Goal: Information Seeking & Learning: Learn about a topic

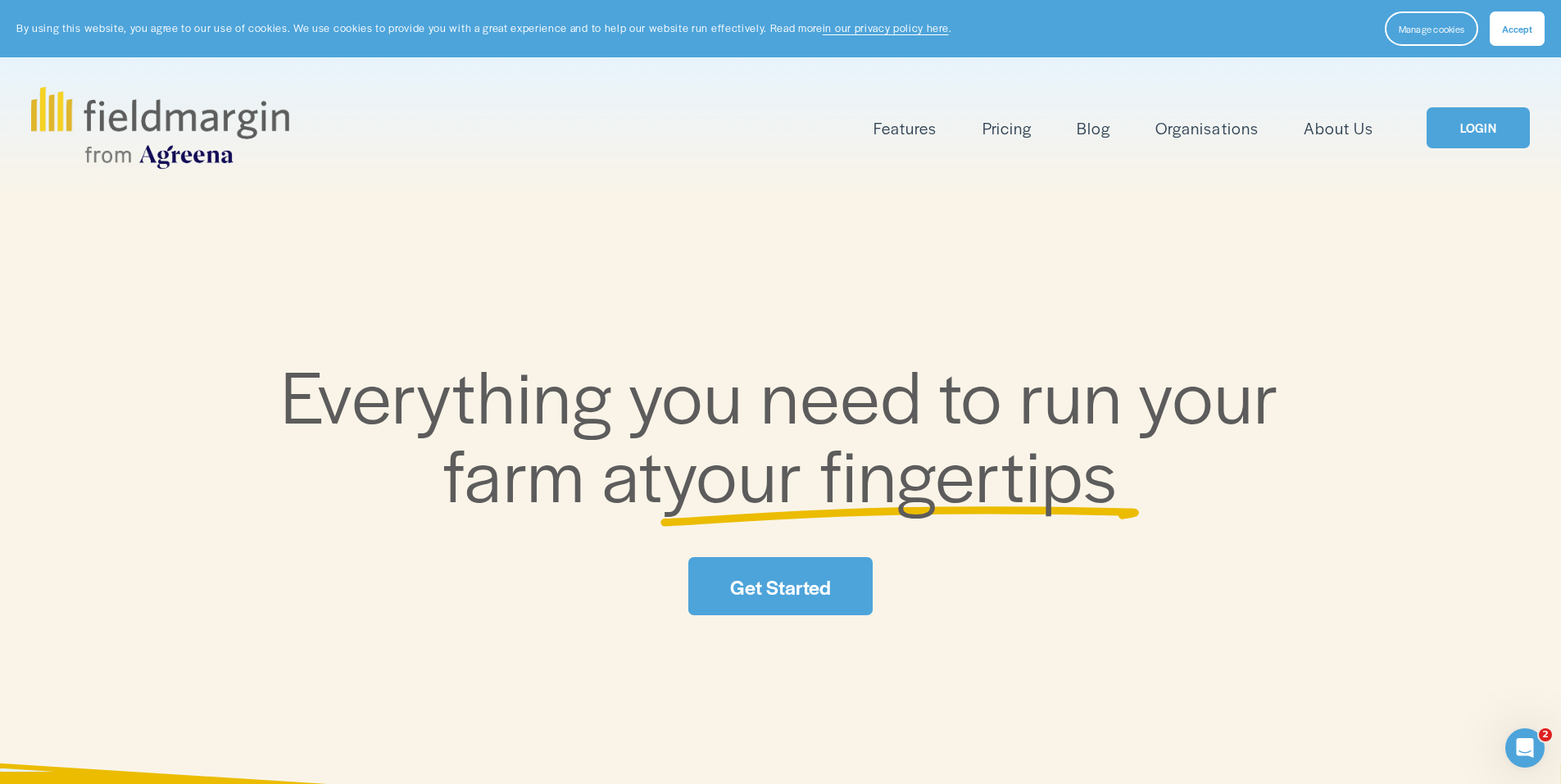
drag, startPoint x: 1546, startPoint y: 22, endPoint x: 1509, endPoint y: 33, distance: 38.6
click at [1522, 33] on section "By using this website, you agree to our use of cookies. We use cookies to provi…" at bounding box center [780, 28] width 1561 height 58
click at [1509, 33] on span "Accept" at bounding box center [1516, 28] width 30 height 13
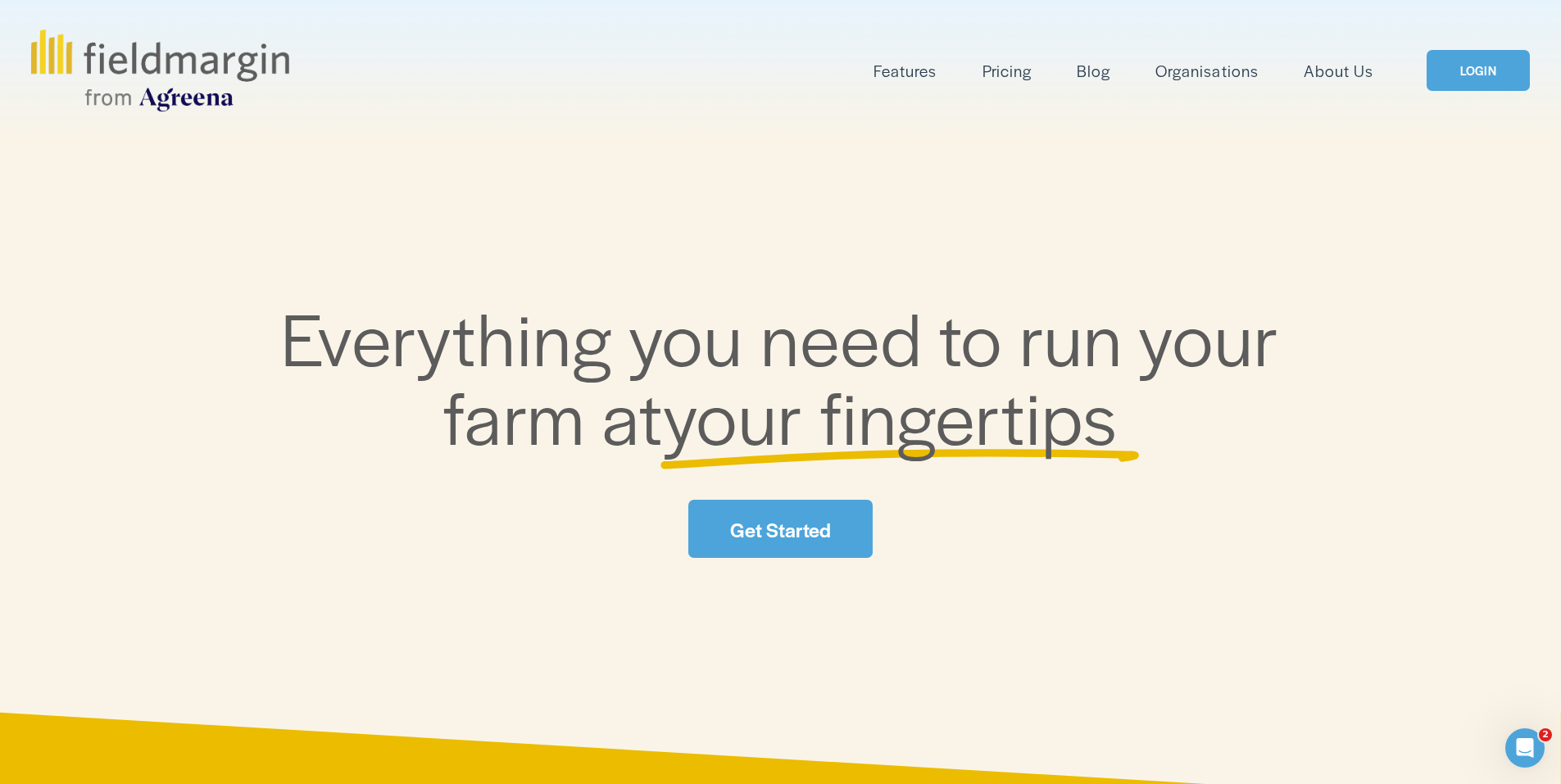
click at [1459, 82] on link "LOGIN" at bounding box center [1478, 71] width 103 height 42
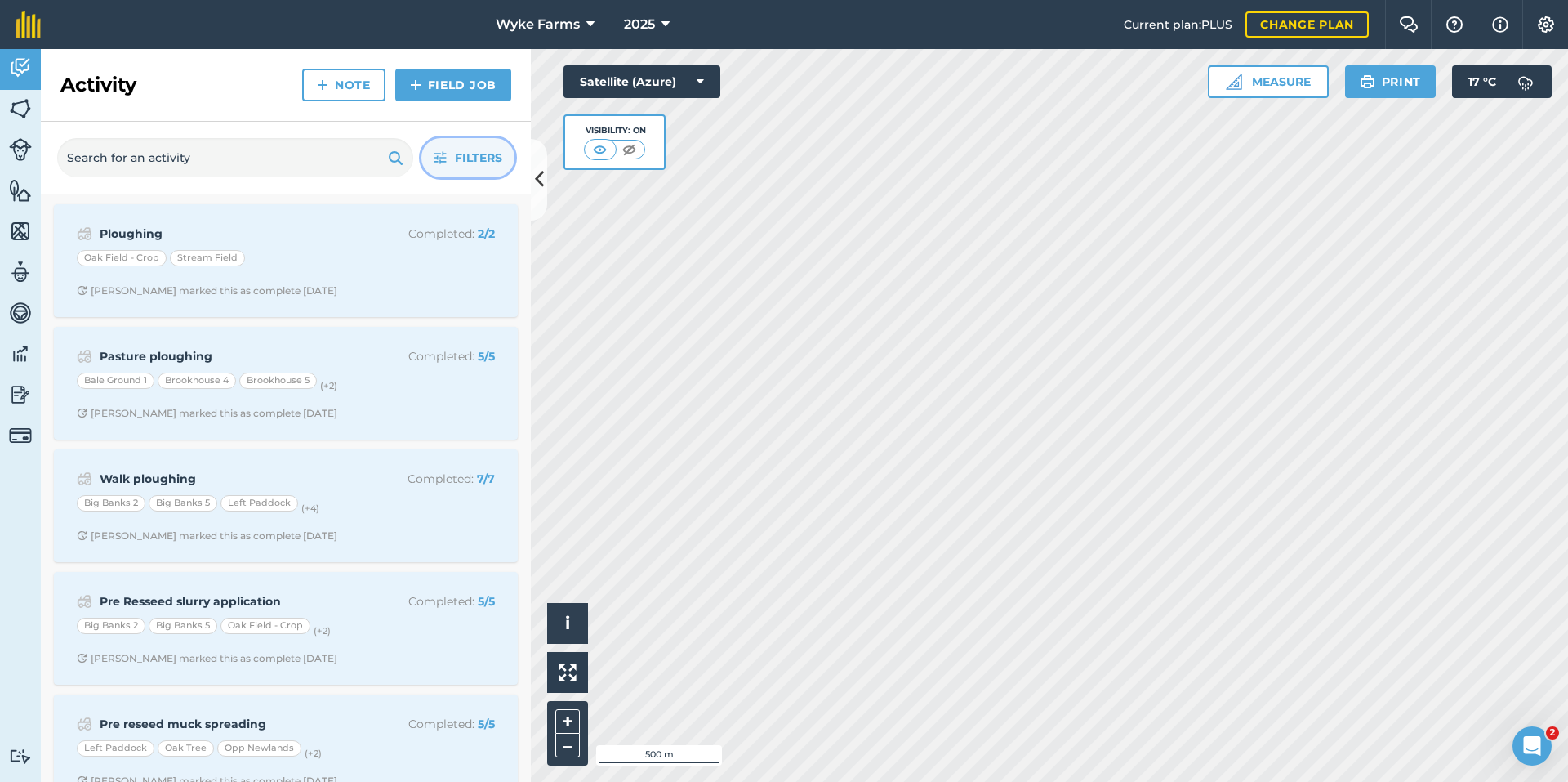
click at [489, 160] on span "Filters" at bounding box center [478, 157] width 47 height 18
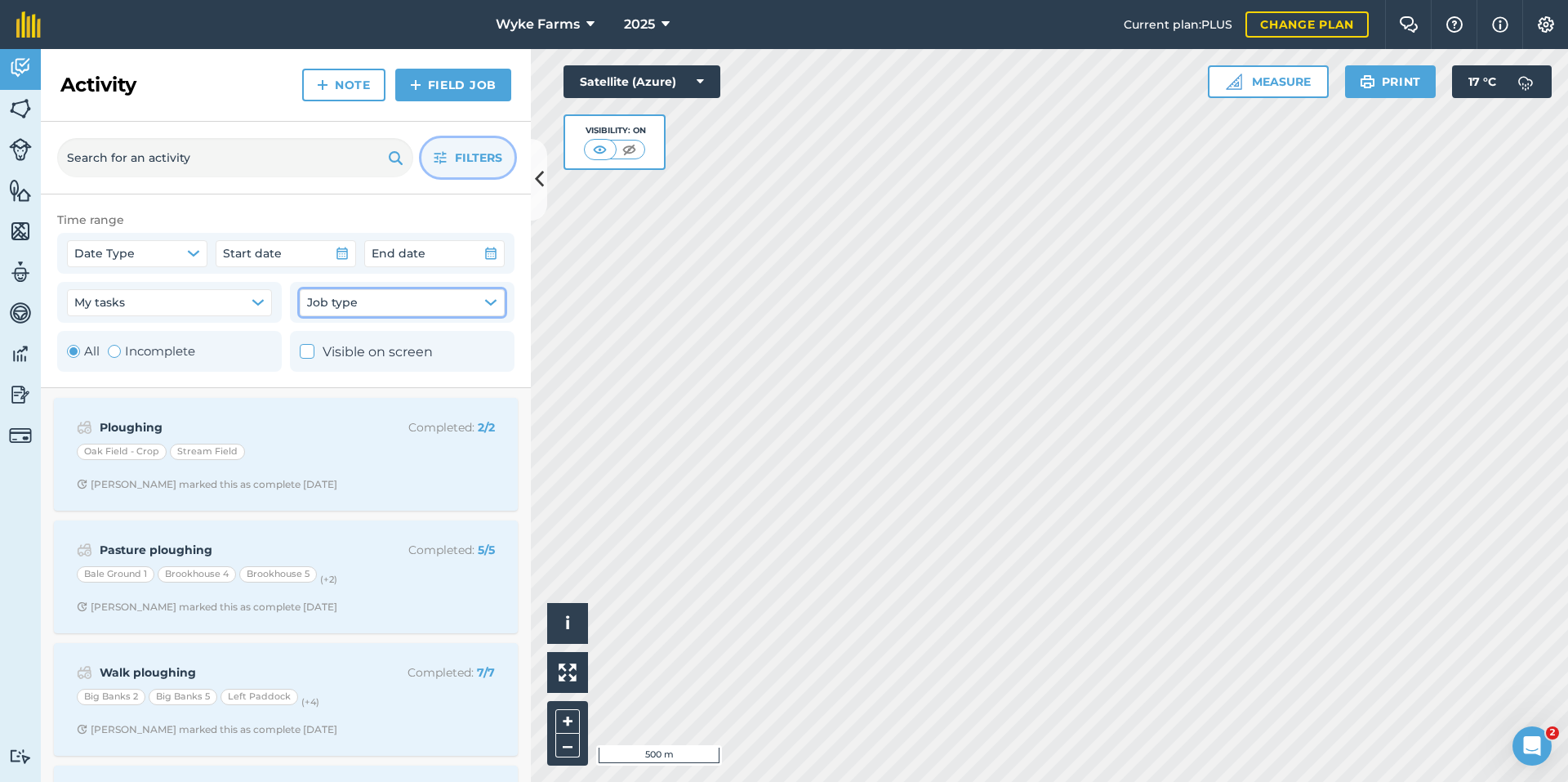
click at [406, 306] on button "Job type" at bounding box center [402, 302] width 205 height 26
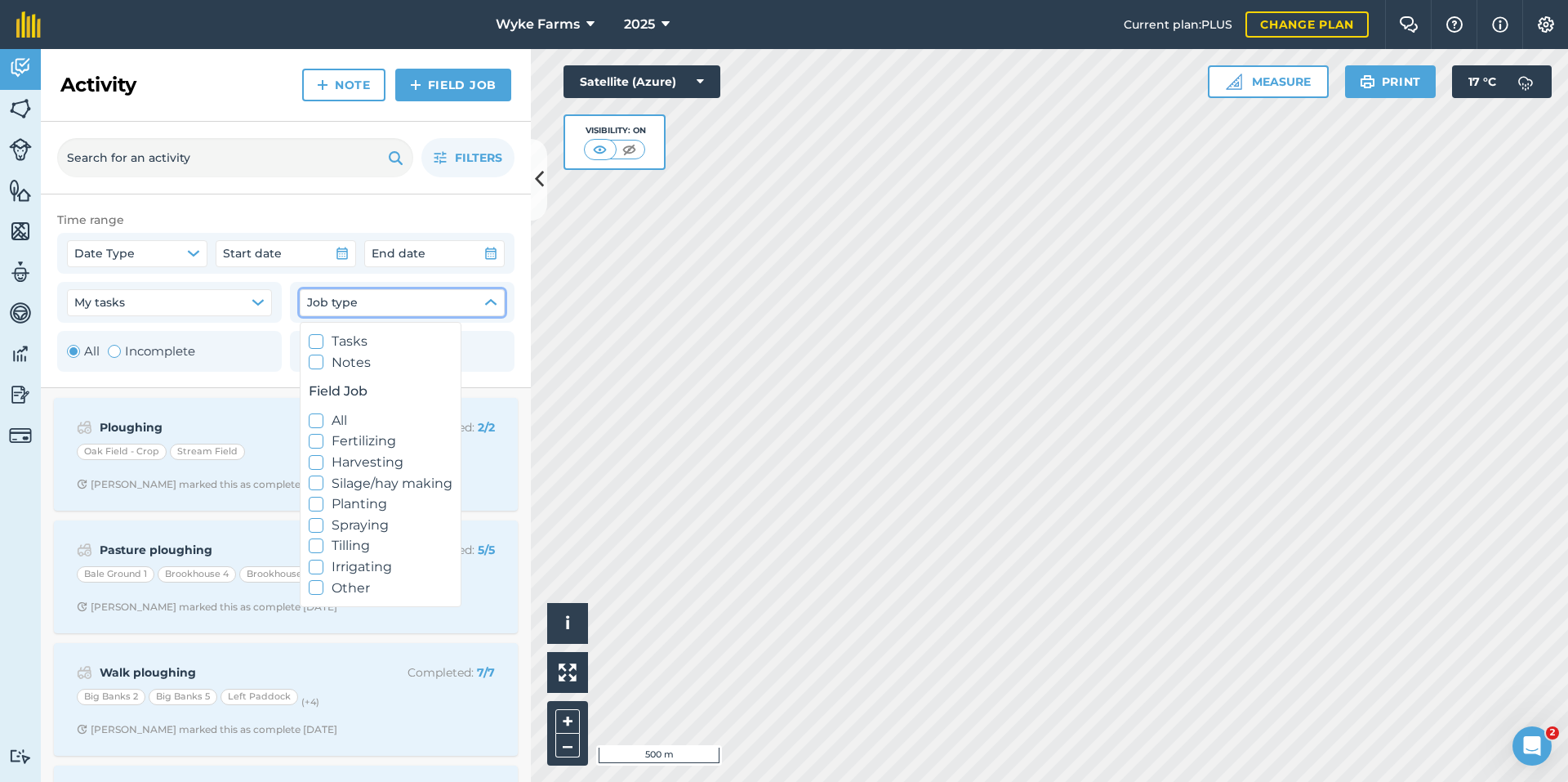
click at [314, 446] on icon at bounding box center [317, 441] width 10 height 10
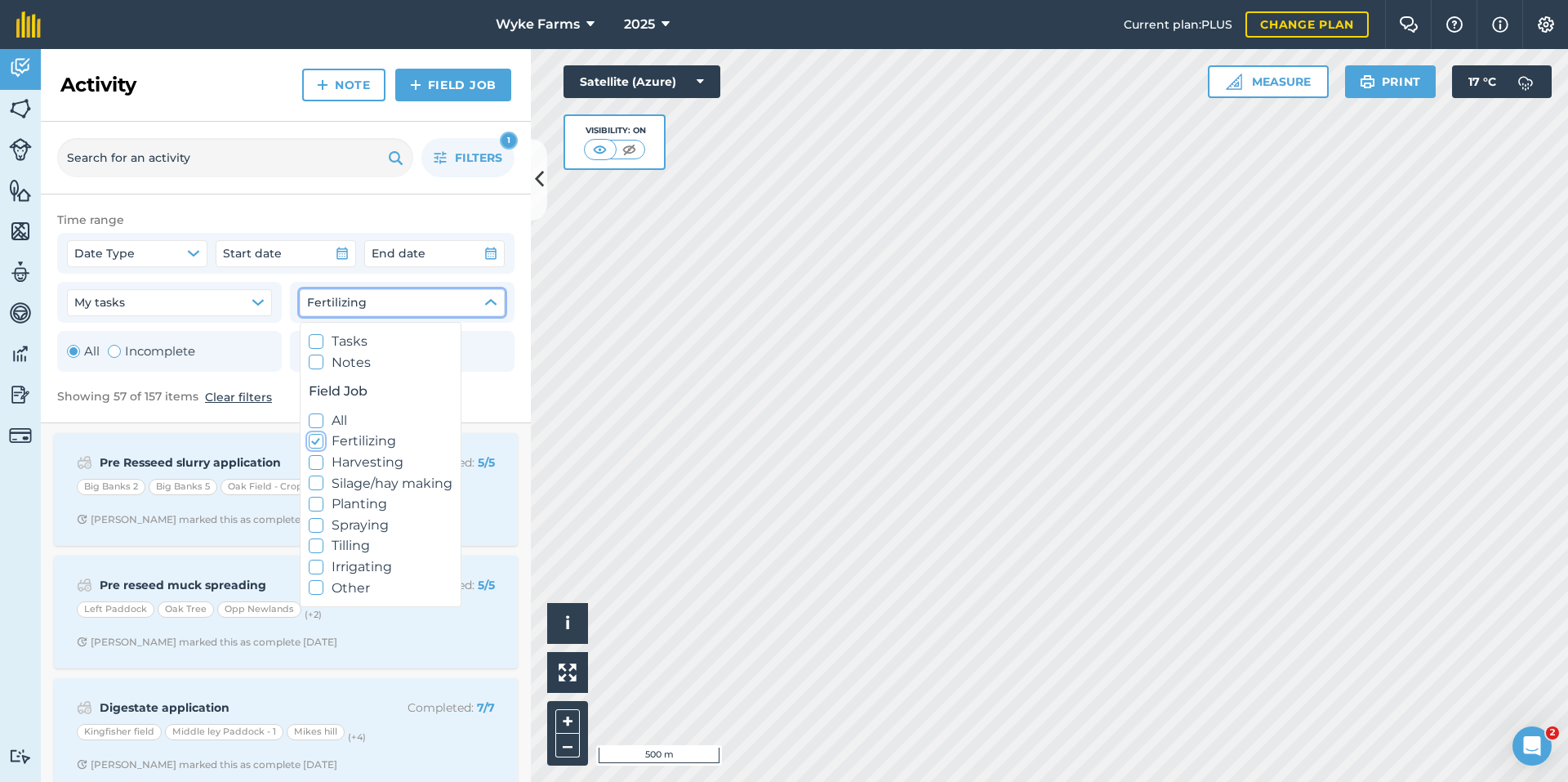
click at [314, 446] on icon at bounding box center [317, 441] width 10 height 10
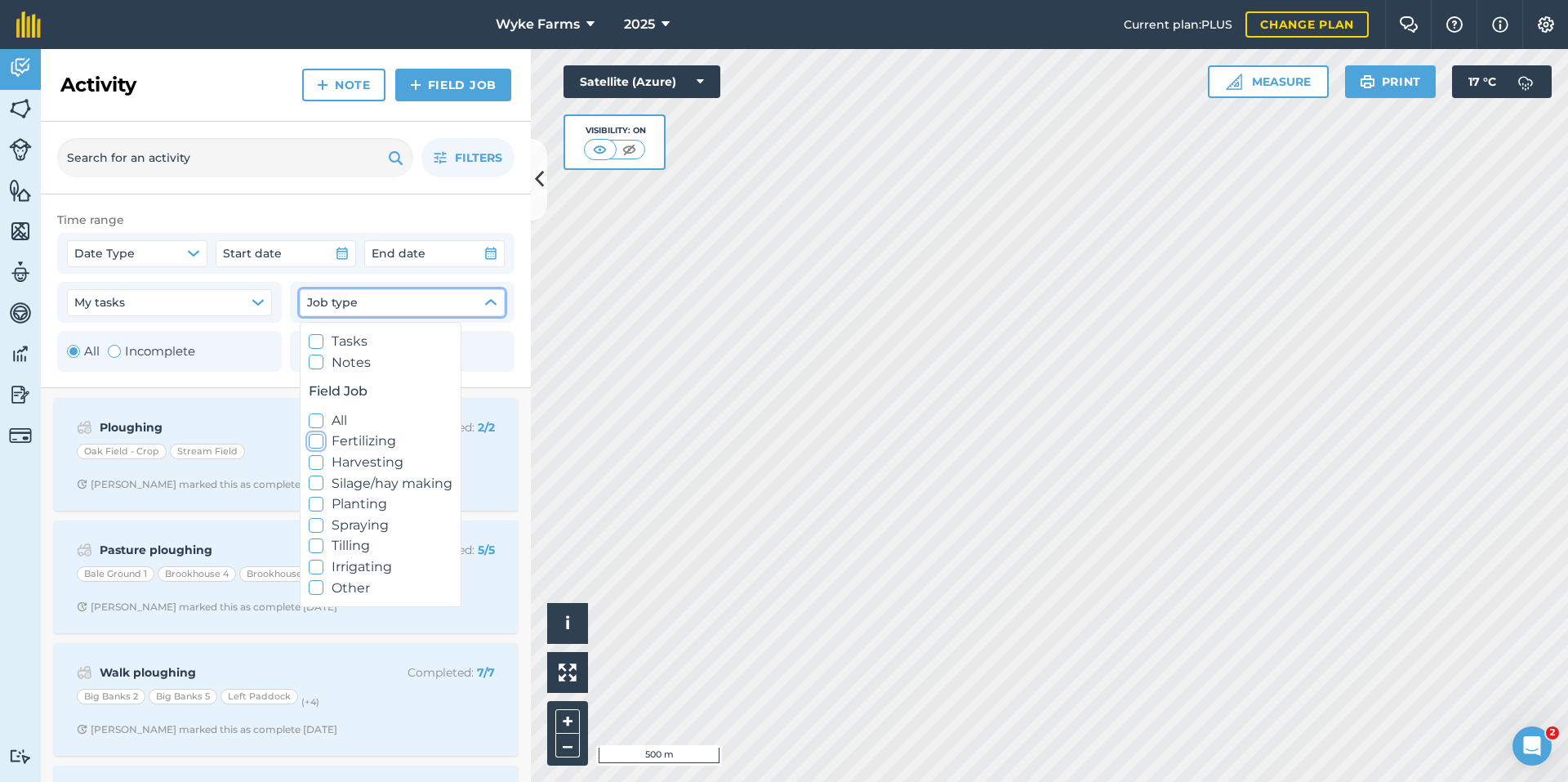
click at [314, 446] on icon at bounding box center [317, 441] width 10 height 10
checkbox input "true"
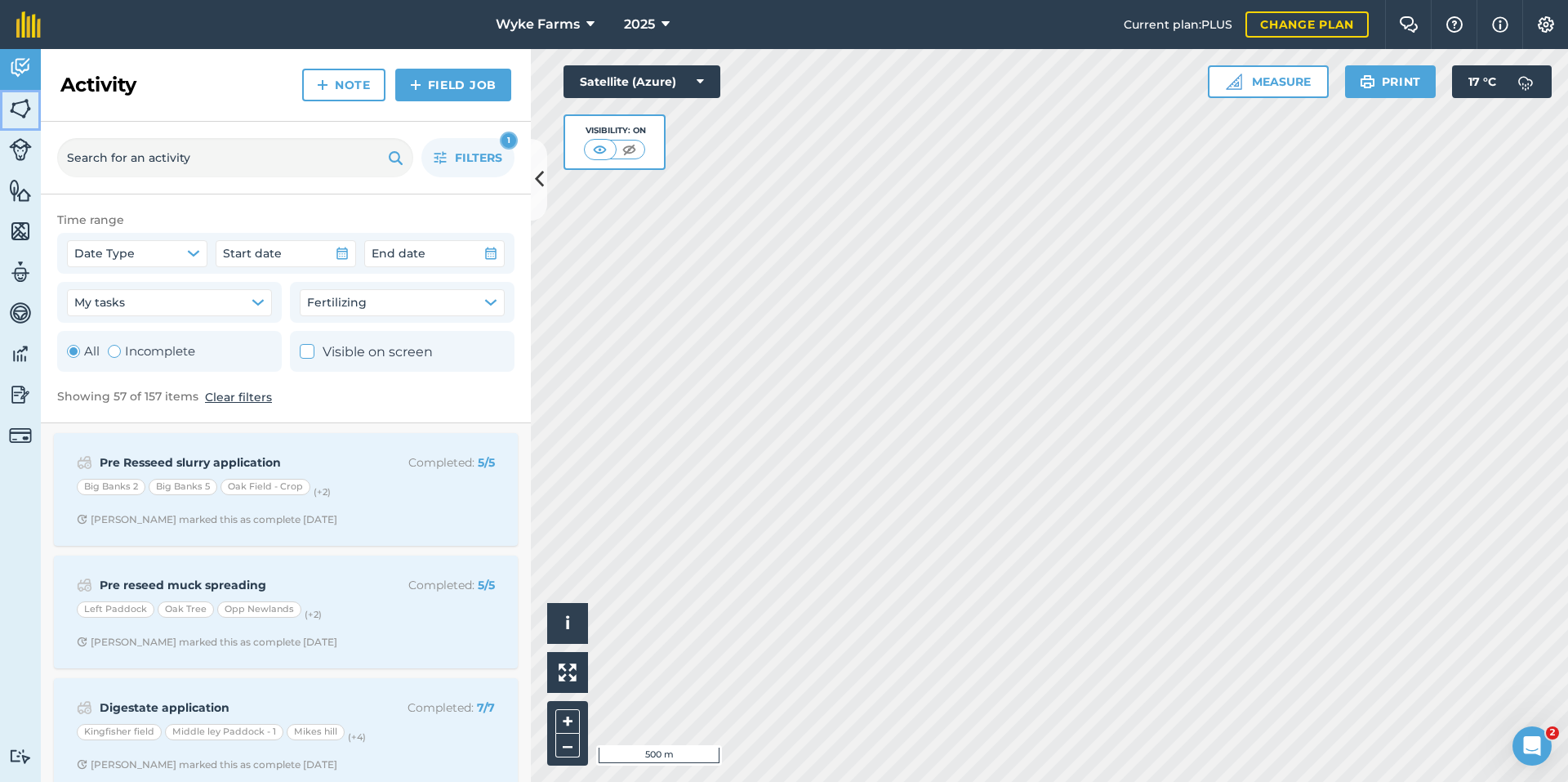
click at [14, 108] on img at bounding box center [20, 108] width 23 height 25
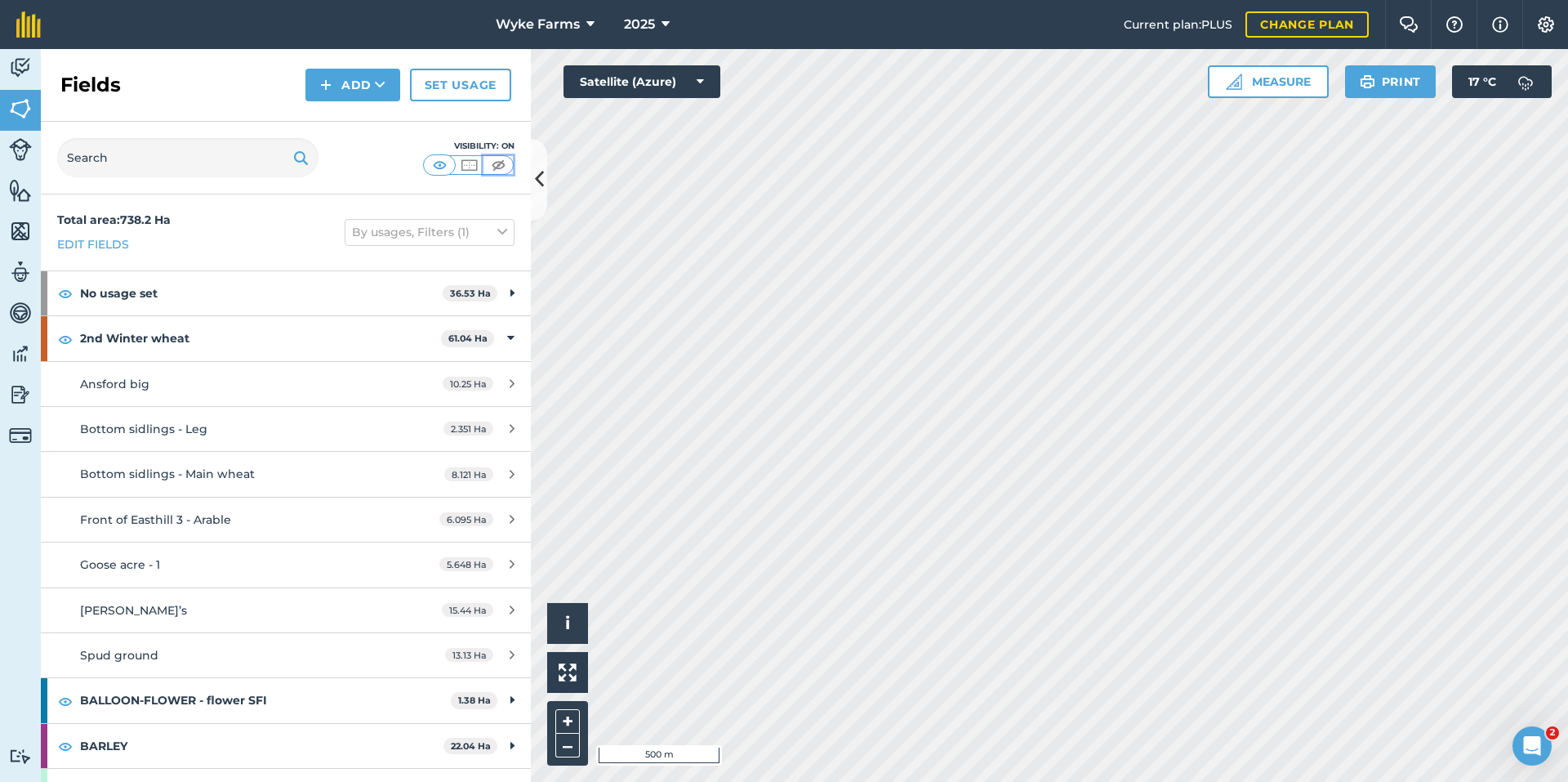
click at [494, 164] on img at bounding box center [499, 165] width 21 height 16
click at [433, 167] on img at bounding box center [440, 165] width 21 height 16
click at [411, 242] on button "By usages, Filters (1)" at bounding box center [430, 232] width 170 height 26
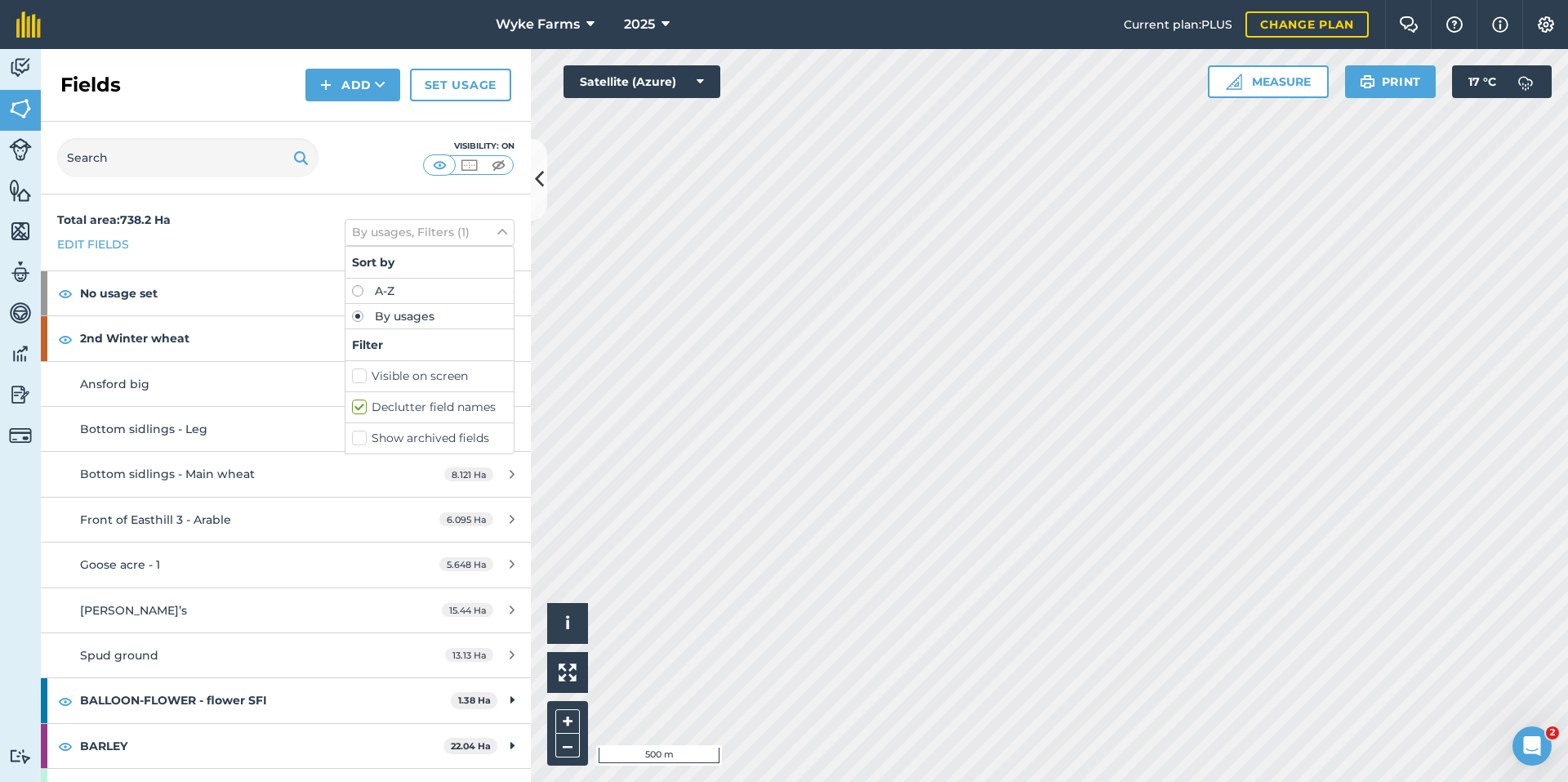
click at [369, 366] on div "Visible on screen" at bounding box center [430, 377] width 168 height 31
click at [347, 367] on div "Visible on screen" at bounding box center [430, 377] width 168 height 31
click at [352, 378] on label "Visible on screen" at bounding box center [429, 376] width 155 height 17
click at [352, 378] on input "Visible on screen" at bounding box center [357, 373] width 10 height 10
checkbox input "true"
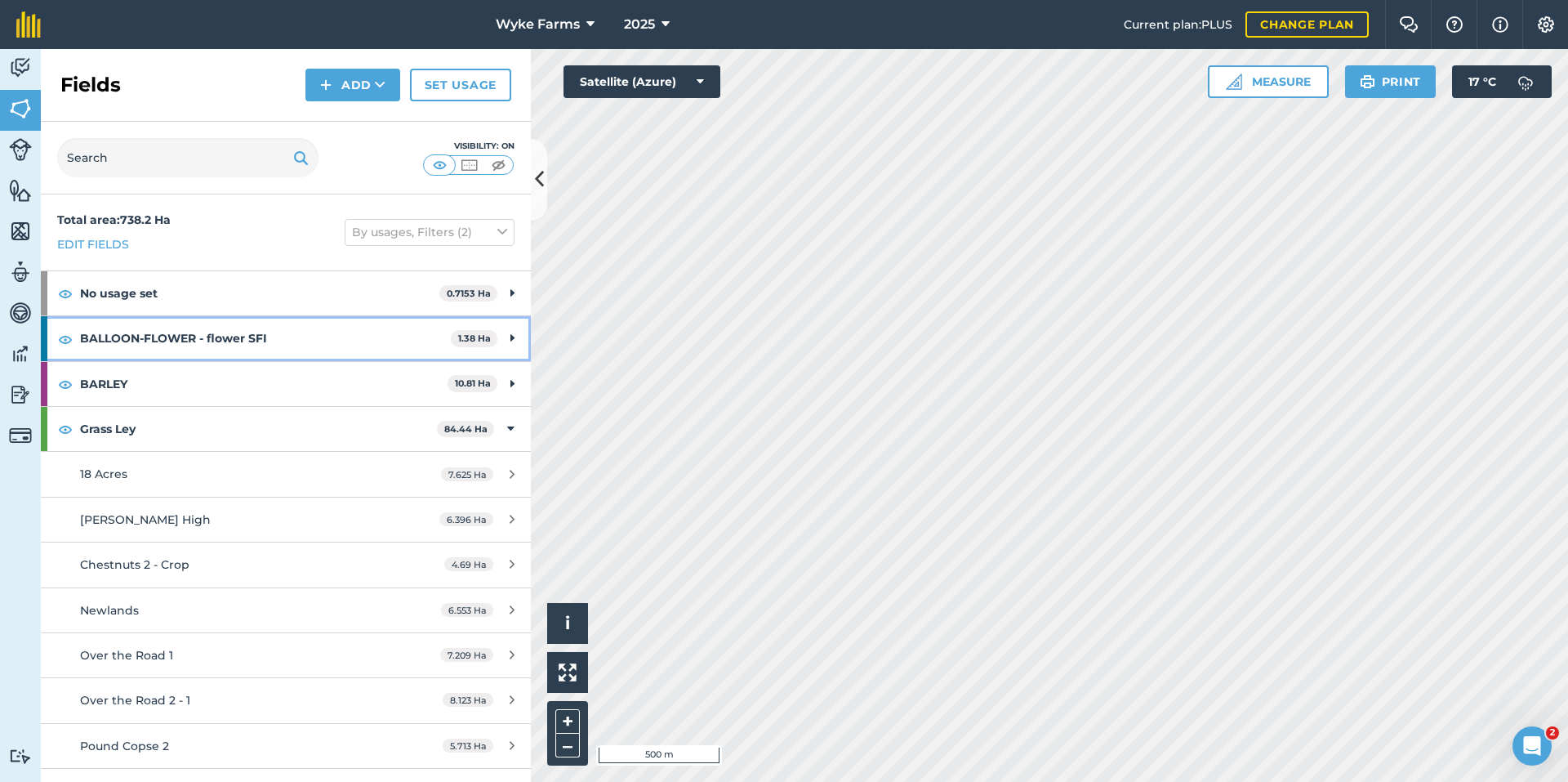
click at [182, 349] on strong "BALLOON-FLOWER - flower SFI" at bounding box center [265, 337] width 371 height 44
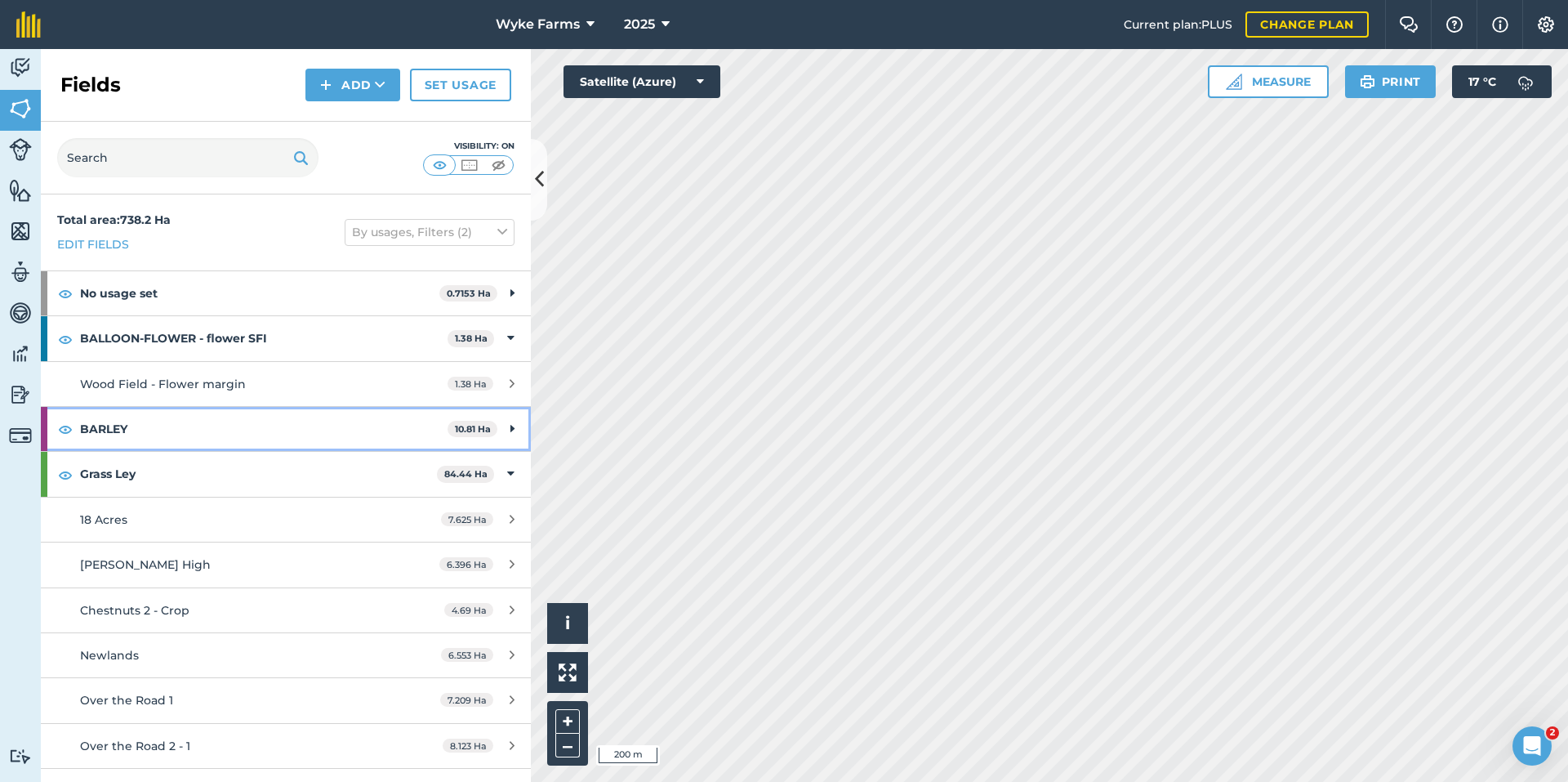
click at [312, 431] on strong "BARLEY" at bounding box center [263, 428] width 367 height 44
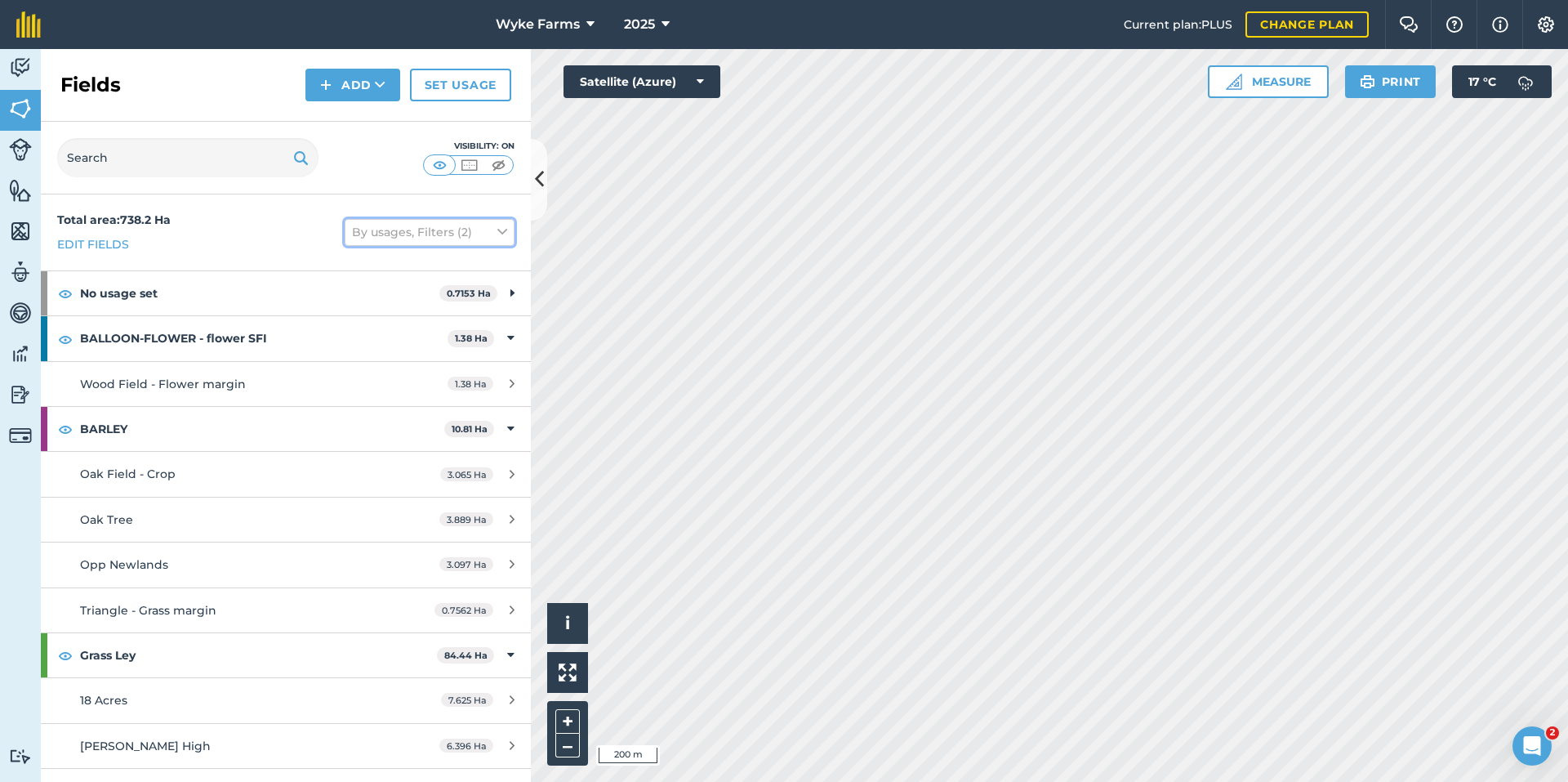
click at [454, 229] on button "By usages, Filters (2)" at bounding box center [430, 232] width 170 height 26
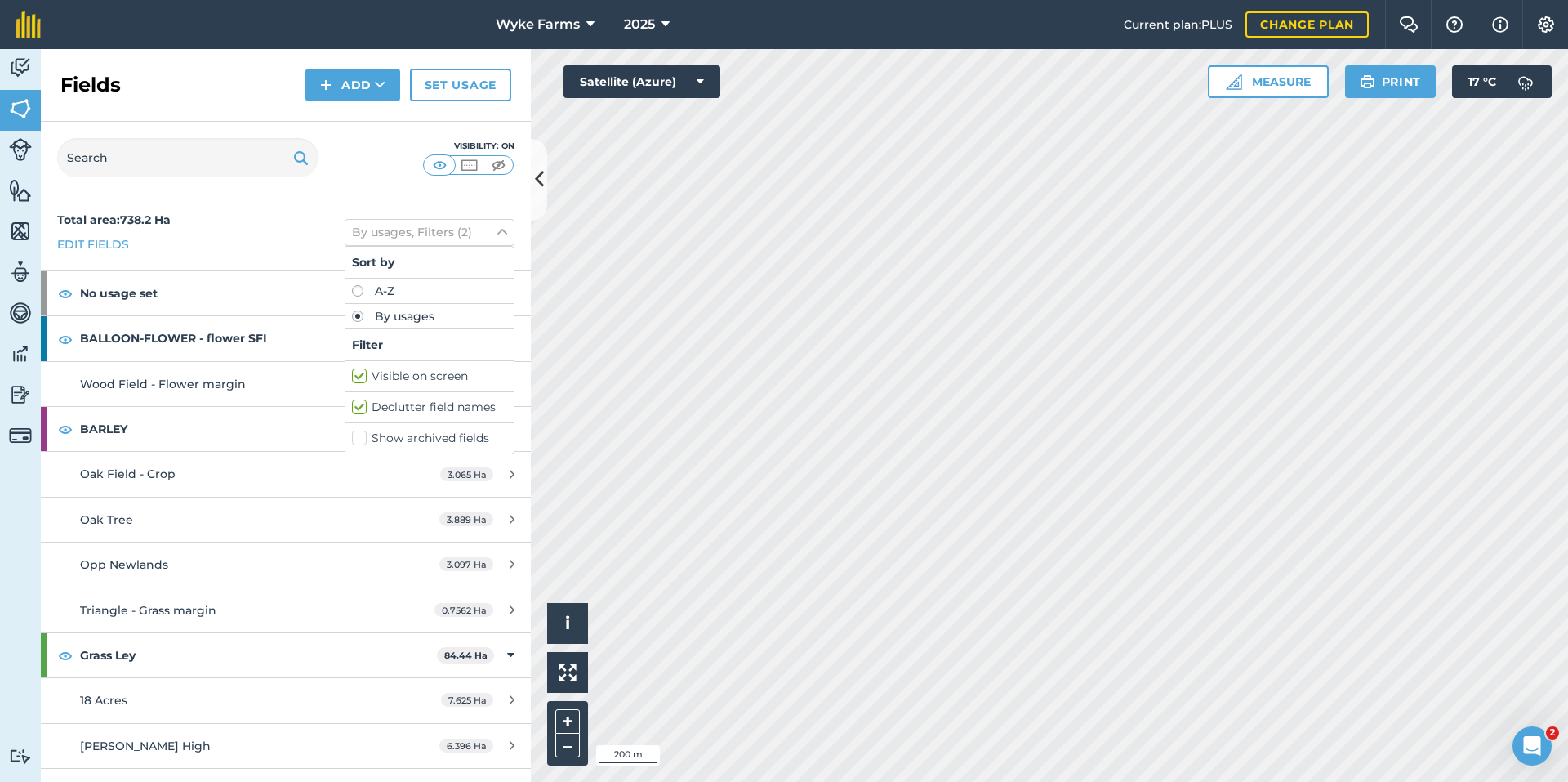
click at [352, 290] on label "A-Z" at bounding box center [429, 290] width 155 height 11
radio input "true"
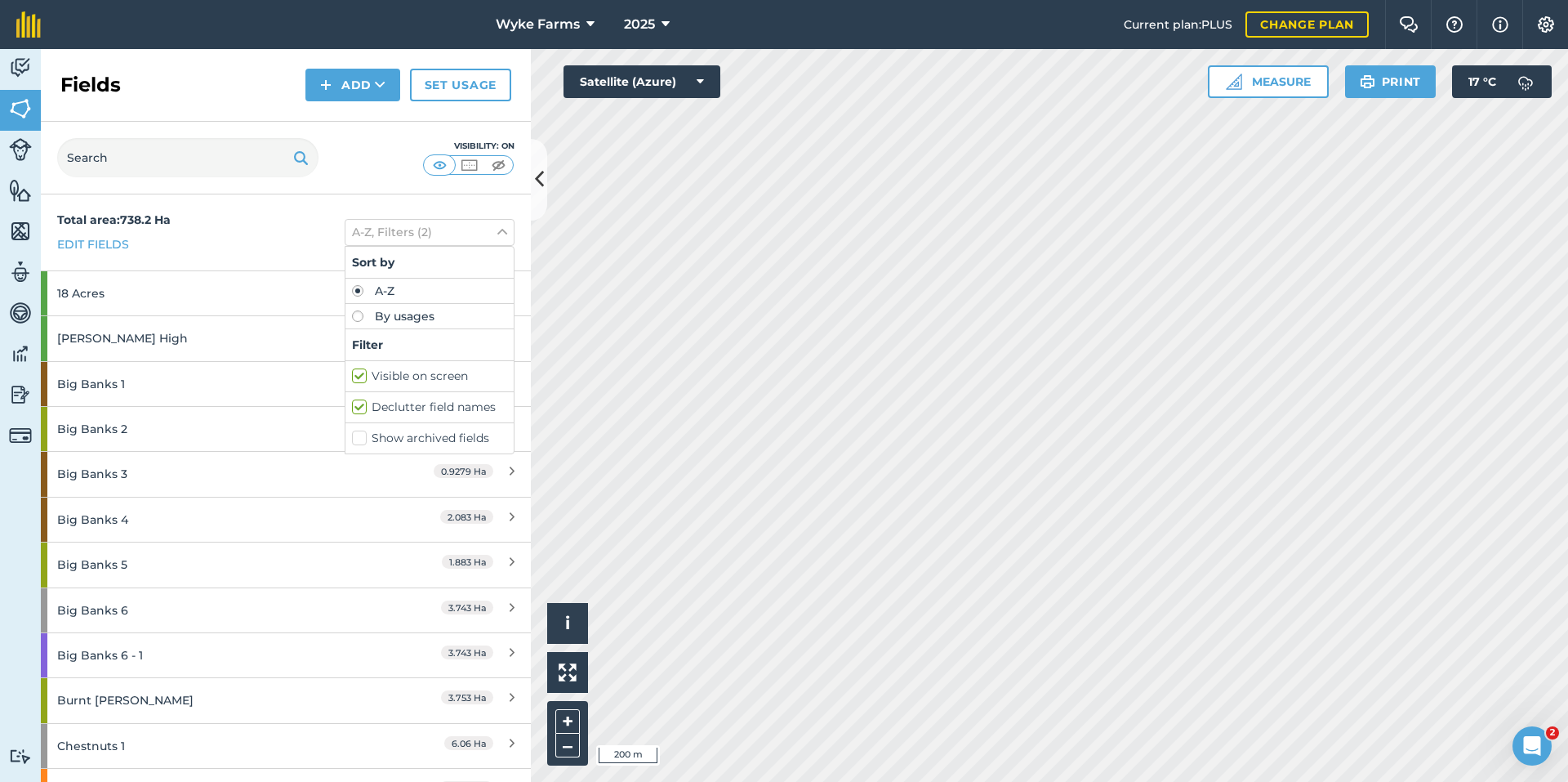
click at [277, 232] on div "Total area : 738.2 Ha Edit fields A-Z, Filters (2) Sort by A-Z By usages Filter…" at bounding box center [286, 232] width 490 height 76
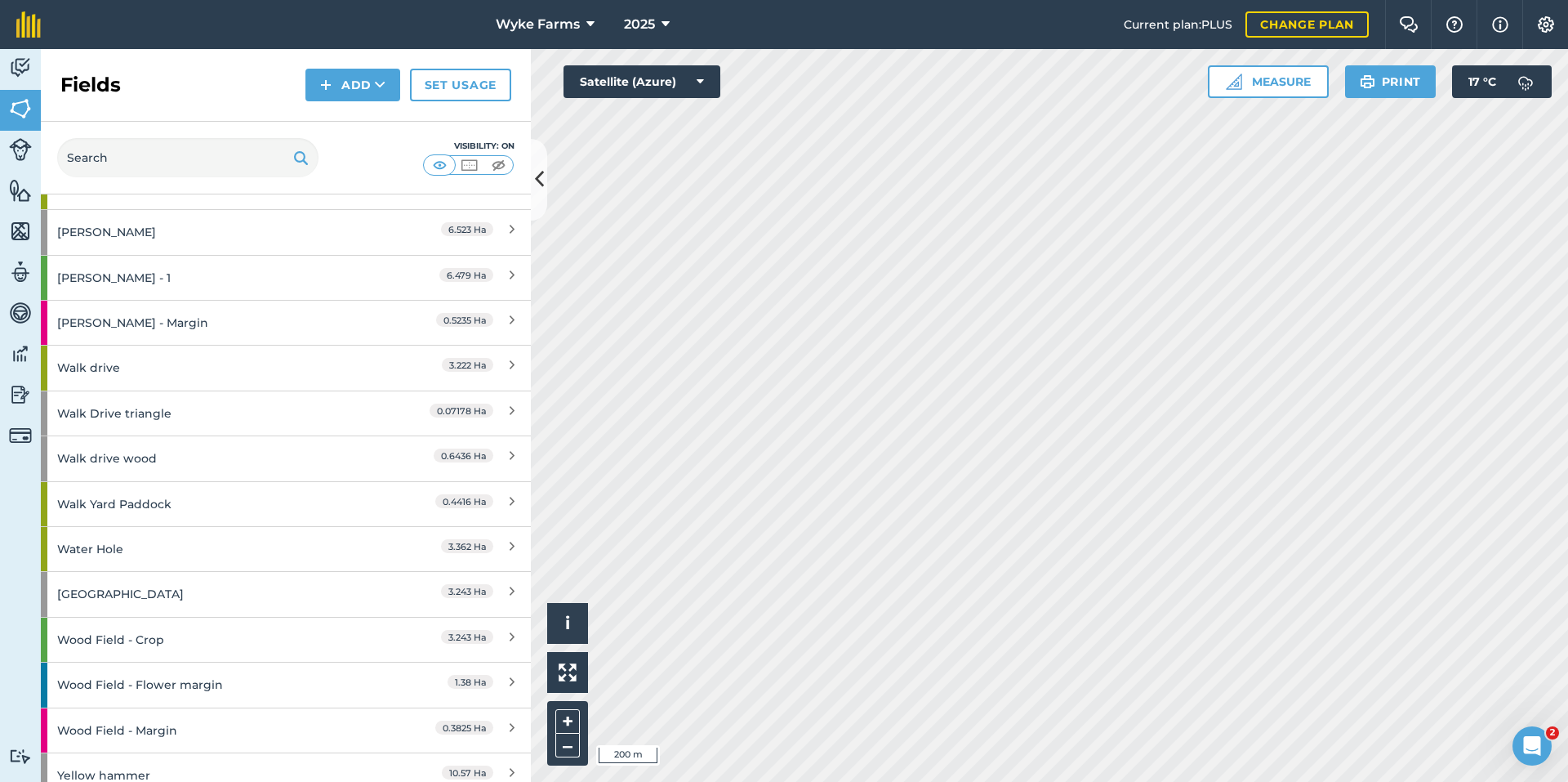
scroll to position [2882, 0]
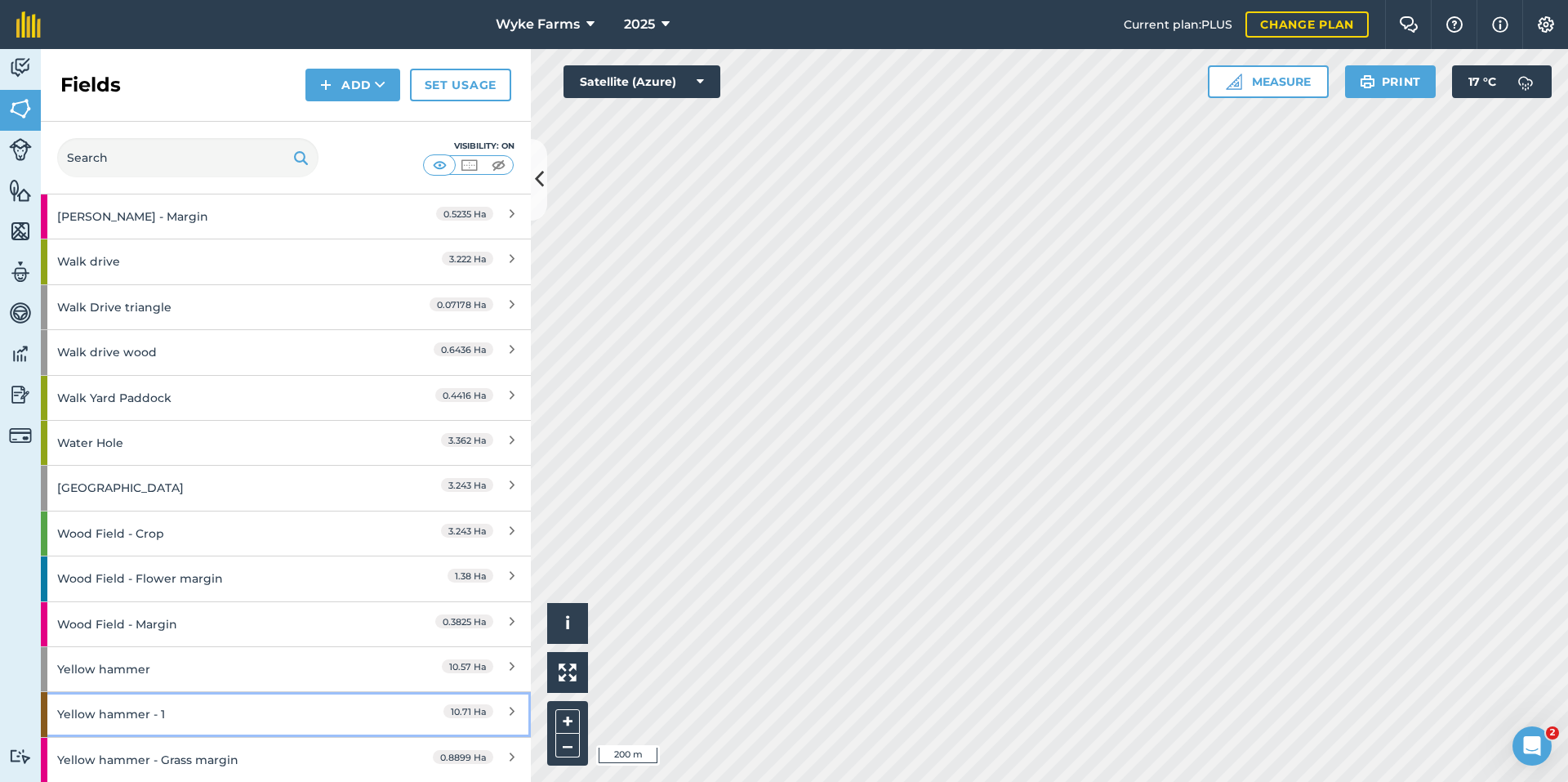
click at [307, 711] on div "Yellow hammer - 1" at bounding box center [215, 713] width 316 height 44
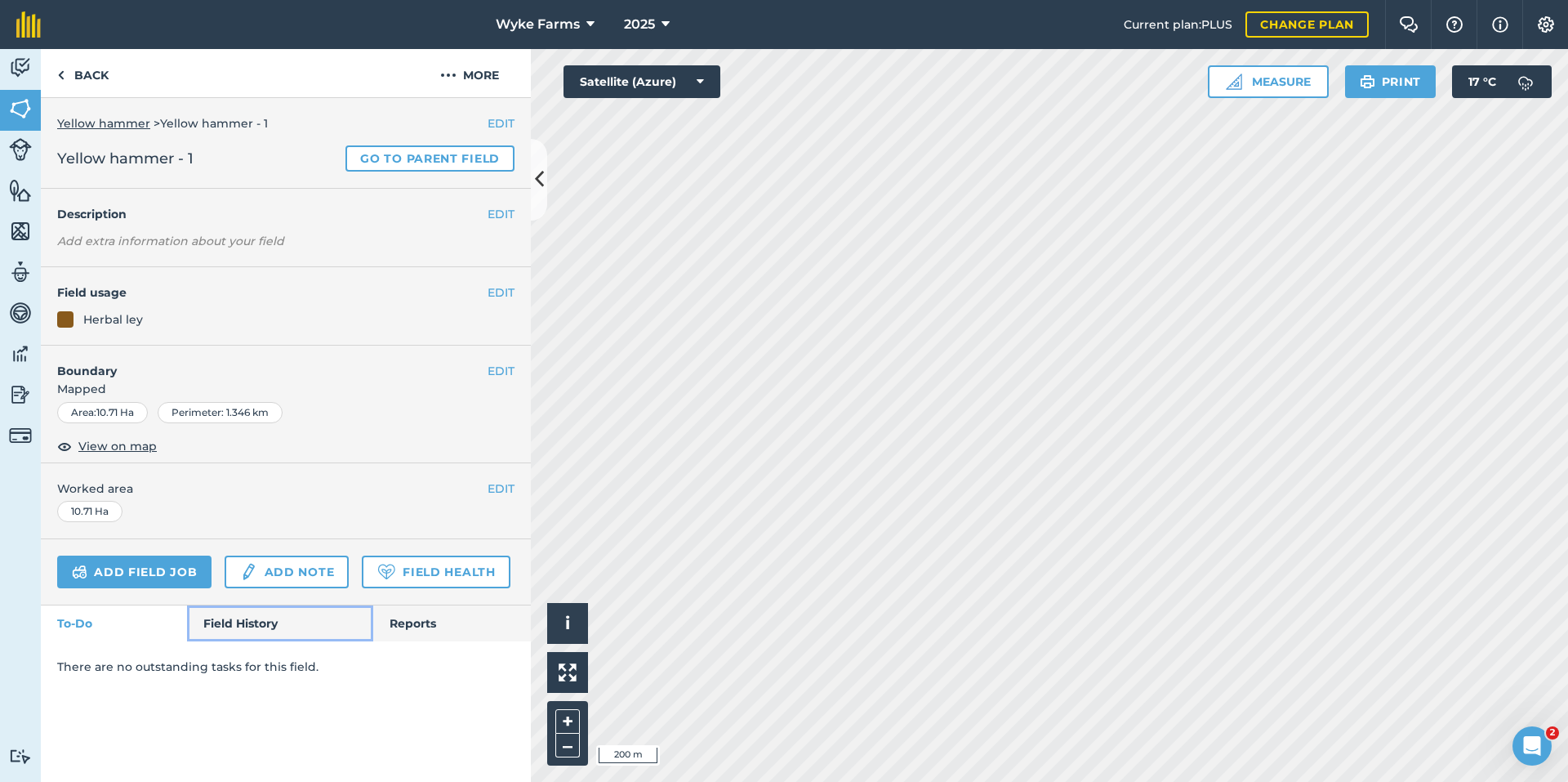
click at [284, 625] on link "Field History" at bounding box center [280, 623] width 185 height 36
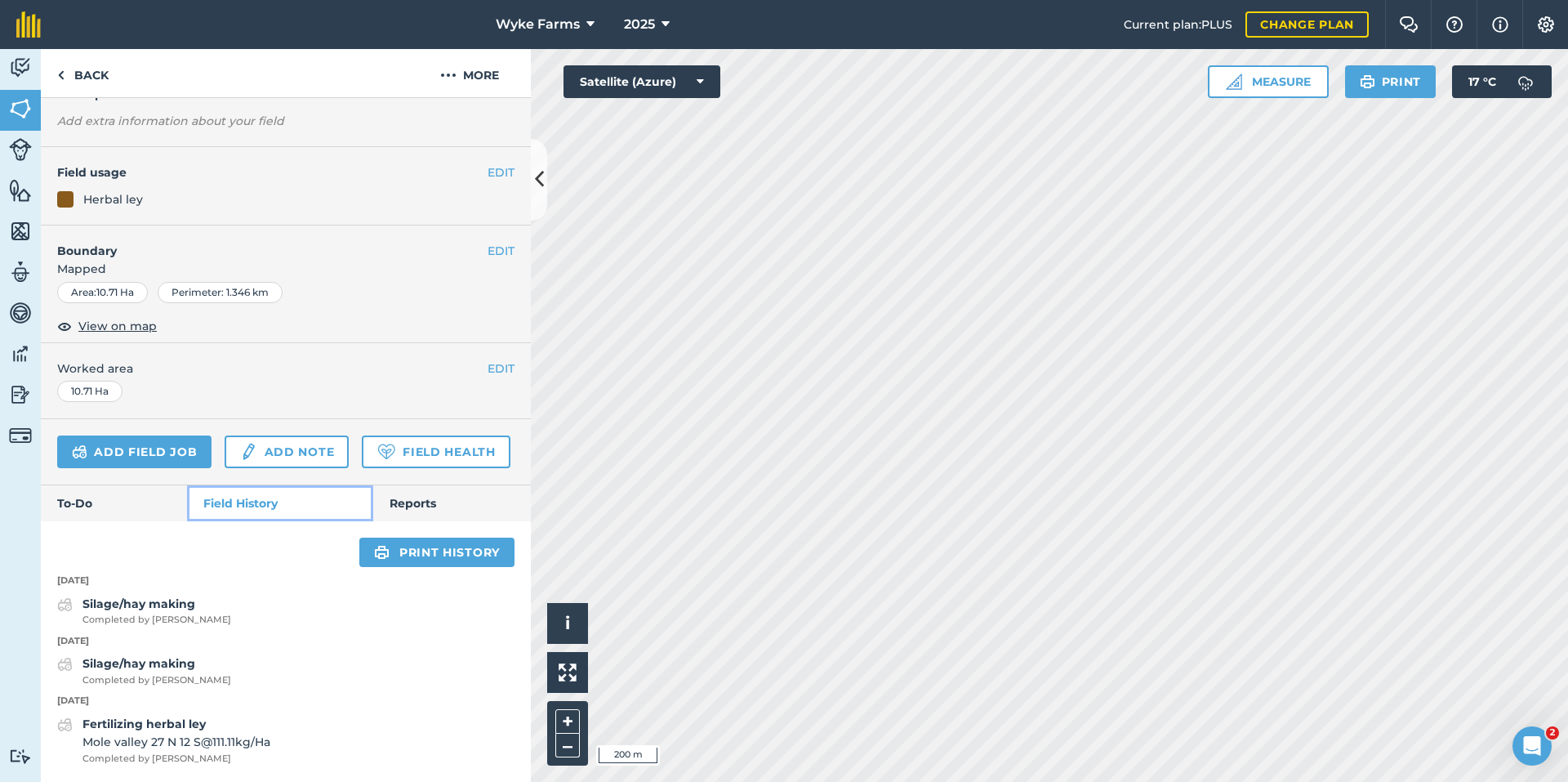
scroll to position [166, 0]
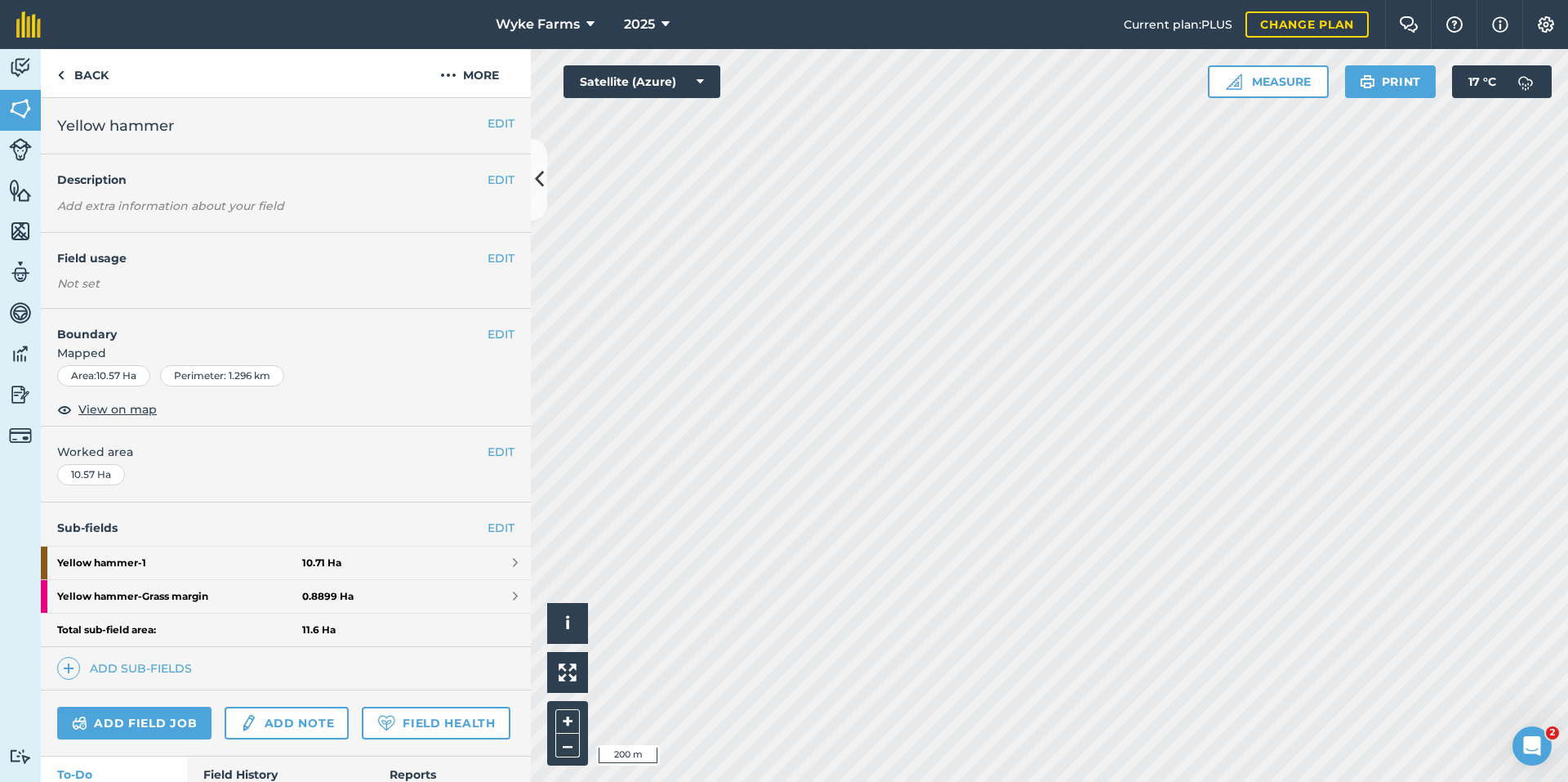
scroll to position [107, 0]
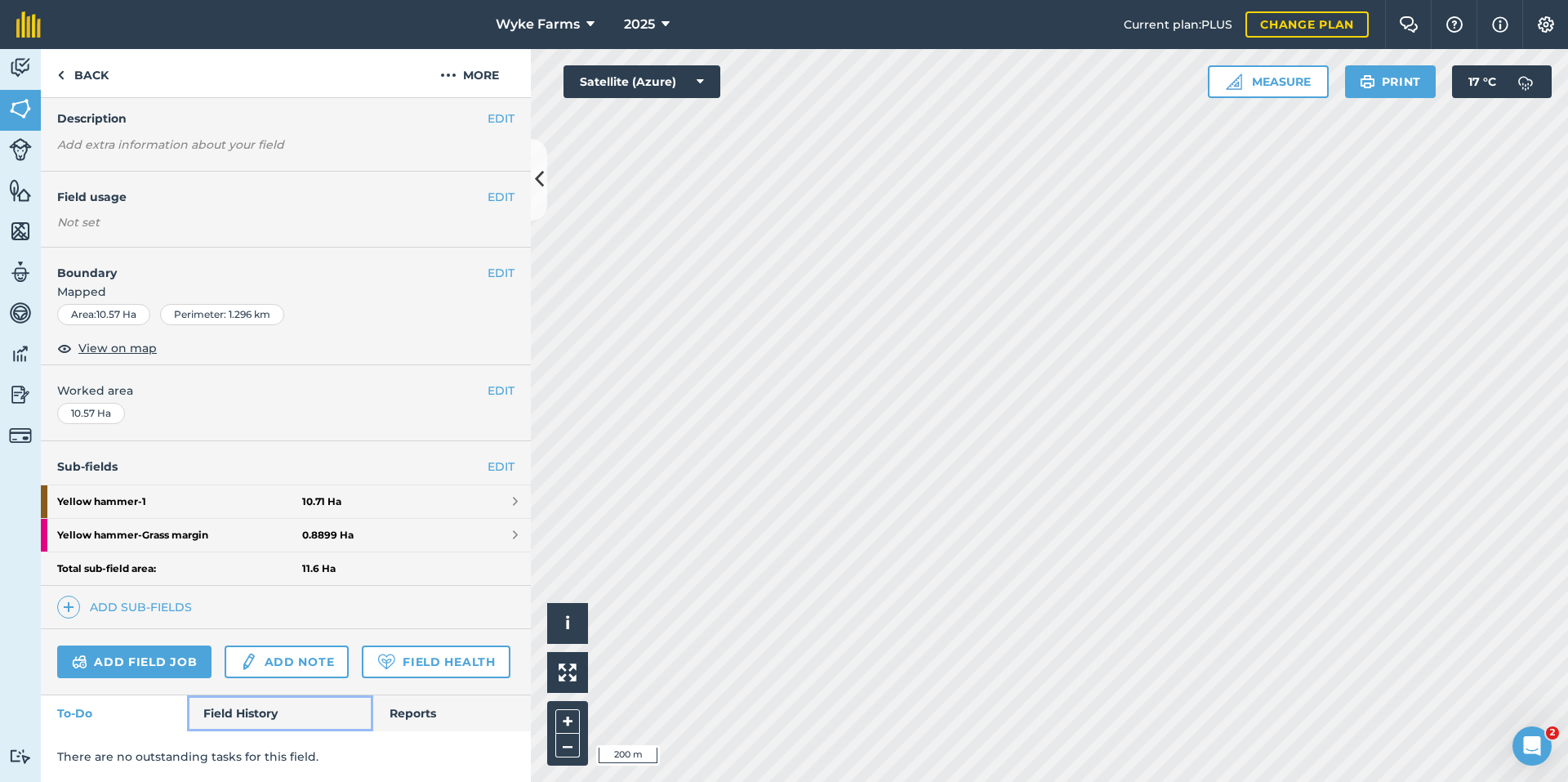
click at [219, 724] on link "Field History" at bounding box center [280, 713] width 185 height 36
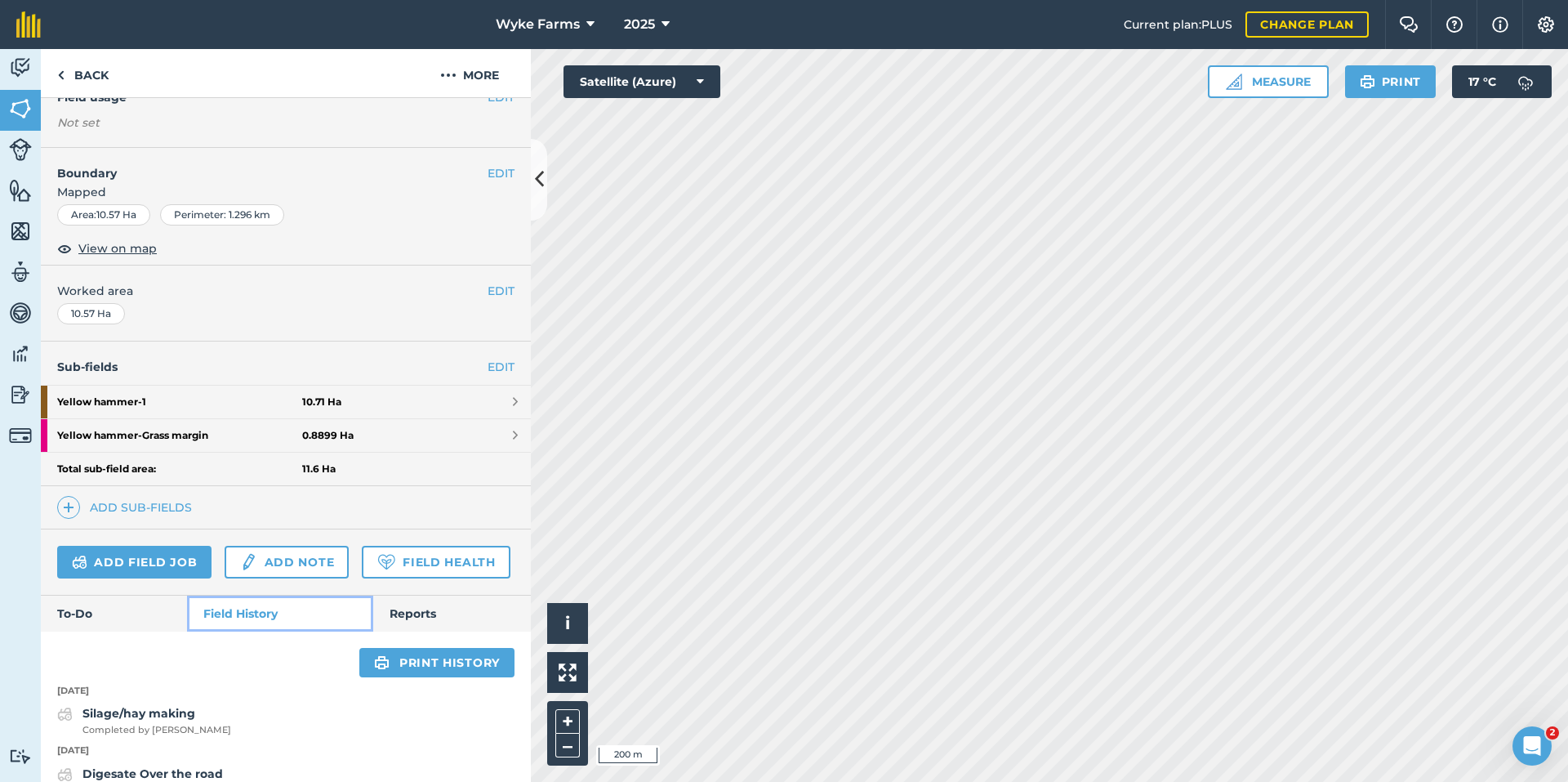
scroll to position [409, 0]
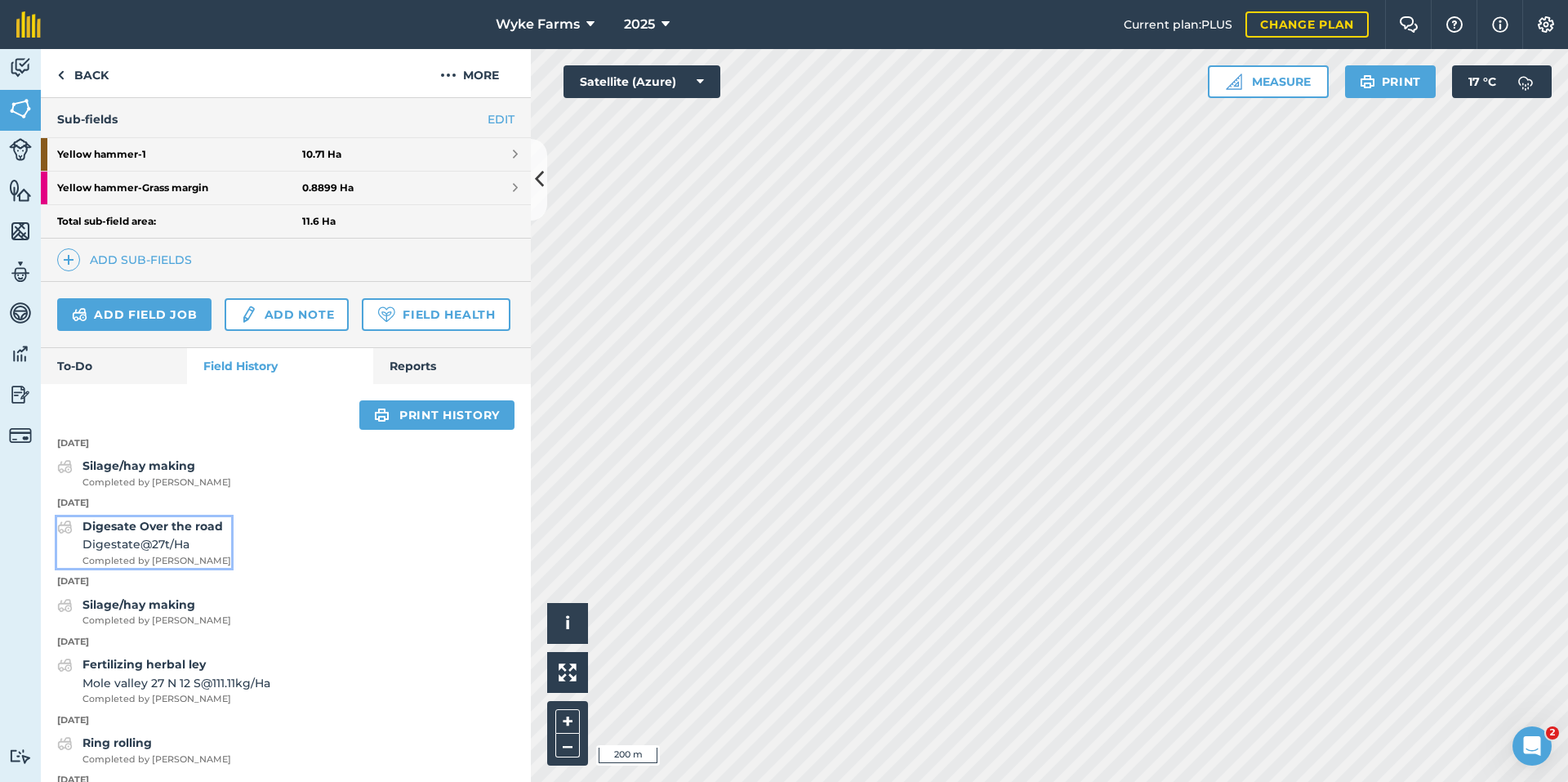
click at [170, 533] on strong "Digesate Over the road" at bounding box center [153, 525] width 141 height 15
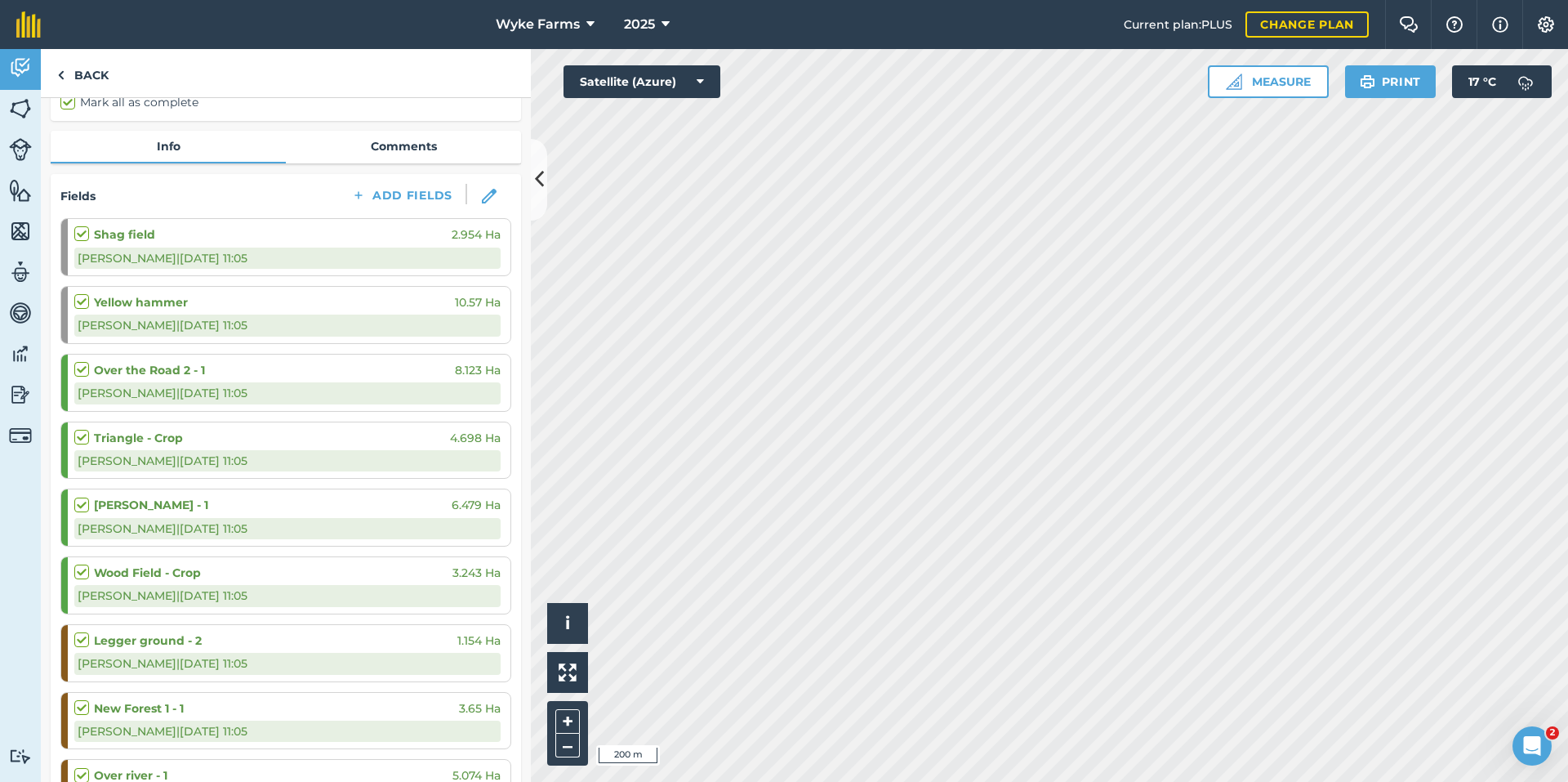
scroll to position [61, 0]
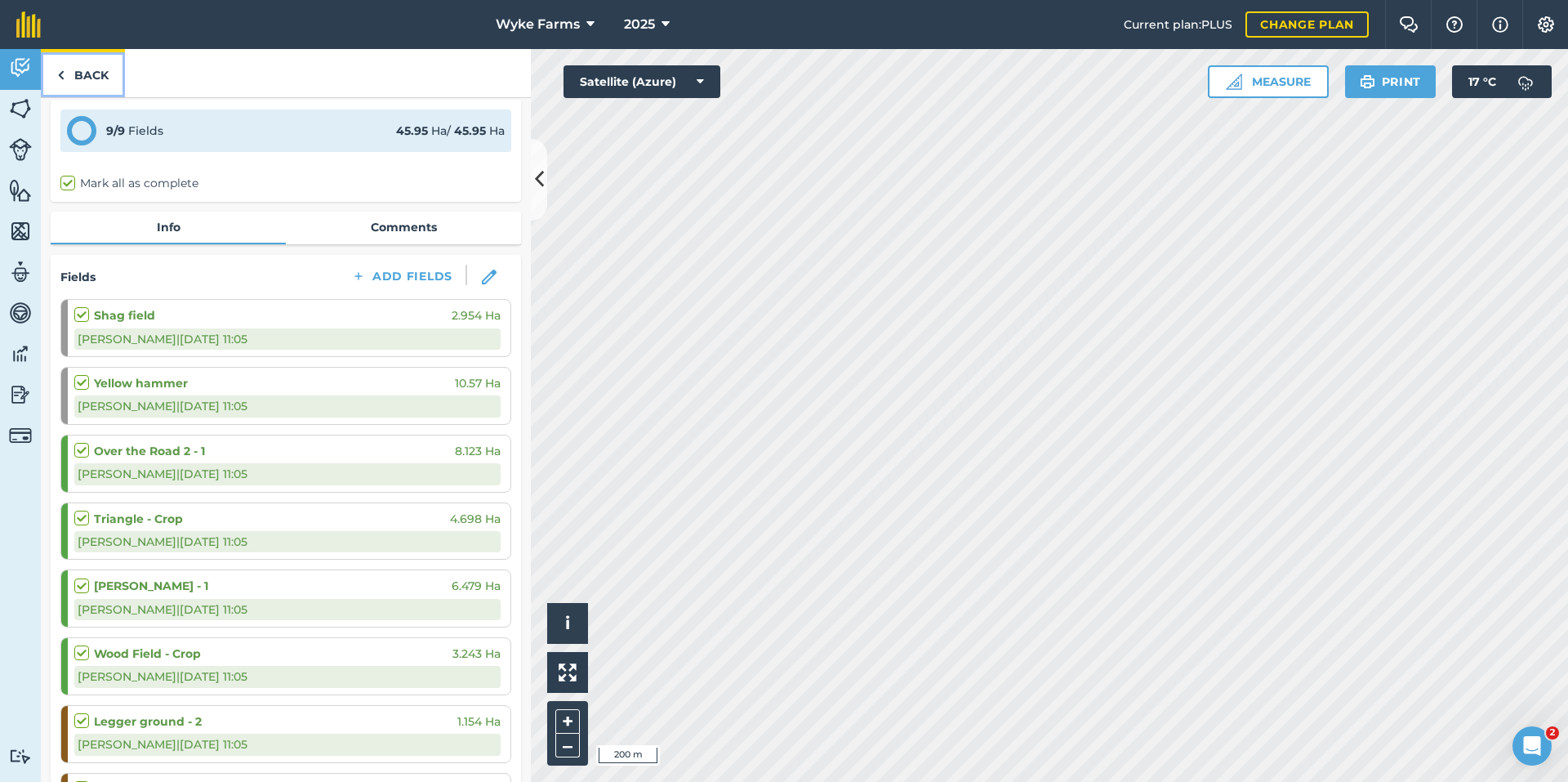
click at [66, 76] on link "Back" at bounding box center [83, 73] width 84 height 48
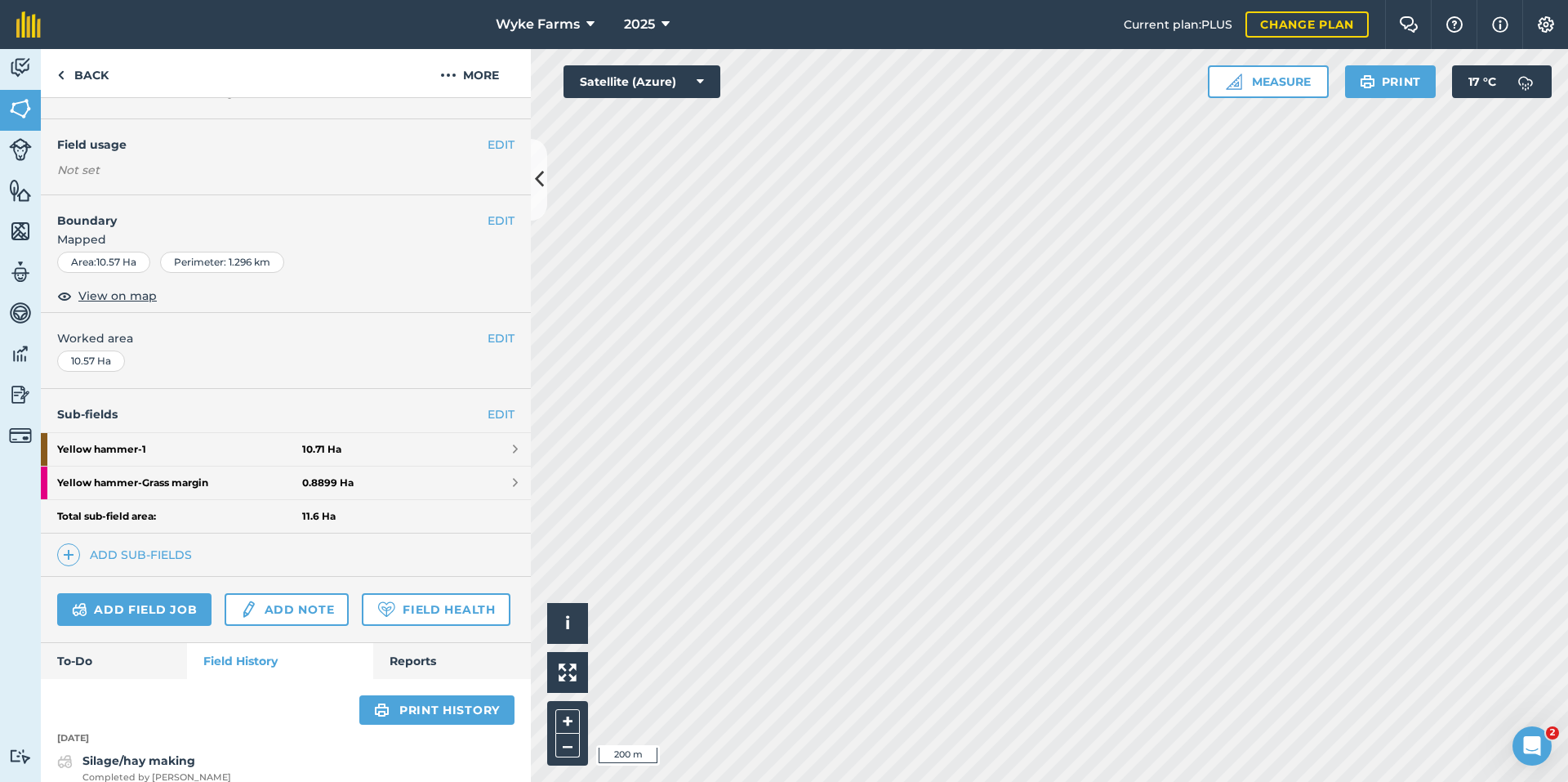
scroll to position [82, 0]
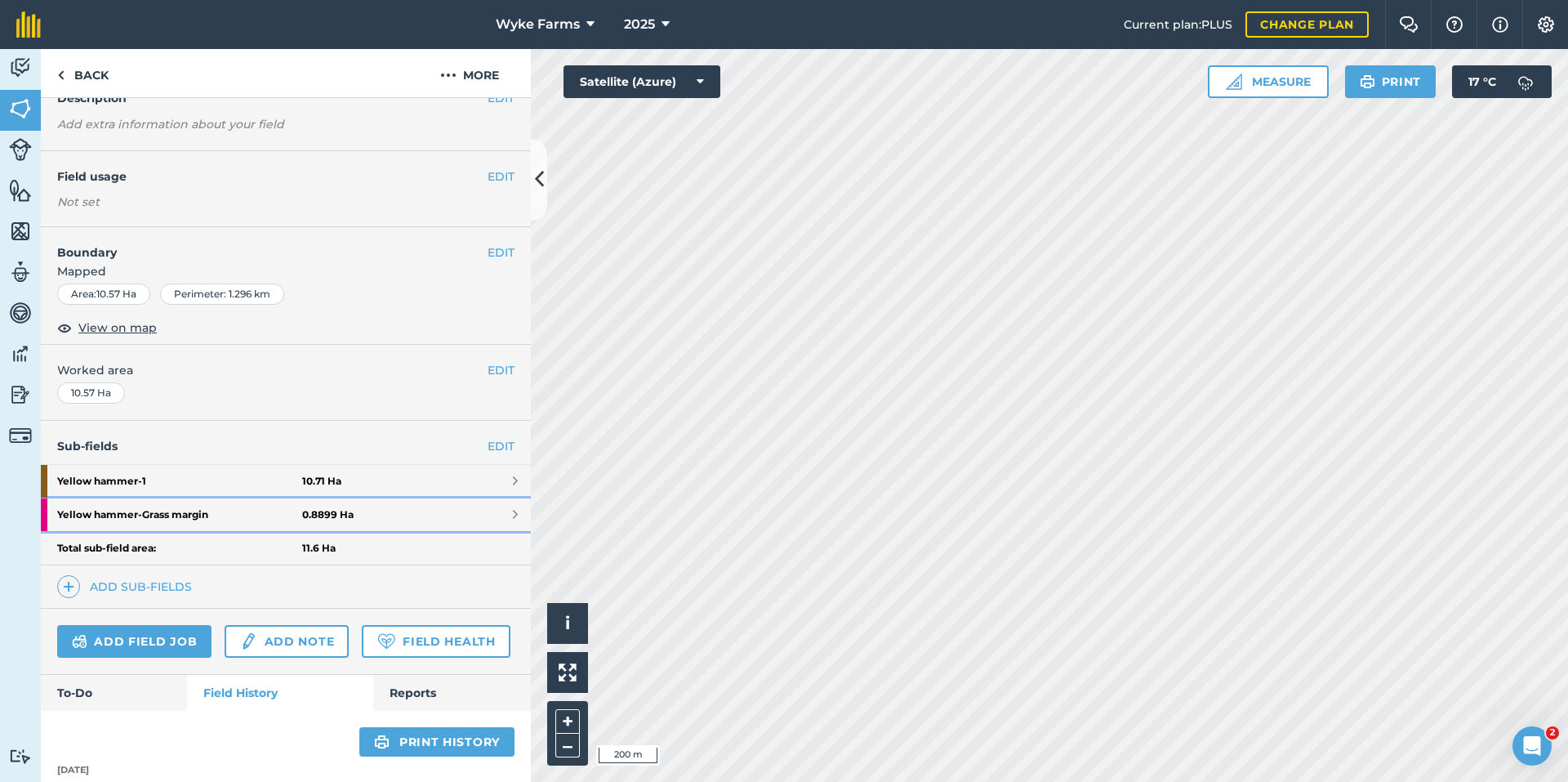
click at [210, 515] on strong "Yellow hammer - Grass margin" at bounding box center [179, 515] width 245 height 33
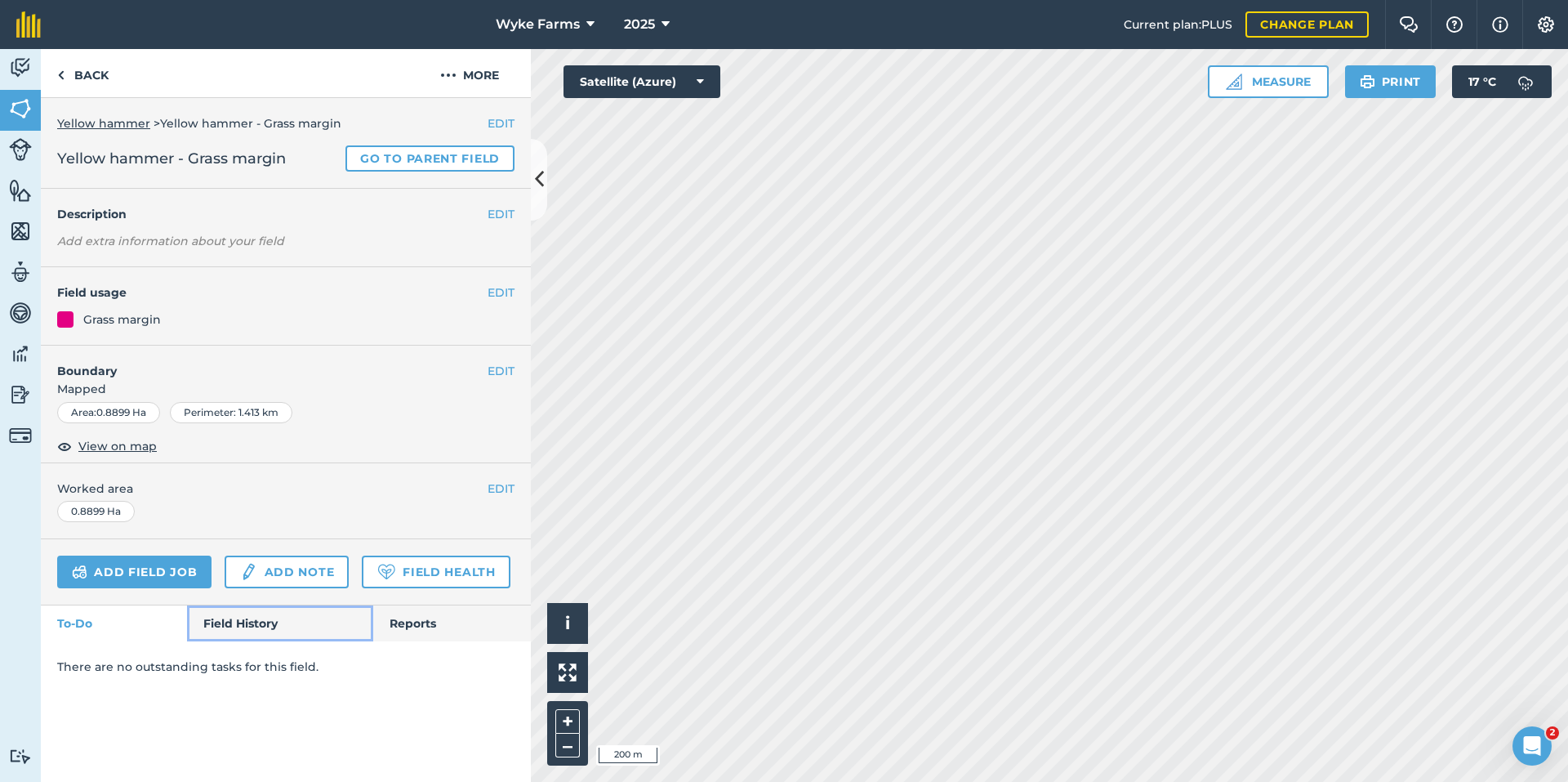
click at [249, 629] on link "Field History" at bounding box center [280, 623] width 185 height 36
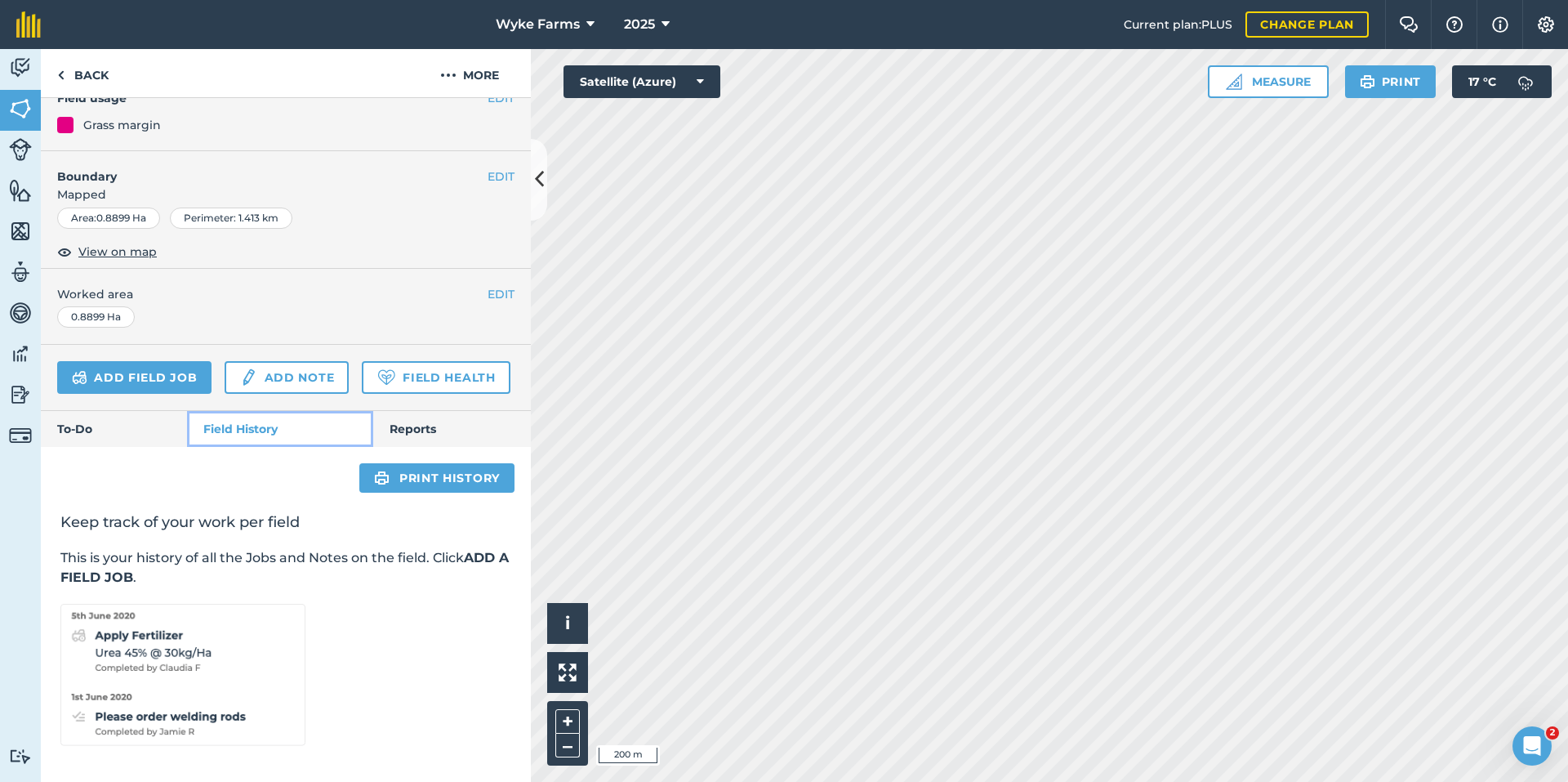
scroll to position [240, 0]
click at [97, 415] on link "To-Do" at bounding box center [114, 429] width 146 height 36
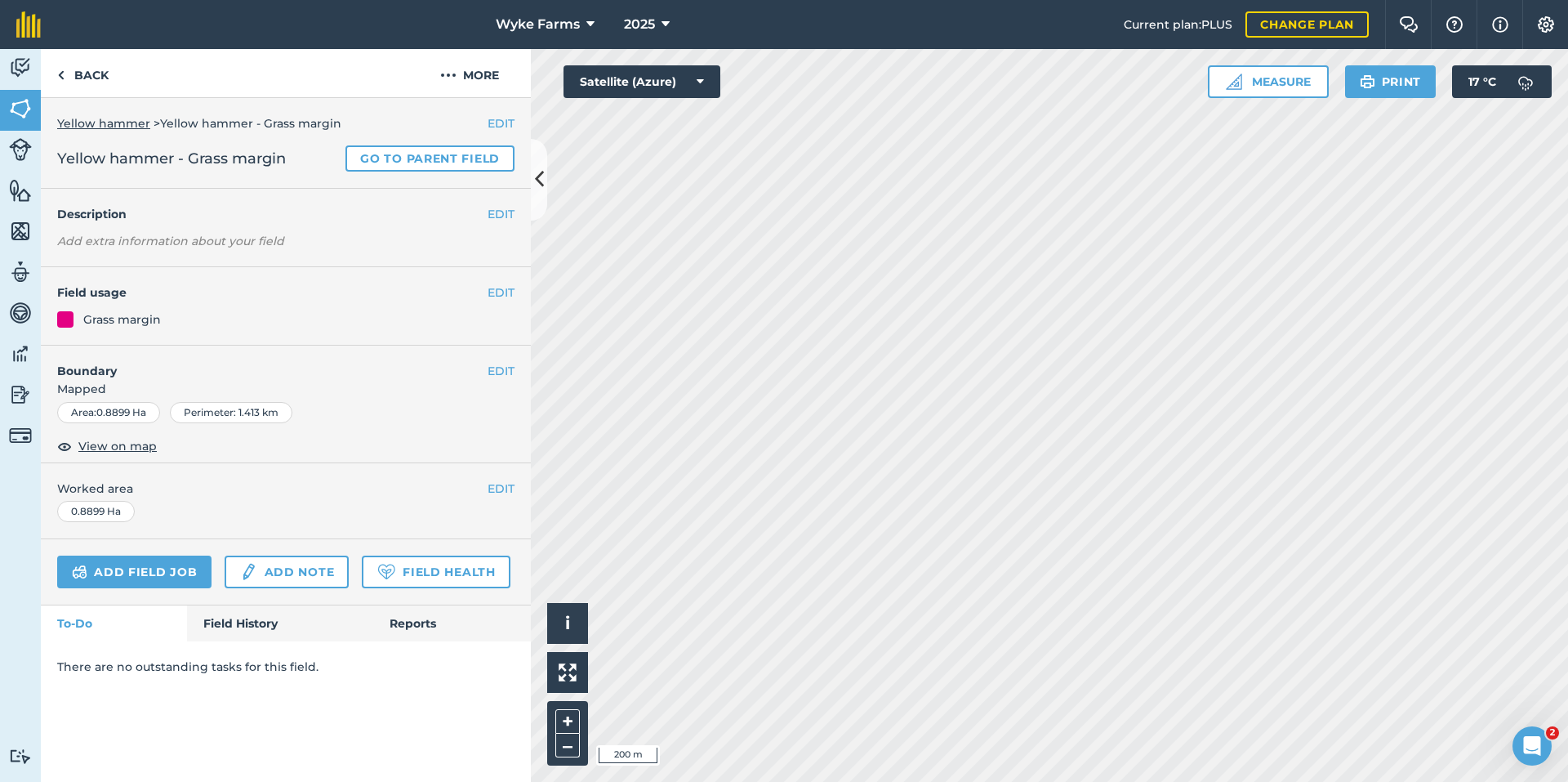
click at [96, 127] on link "Yellow hammer" at bounding box center [104, 123] width 93 height 15
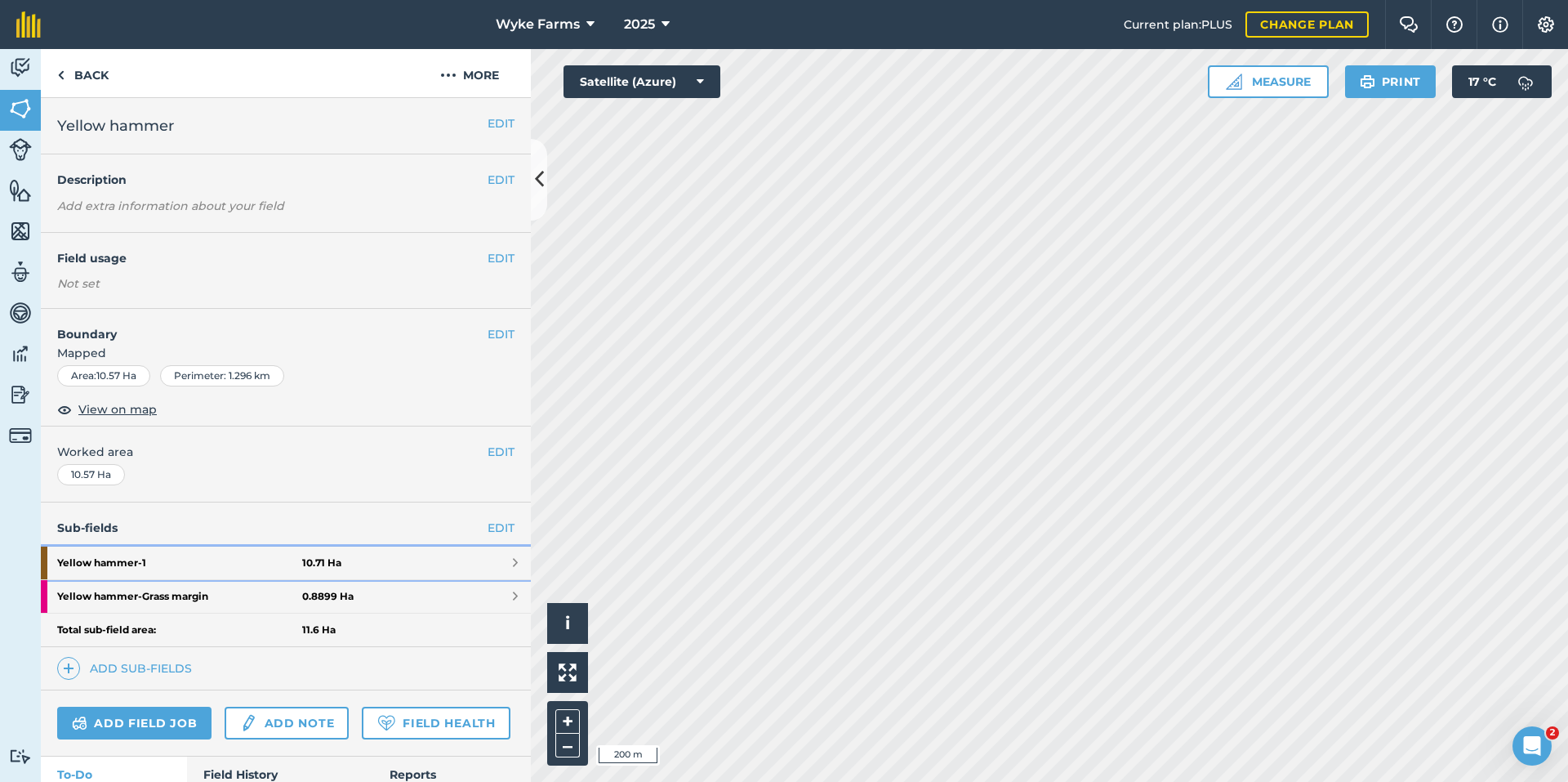
click at [178, 561] on strong "Yellow hammer - 1" at bounding box center [179, 563] width 245 height 33
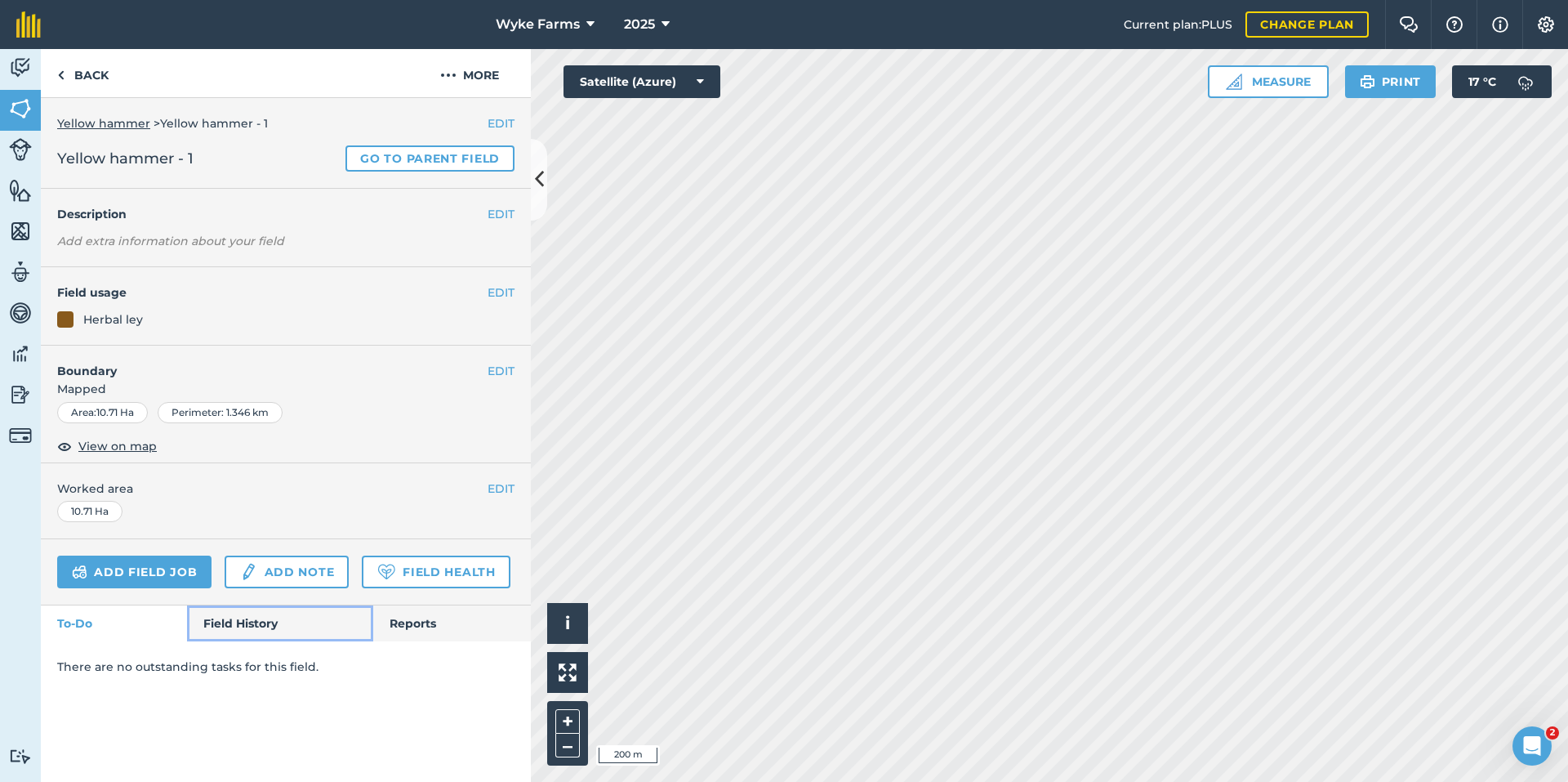
click at [220, 616] on link "Field History" at bounding box center [280, 623] width 185 height 36
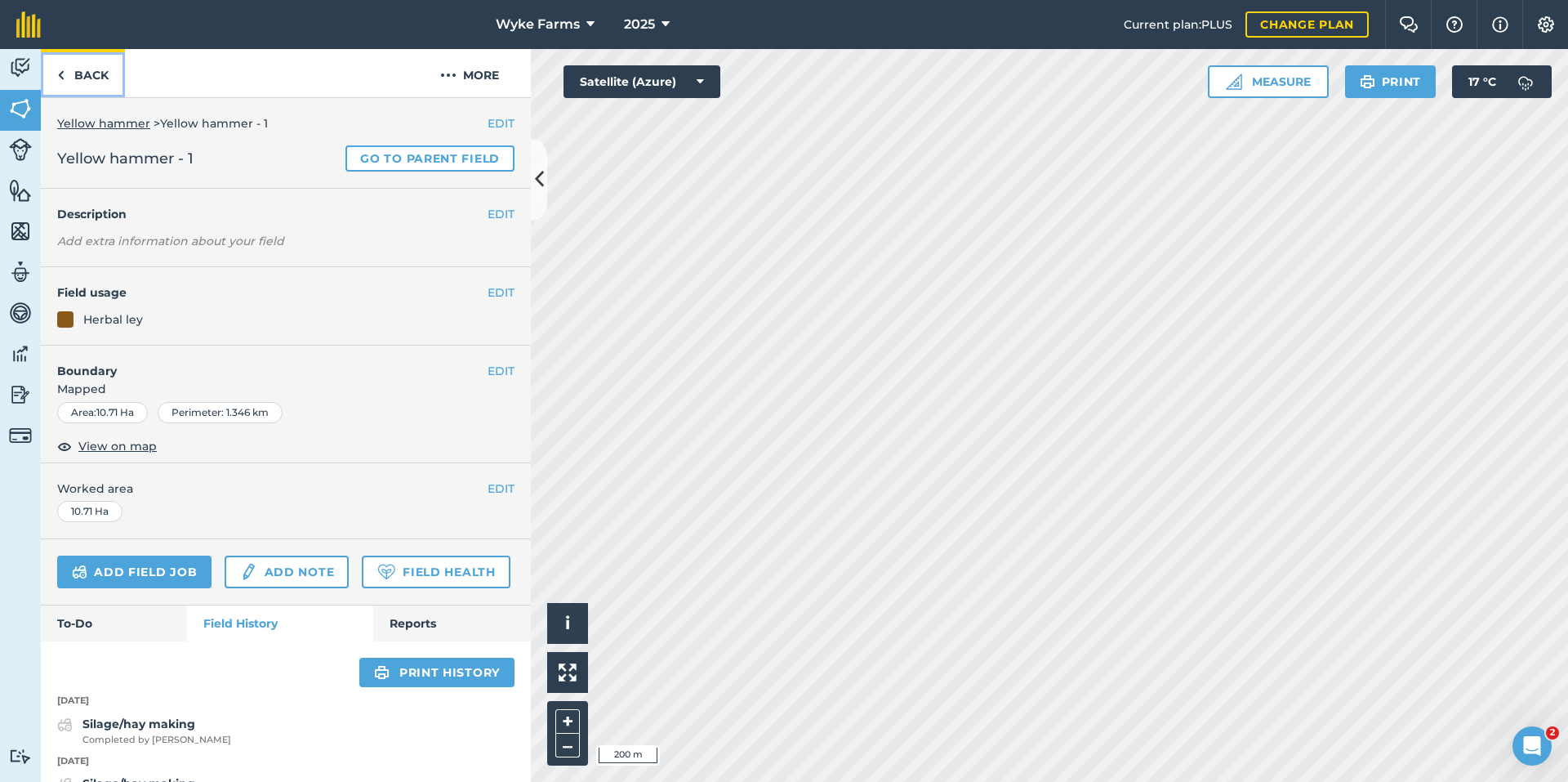
click at [94, 90] on link "Back" at bounding box center [83, 73] width 84 height 48
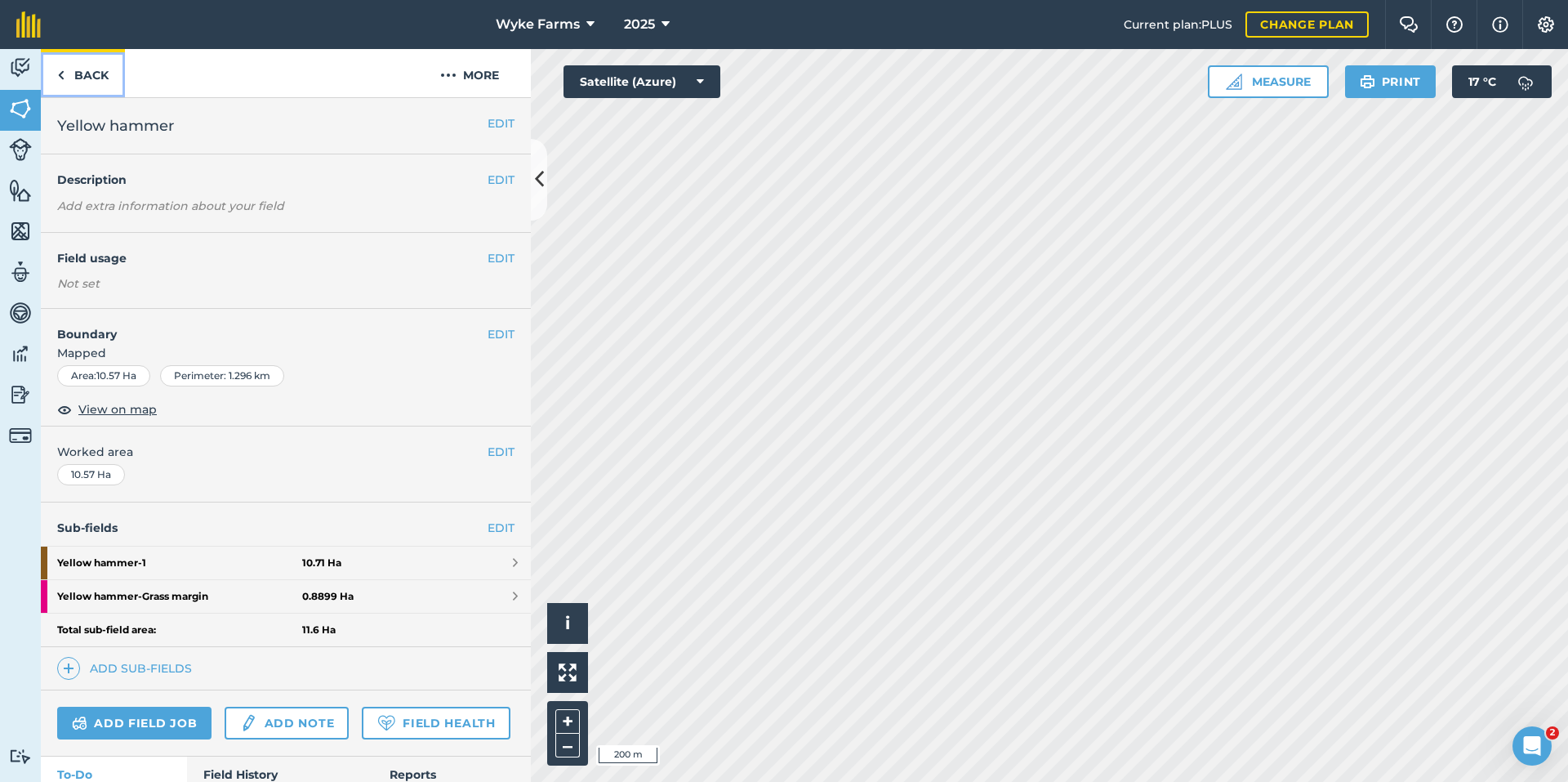
scroll to position [107, 0]
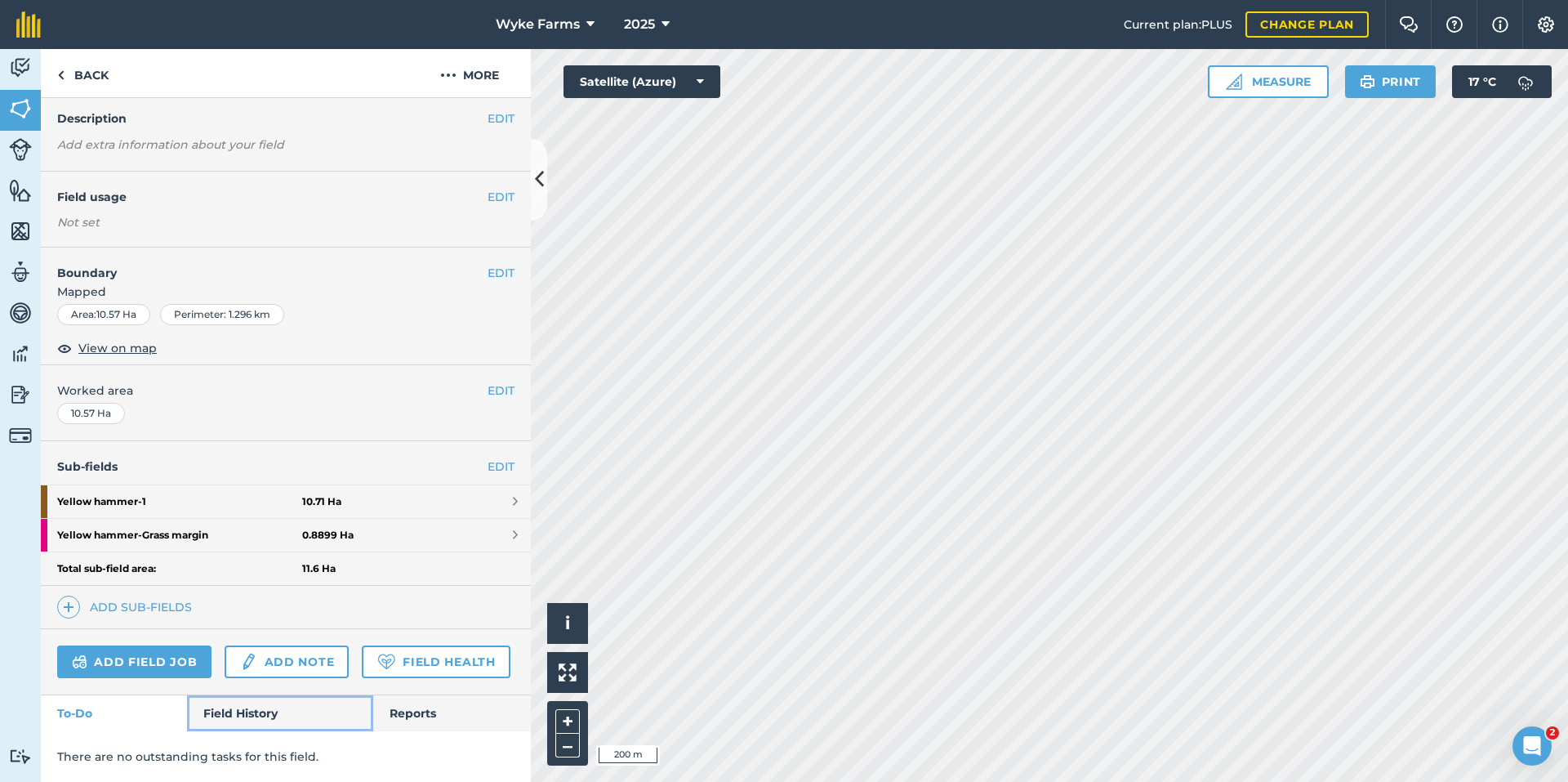
click at [234, 727] on link "Field History" at bounding box center [280, 713] width 185 height 36
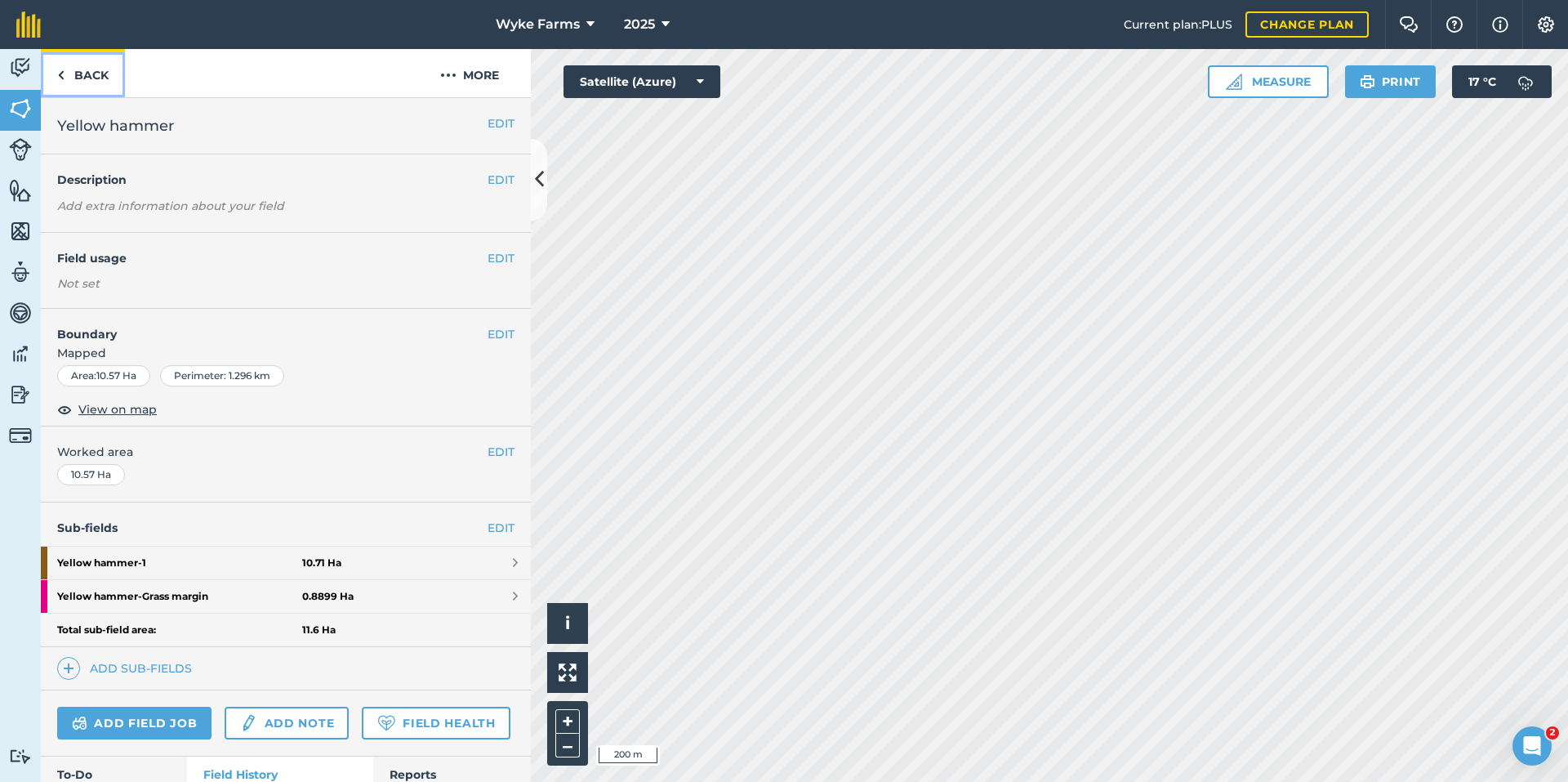
click at [78, 89] on link "Back" at bounding box center [83, 73] width 84 height 48
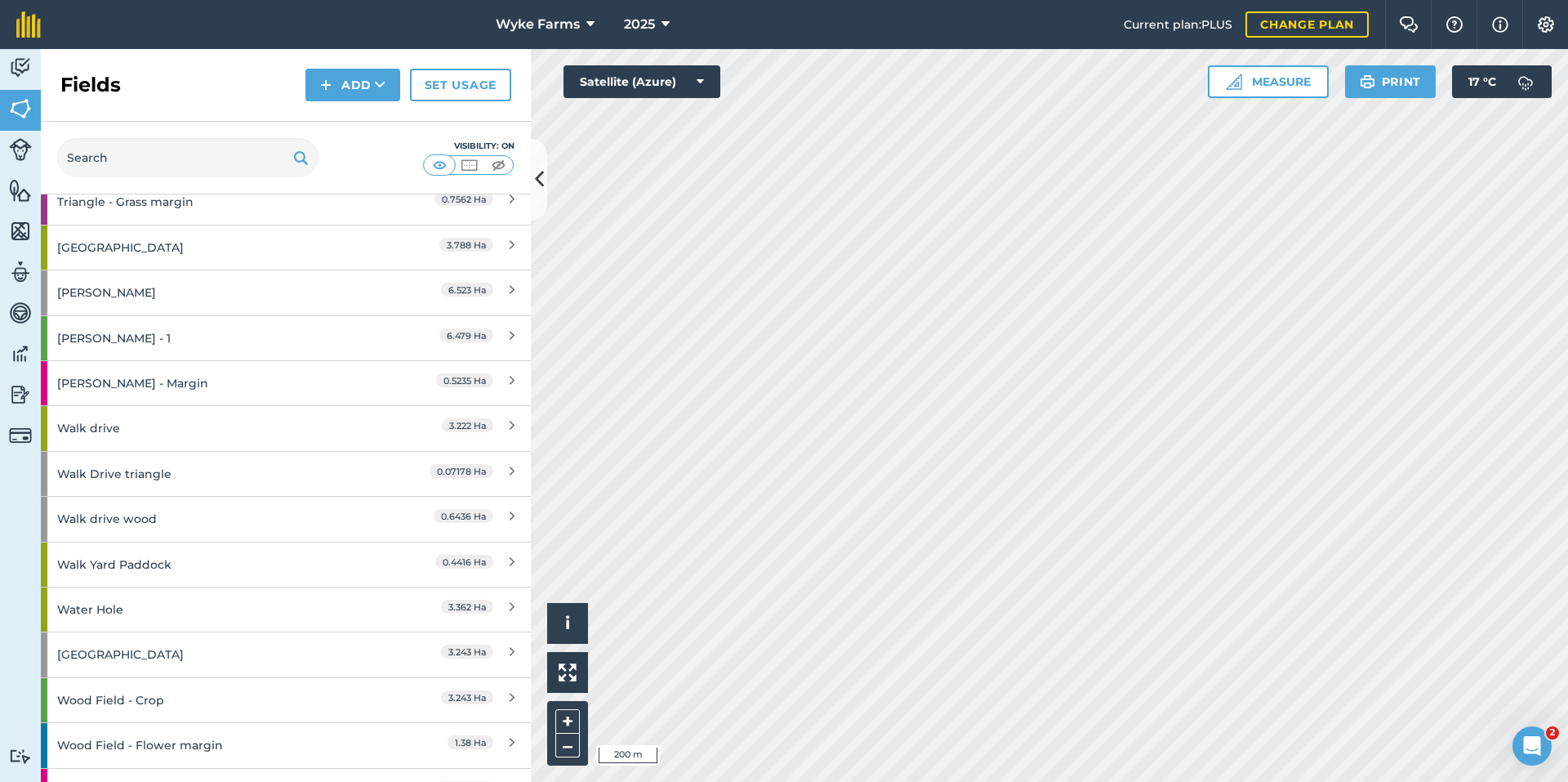
scroll to position [2882, 0]
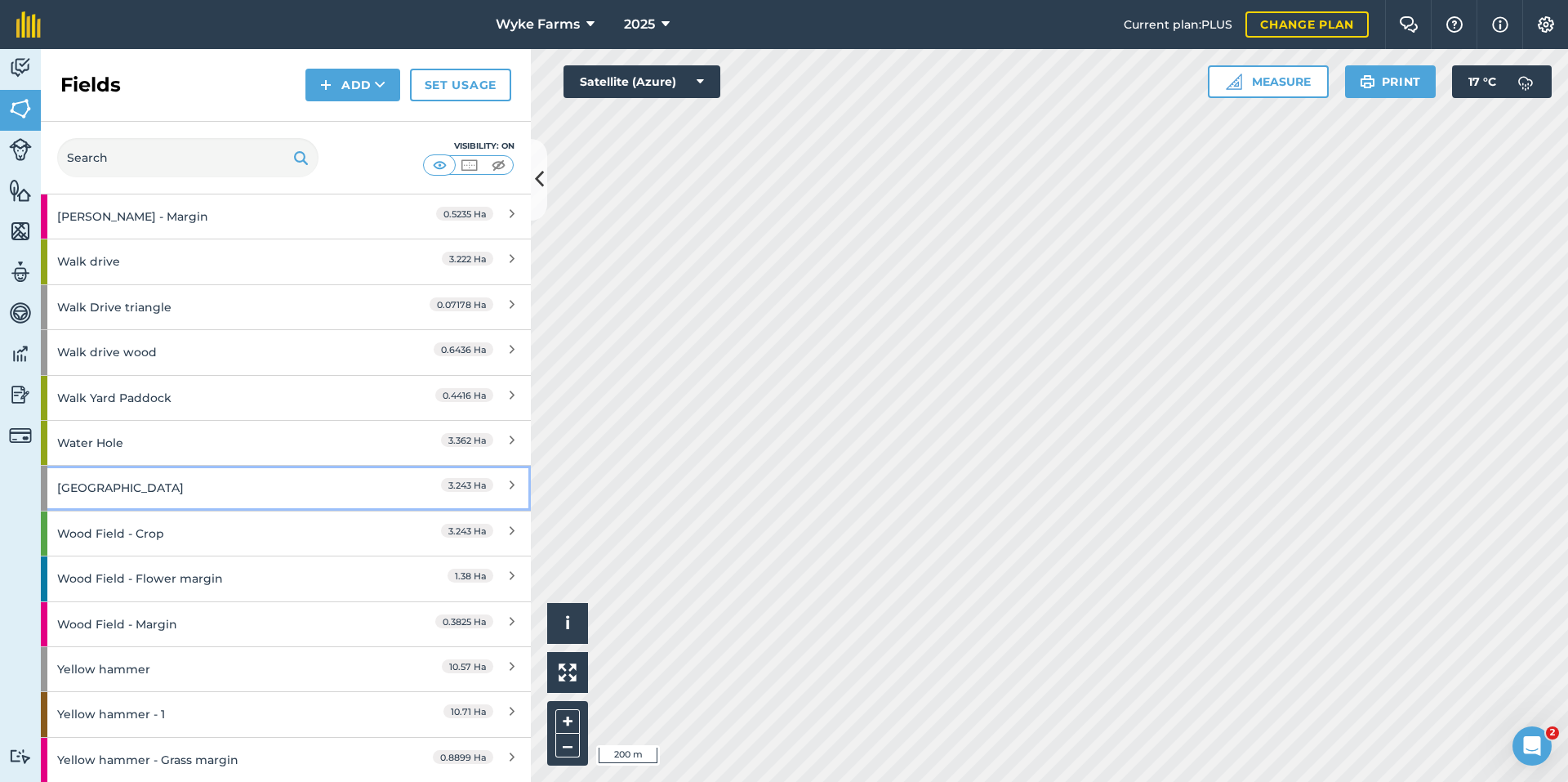
click at [261, 494] on div "[GEOGRAPHIC_DATA]" at bounding box center [215, 487] width 316 height 44
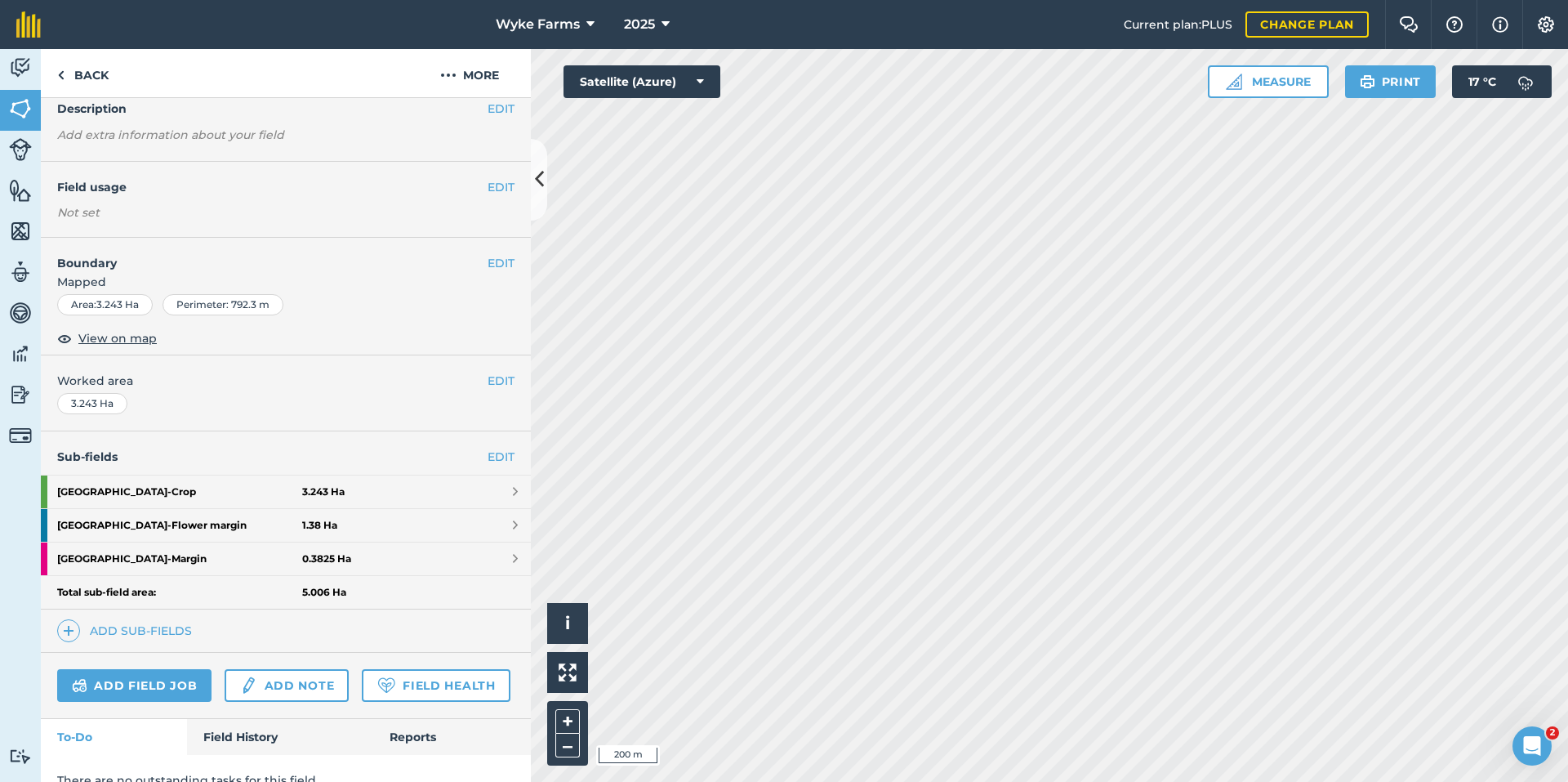
scroll to position [141, 0]
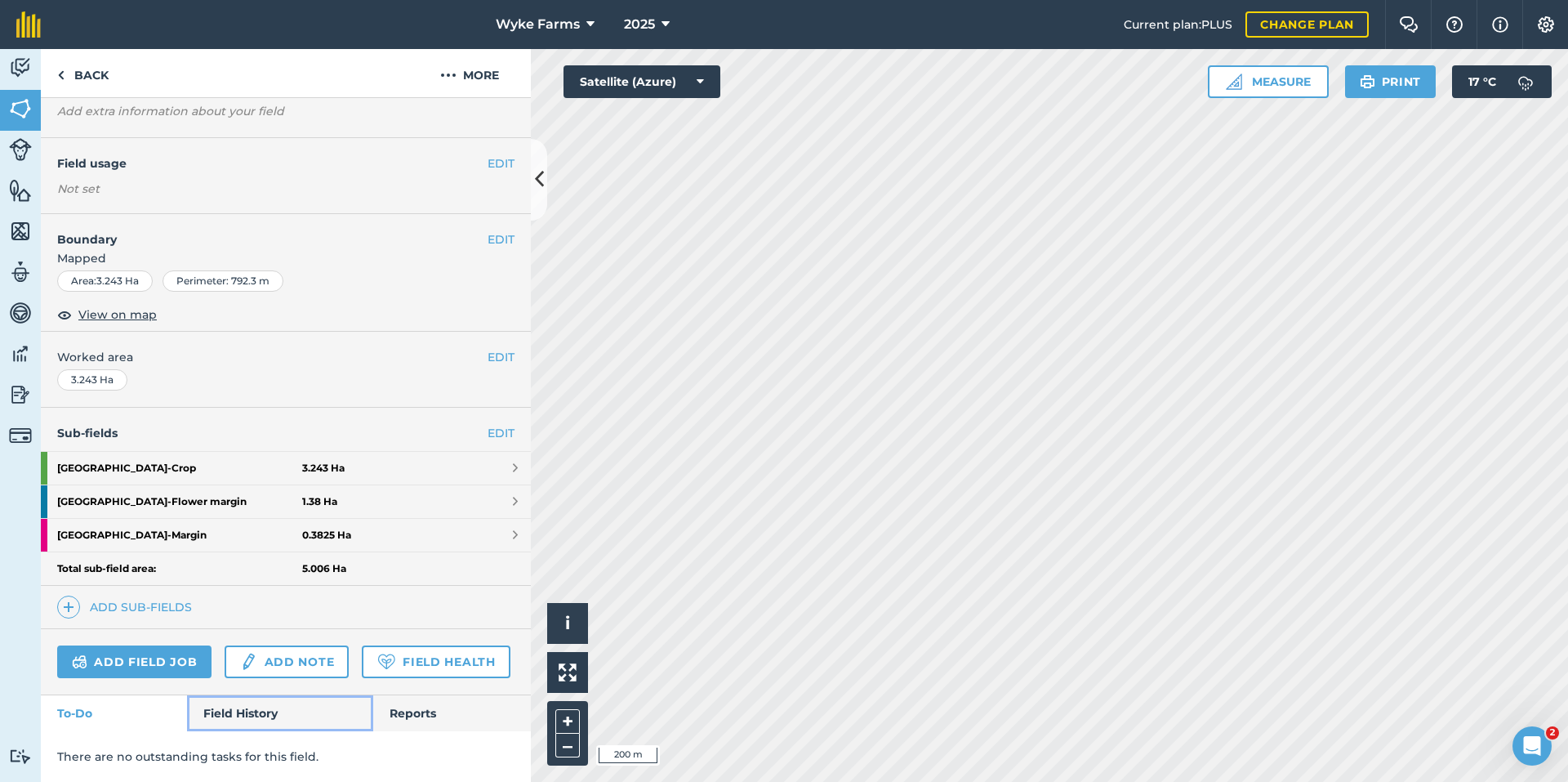
click at [235, 707] on link "Field History" at bounding box center [280, 713] width 185 height 36
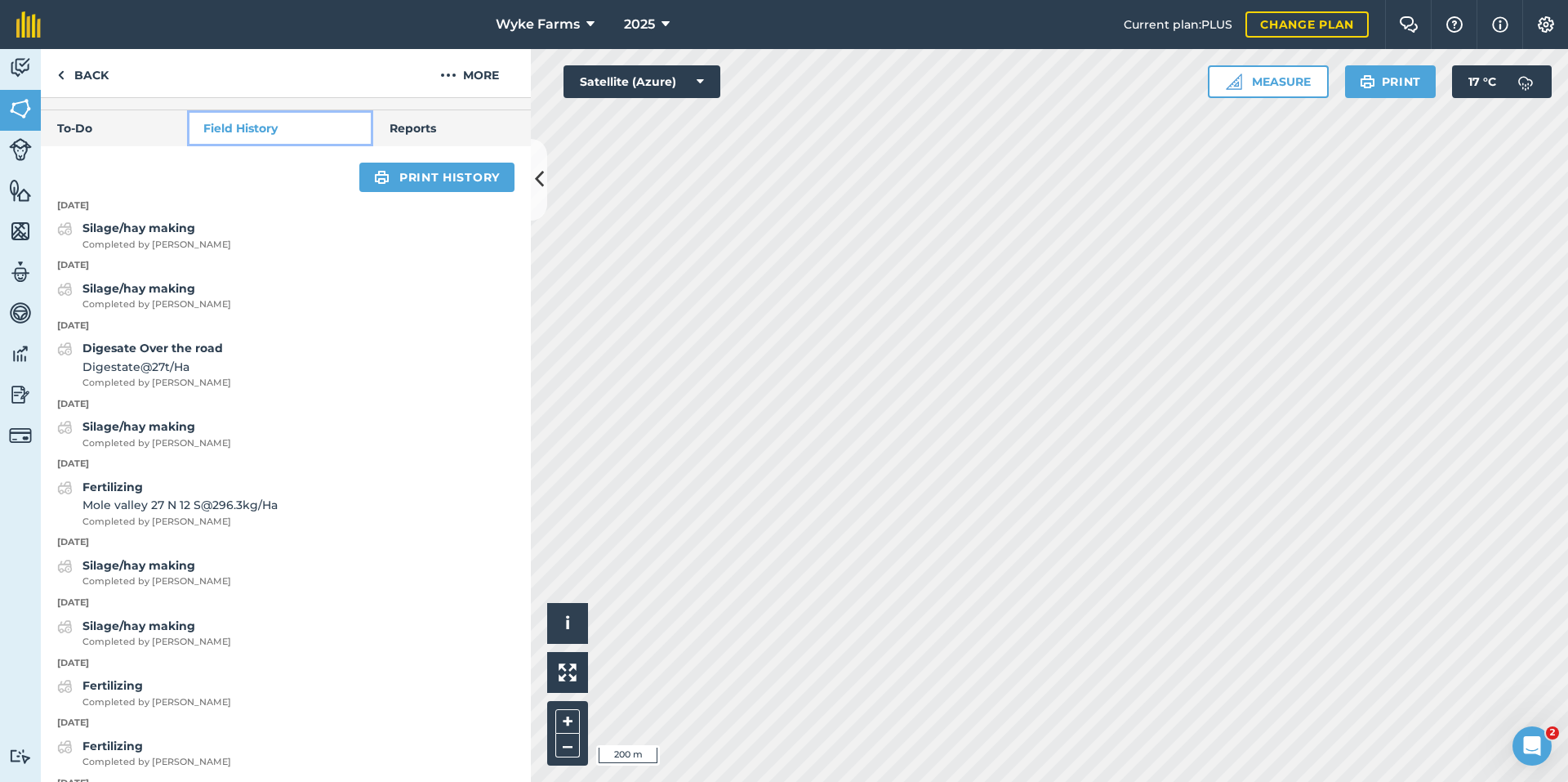
scroll to position [712, 0]
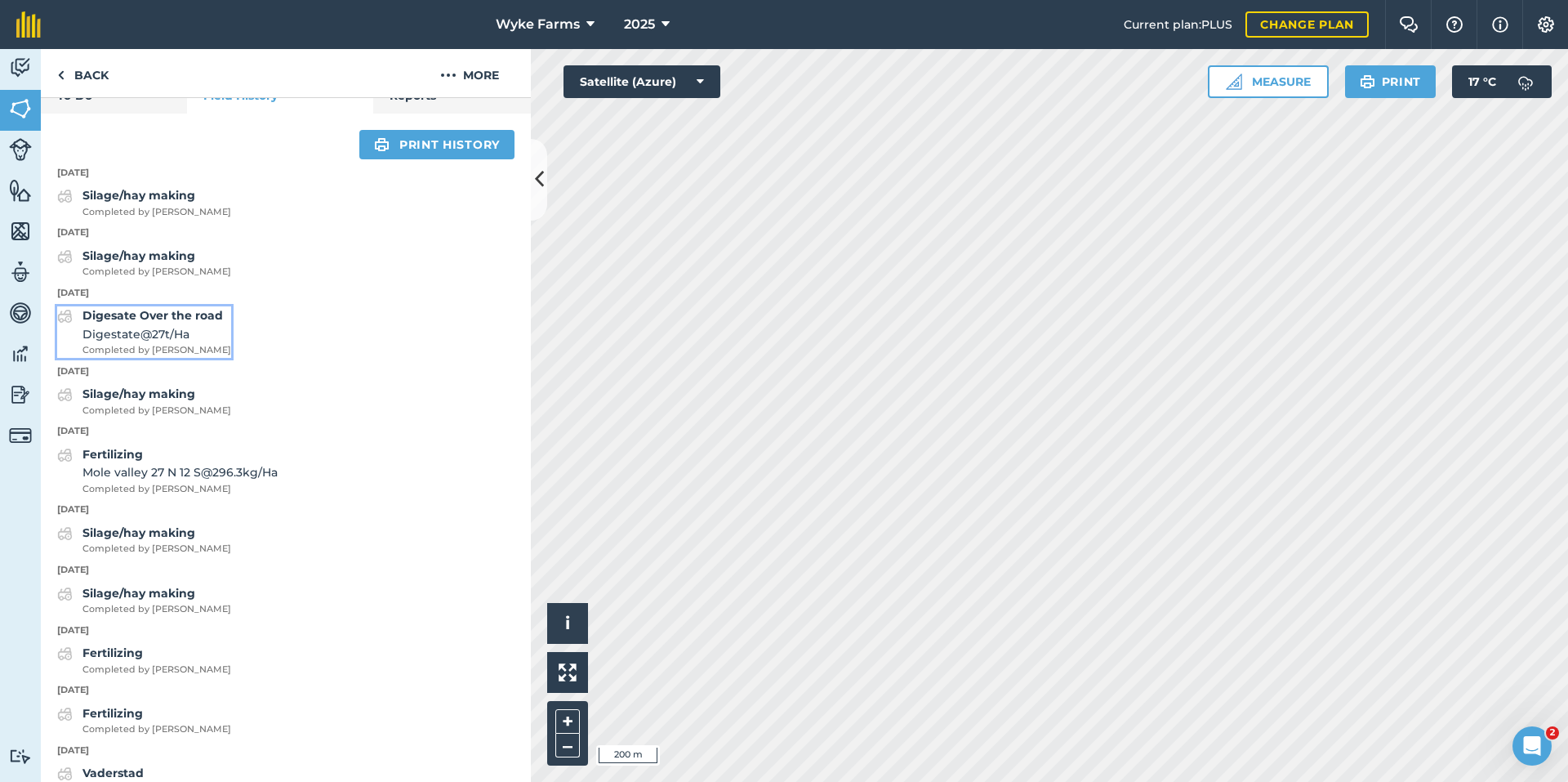
click at [174, 343] on span "Digestate @ 27 t / Ha" at bounding box center [156, 334] width 148 height 18
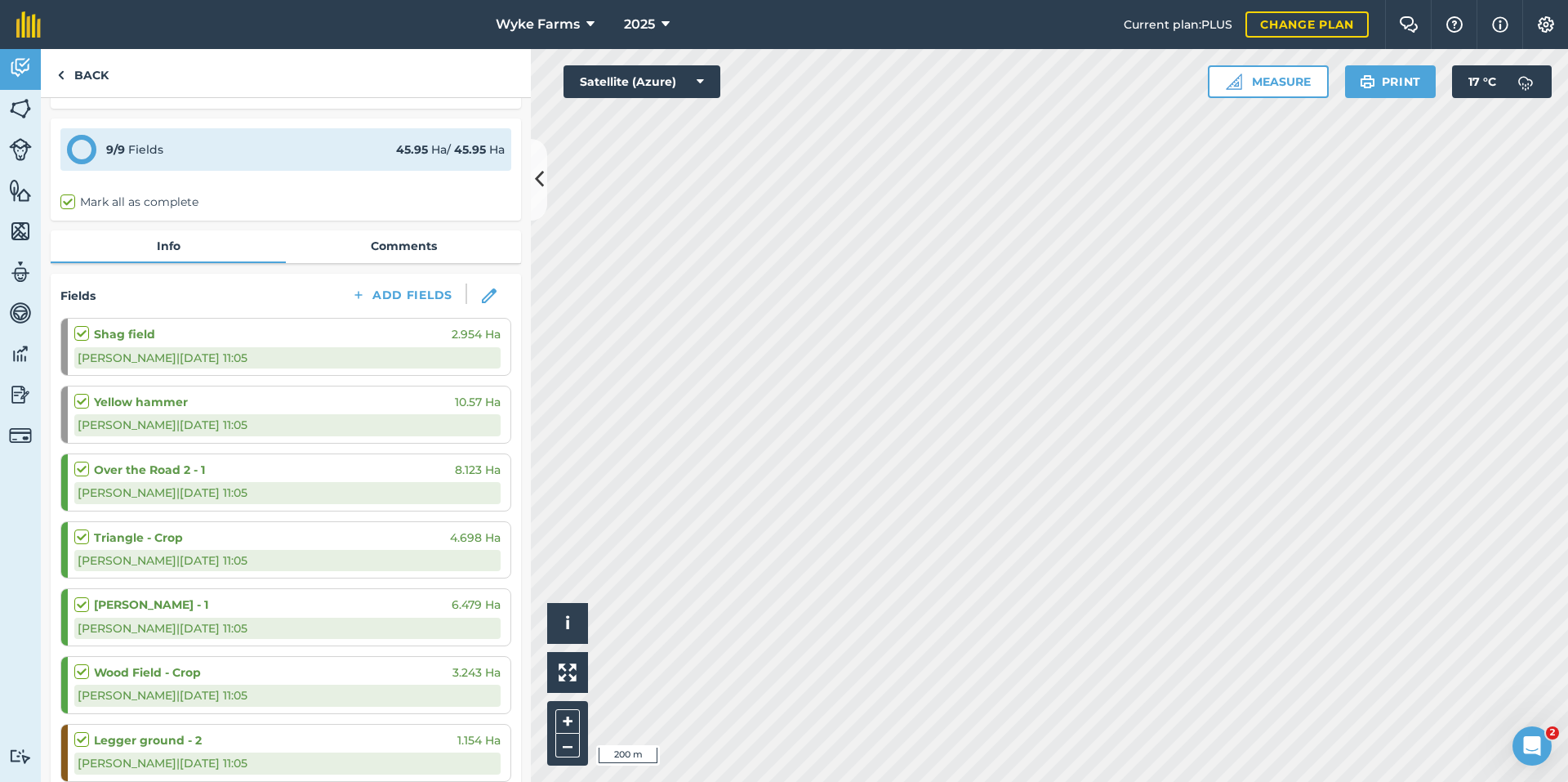
scroll to position [82, 0]
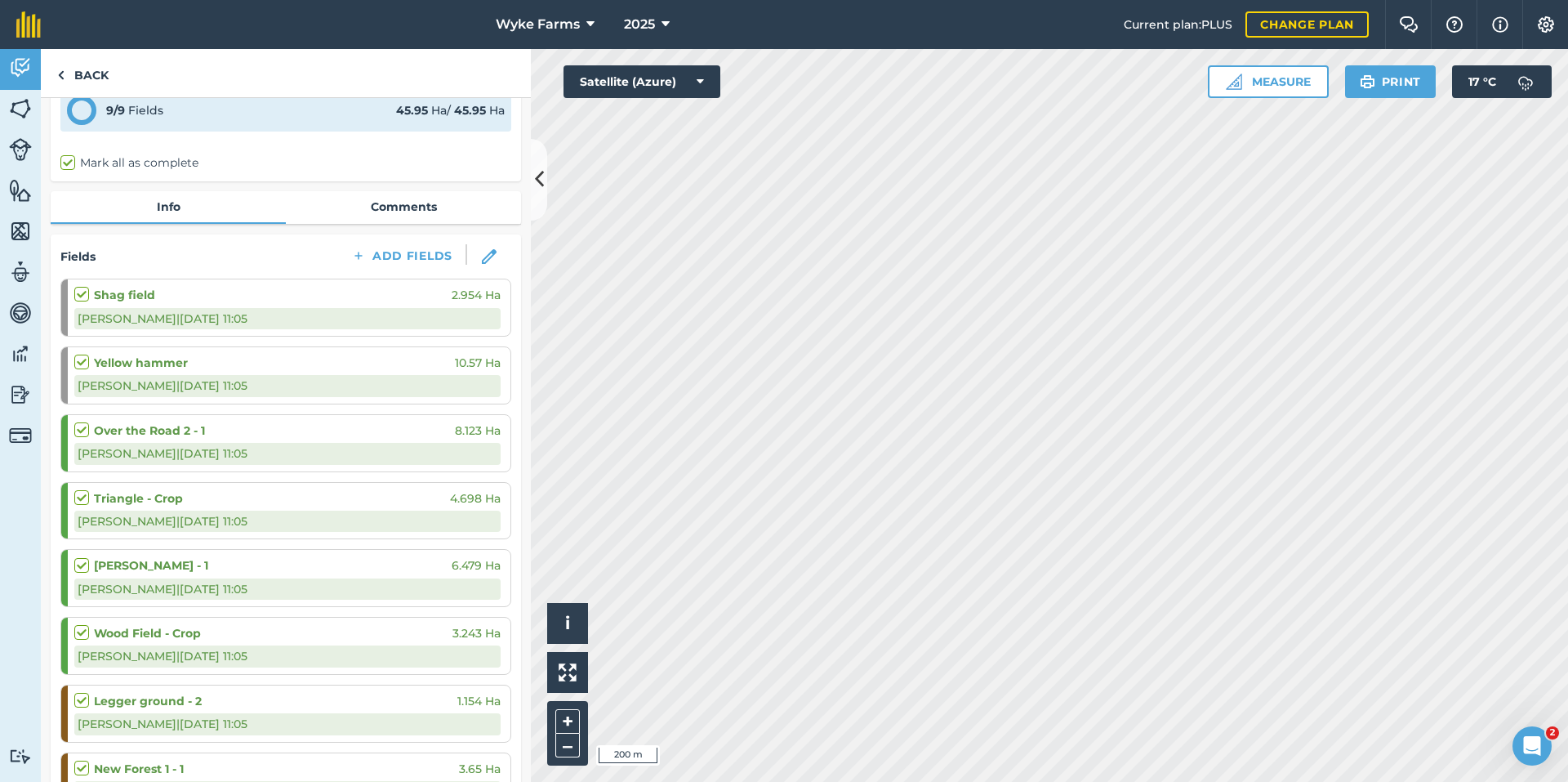
click at [138, 375] on div "[PERSON_NAME] | [DATE] 11:05" at bounding box center [288, 385] width 427 height 21
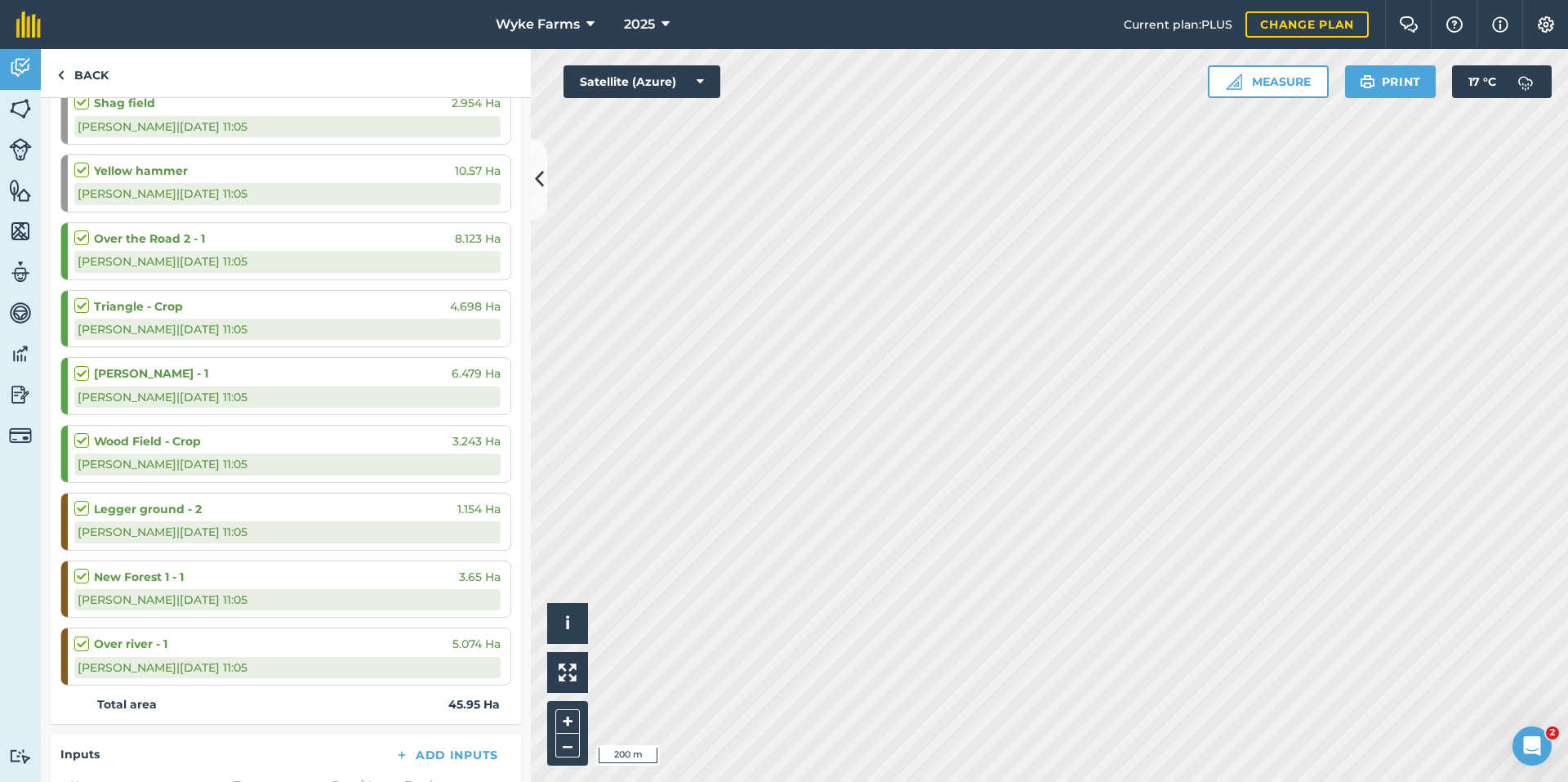
scroll to position [245, 0]
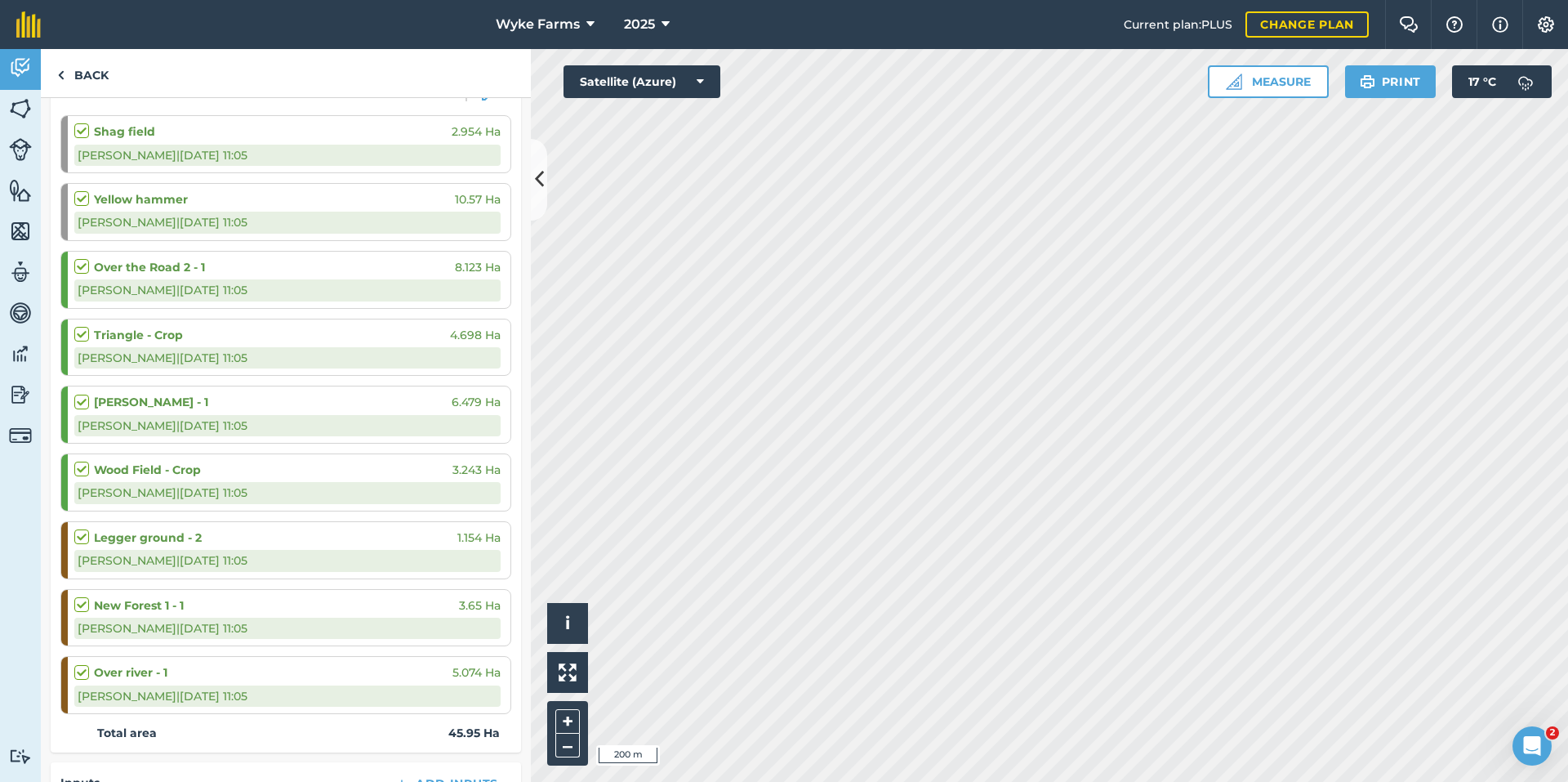
click at [85, 191] on label at bounding box center [84, 191] width 20 height 0
click at [85, 201] on input "checkbox" at bounding box center [80, 196] width 10 height 10
checkbox input "true"
checkbox input "false"
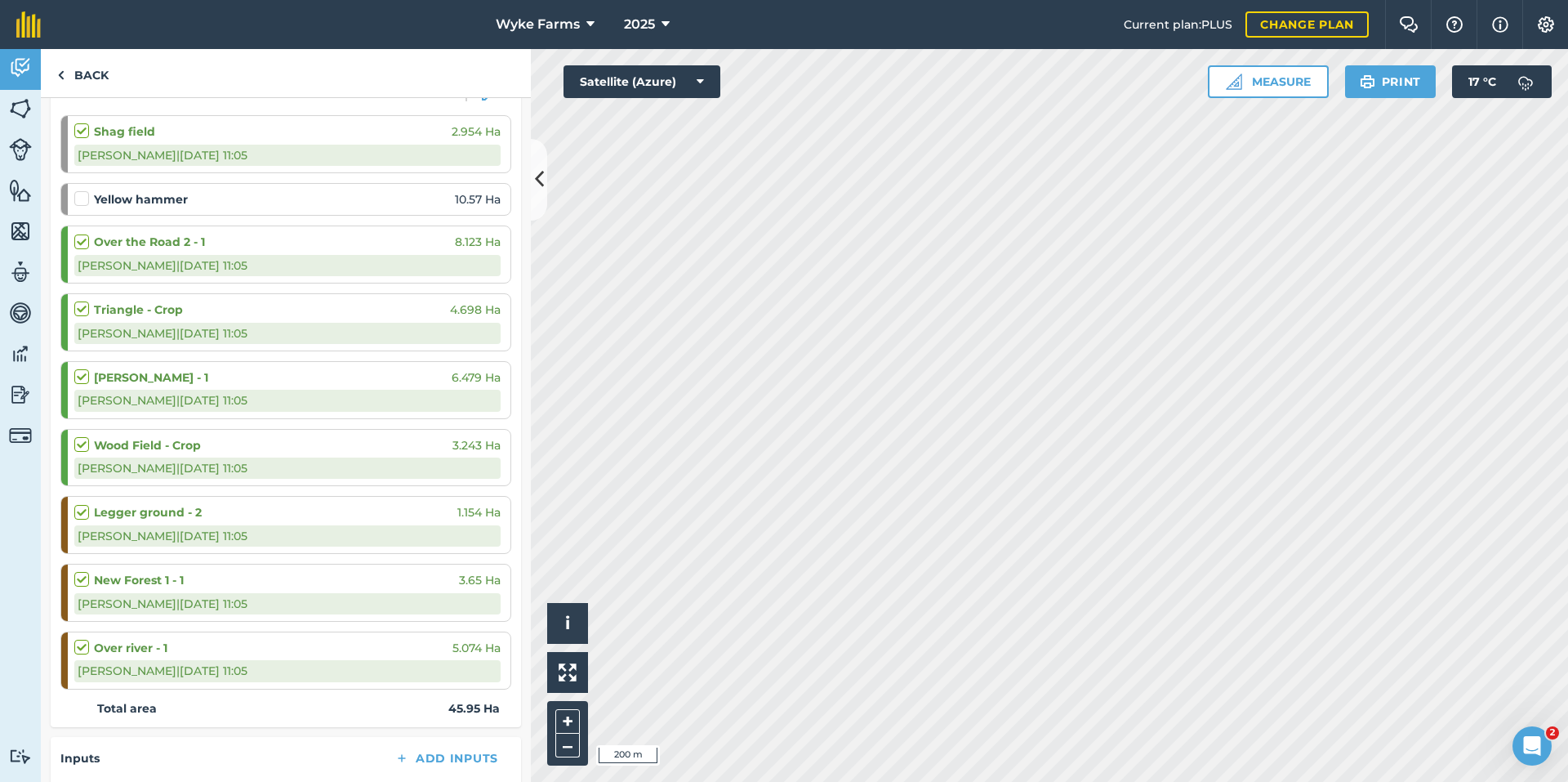
click at [85, 191] on label at bounding box center [84, 191] width 20 height 0
click at [85, 201] on input "checkbox" at bounding box center [80, 196] width 10 height 10
checkbox input "false"
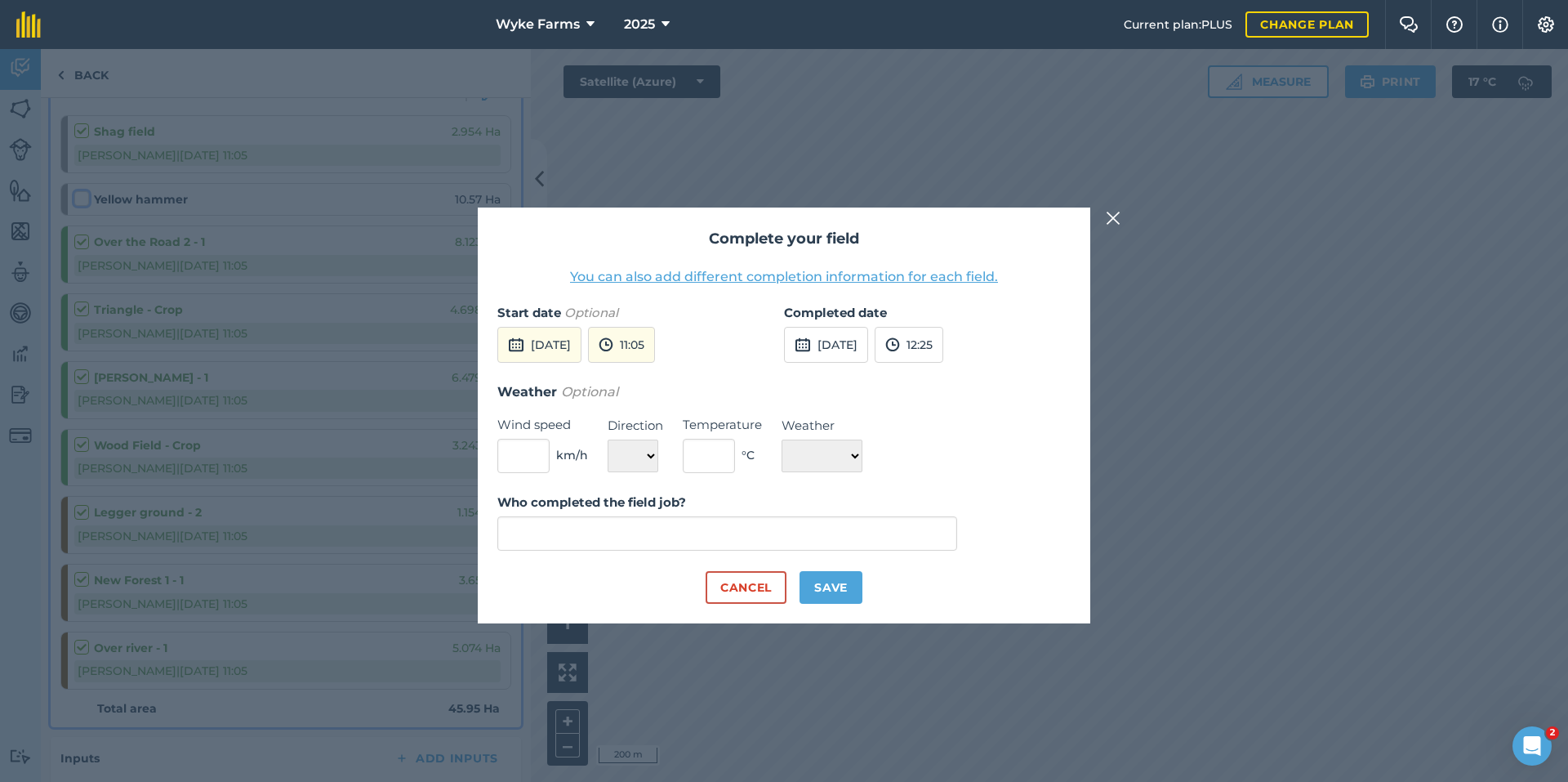
type input "[PERSON_NAME]"
click at [746, 576] on button "Cancel" at bounding box center [746, 587] width 81 height 33
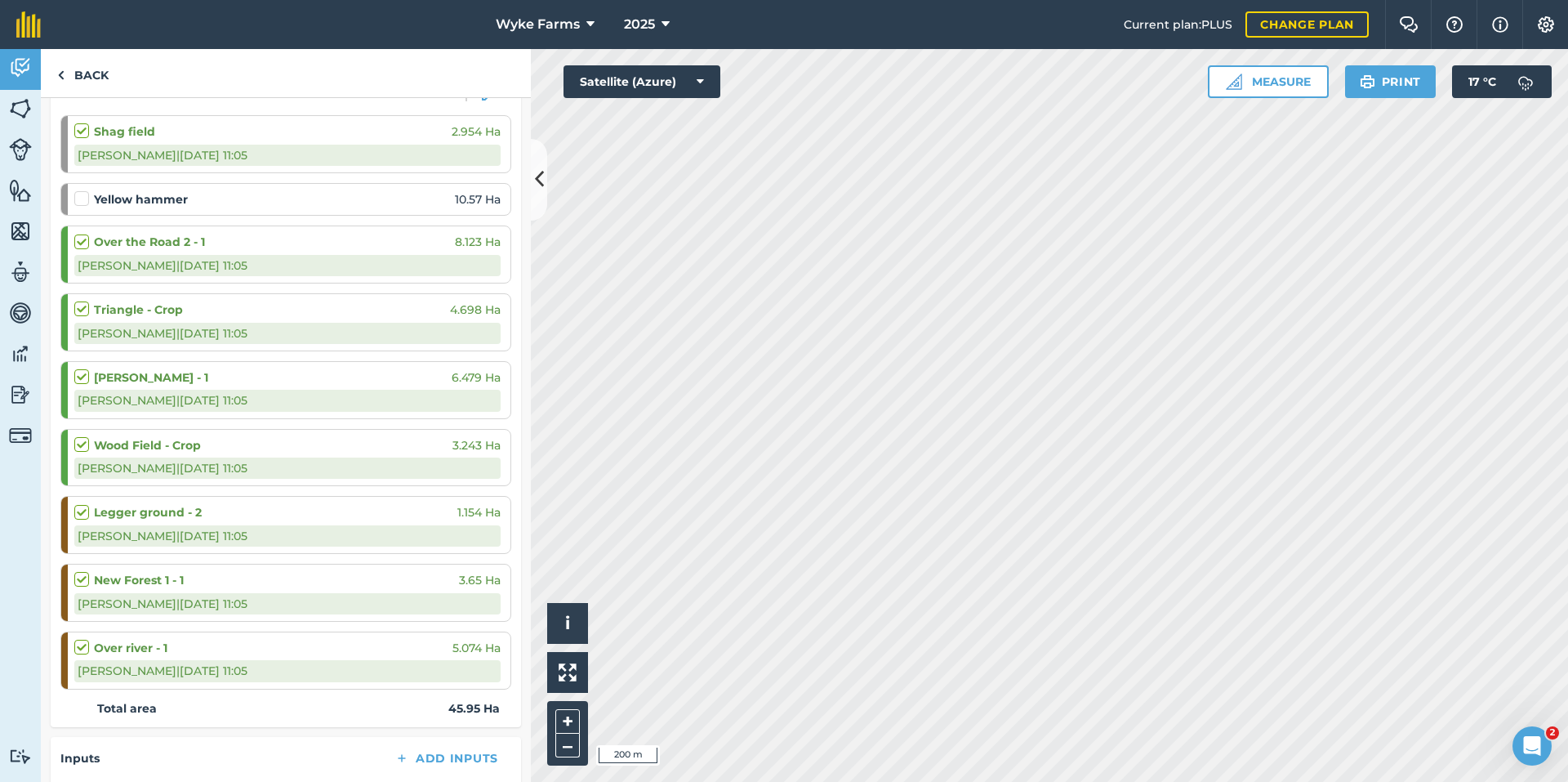
click at [81, 191] on label at bounding box center [84, 191] width 20 height 0
click at [81, 201] on input "checkbox" at bounding box center [80, 196] width 10 height 10
checkbox input "false"
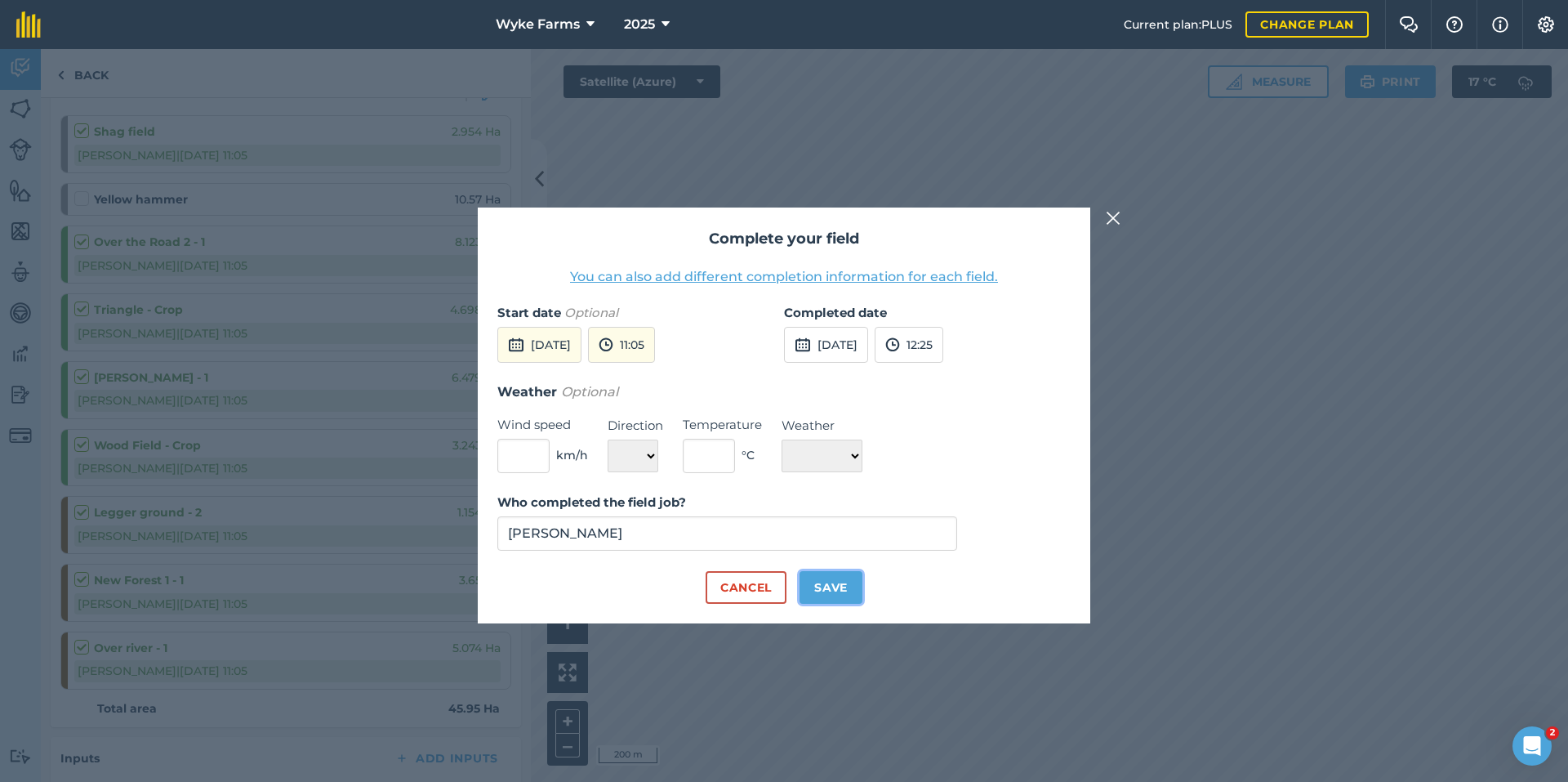
click at [814, 589] on button "Save" at bounding box center [831, 587] width 63 height 33
checkbox input "true"
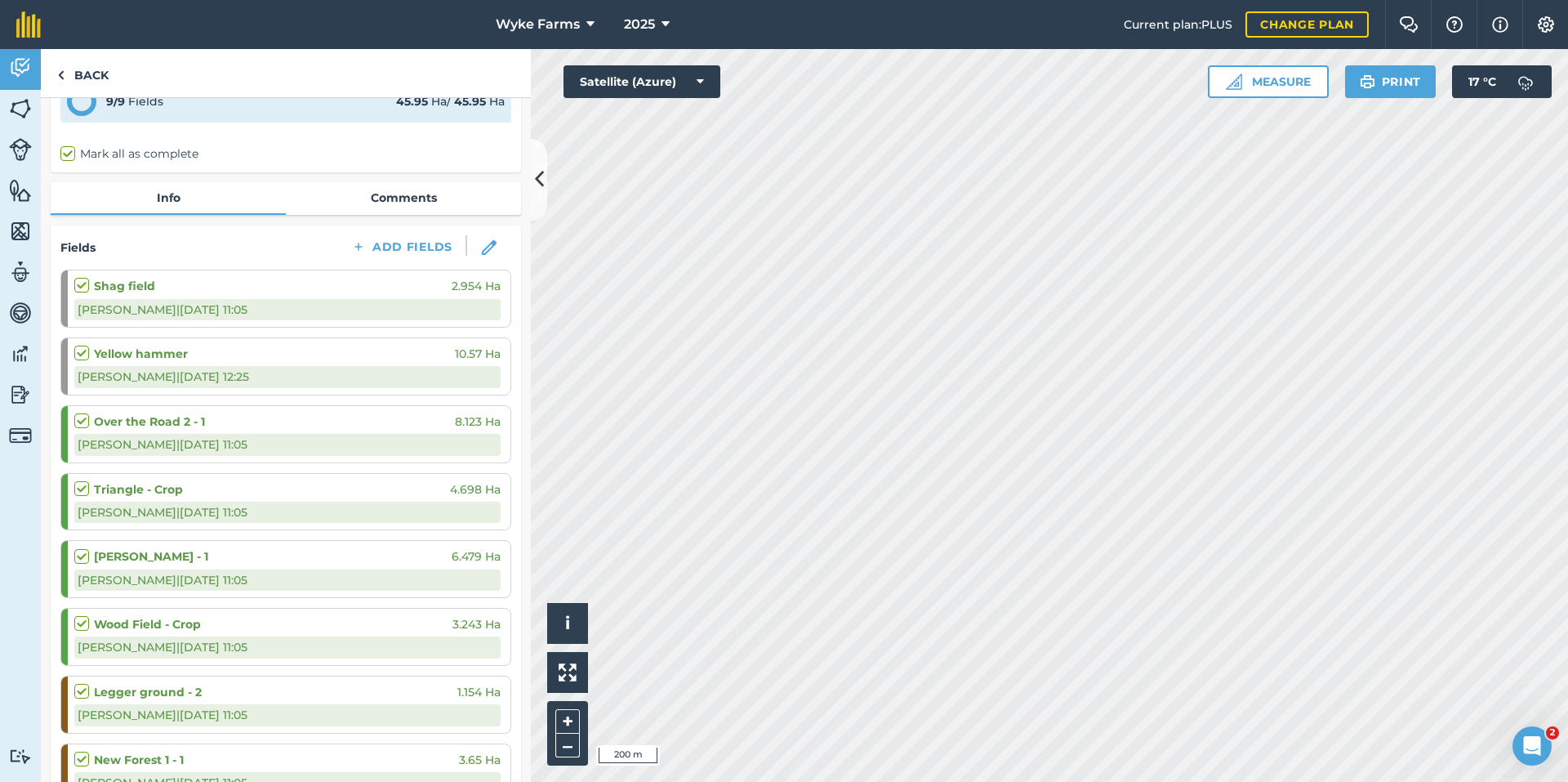
scroll to position [61, 0]
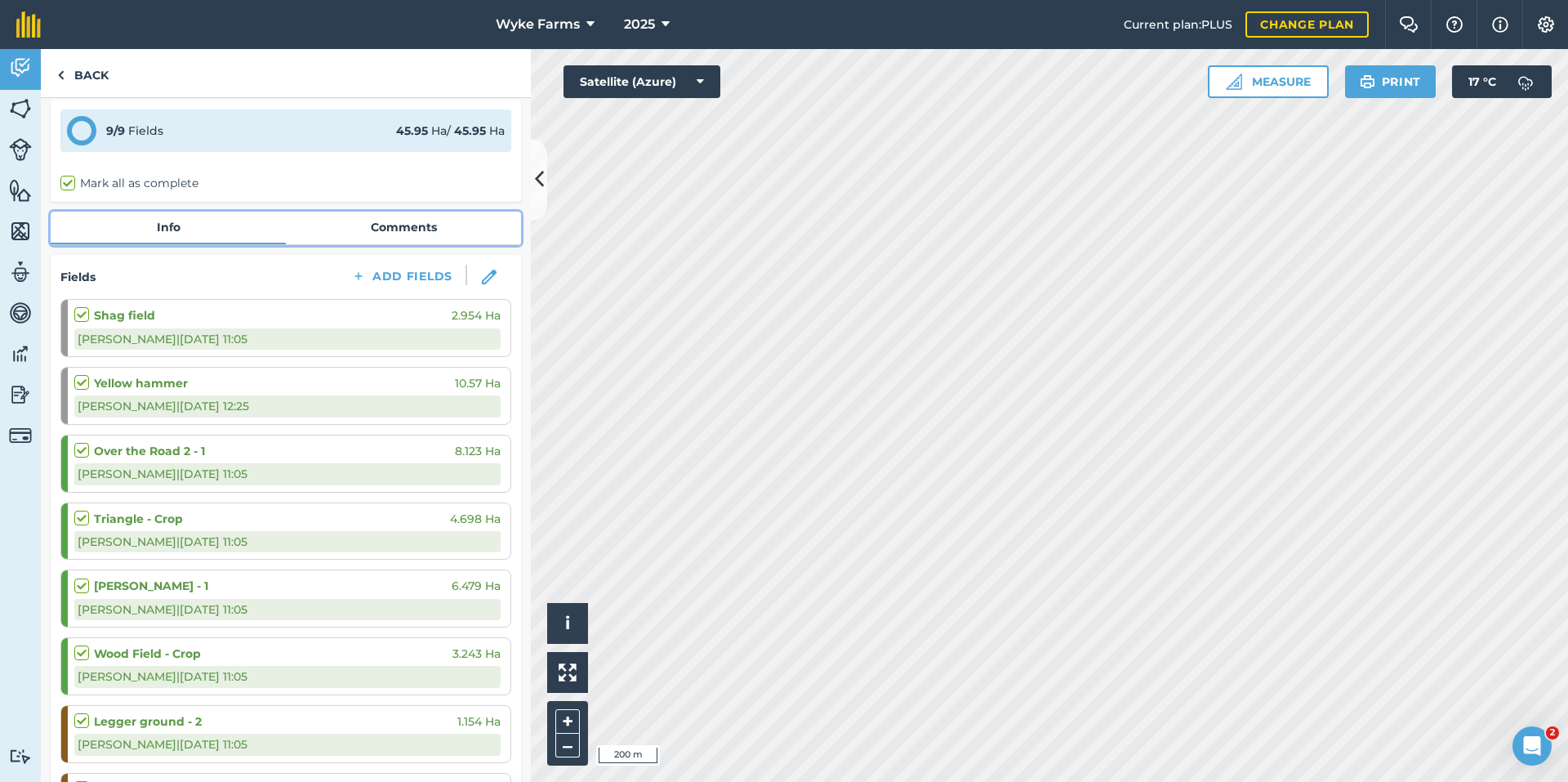
click at [398, 230] on link "Comments" at bounding box center [403, 227] width 235 height 31
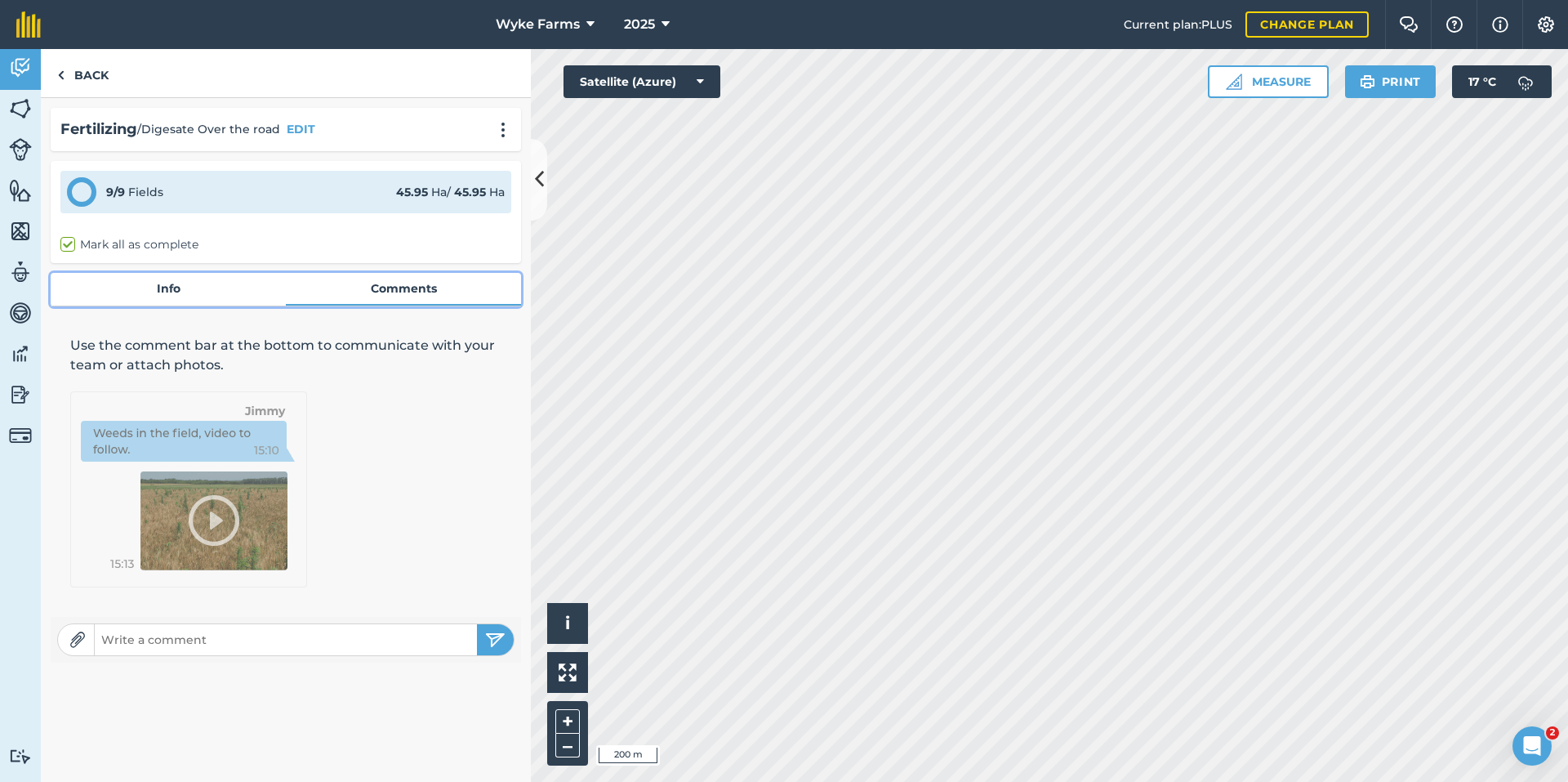
click at [179, 296] on link "Info" at bounding box center [168, 288] width 235 height 31
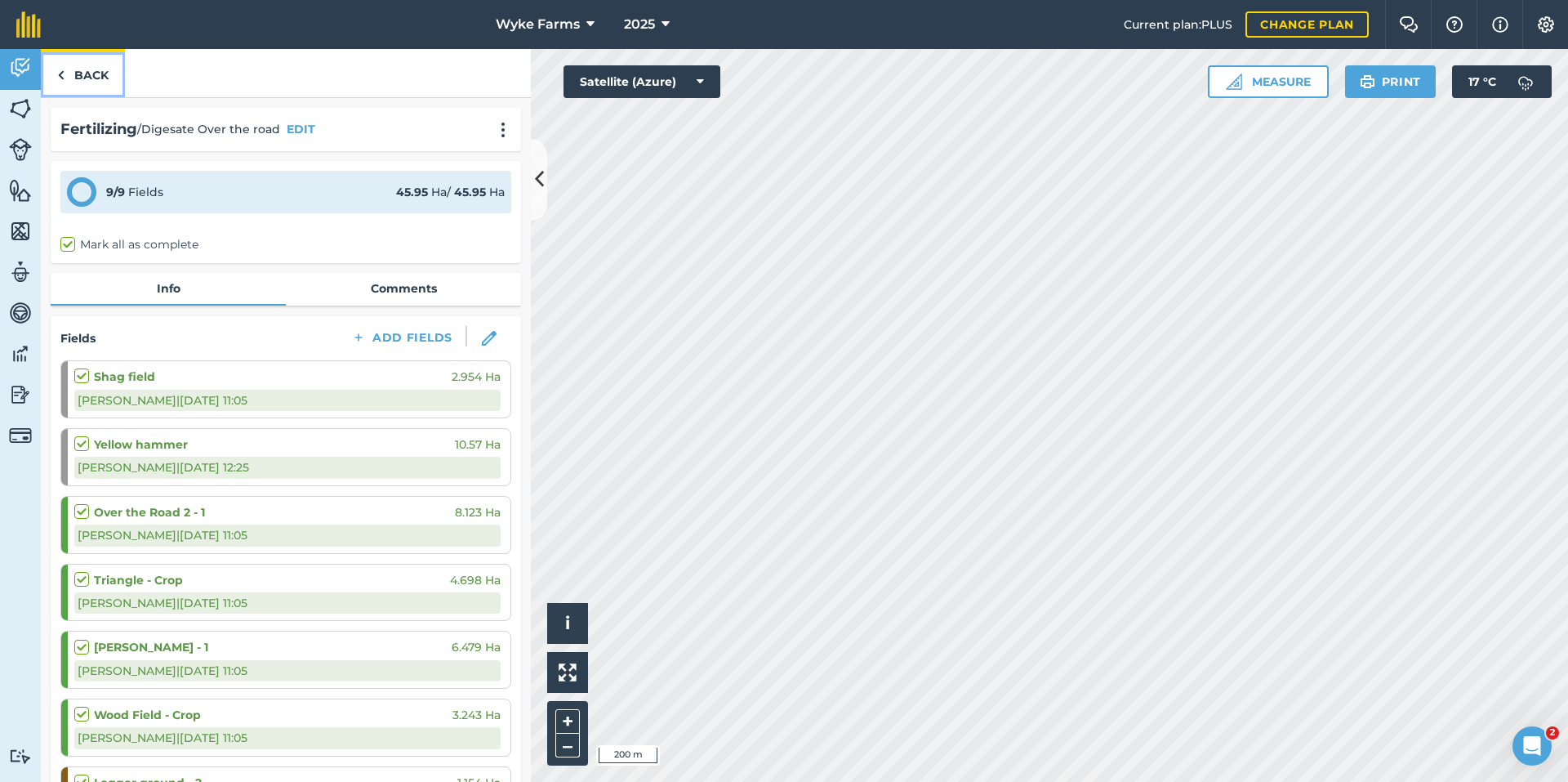
click at [82, 76] on link "Back" at bounding box center [83, 73] width 84 height 48
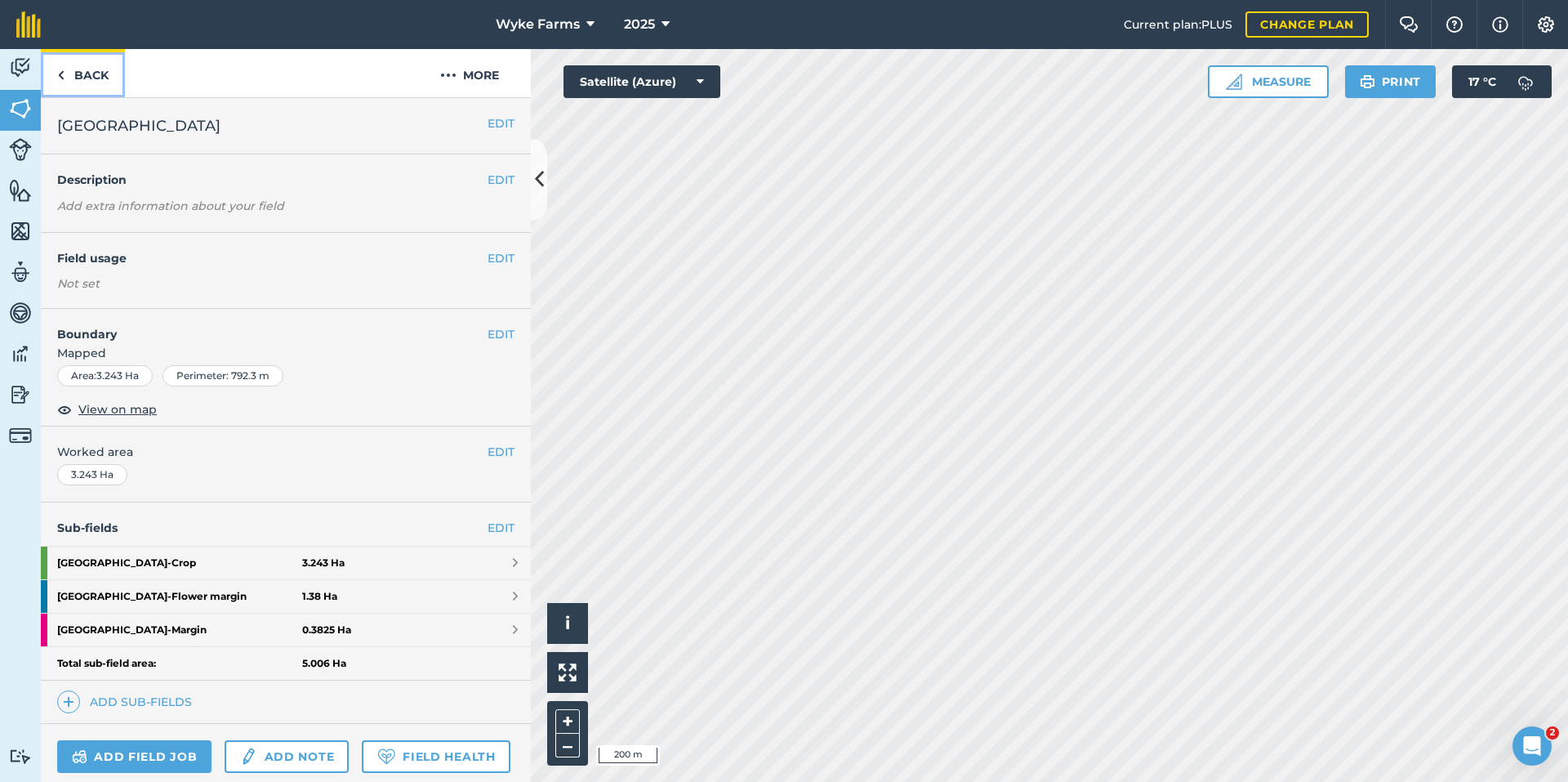
click at [106, 64] on link "Back" at bounding box center [83, 73] width 84 height 48
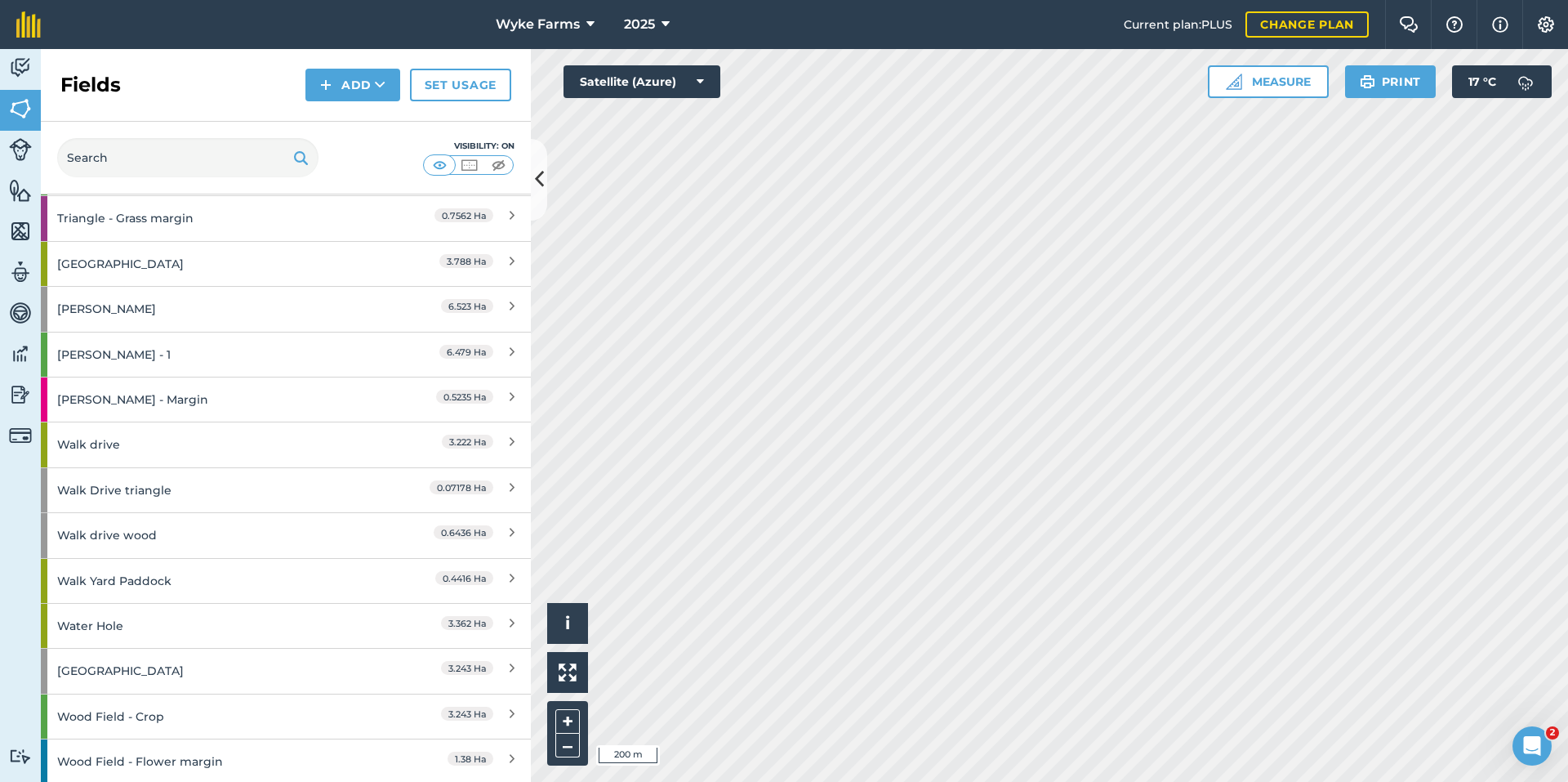
scroll to position [2882, 0]
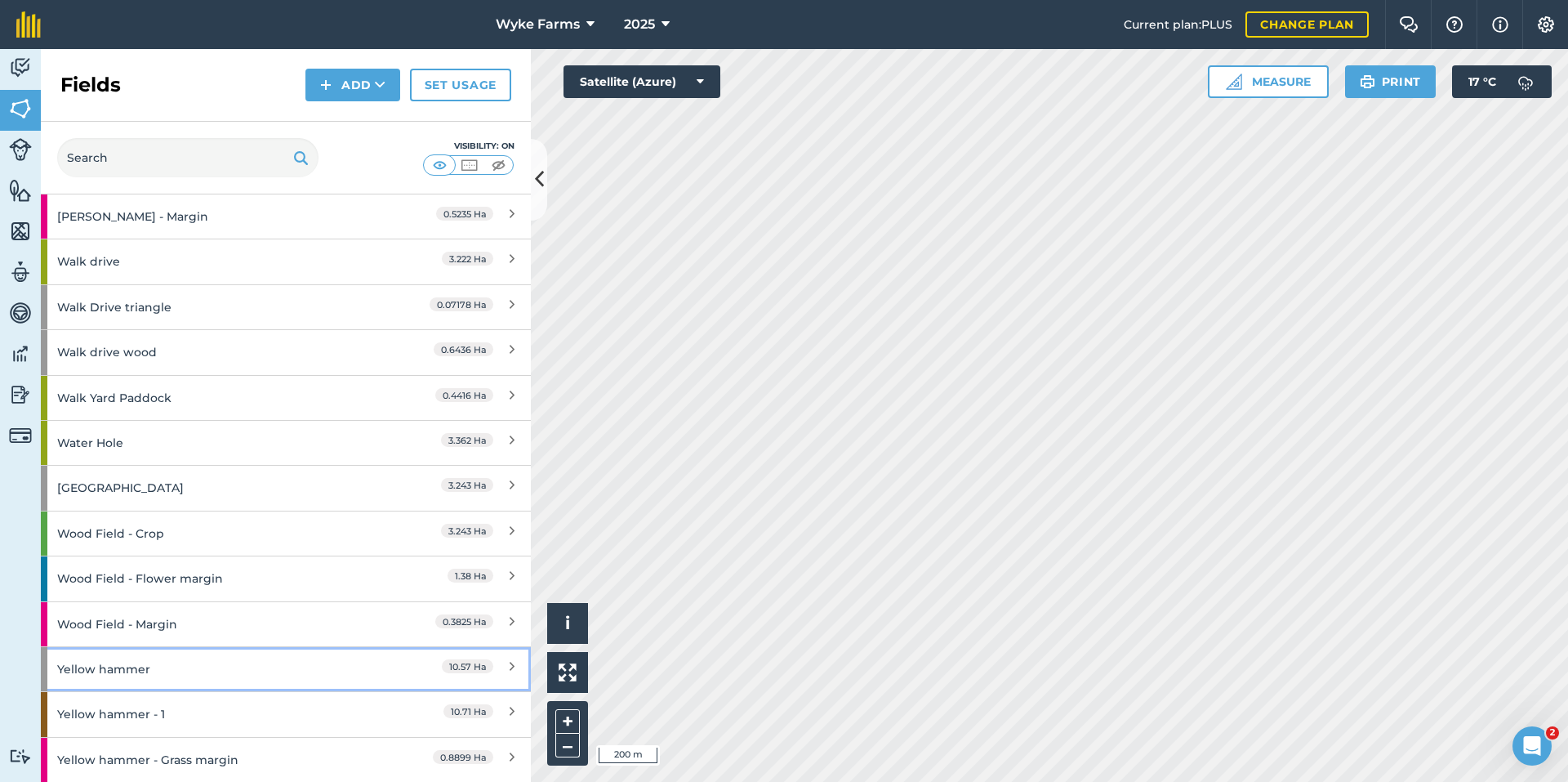
click at [233, 664] on div "Yellow hammer" at bounding box center [215, 669] width 316 height 44
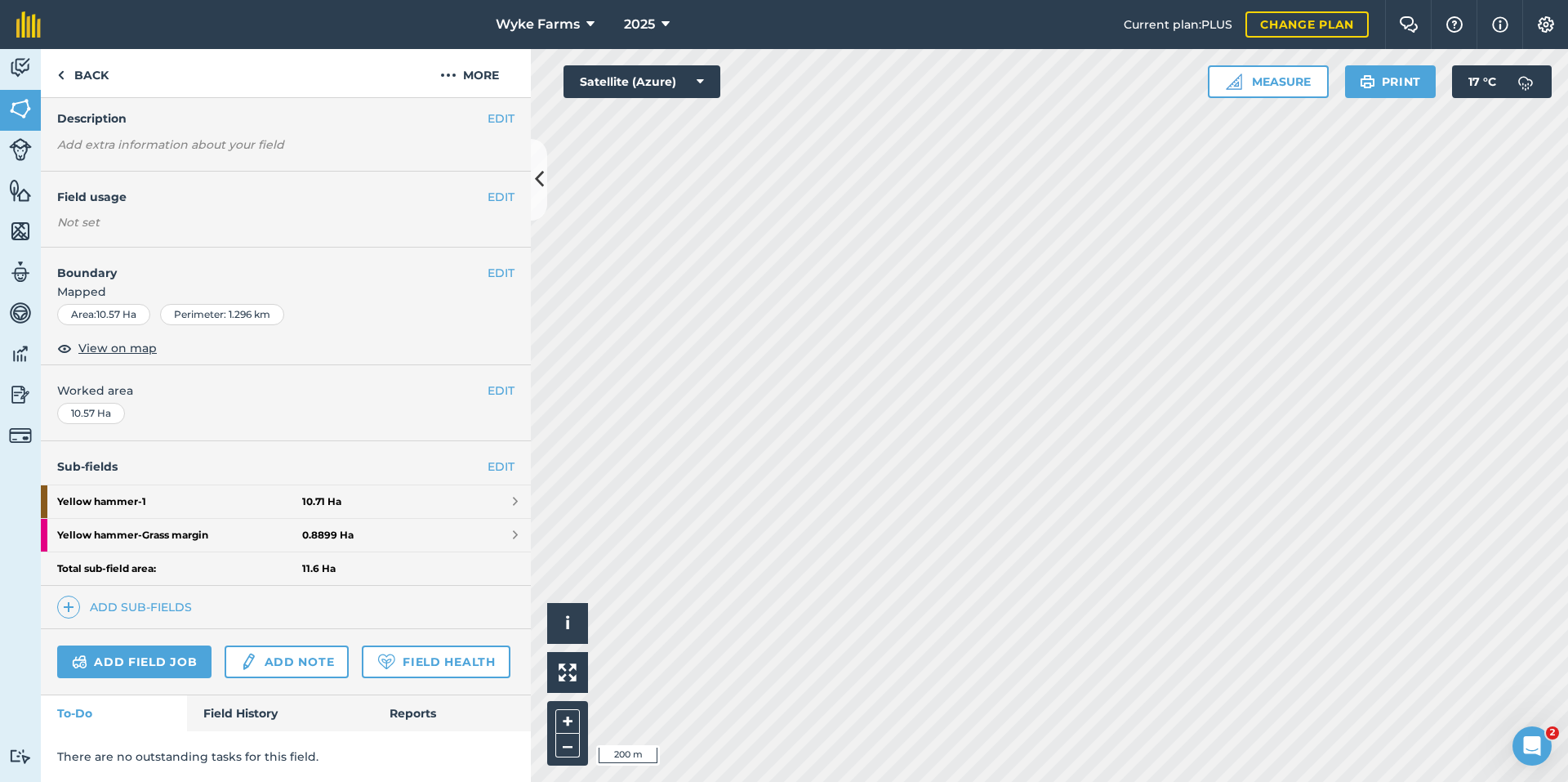
scroll to position [107, 0]
click at [275, 708] on link "Field History" at bounding box center [280, 713] width 185 height 36
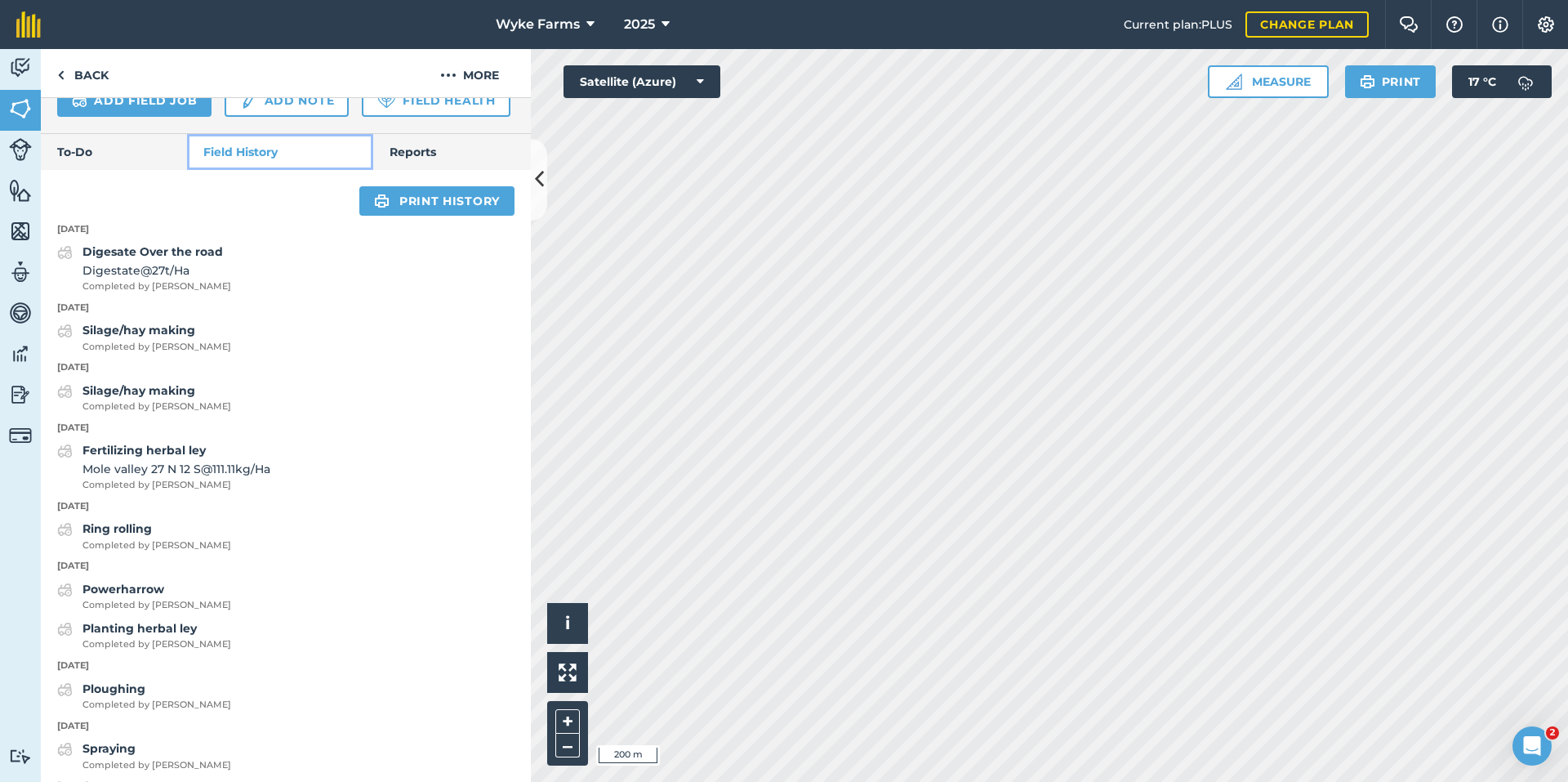
scroll to position [679, 0]
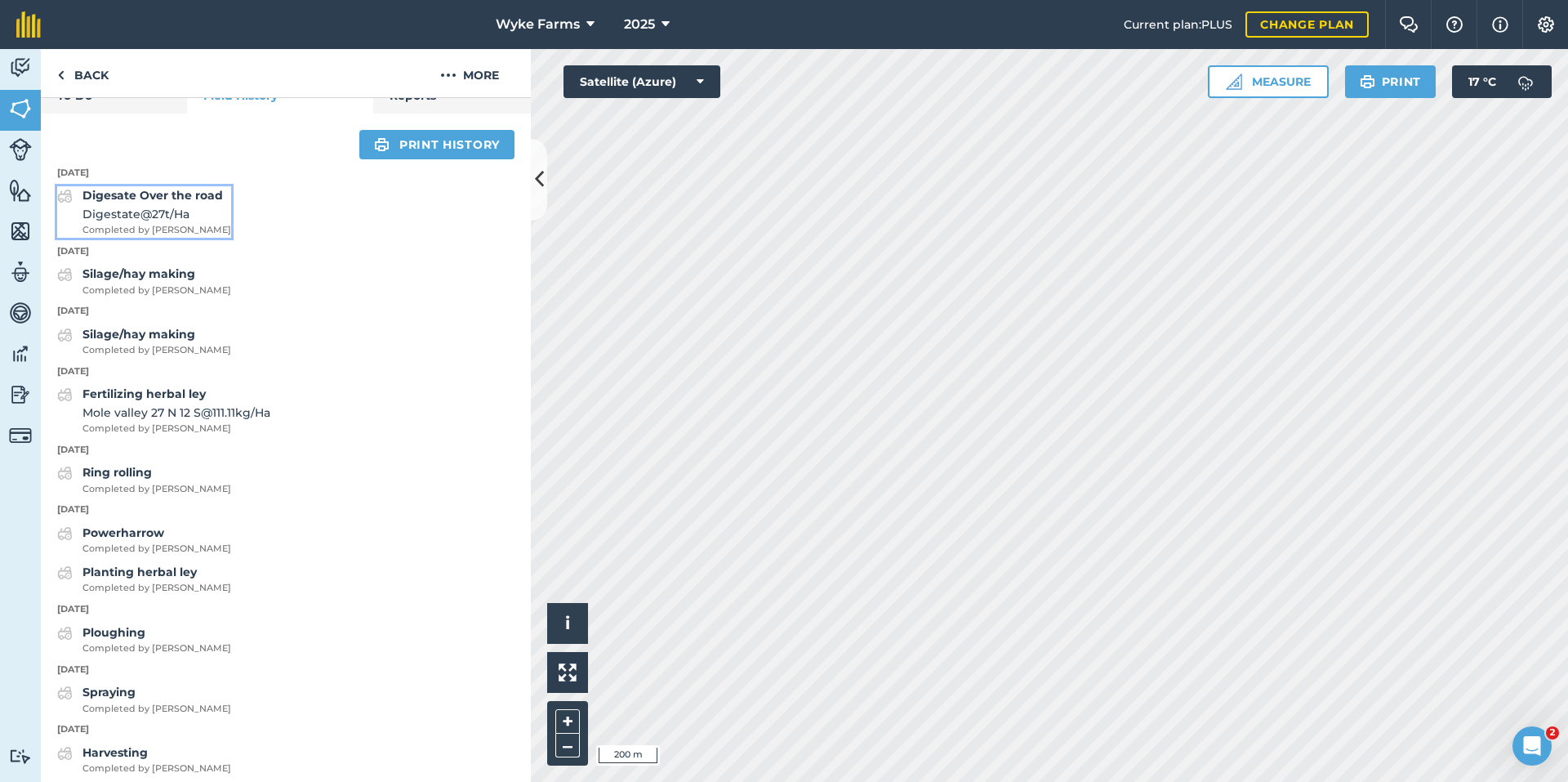
click at [211, 223] on span "Digestate @ 27 t / Ha" at bounding box center [156, 214] width 148 height 18
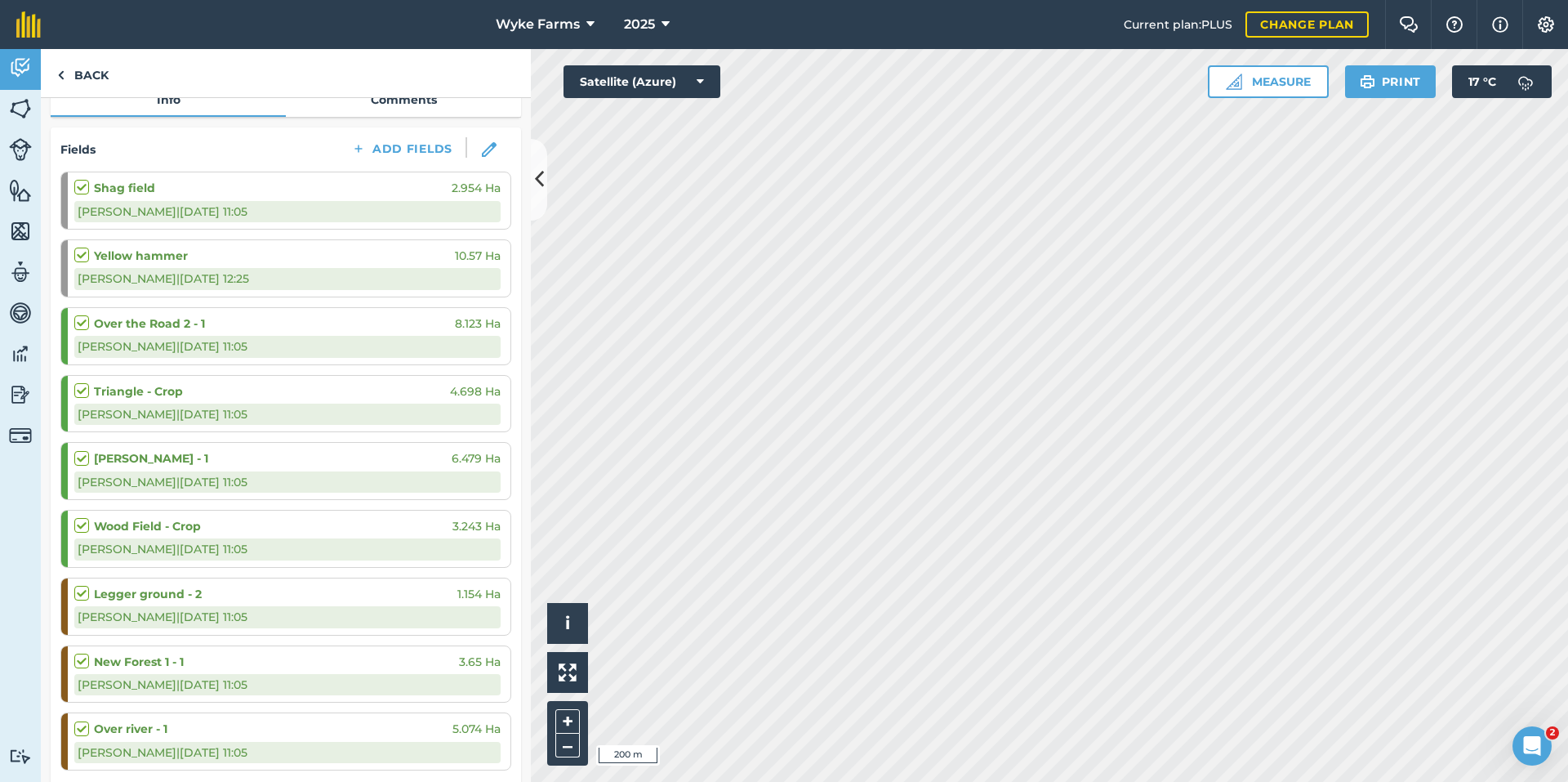
scroll to position [61, 0]
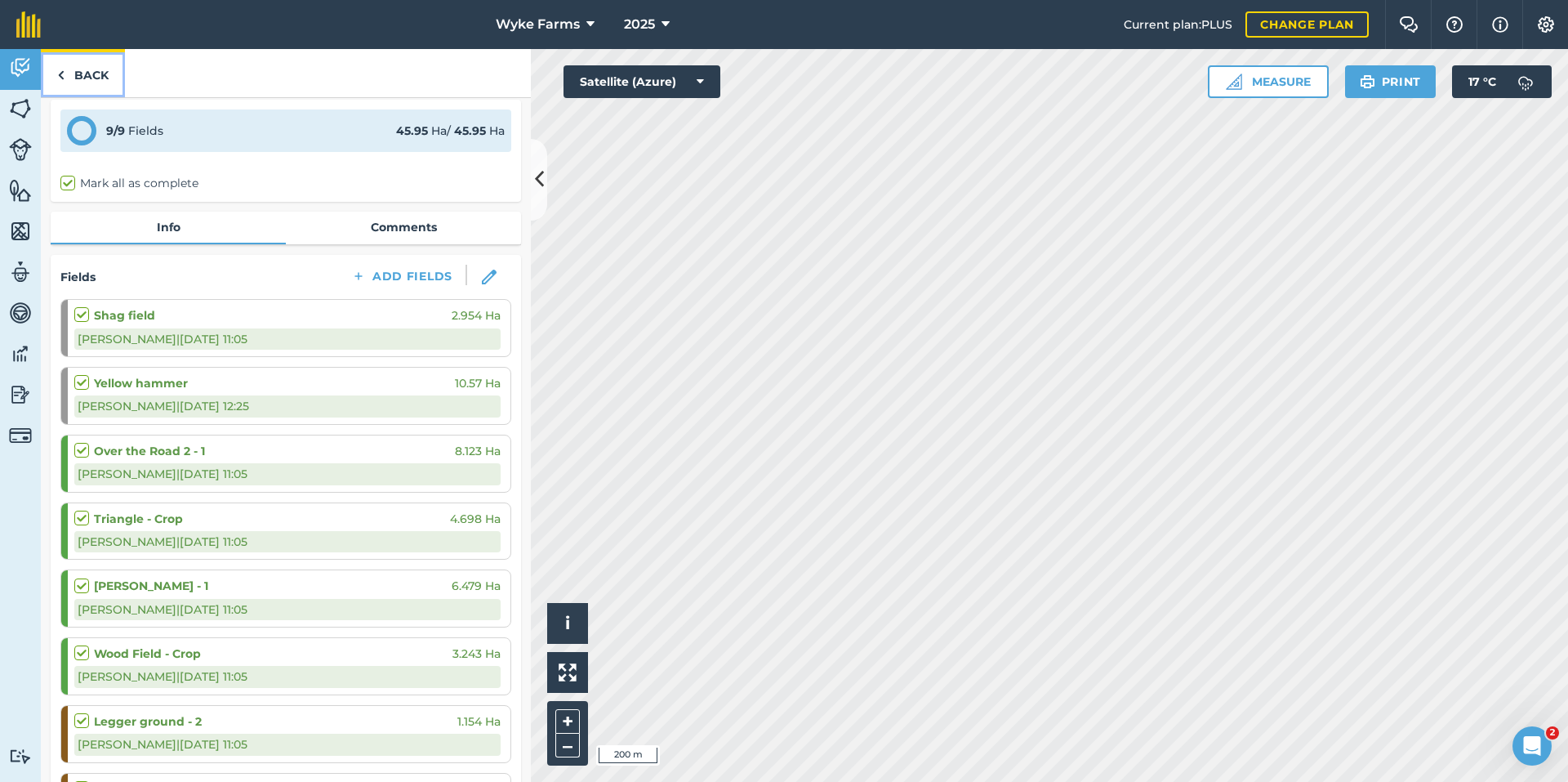
click at [98, 80] on link "Back" at bounding box center [83, 73] width 84 height 48
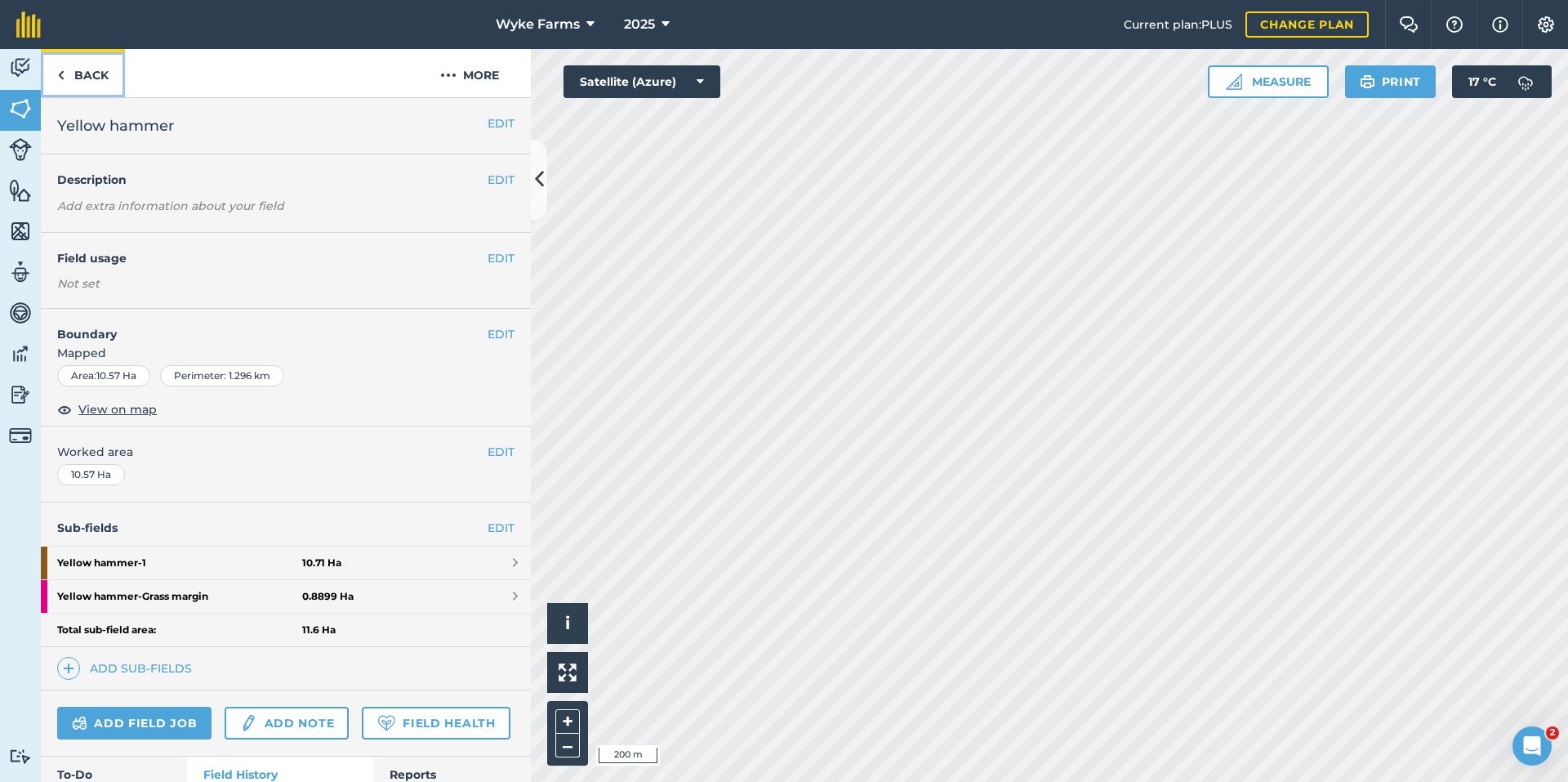
click at [82, 61] on link "Back" at bounding box center [83, 73] width 84 height 48
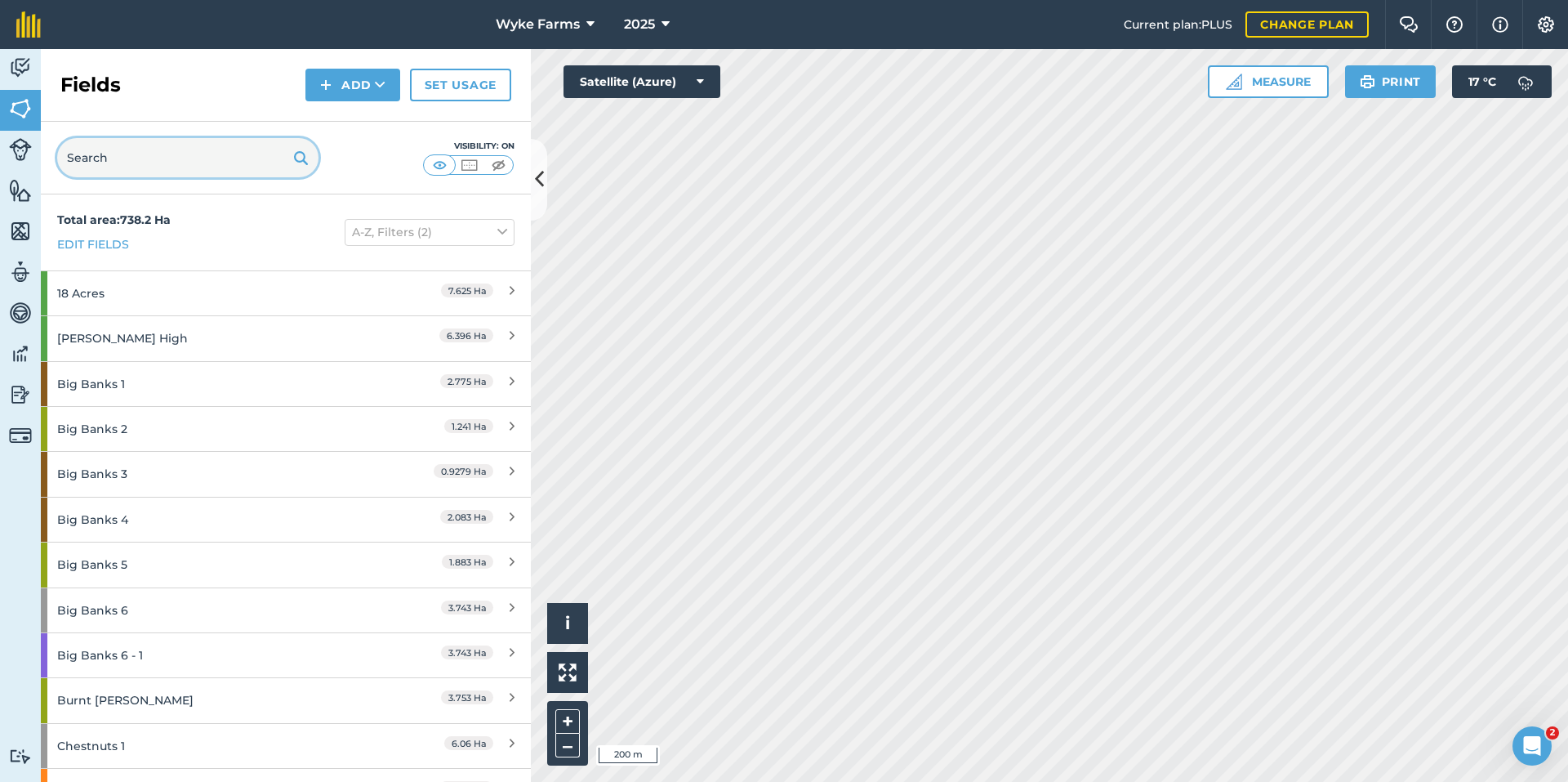
click at [147, 150] on input "text" at bounding box center [188, 158] width 262 height 39
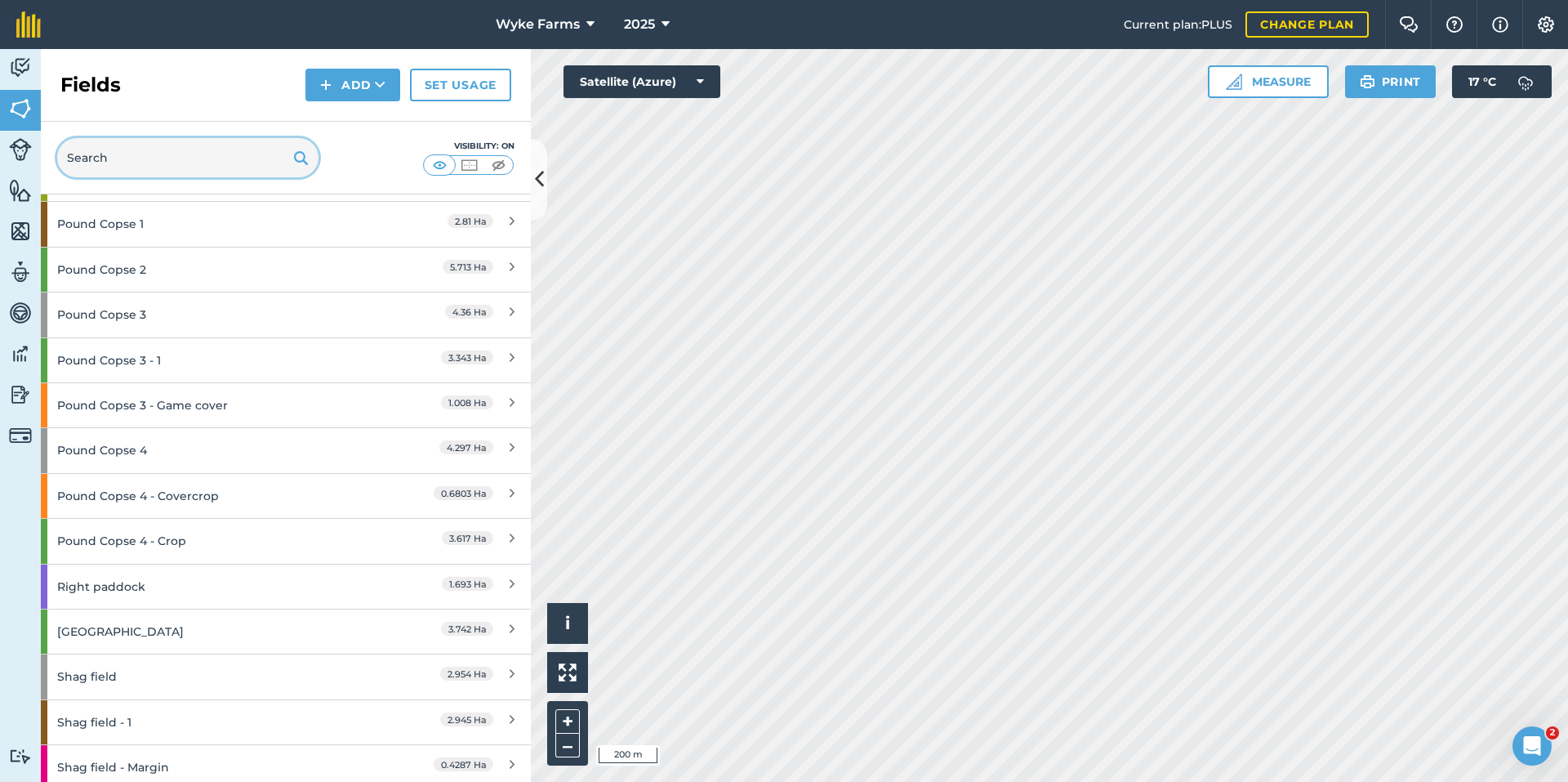
scroll to position [1961, 0]
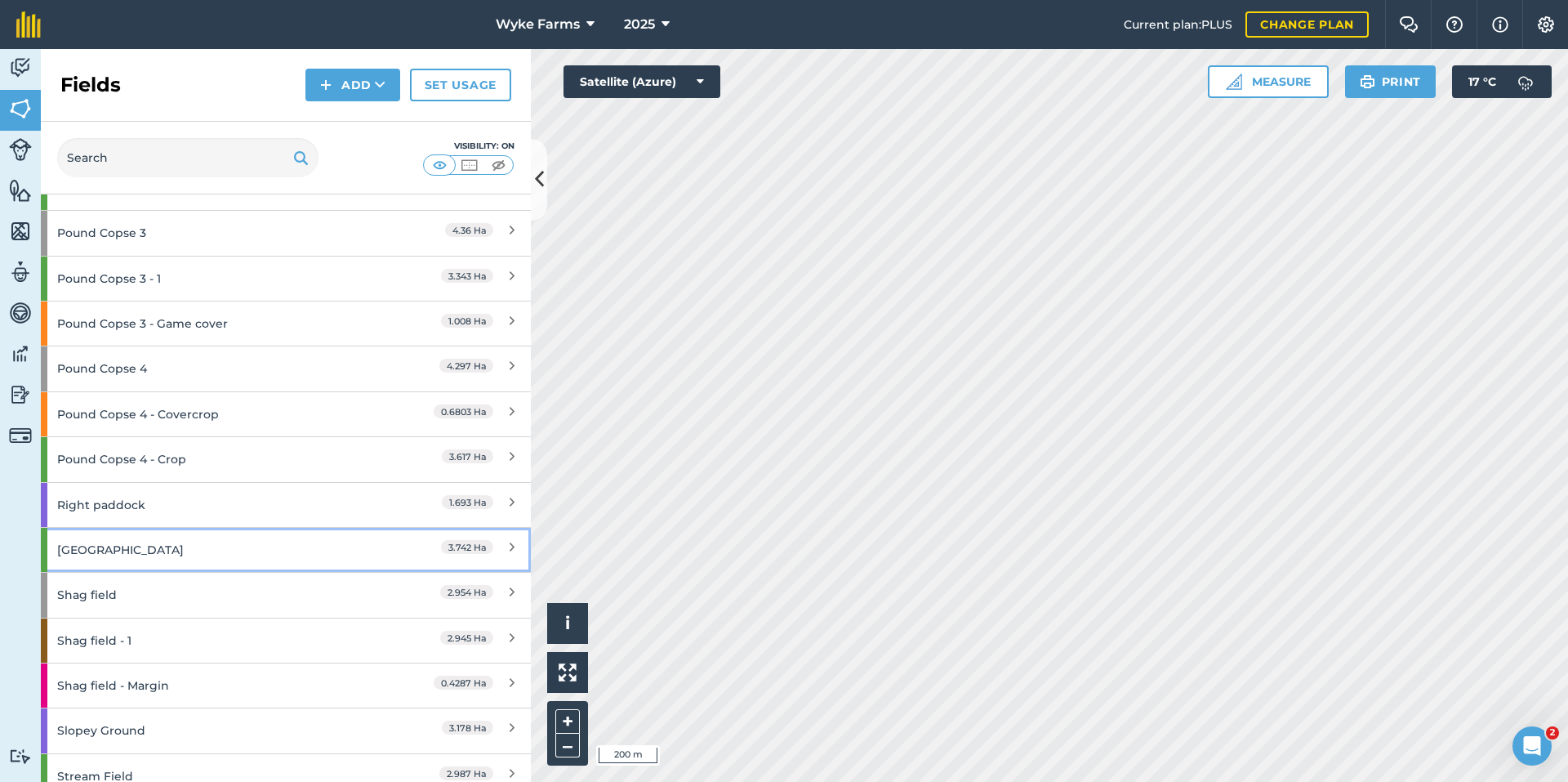
click at [151, 559] on div "[GEOGRAPHIC_DATA]" at bounding box center [215, 549] width 316 height 44
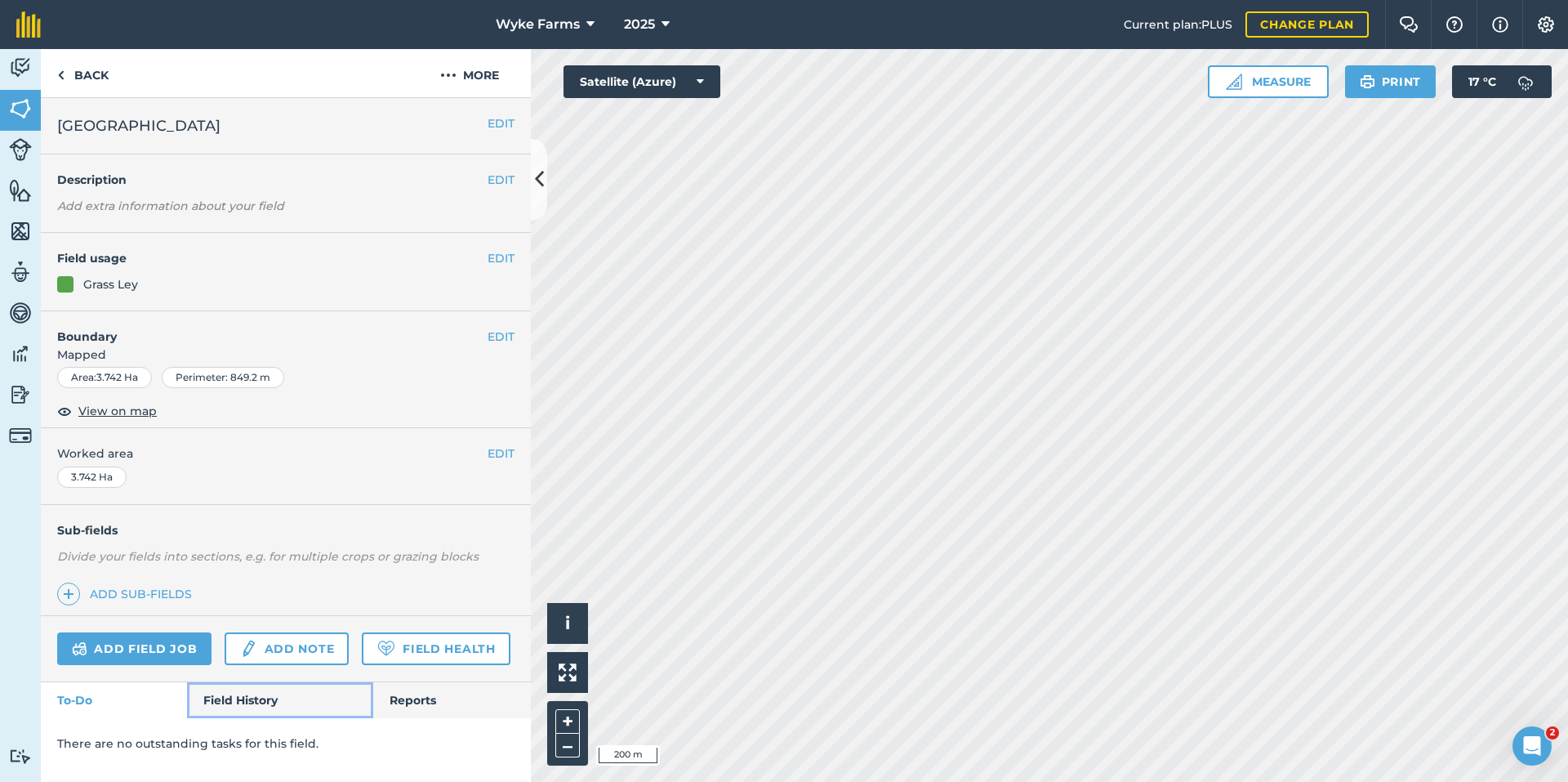
click at [242, 700] on link "Field History" at bounding box center [280, 700] width 185 height 36
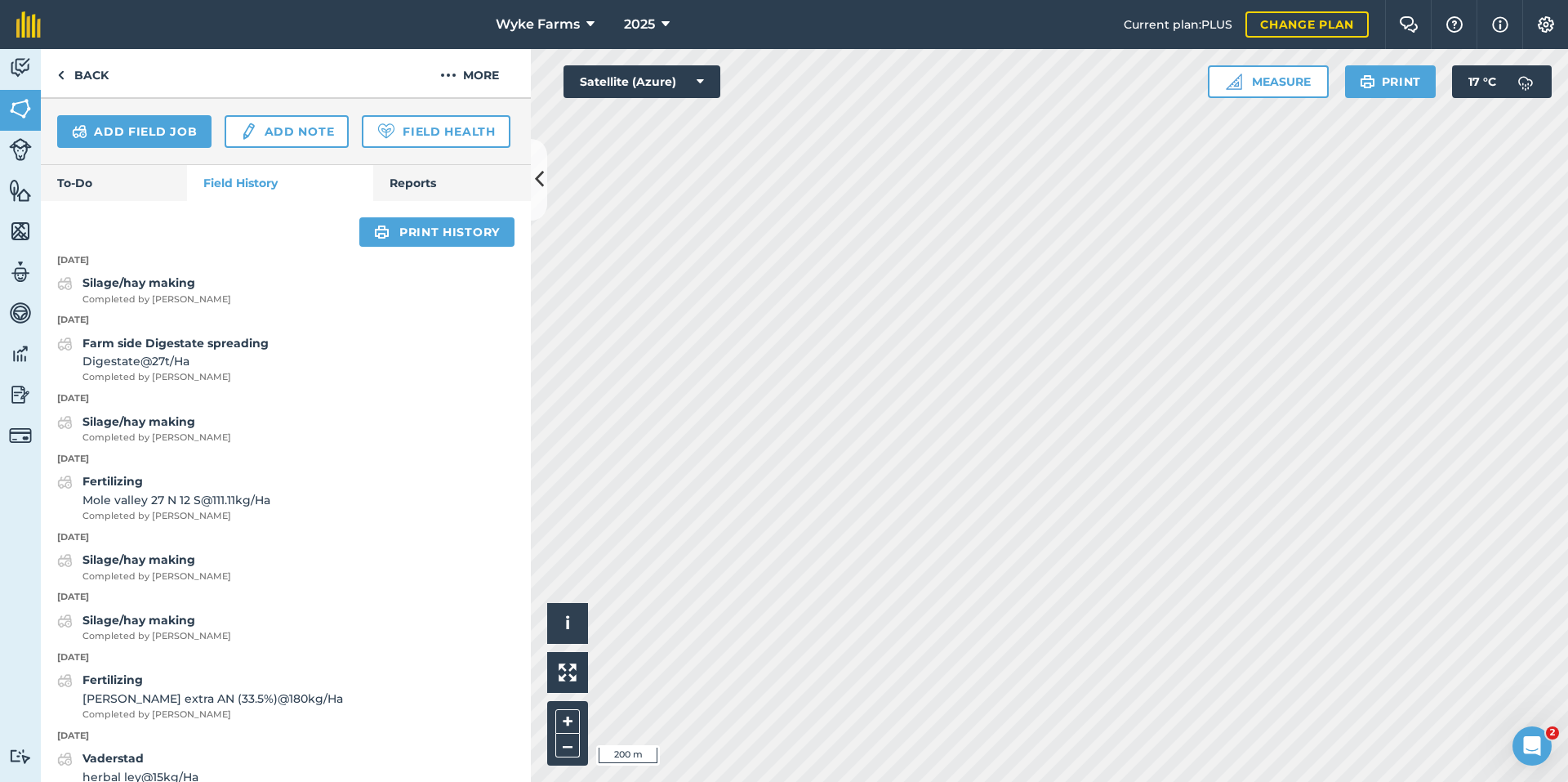
scroll to position [490, 0]
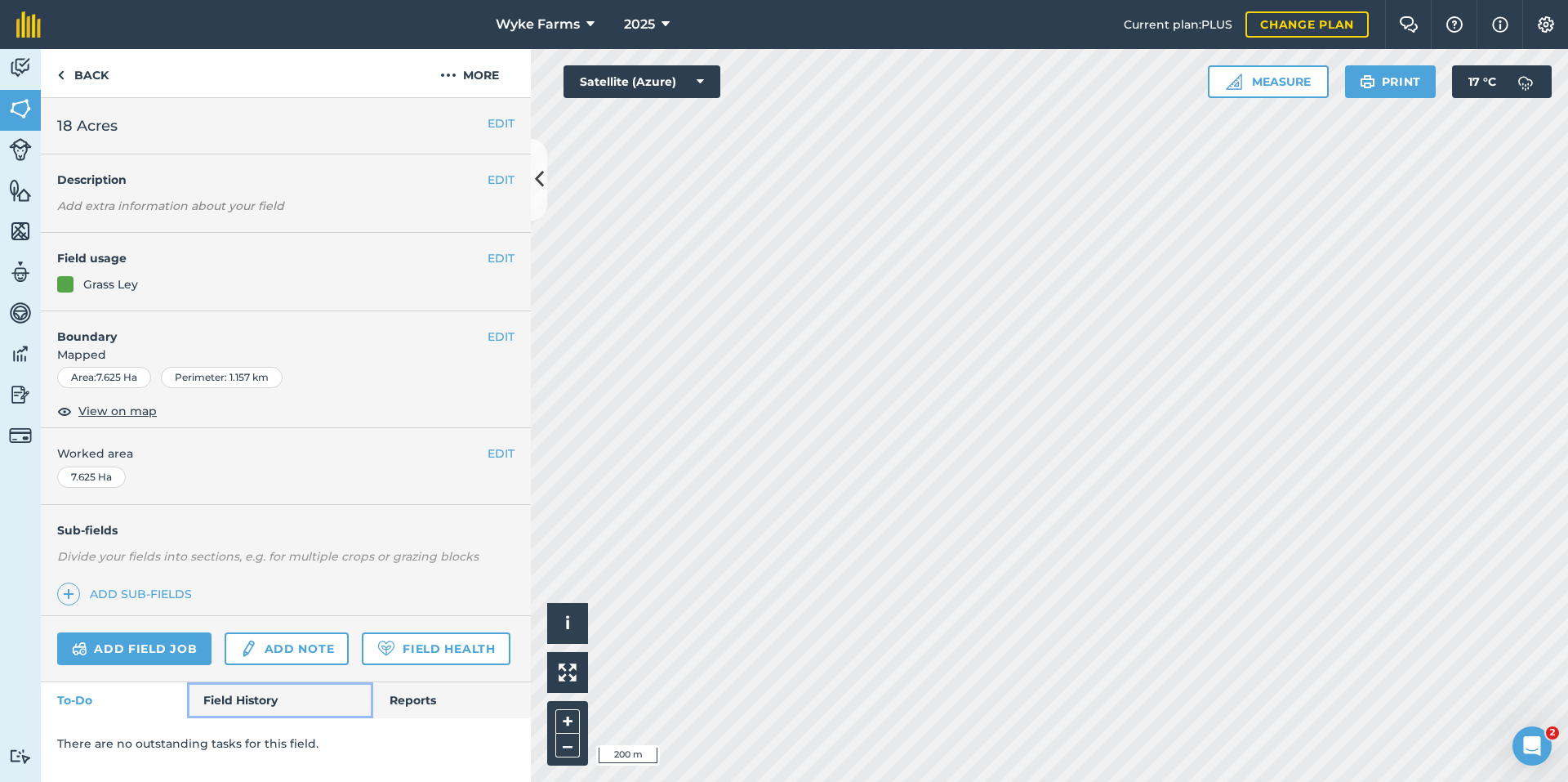
click at [240, 702] on link "Field History" at bounding box center [280, 700] width 185 height 36
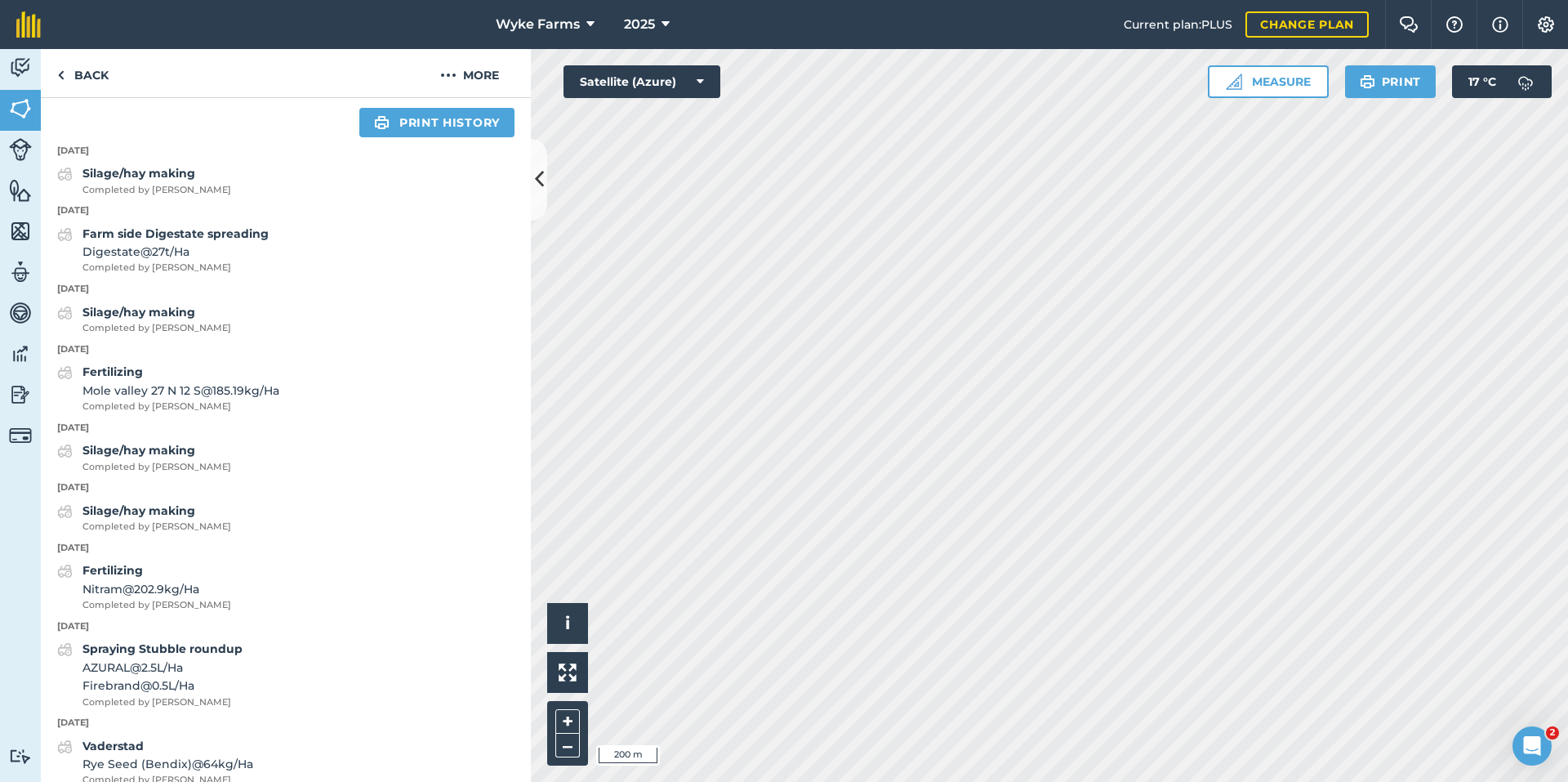
scroll to position [653, 0]
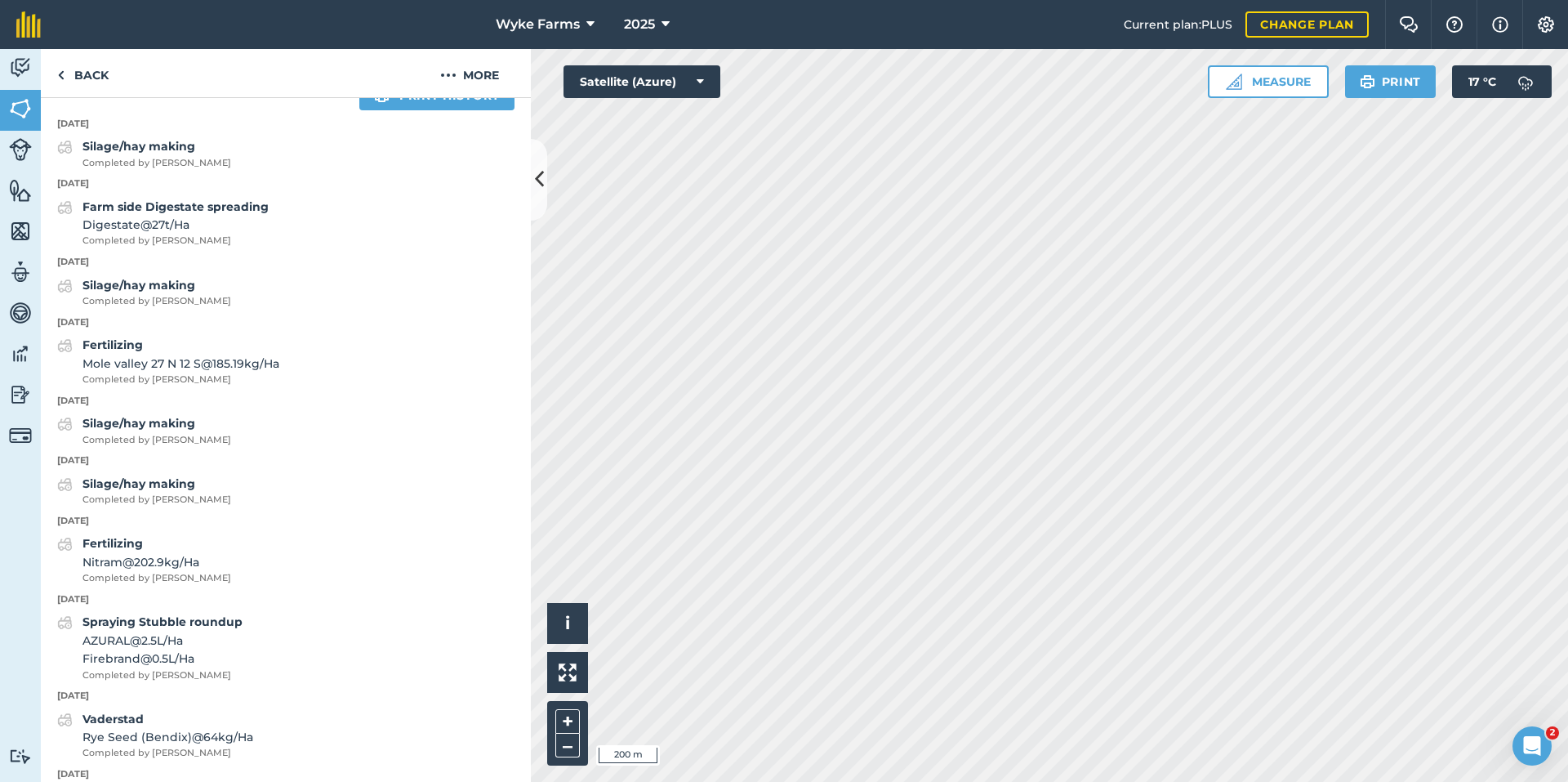
click at [306, 330] on p "[DATE]" at bounding box center [286, 322] width 490 height 15
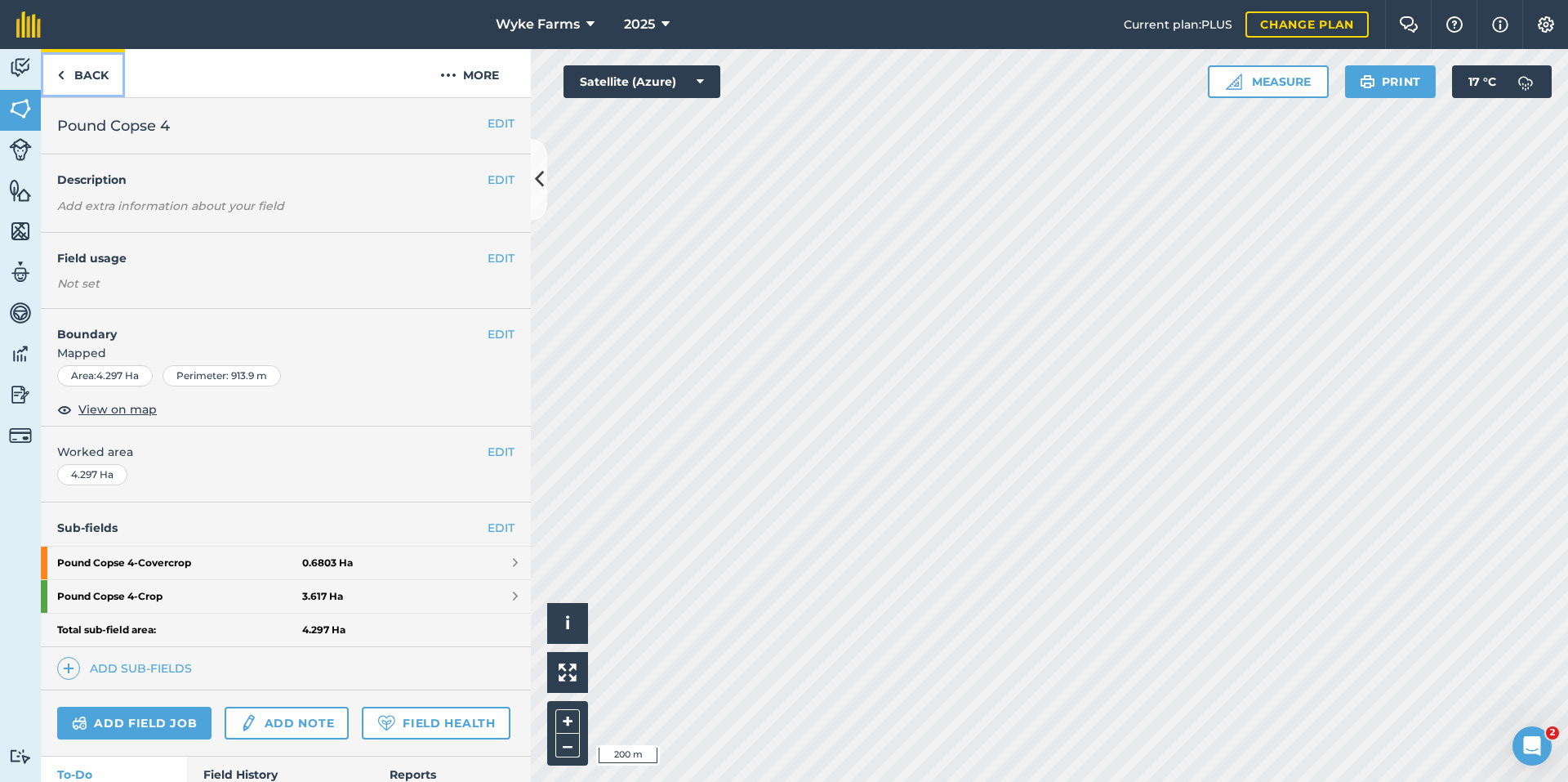
click at [95, 86] on link "Back" at bounding box center [83, 73] width 84 height 48
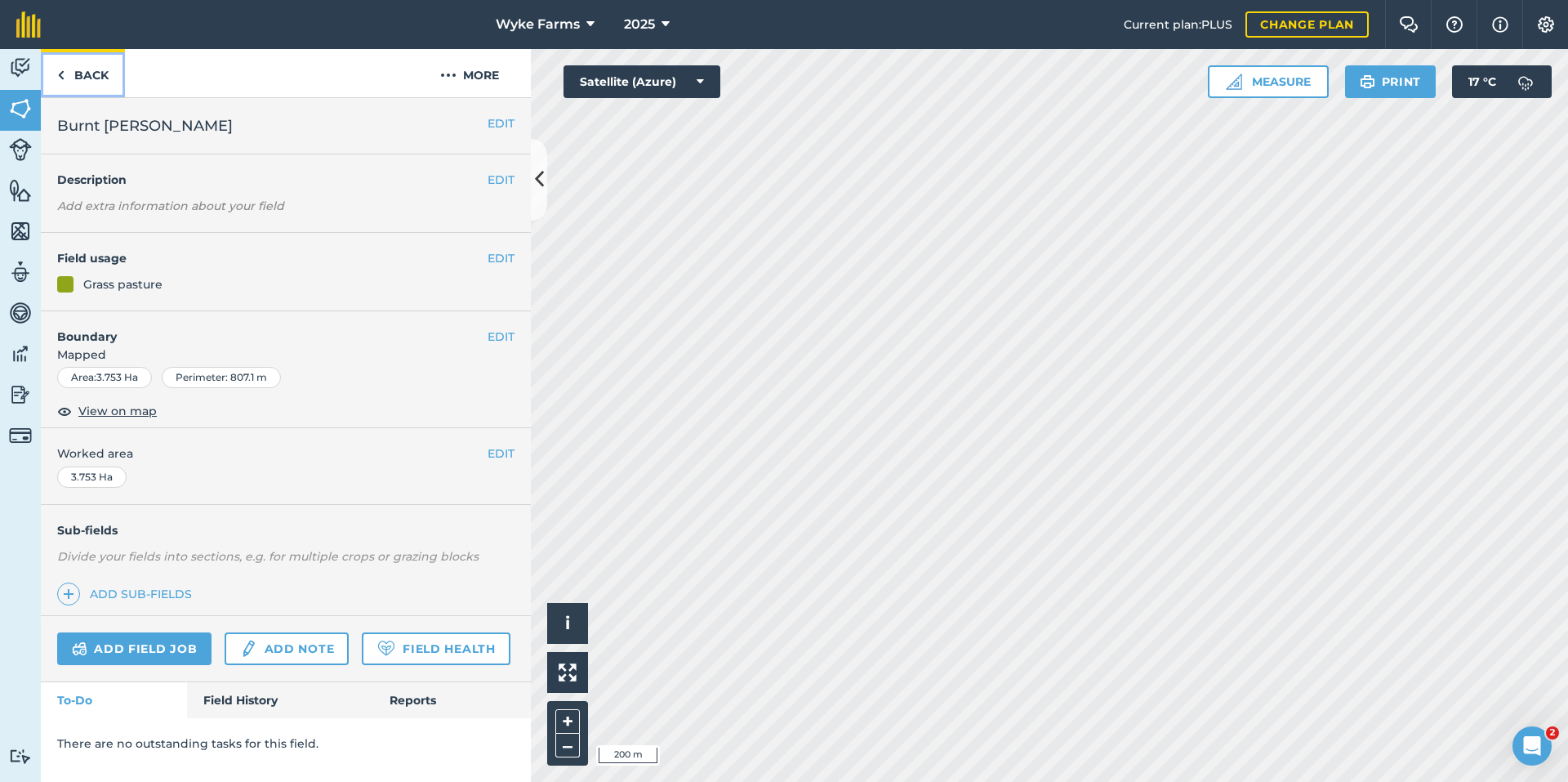
click at [95, 86] on link "Back" at bounding box center [83, 73] width 84 height 48
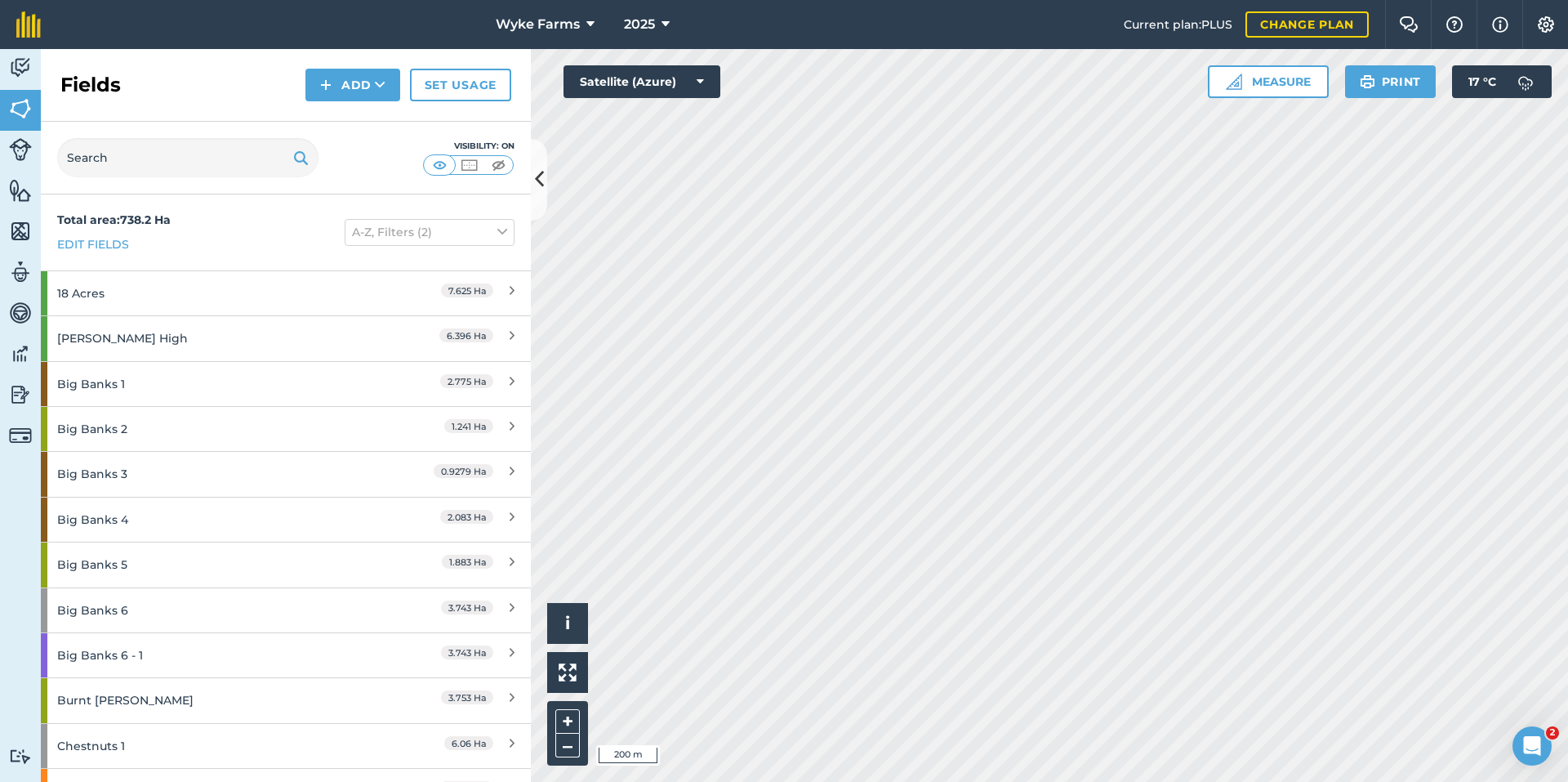
click at [130, 183] on div "Visibility: On" at bounding box center [286, 158] width 490 height 73
click at [130, 166] on input "text" at bounding box center [188, 158] width 262 height 39
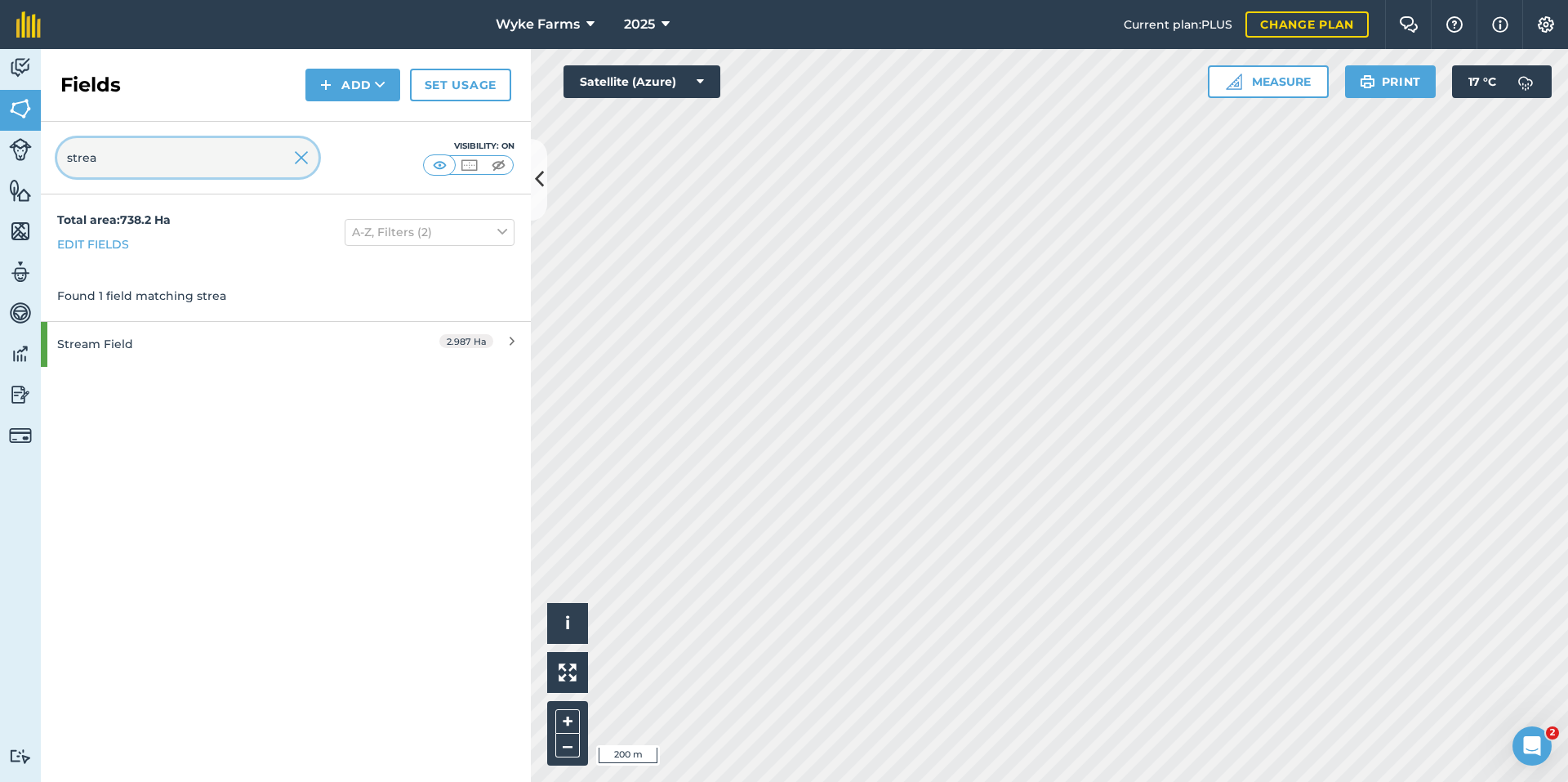
type input "strea"
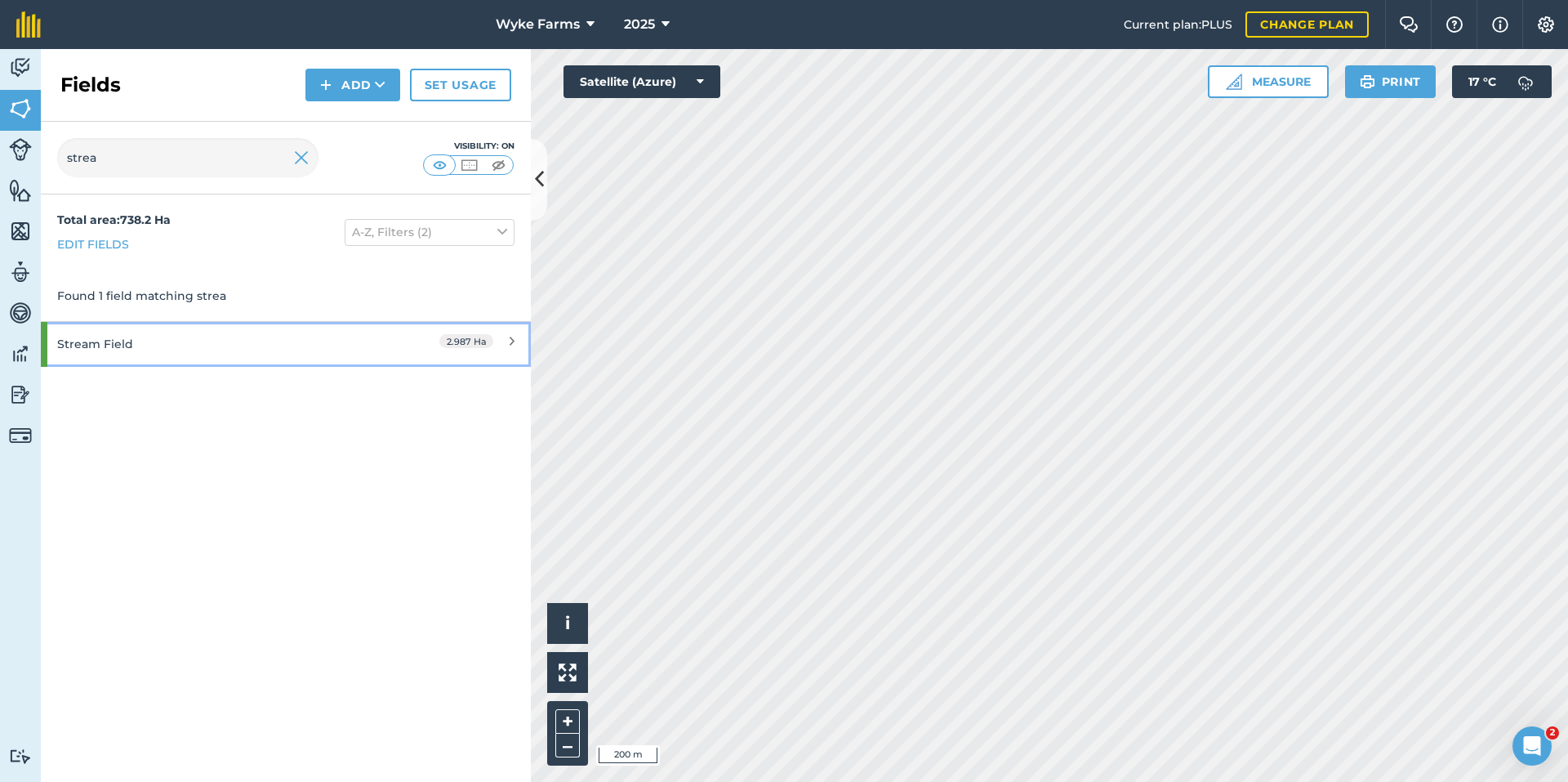
click at [148, 324] on div "Stream Field" at bounding box center [215, 343] width 316 height 44
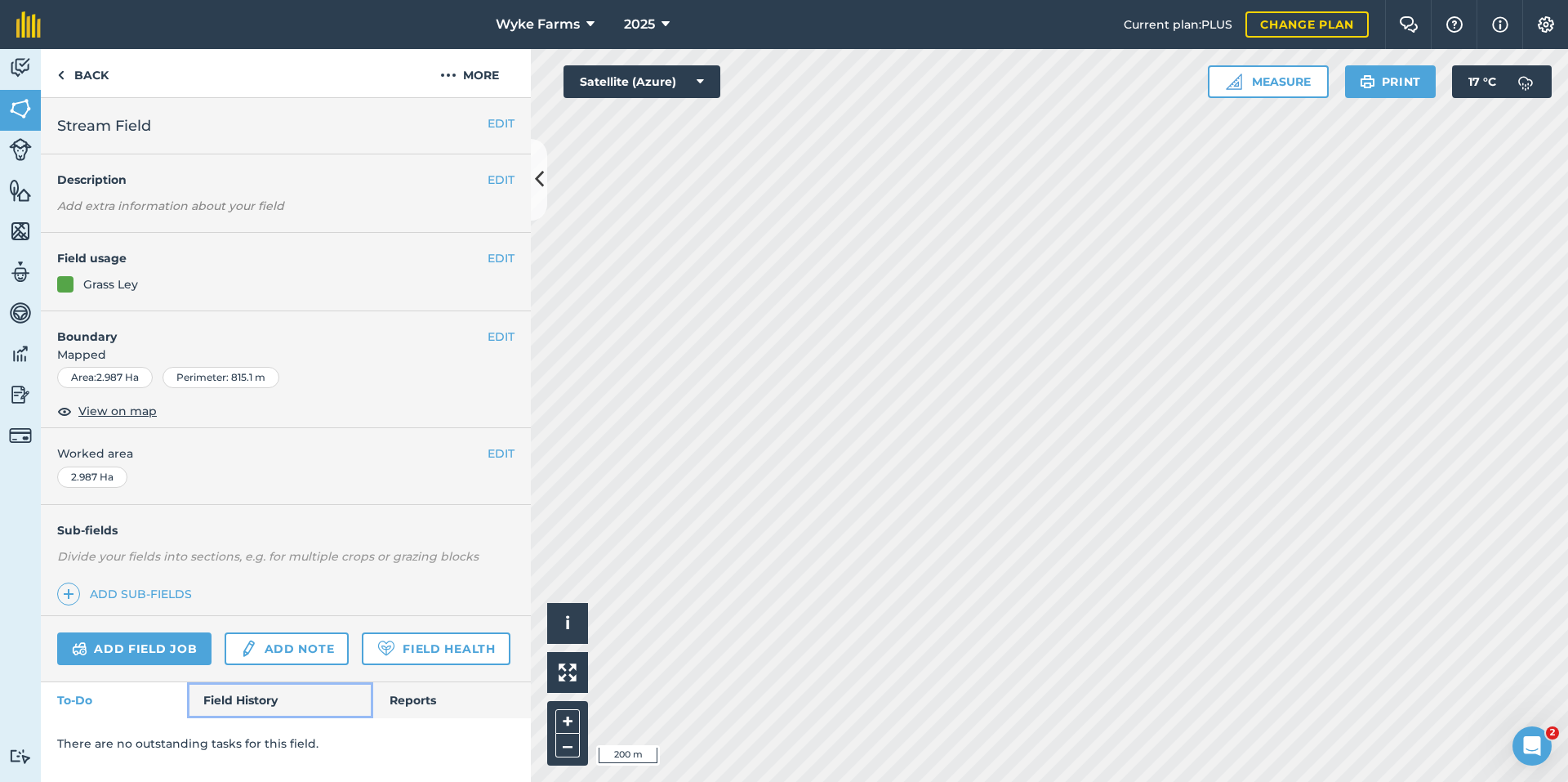
click at [258, 700] on link "Field History" at bounding box center [280, 700] width 185 height 36
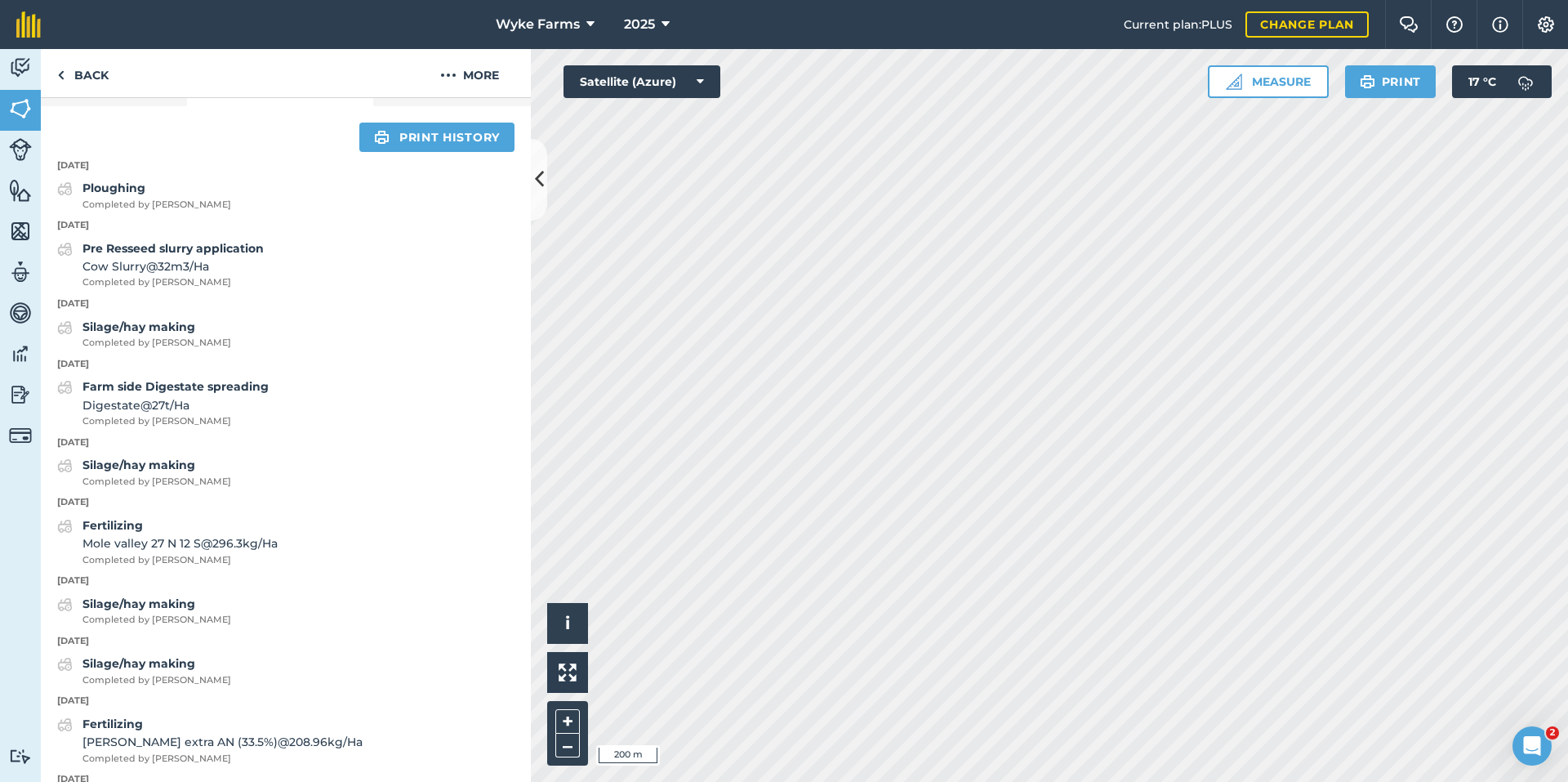
scroll to position [572, 0]
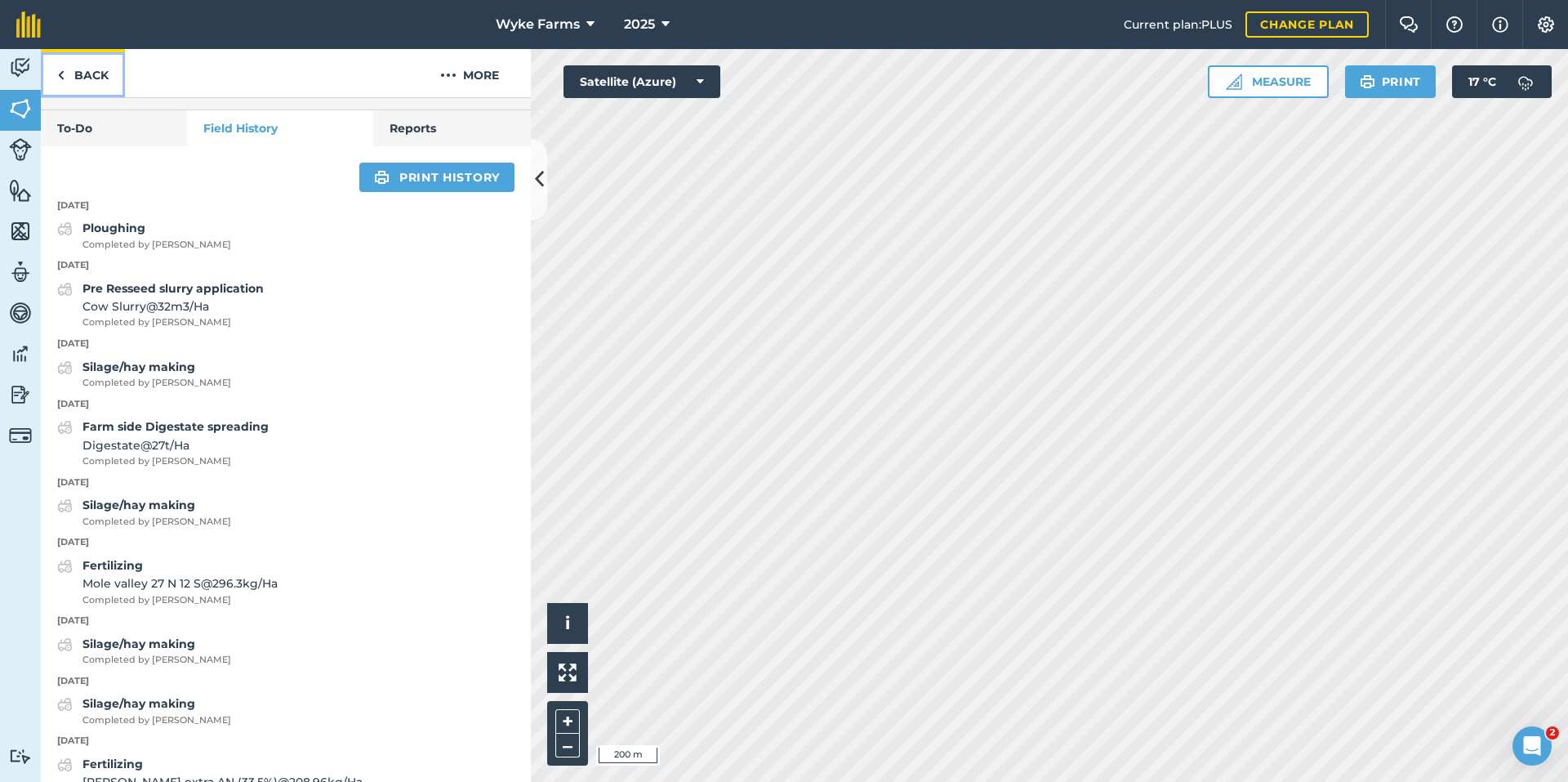
click at [99, 64] on link "Back" at bounding box center [83, 73] width 84 height 48
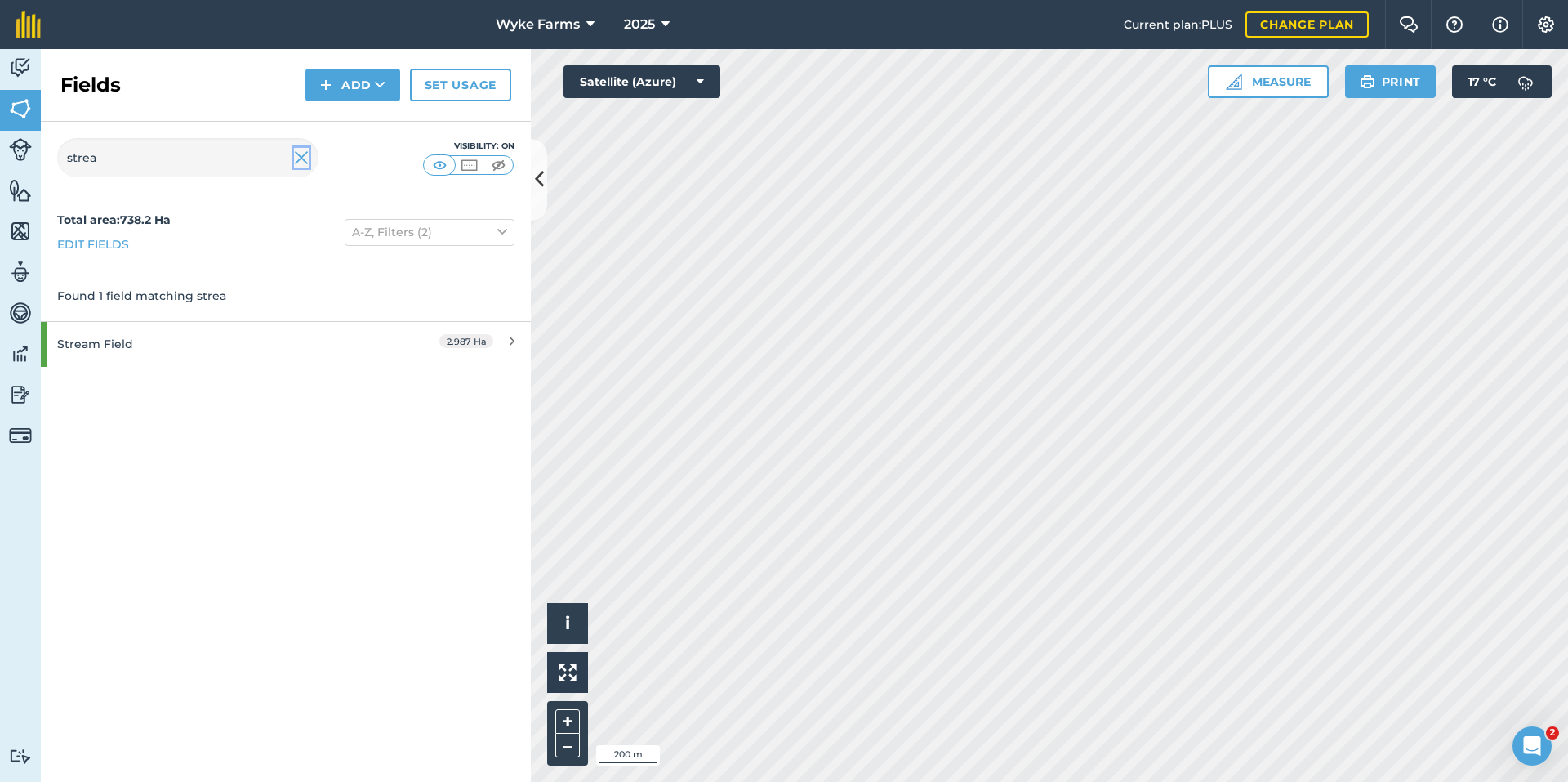
click at [301, 166] on img at bounding box center [301, 157] width 15 height 20
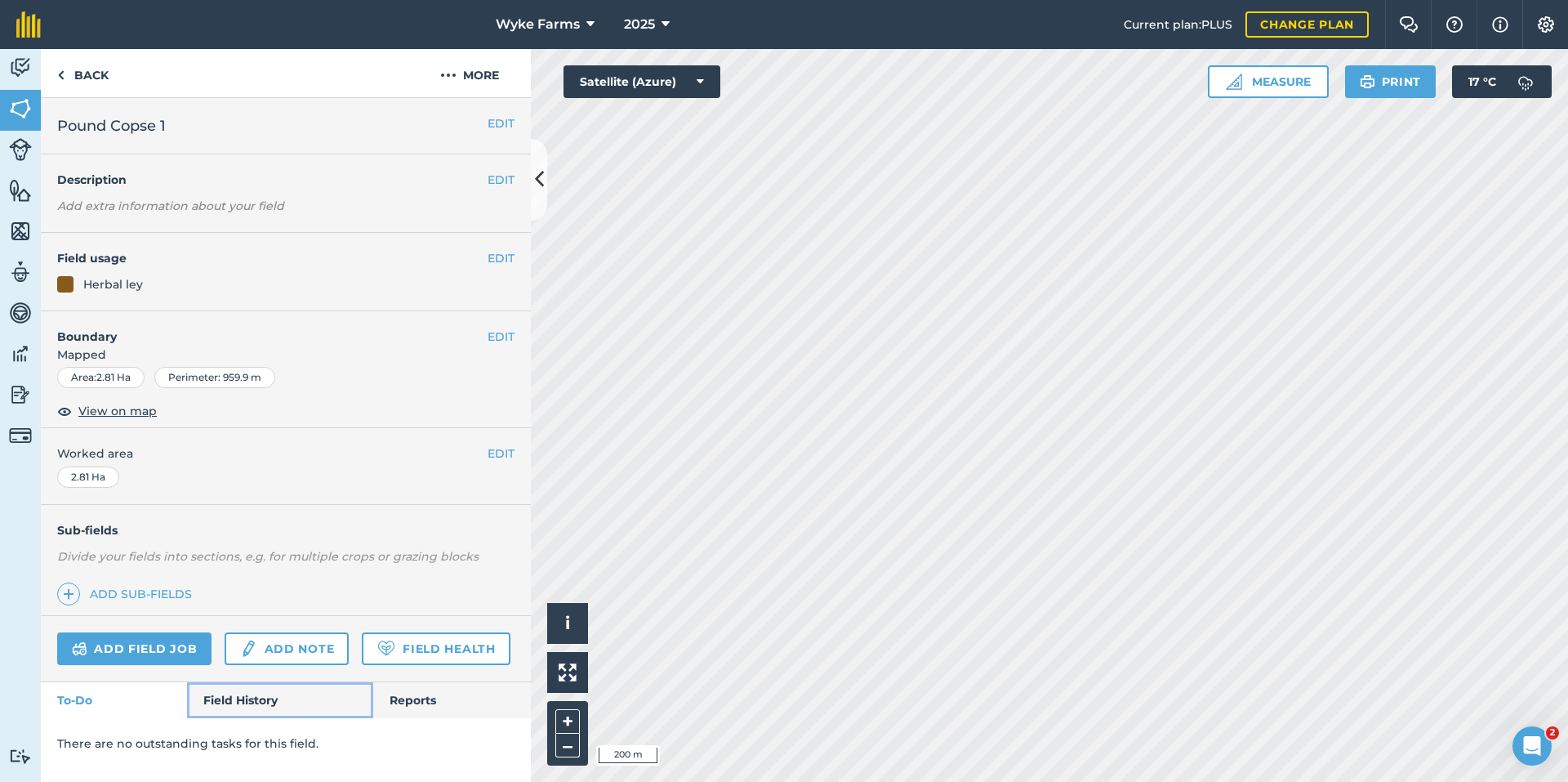
click at [244, 708] on link "Field History" at bounding box center [280, 700] width 185 height 36
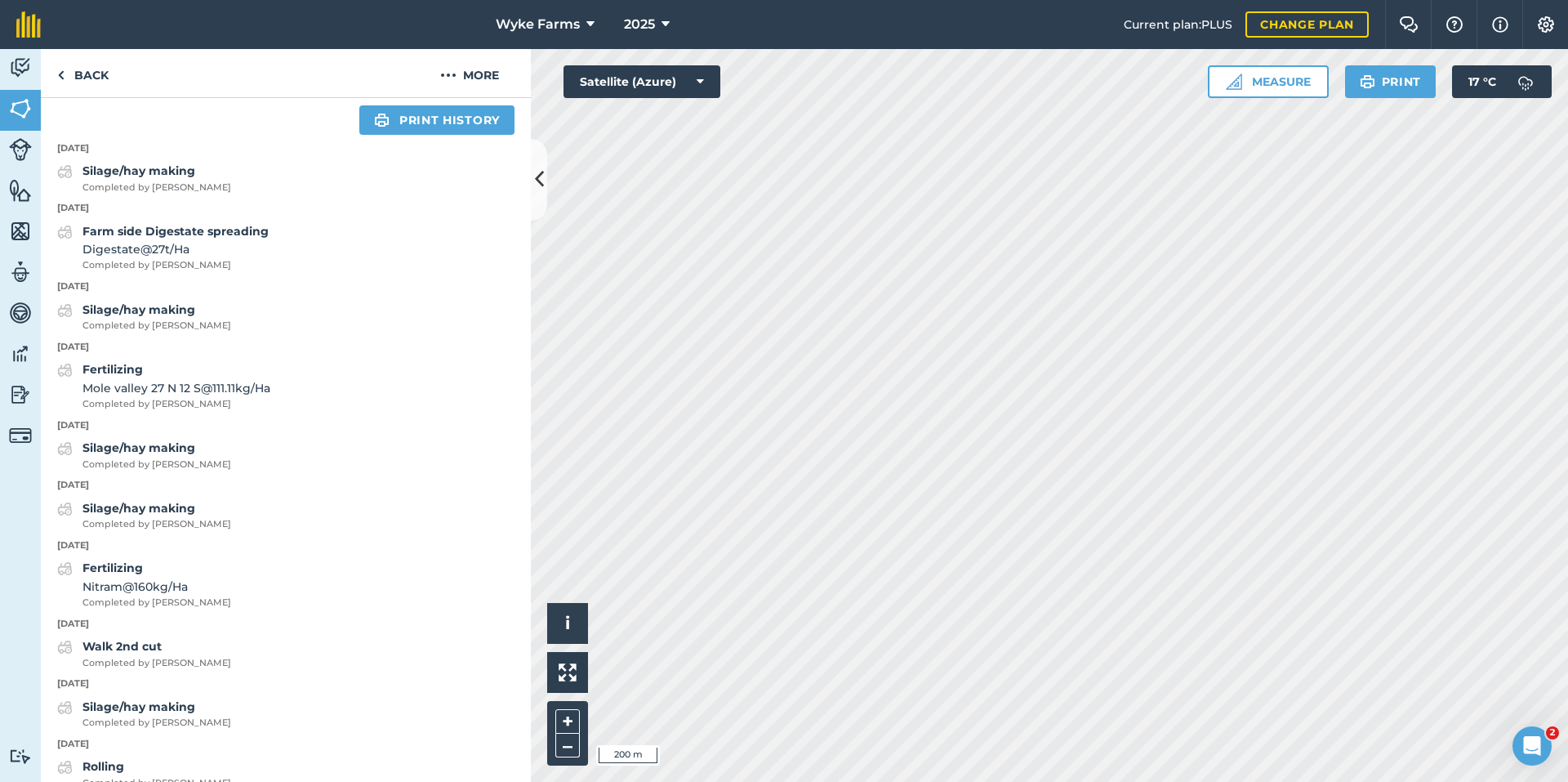
scroll to position [653, 0]
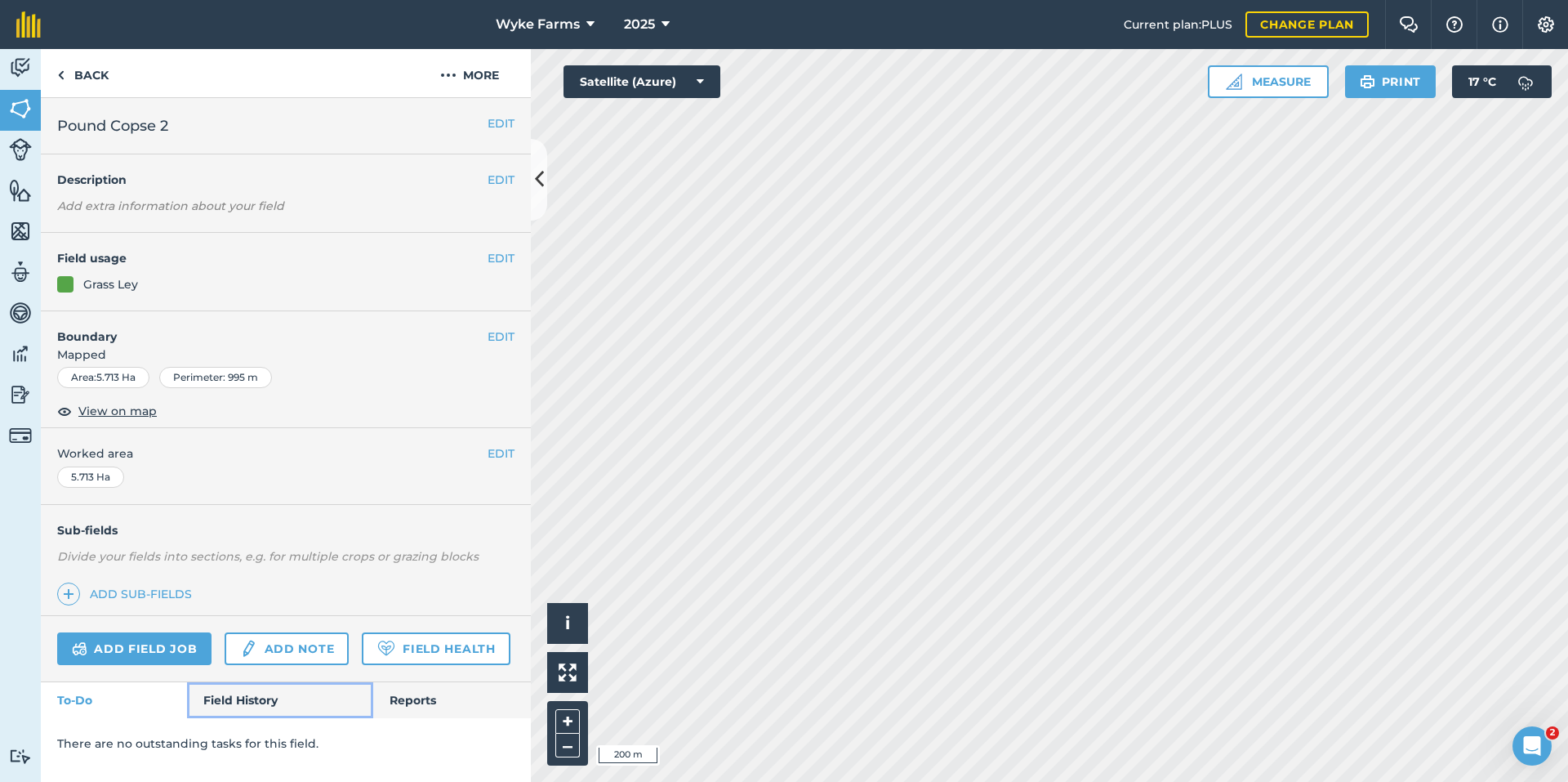
click at [276, 696] on link "Field History" at bounding box center [280, 700] width 185 height 36
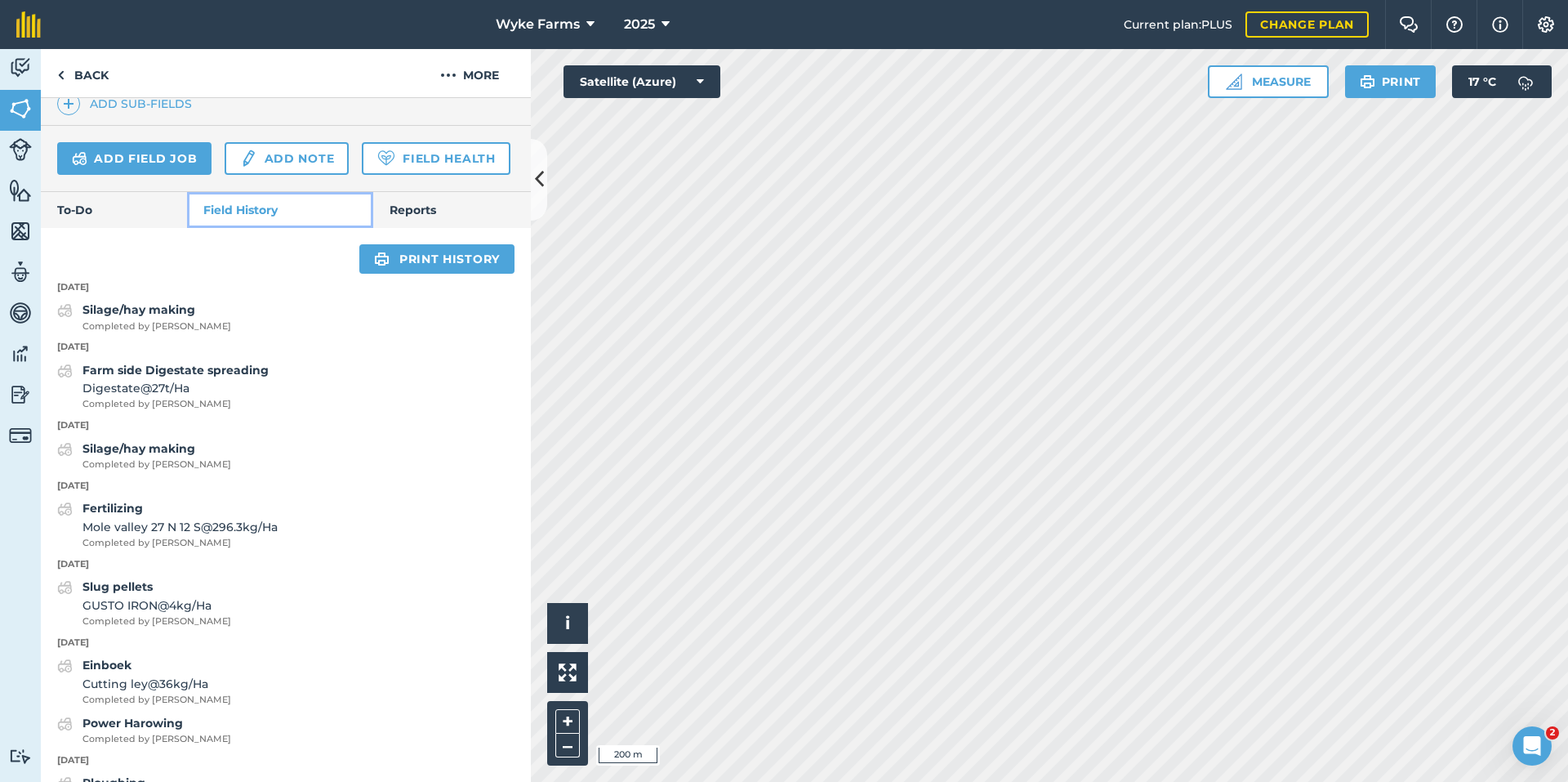
scroll to position [572, 0]
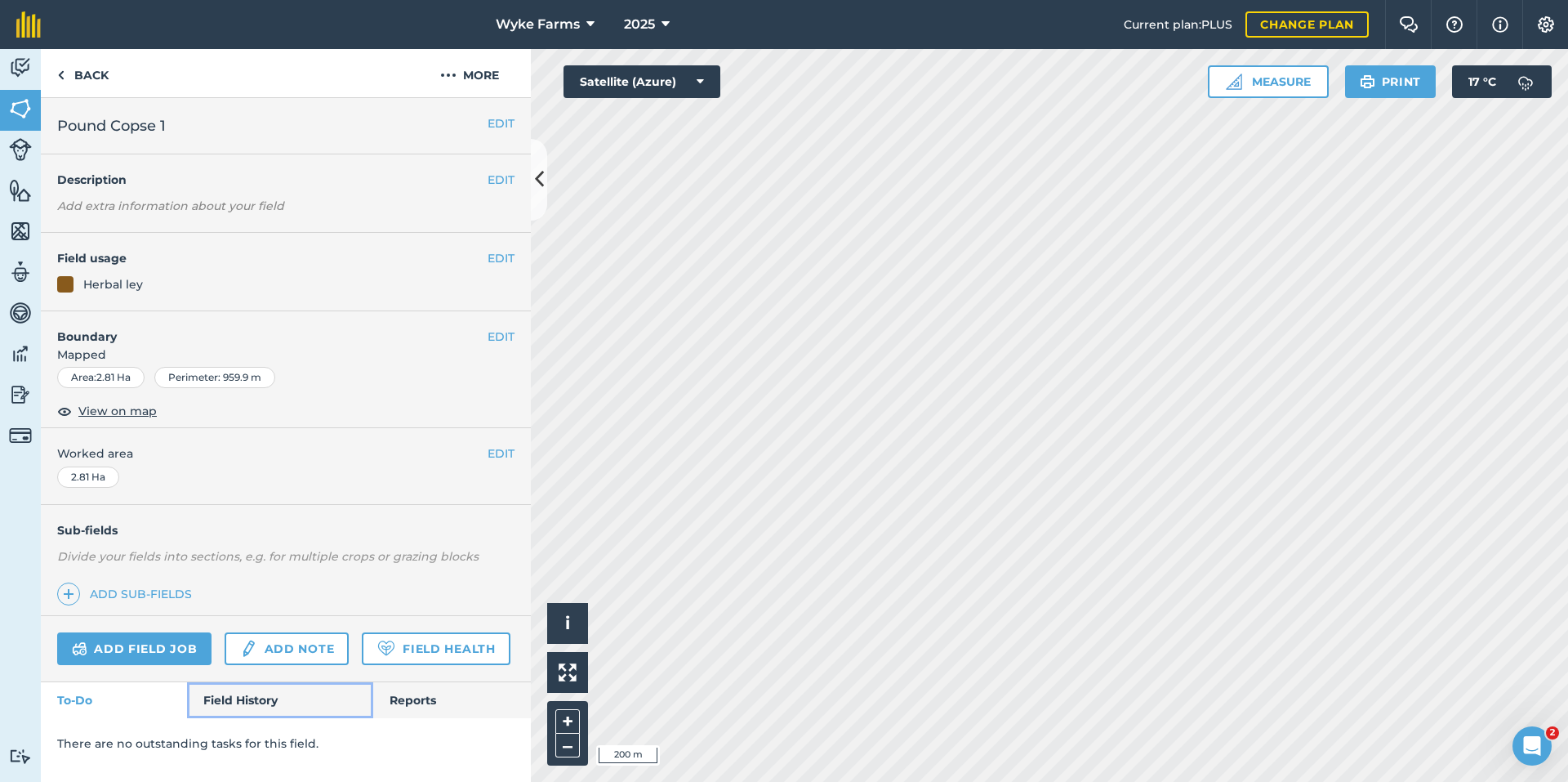
click at [245, 707] on link "Field History" at bounding box center [280, 700] width 185 height 36
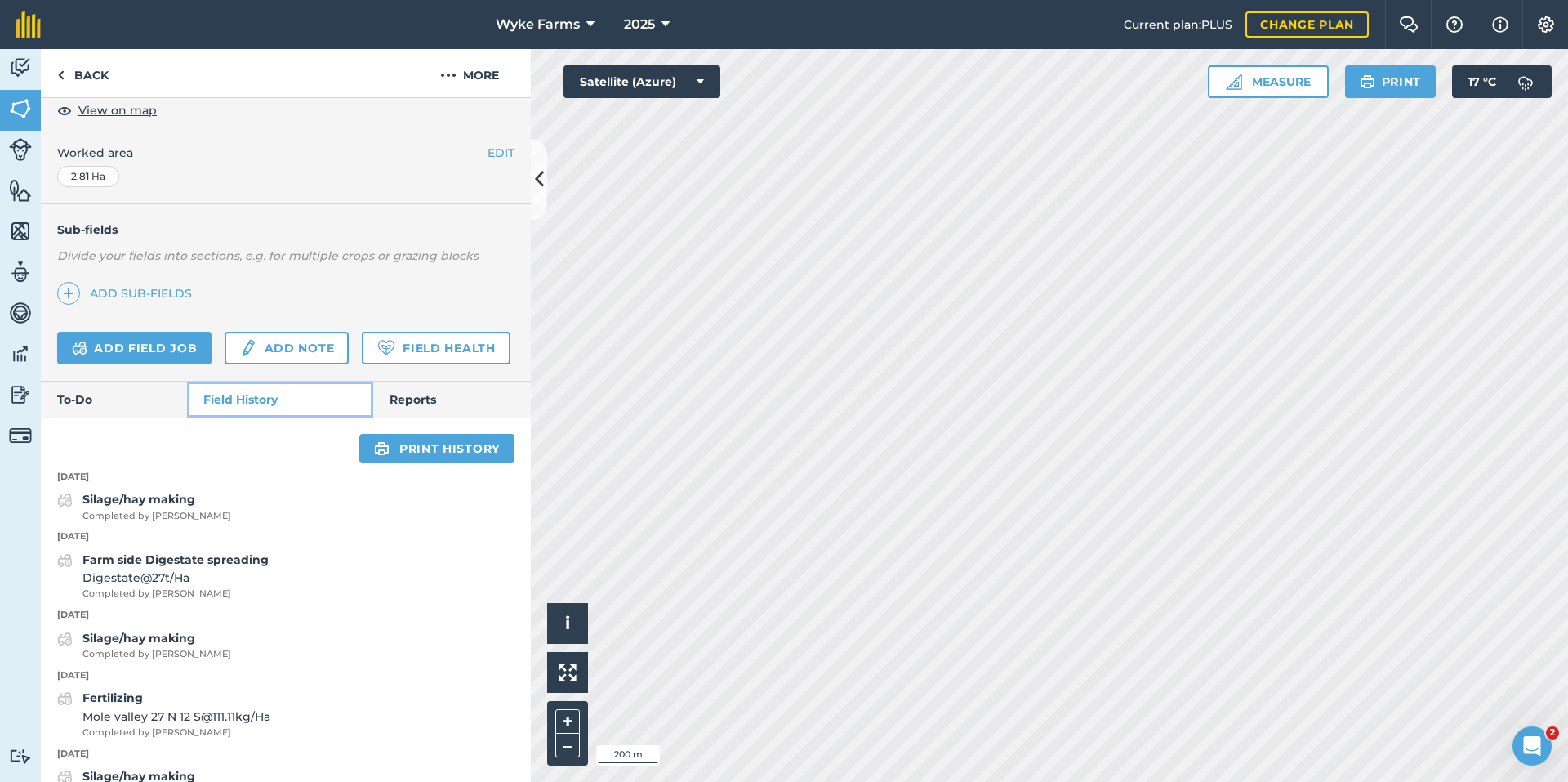
scroll to position [327, 0]
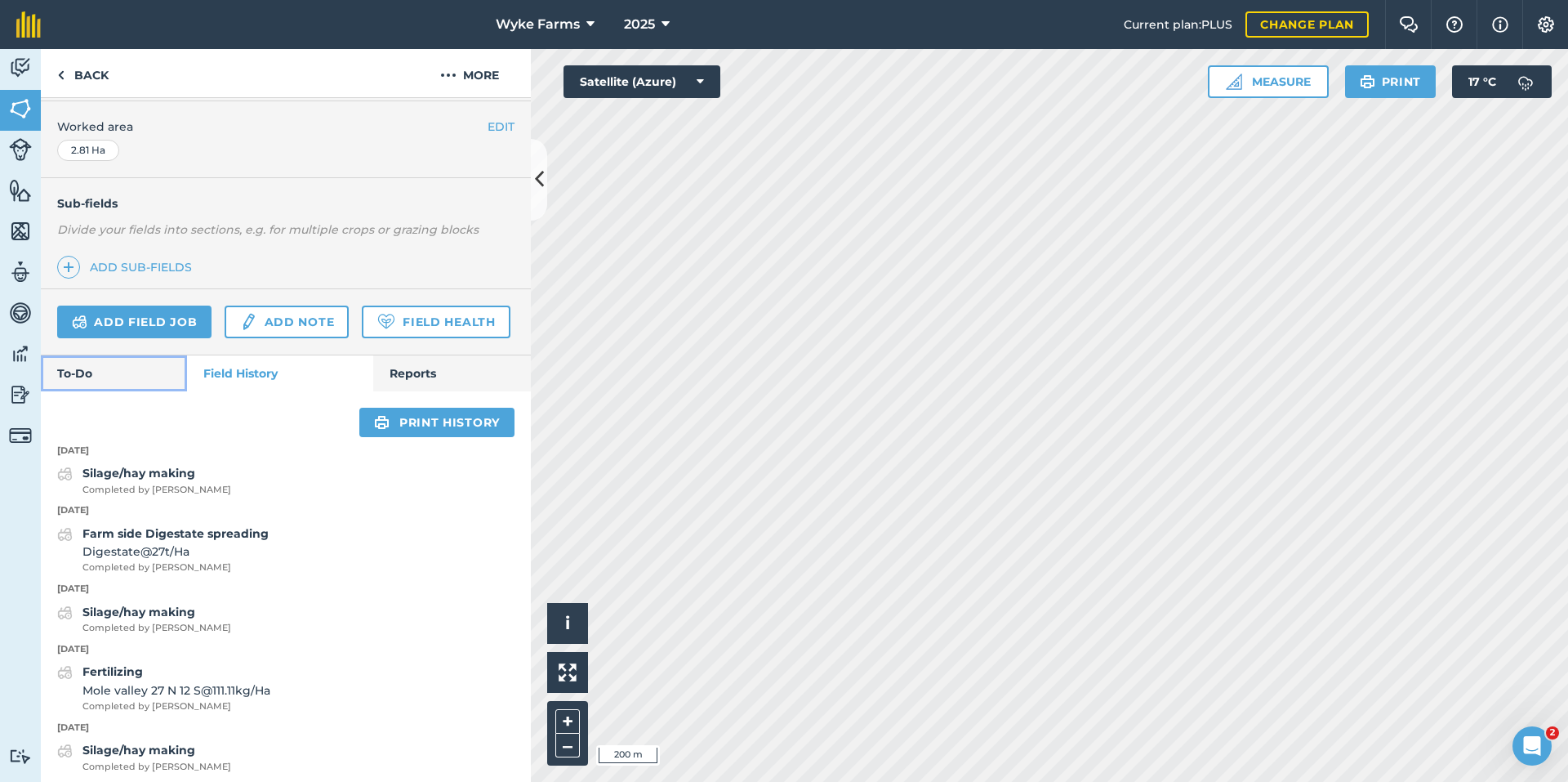
click at [130, 391] on link "To-Do" at bounding box center [114, 373] width 146 height 36
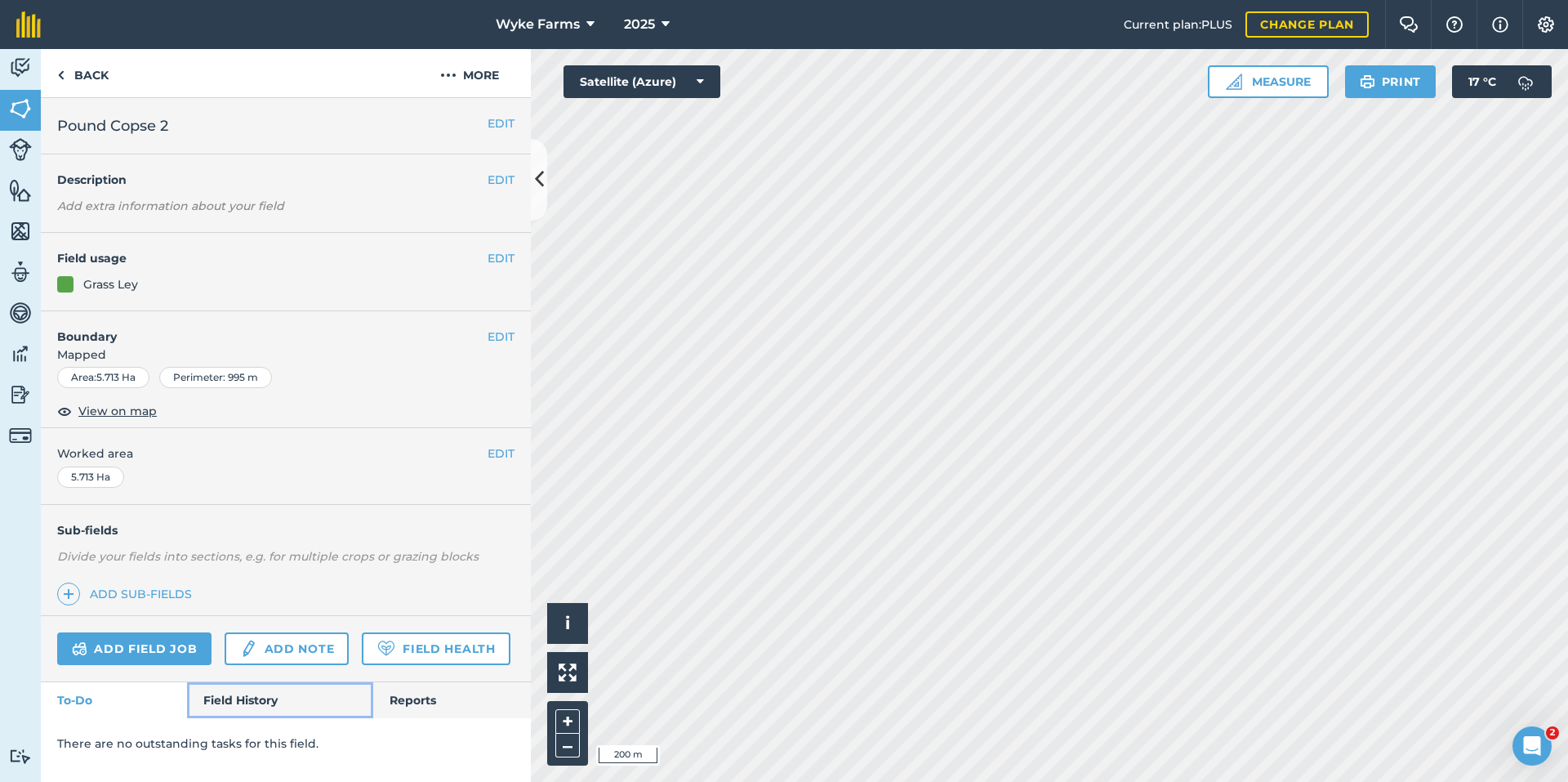
click at [266, 695] on link "Field History" at bounding box center [280, 700] width 185 height 36
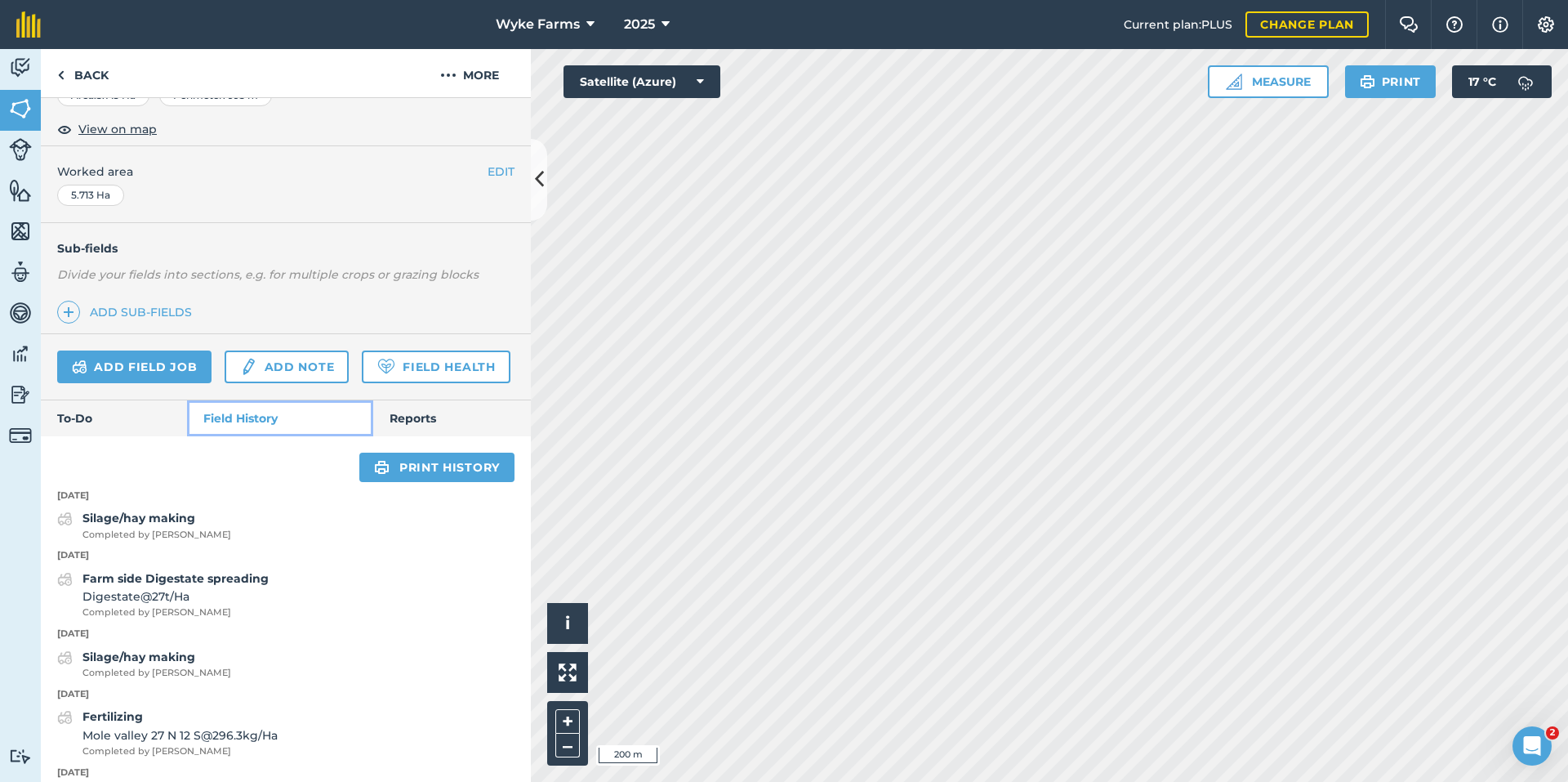
scroll to position [409, 0]
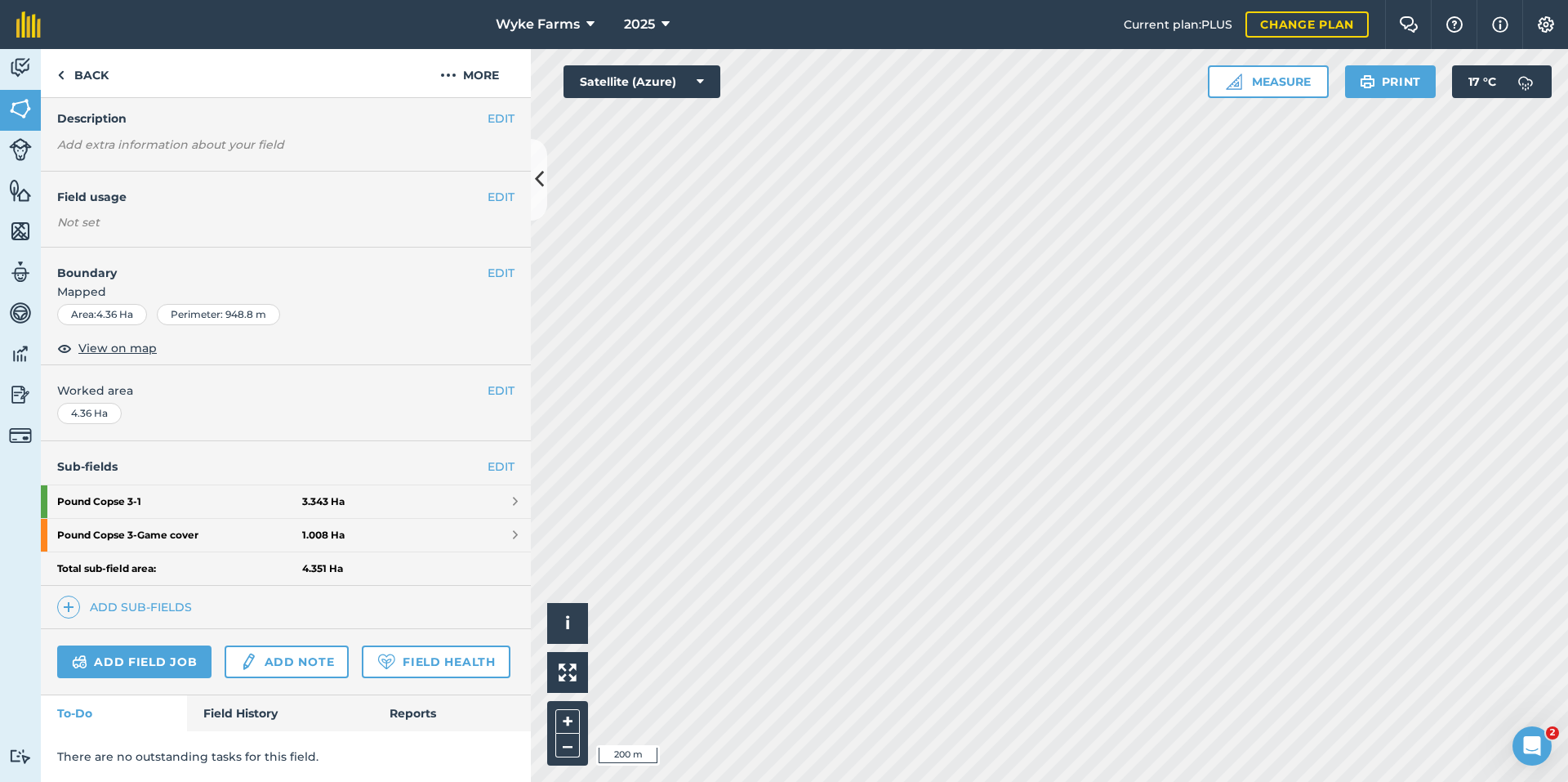
scroll to position [107, 0]
click at [273, 725] on link "Field History" at bounding box center [280, 713] width 185 height 36
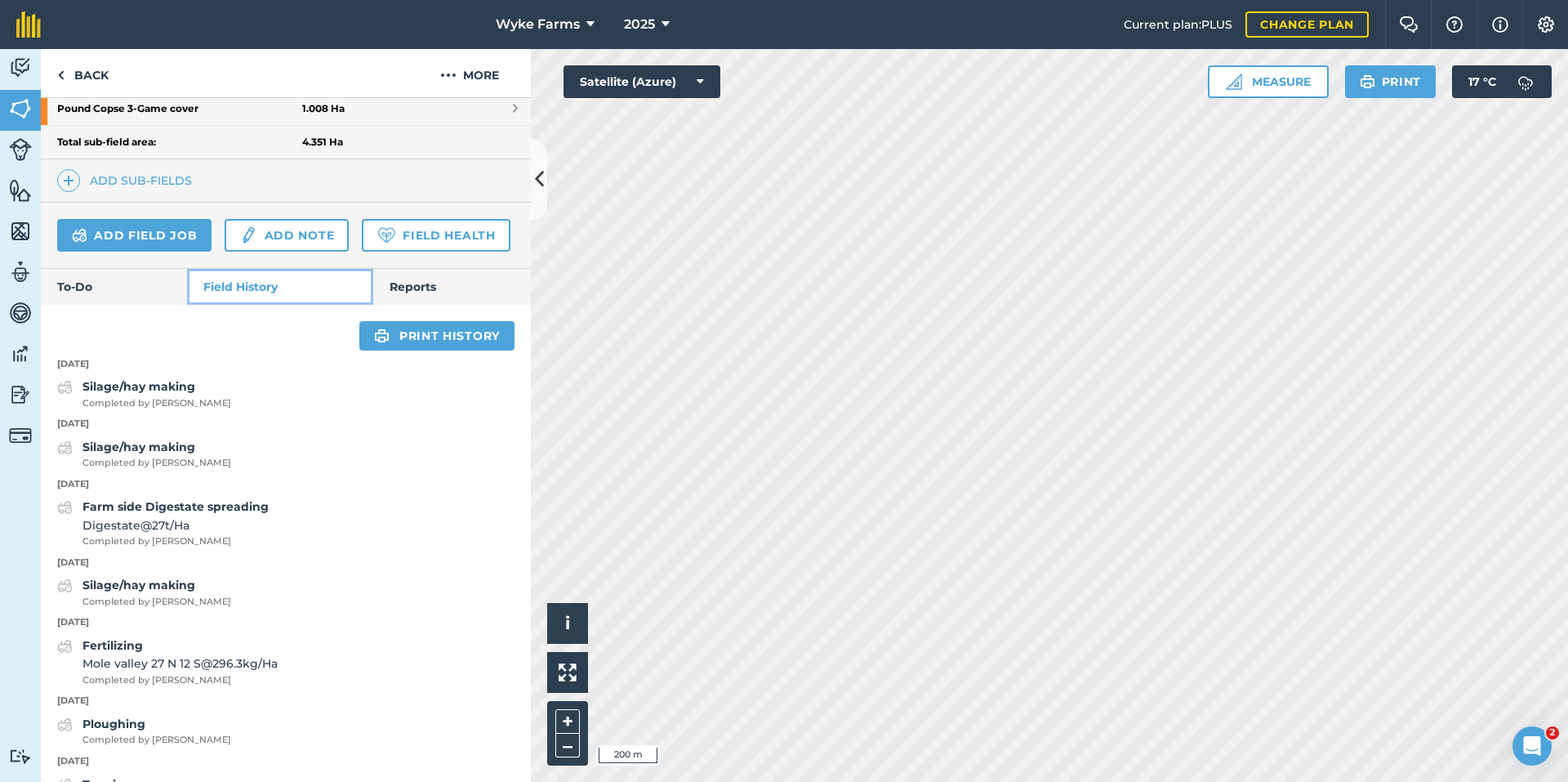
scroll to position [515, 0]
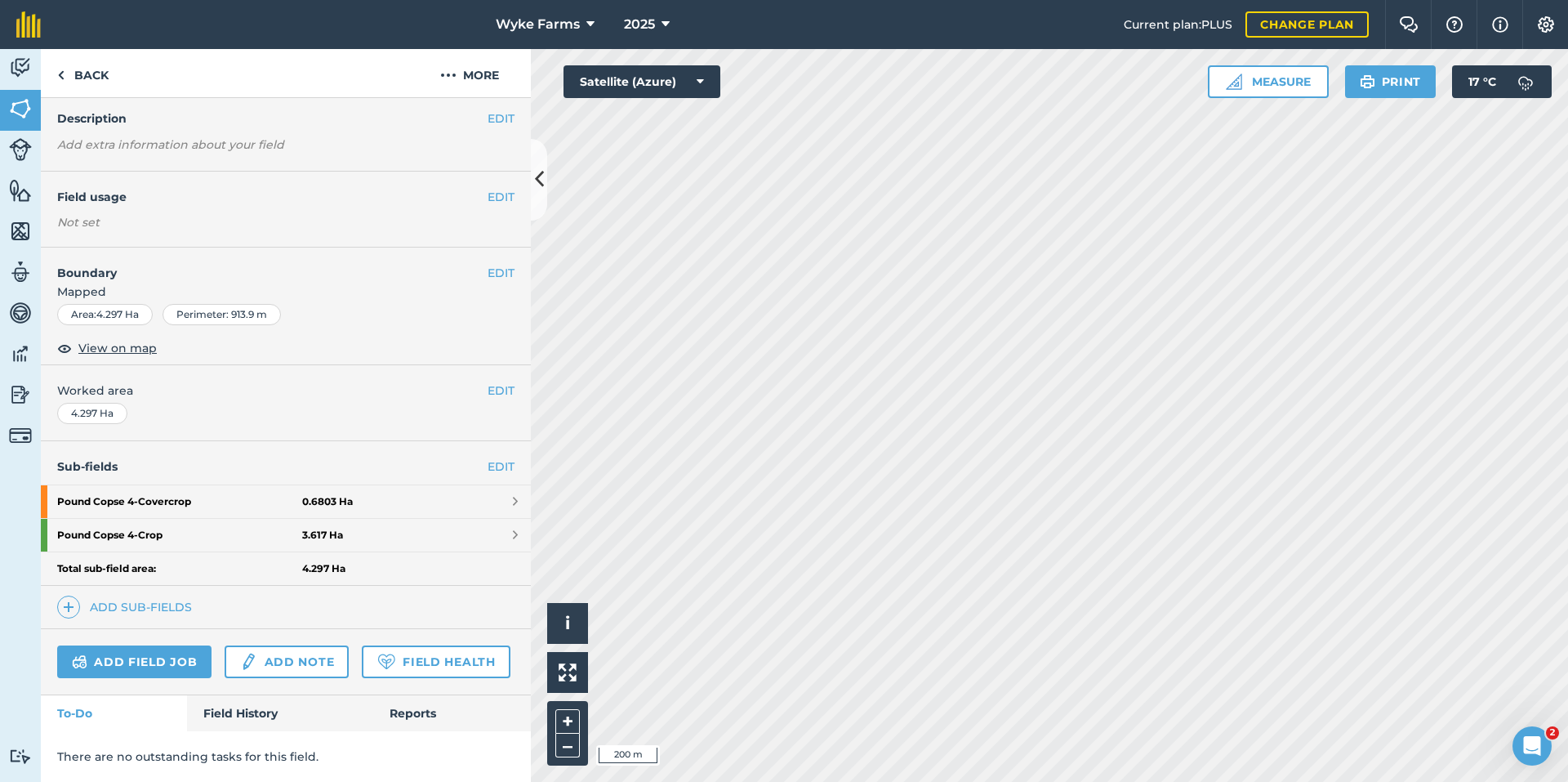
scroll to position [107, 0]
click at [278, 706] on link "Field History" at bounding box center [280, 713] width 185 height 36
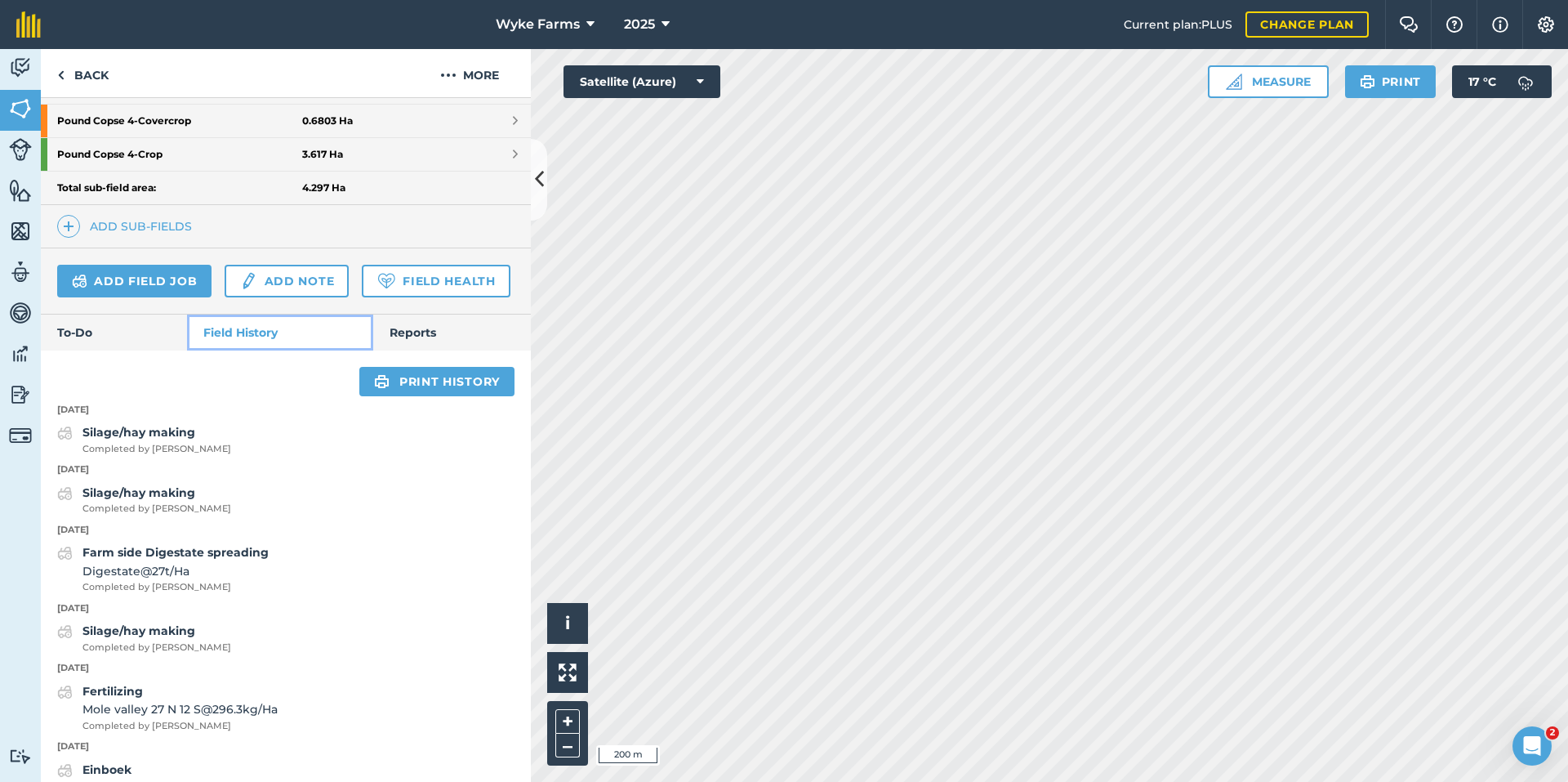
scroll to position [515, 0]
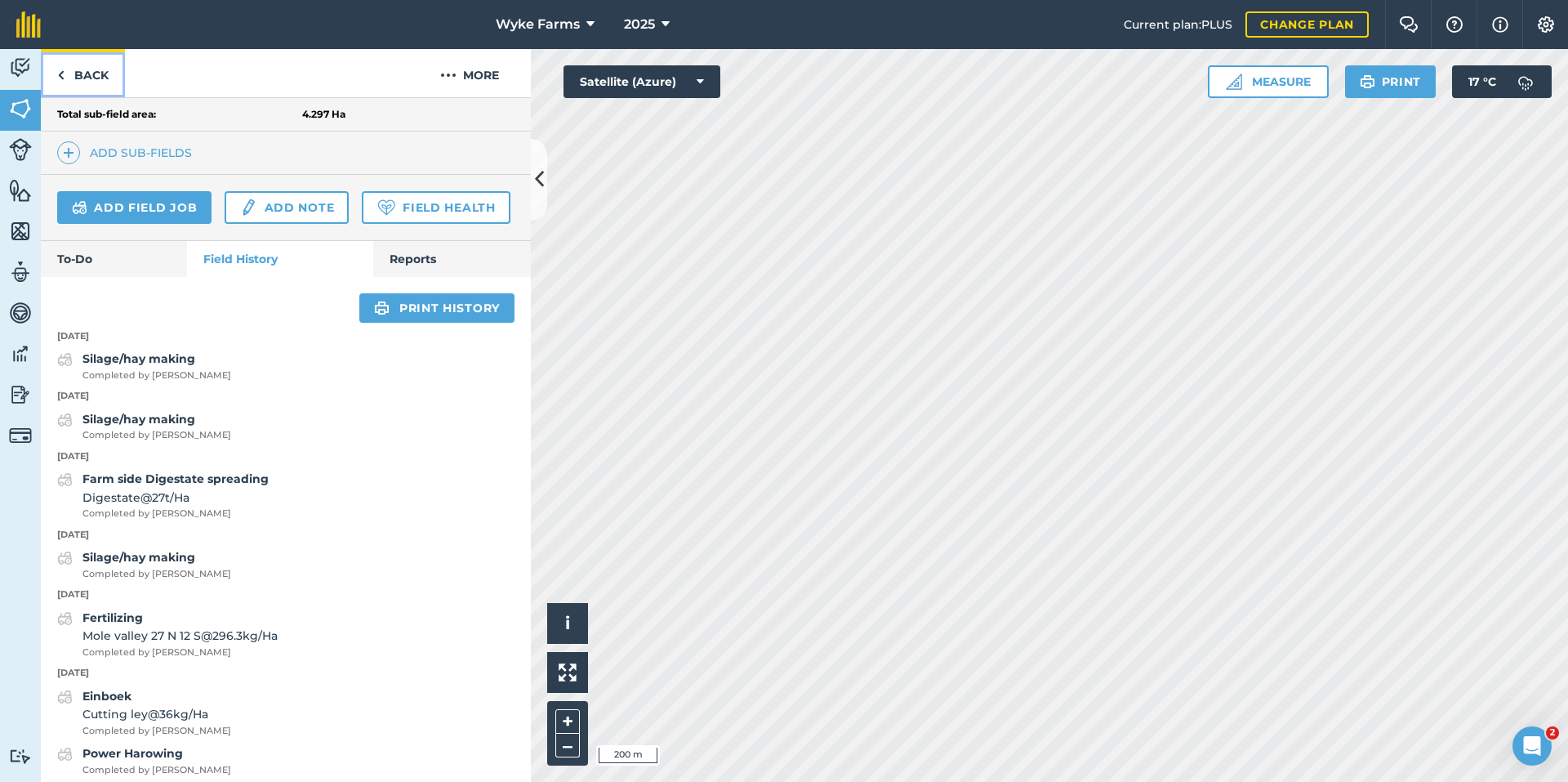
click at [91, 82] on link "Back" at bounding box center [83, 73] width 84 height 48
click at [82, 82] on link "Back" at bounding box center [83, 73] width 84 height 48
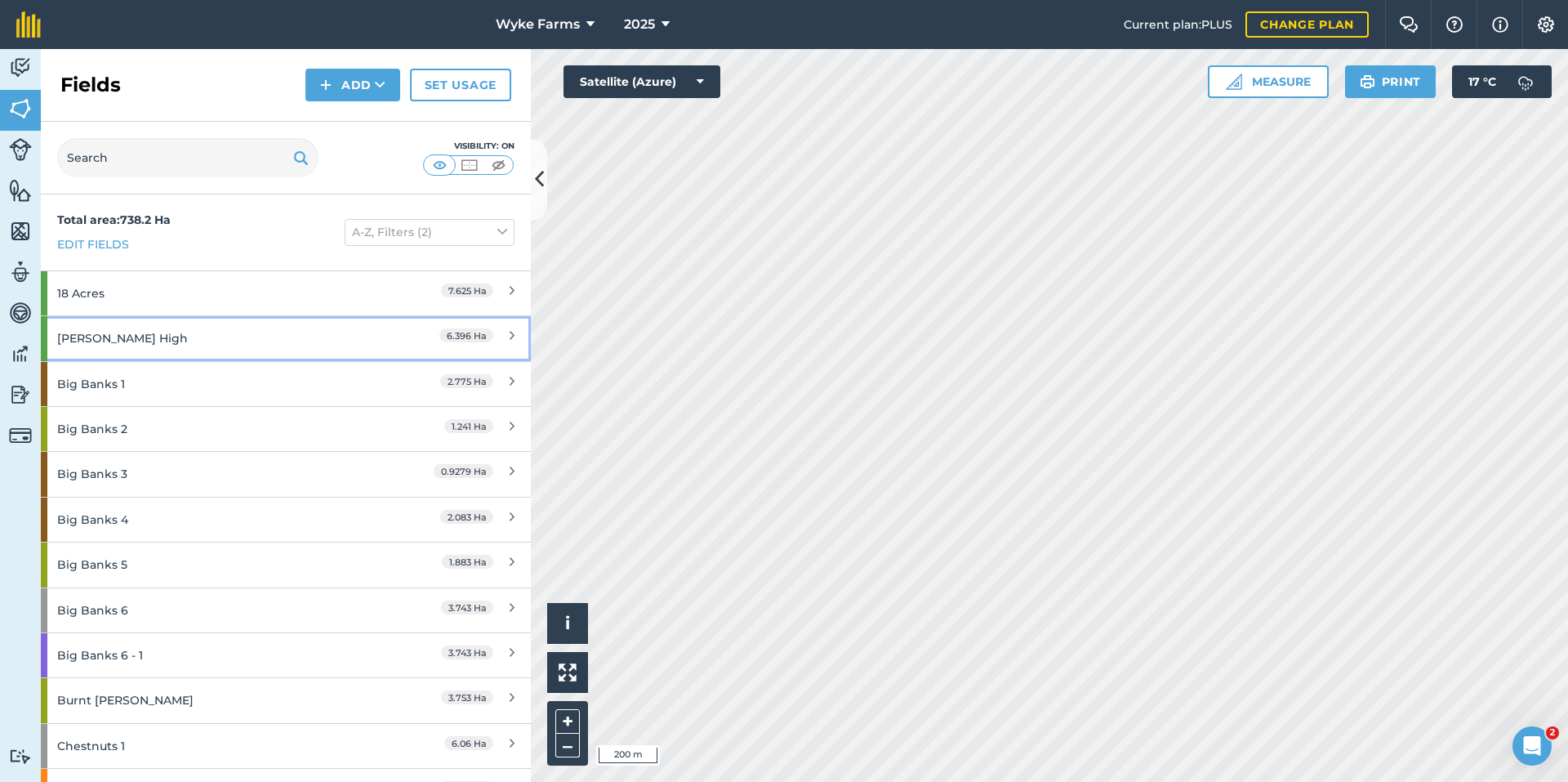
click at [160, 340] on div "[PERSON_NAME] High" at bounding box center [215, 337] width 316 height 44
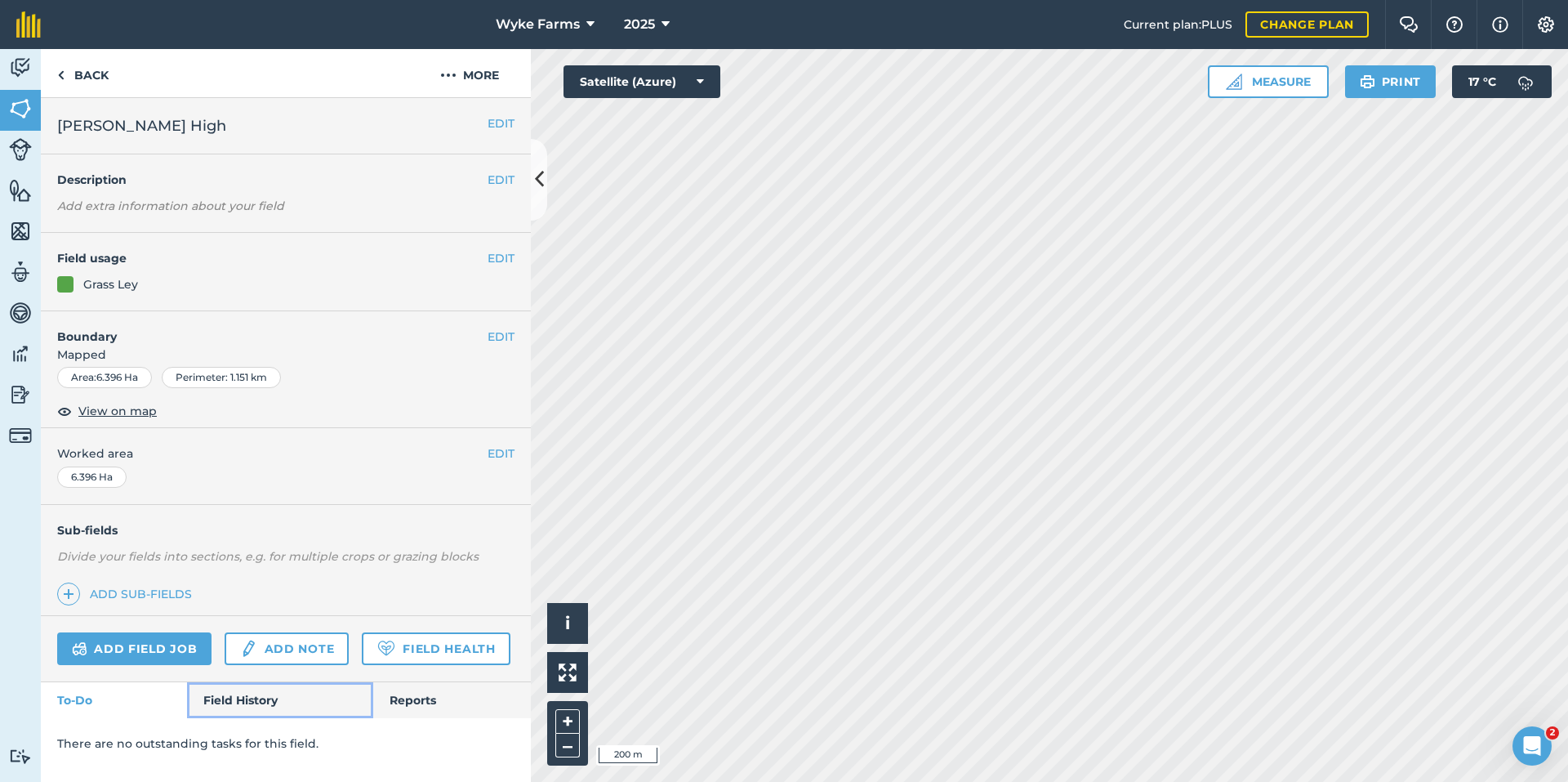
click at [236, 699] on link "Field History" at bounding box center [280, 700] width 185 height 36
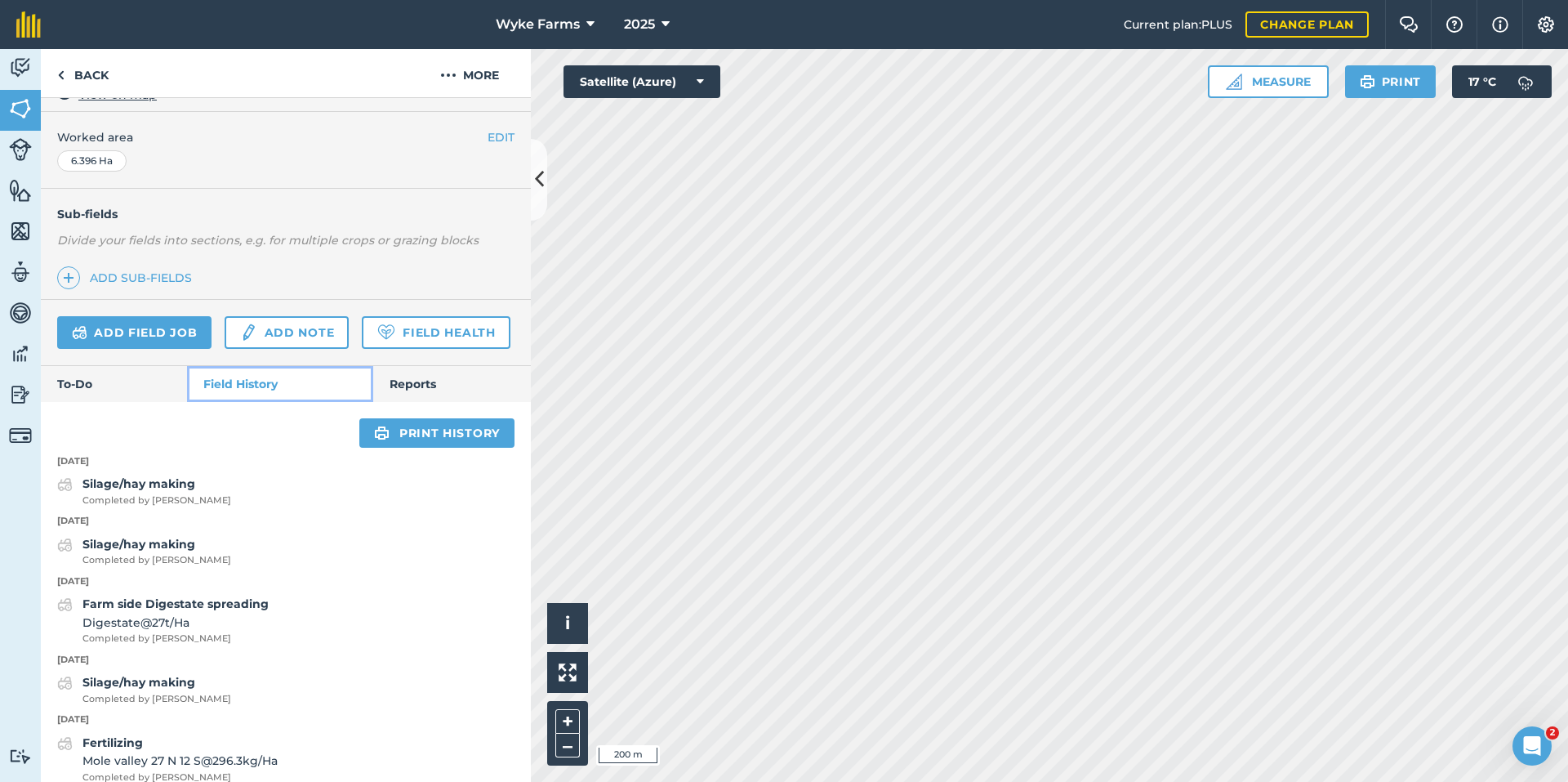
scroll to position [490, 0]
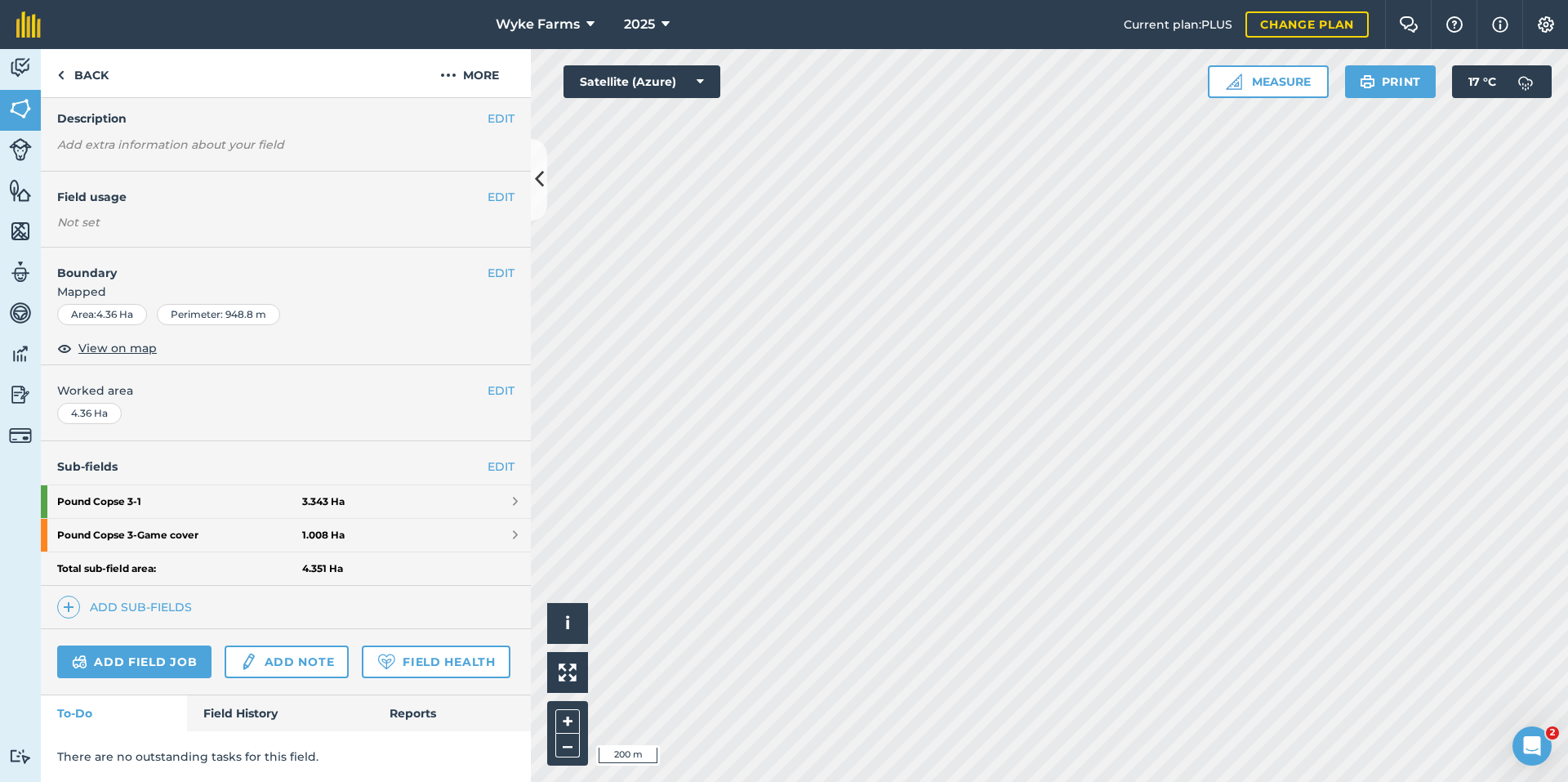
scroll to position [107, 0]
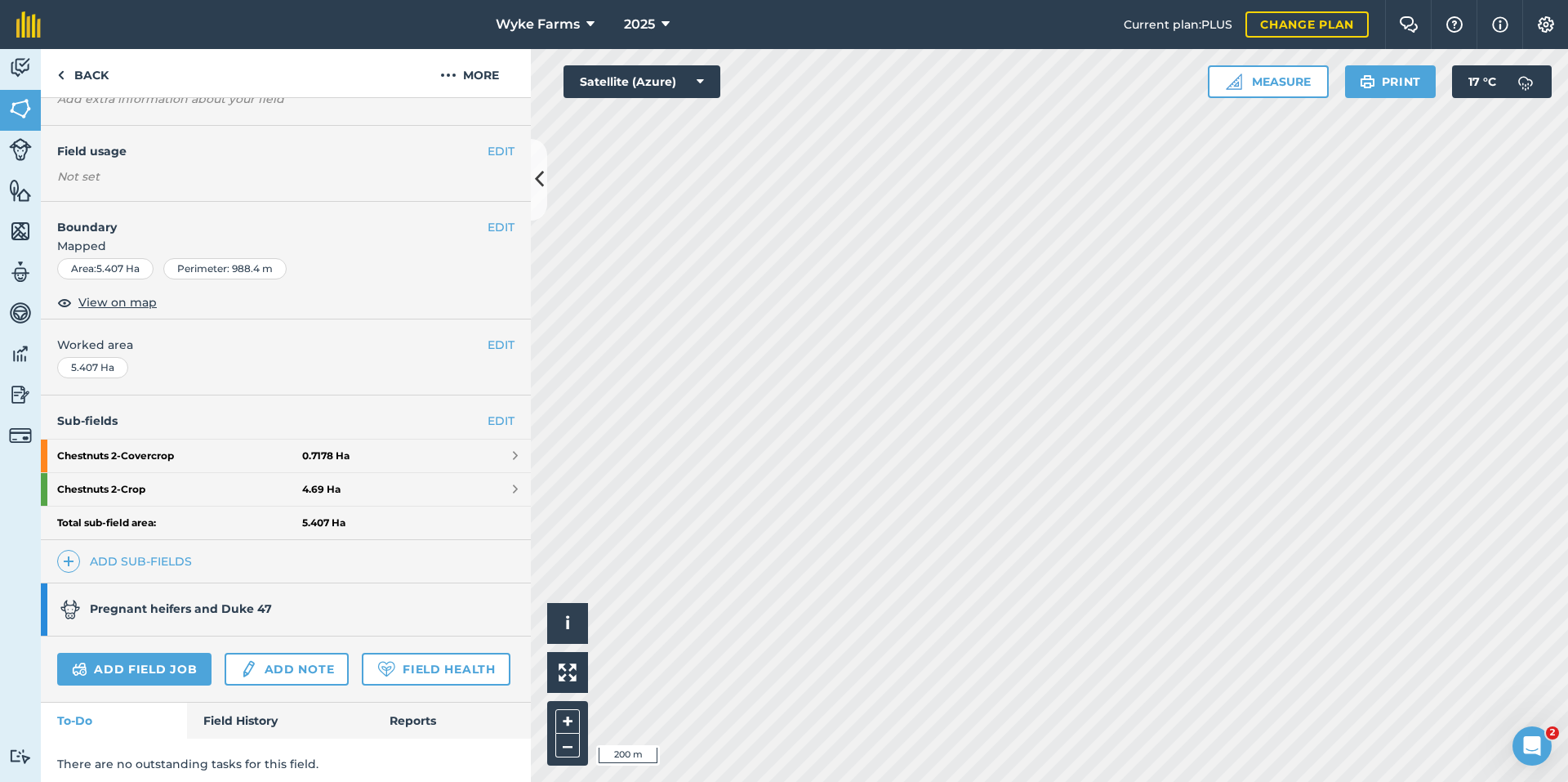
scroll to position [161, 0]
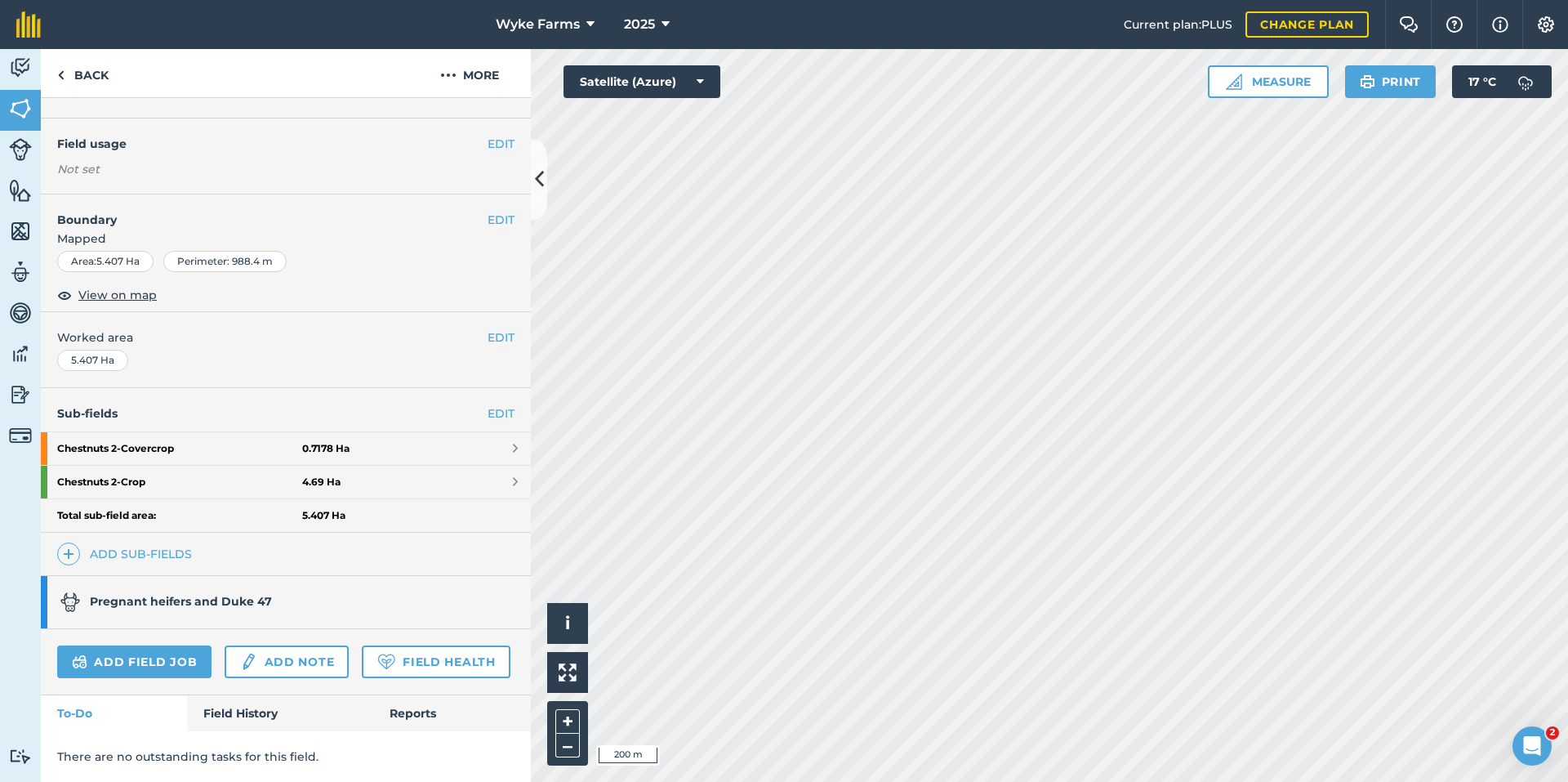
scroll to position [107, 0]
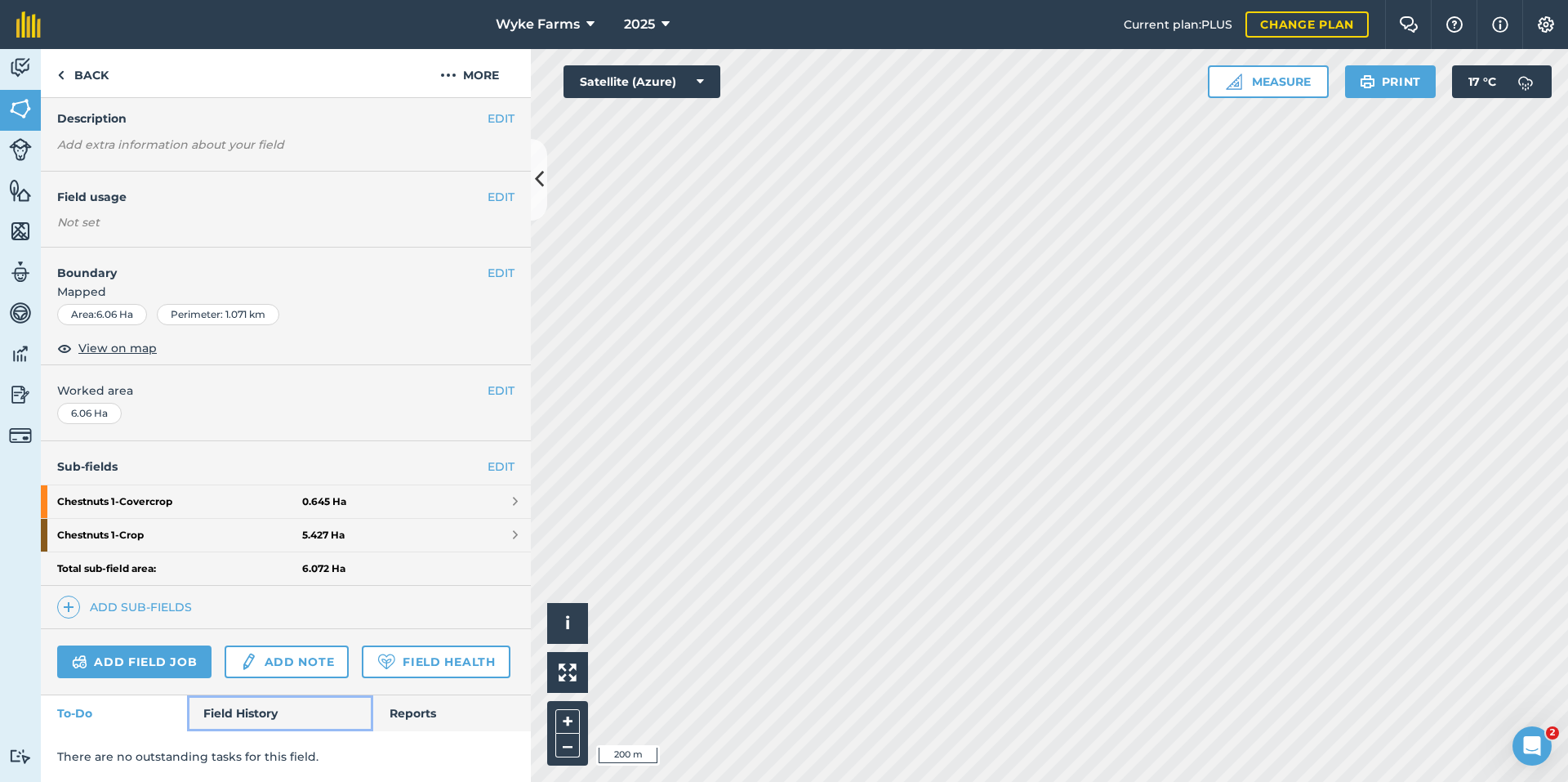
click at [263, 721] on link "Field History" at bounding box center [280, 713] width 185 height 36
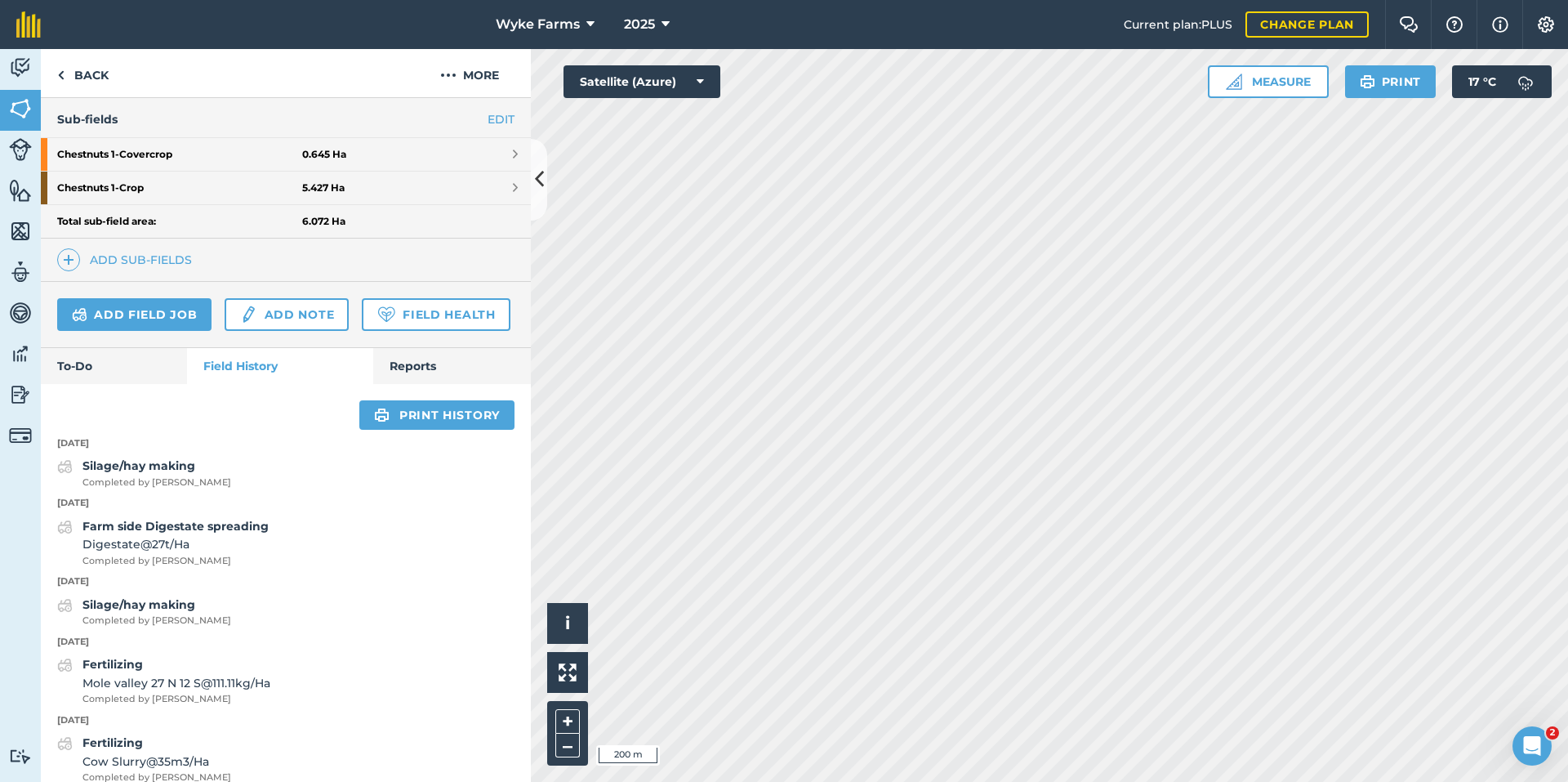
scroll to position [572, 0]
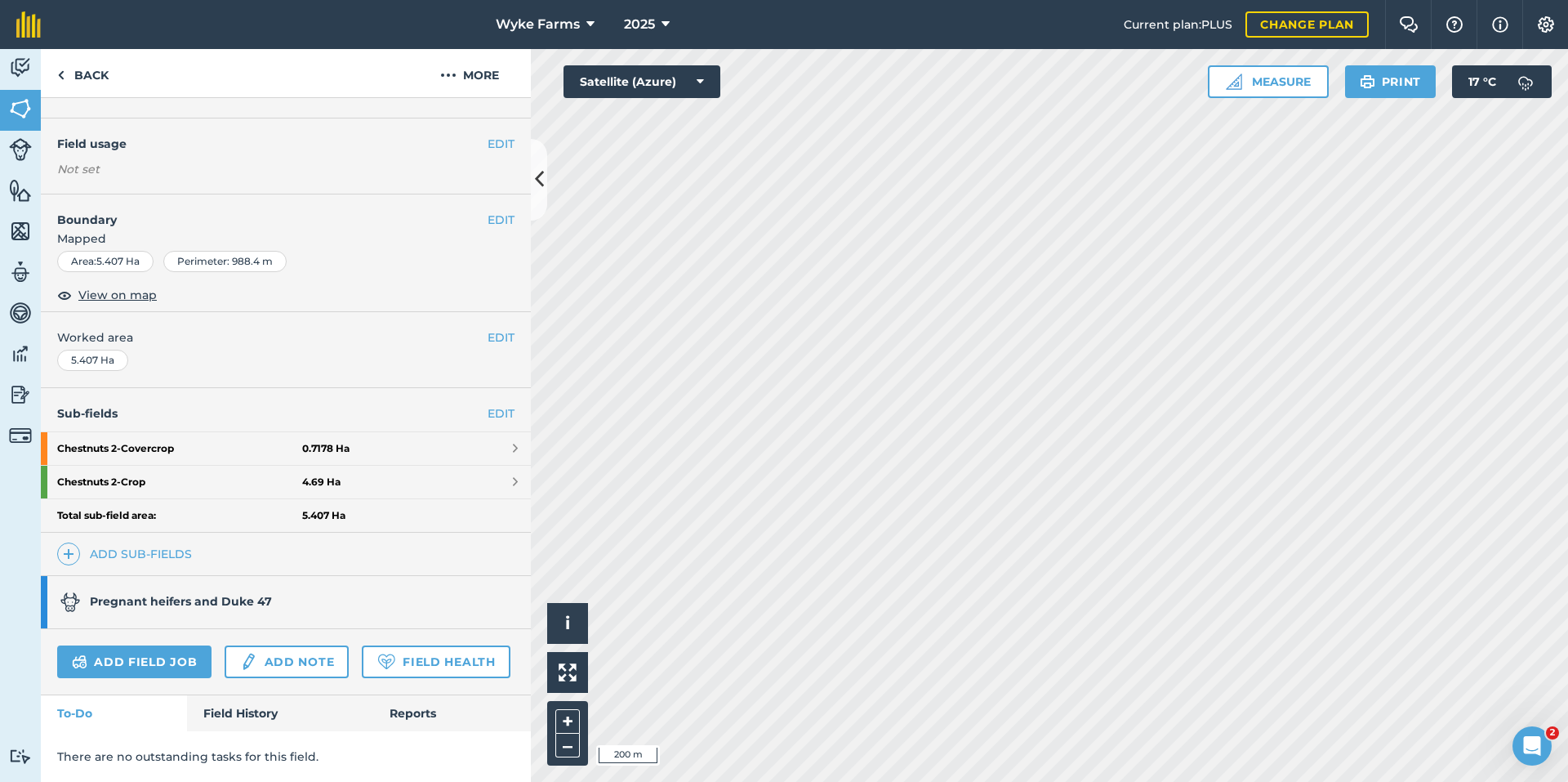
scroll to position [161, 0]
click at [282, 714] on link "Field History" at bounding box center [280, 713] width 185 height 36
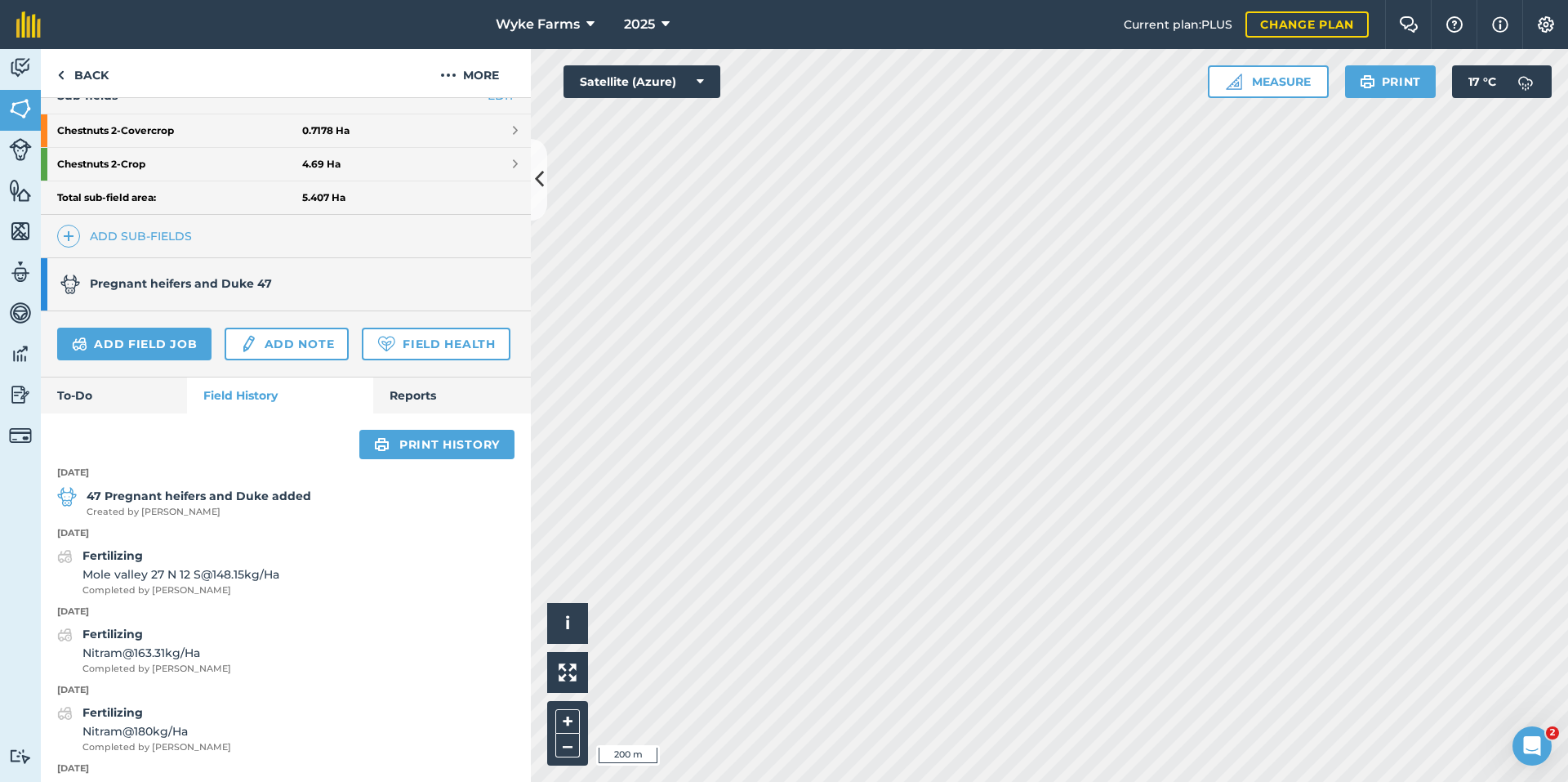
scroll to position [405, 0]
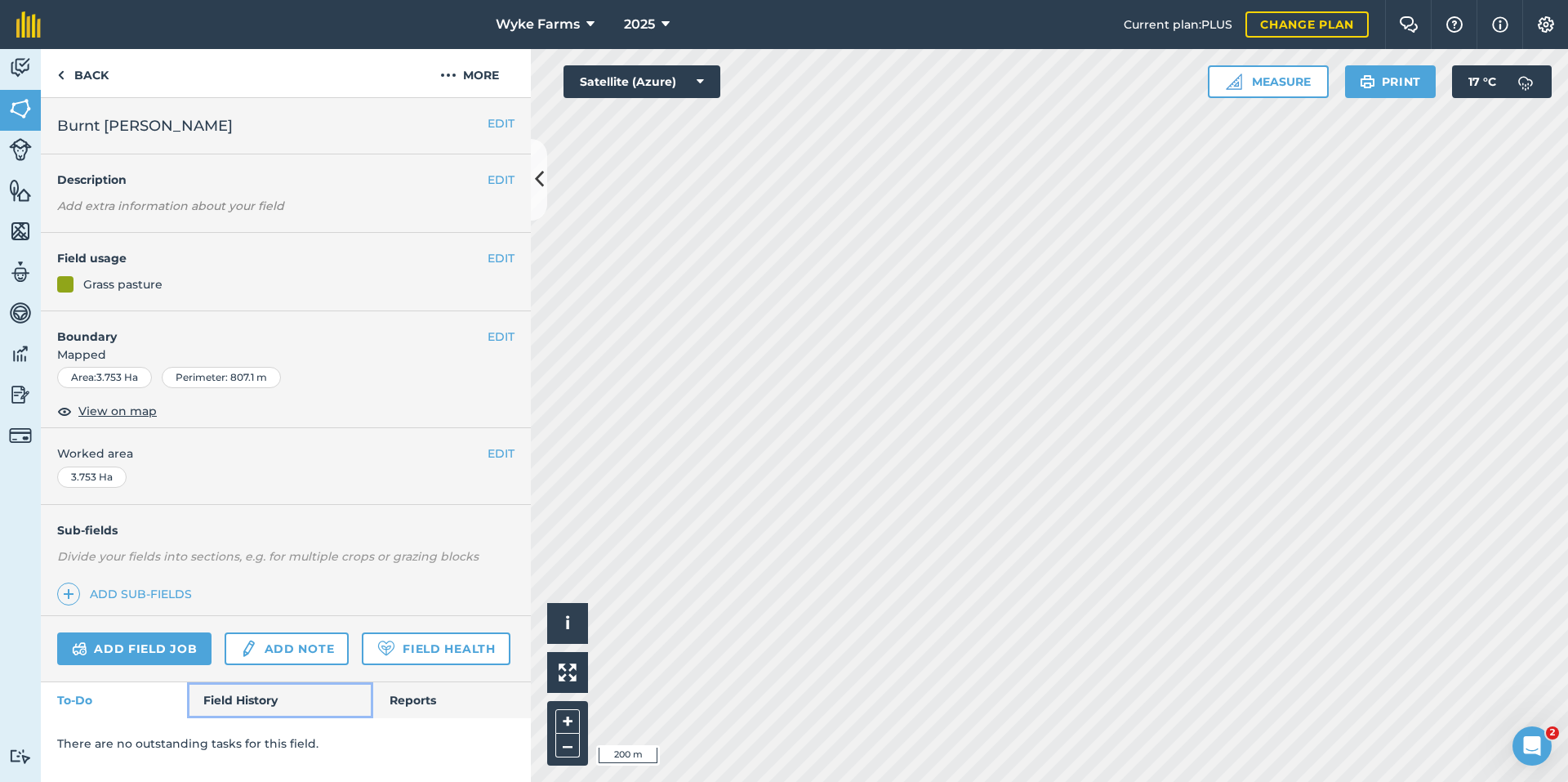
click at [251, 717] on link "Field History" at bounding box center [280, 700] width 185 height 36
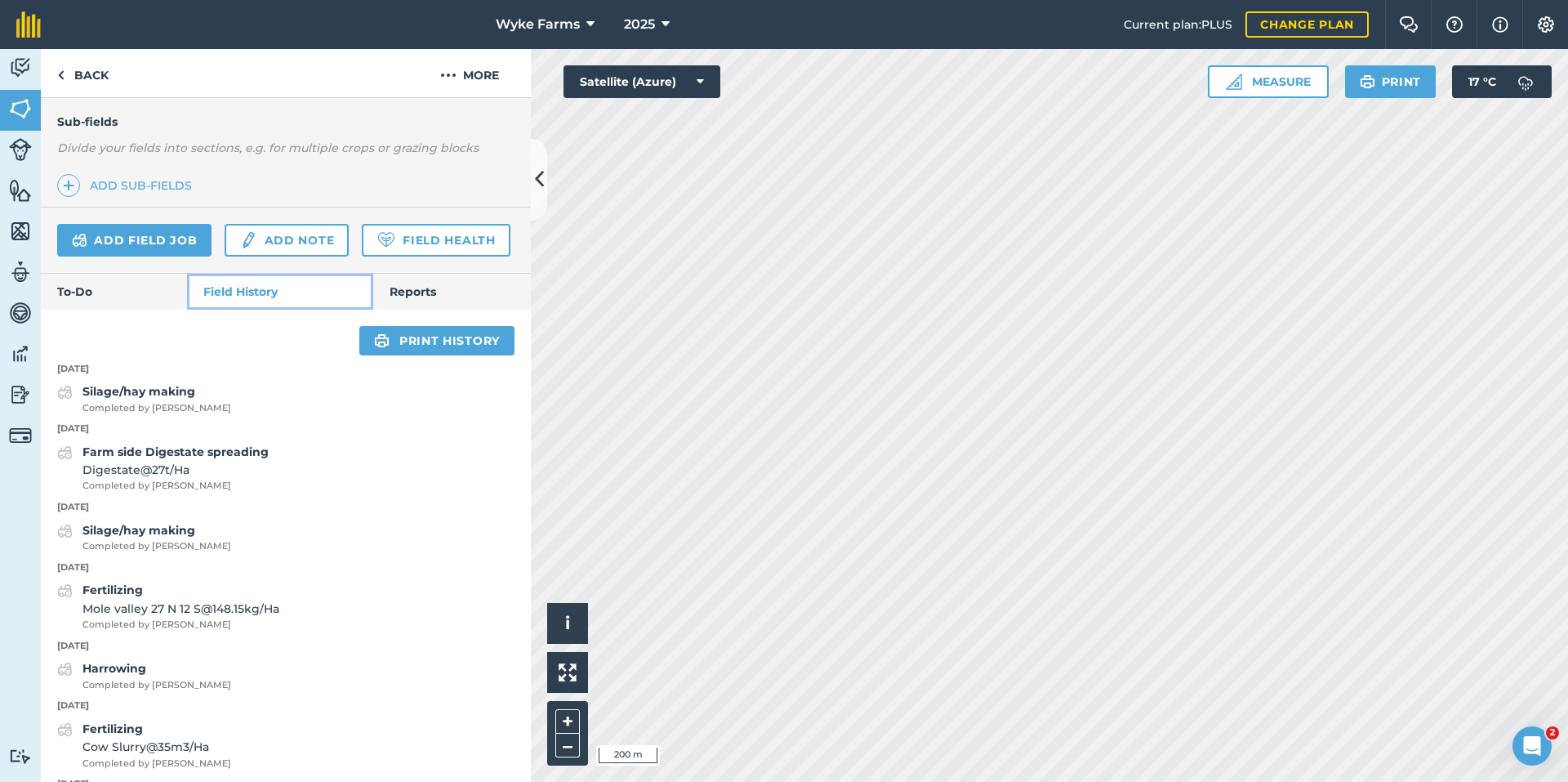
scroll to position [490, 0]
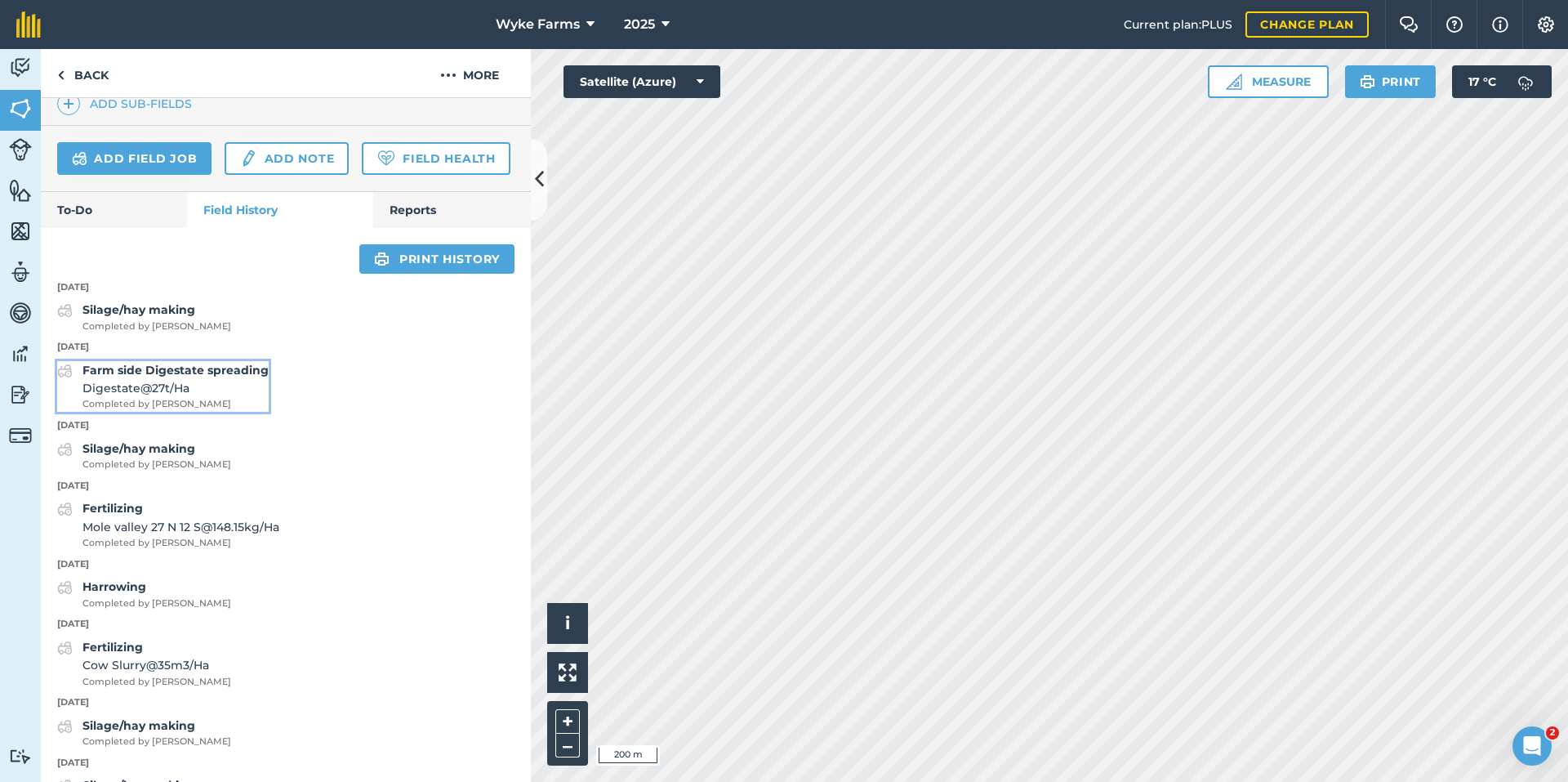
click at [230, 397] on span "Digestate @ 27 t / Ha" at bounding box center [175, 388] width 186 height 18
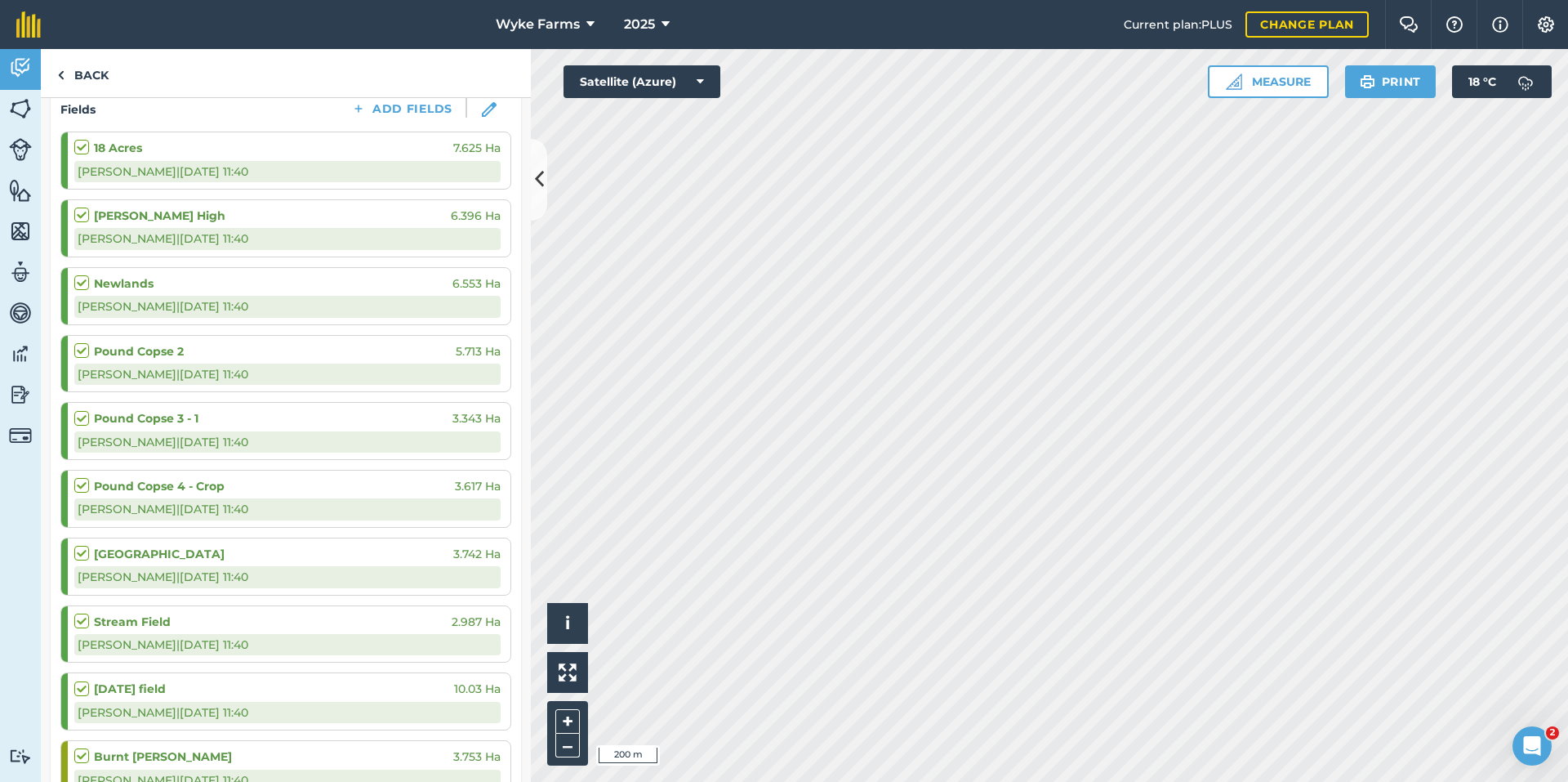
scroll to position [245, 0]
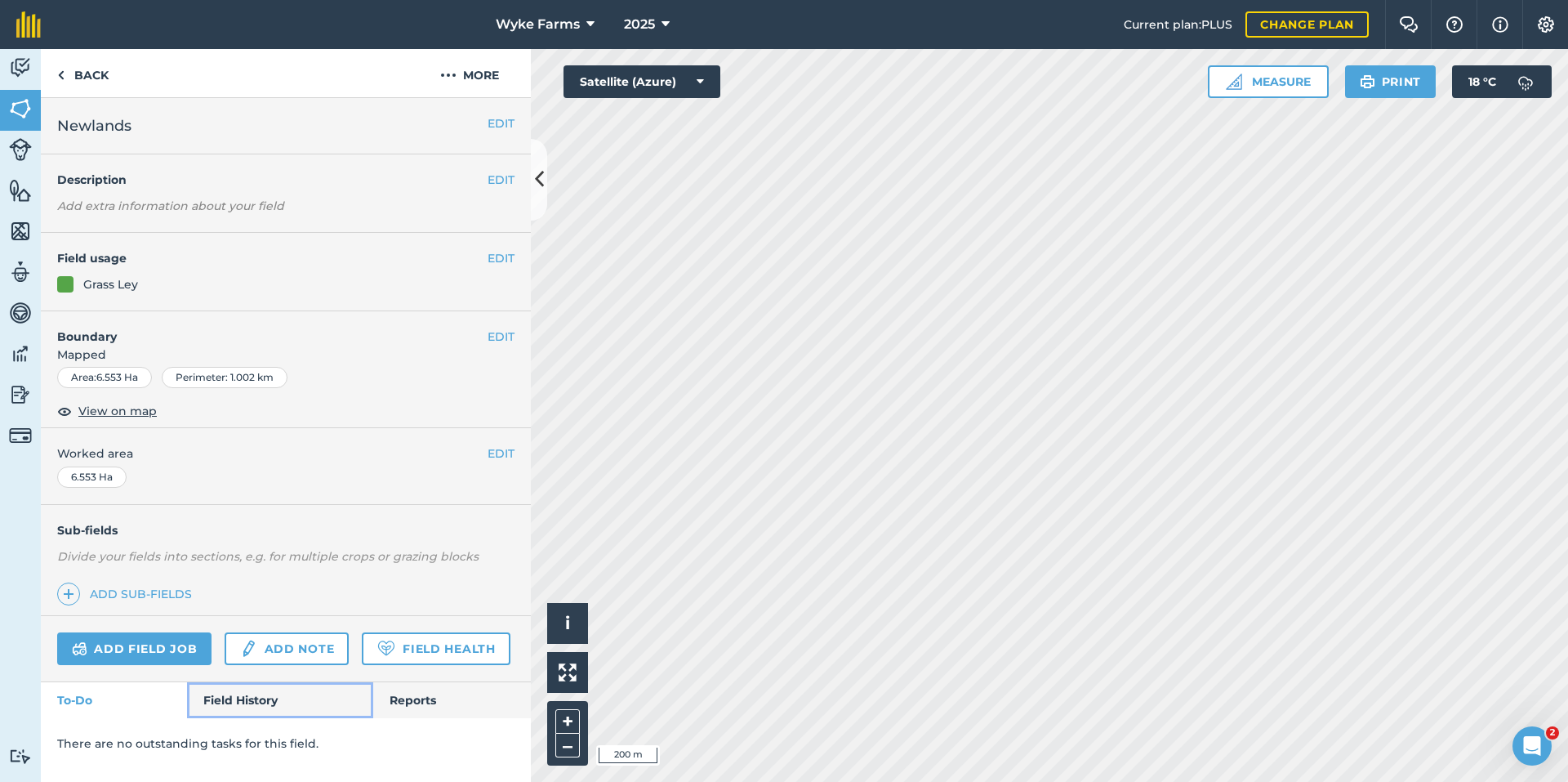
click at [244, 698] on link "Field History" at bounding box center [280, 700] width 185 height 36
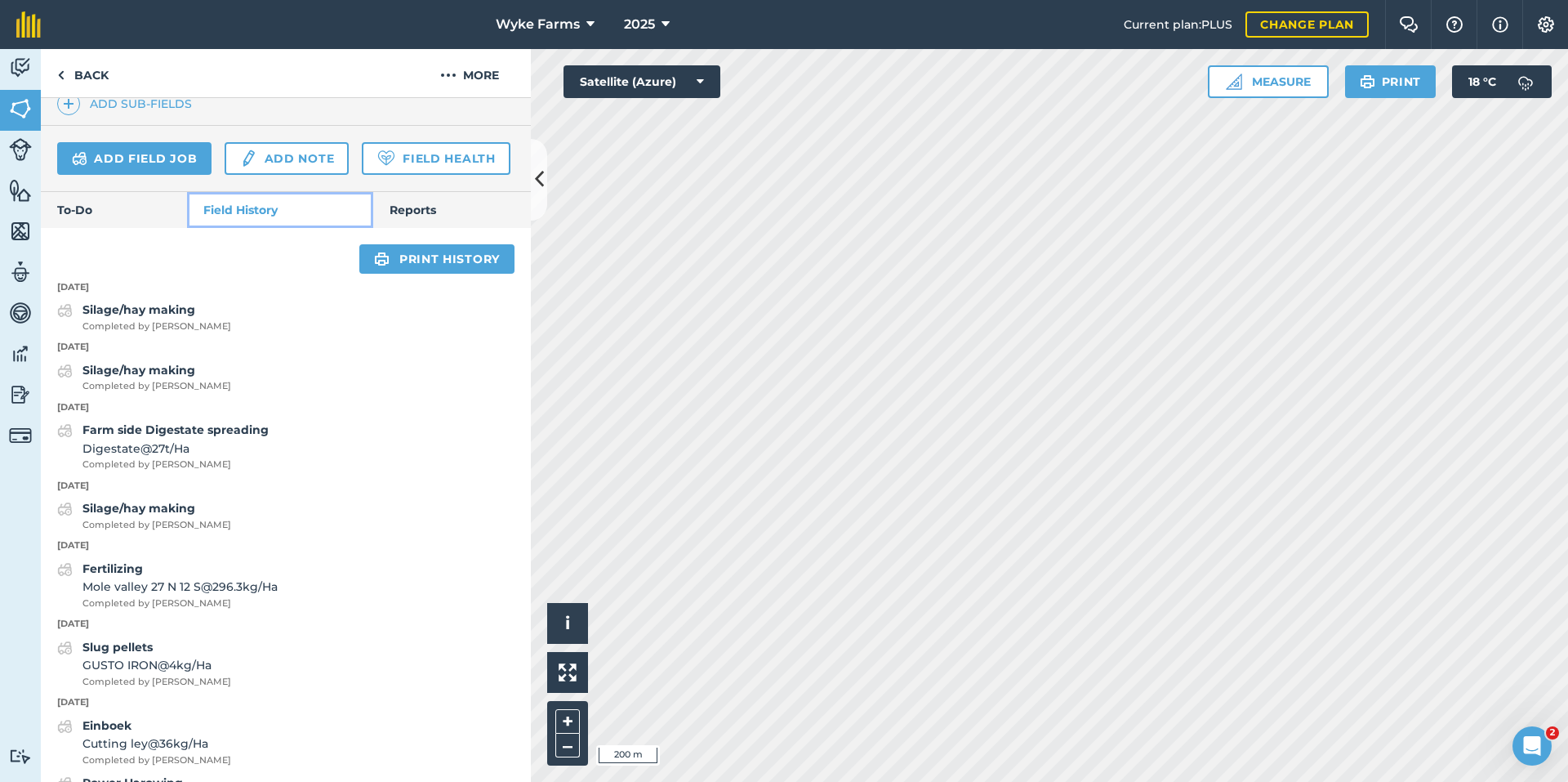
scroll to position [653, 0]
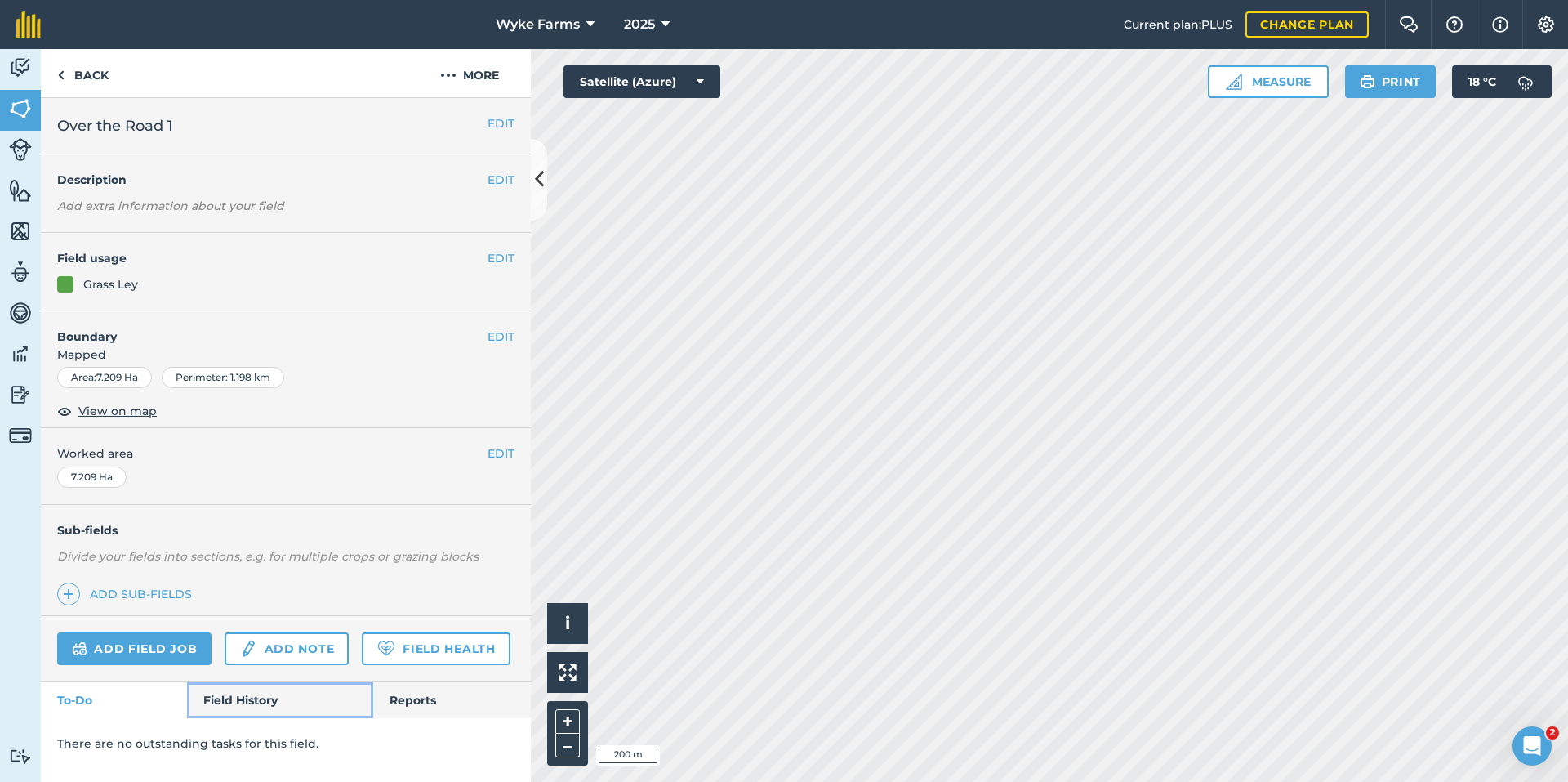
click at [267, 698] on link "Field History" at bounding box center [280, 700] width 185 height 36
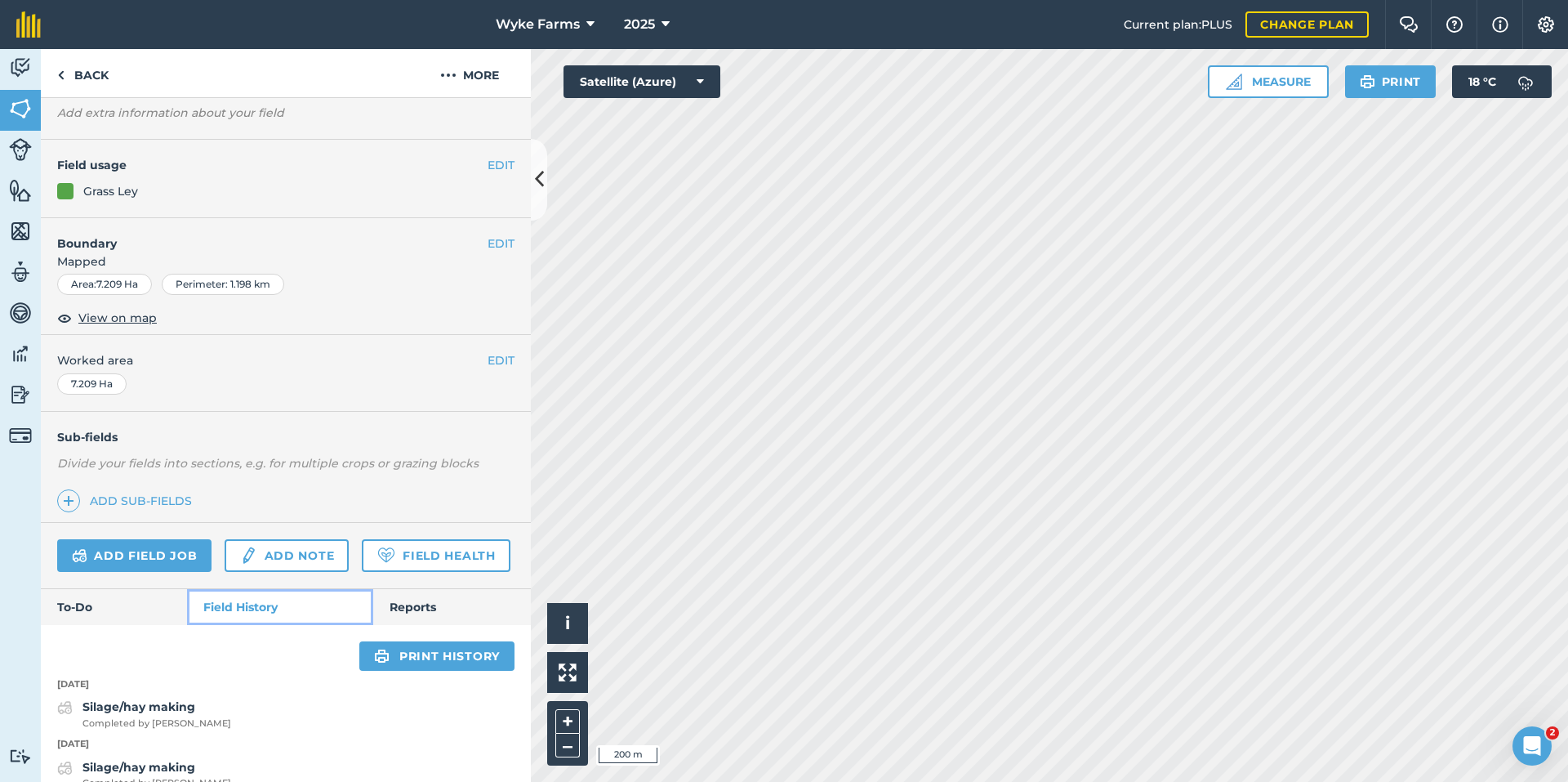
scroll to position [409, 0]
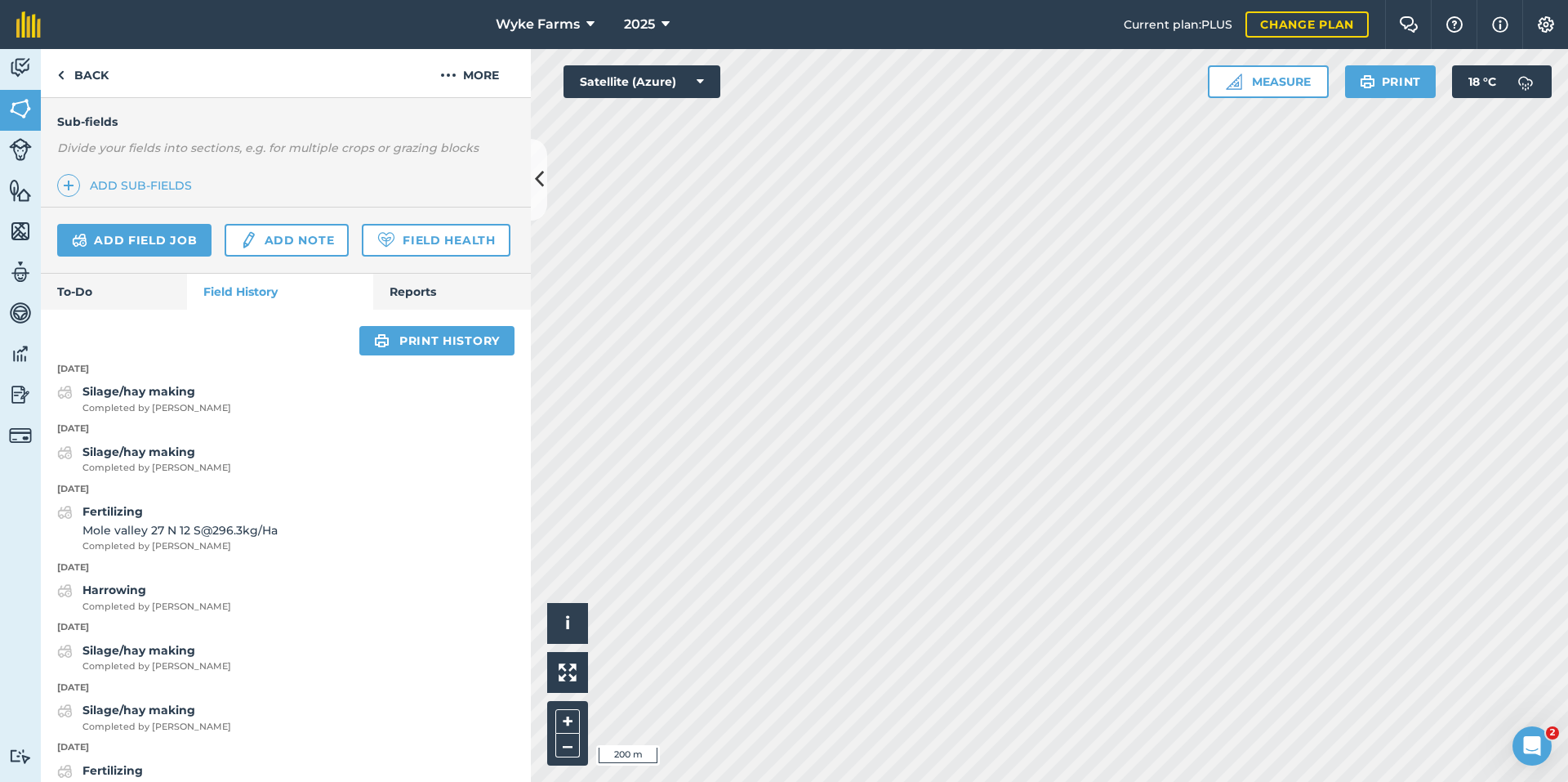
scroll to position [141, 0]
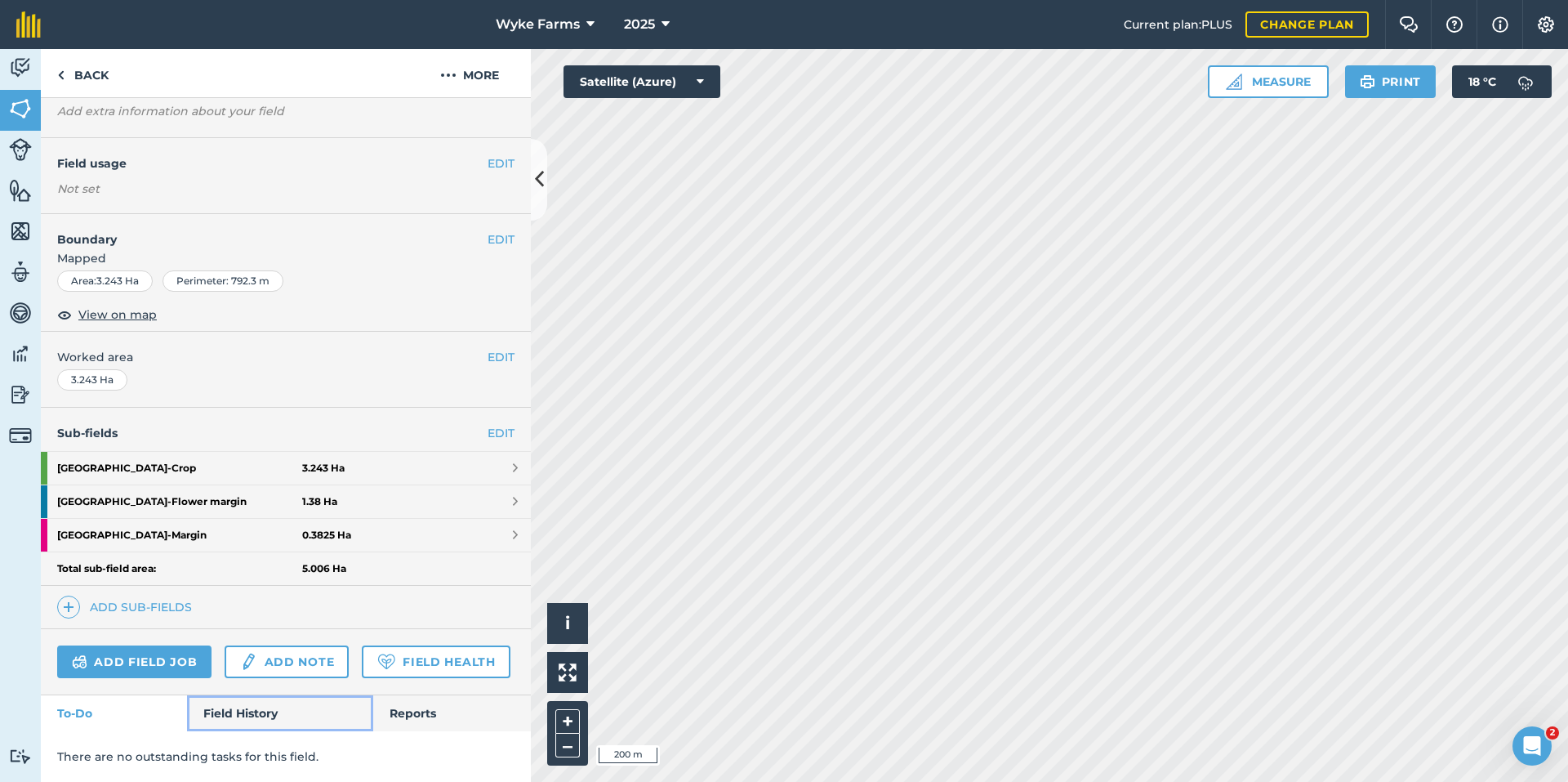
click at [218, 725] on link "Field History" at bounding box center [280, 713] width 185 height 36
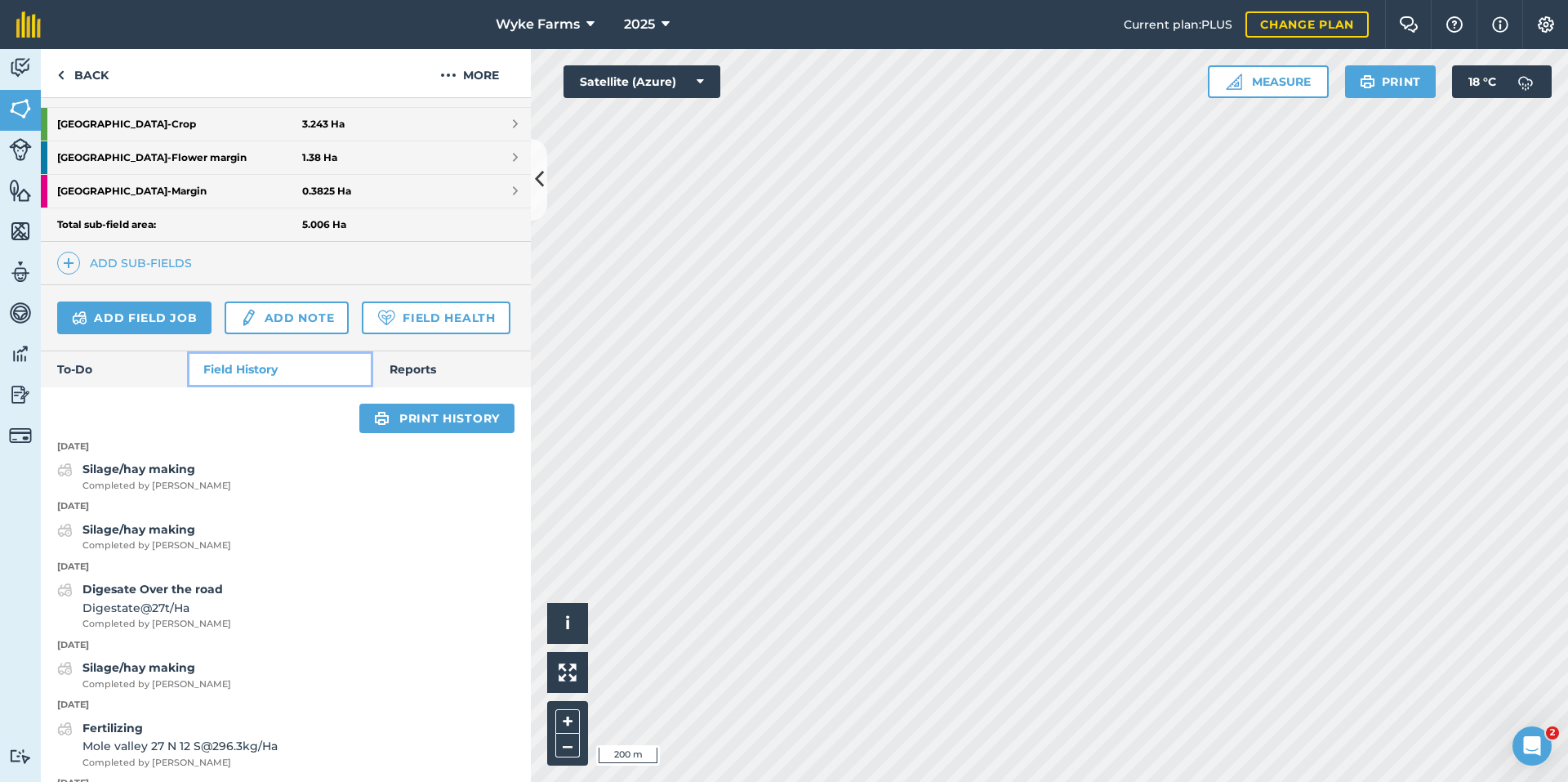
scroll to position [467, 0]
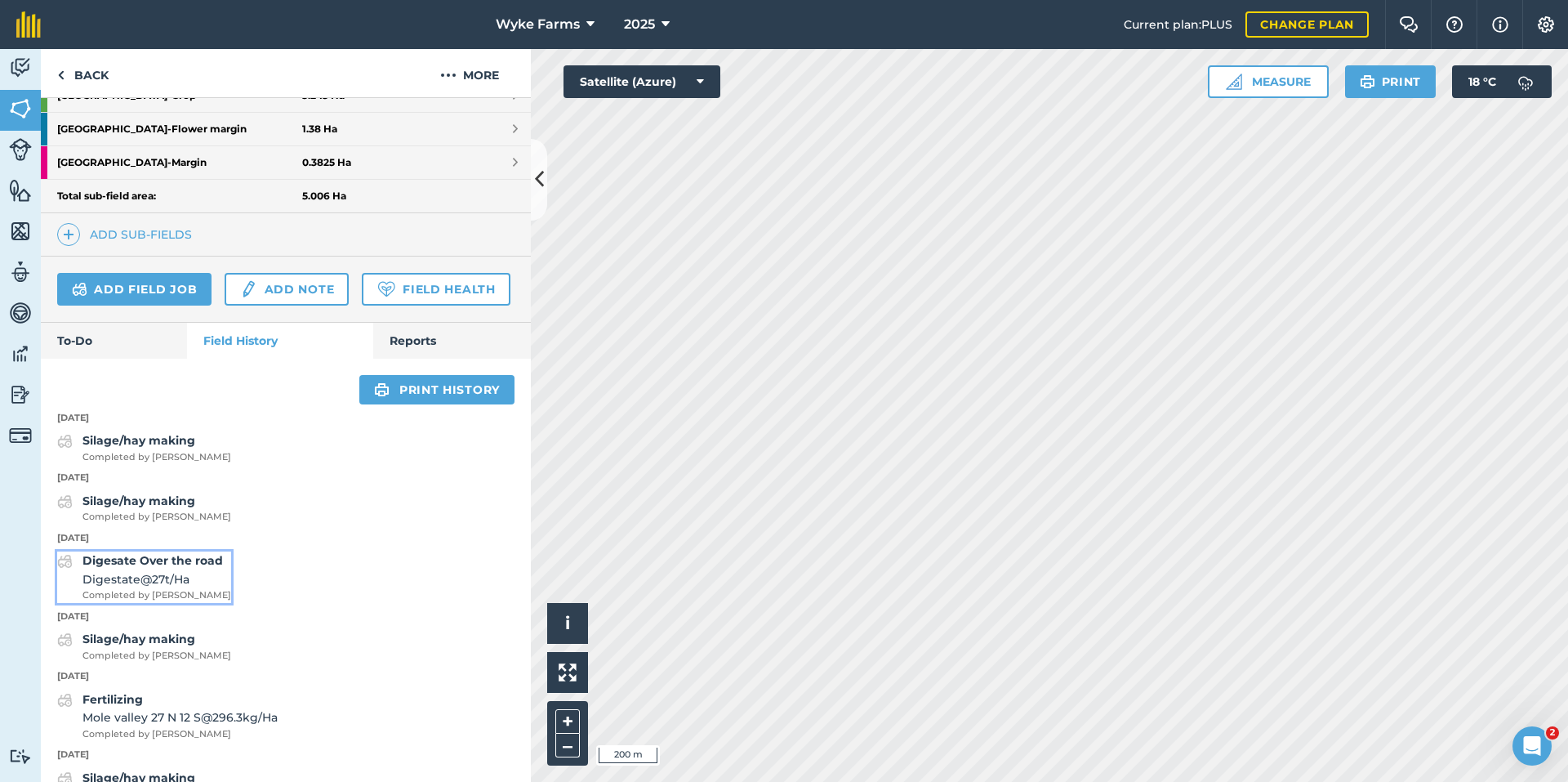
click at [214, 588] on span "Digestate @ 27 t / Ha" at bounding box center [156, 579] width 148 height 18
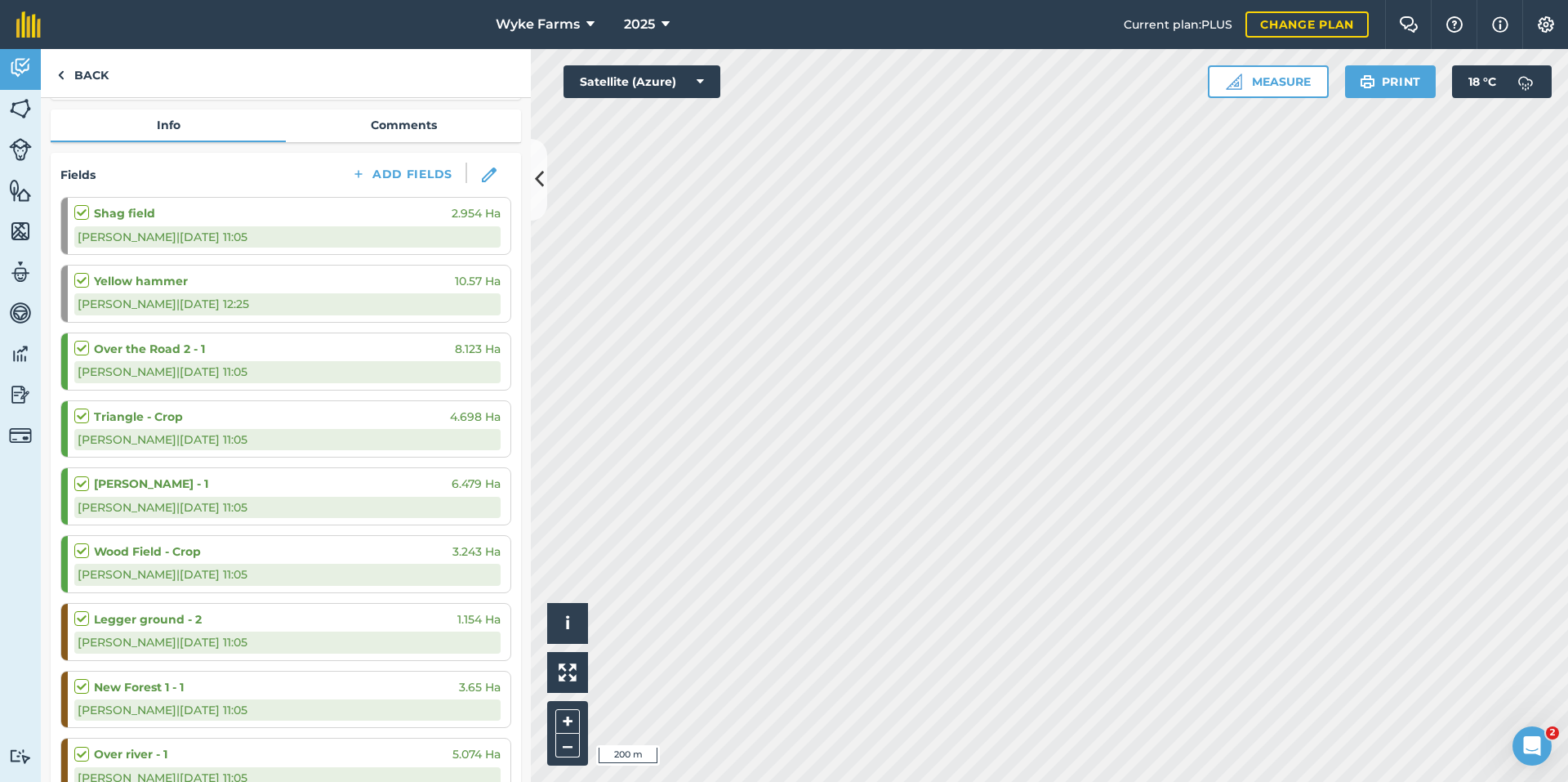
scroll to position [245, 0]
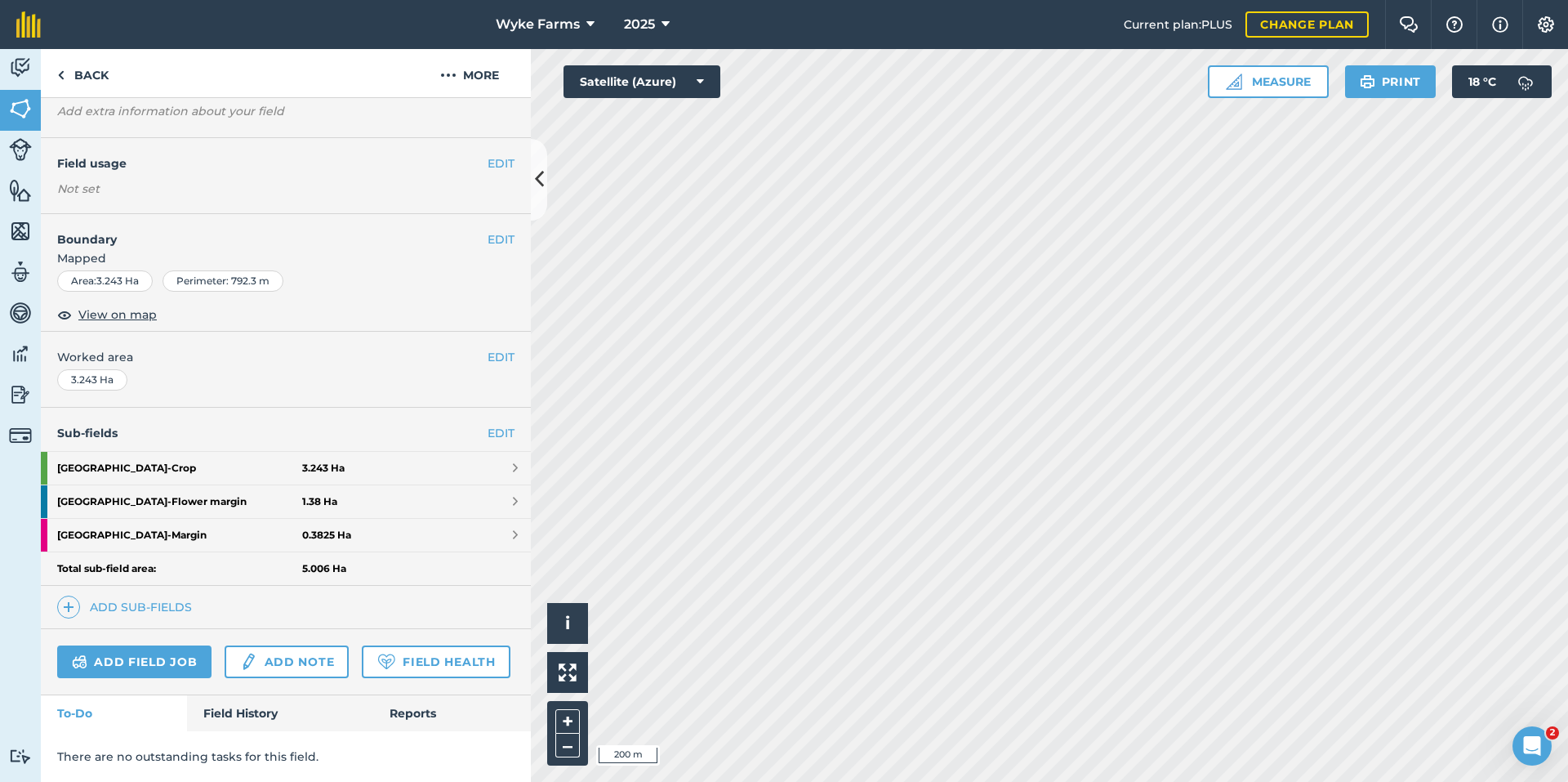
scroll to position [141, 0]
click at [269, 700] on link "Field History" at bounding box center [280, 713] width 185 height 36
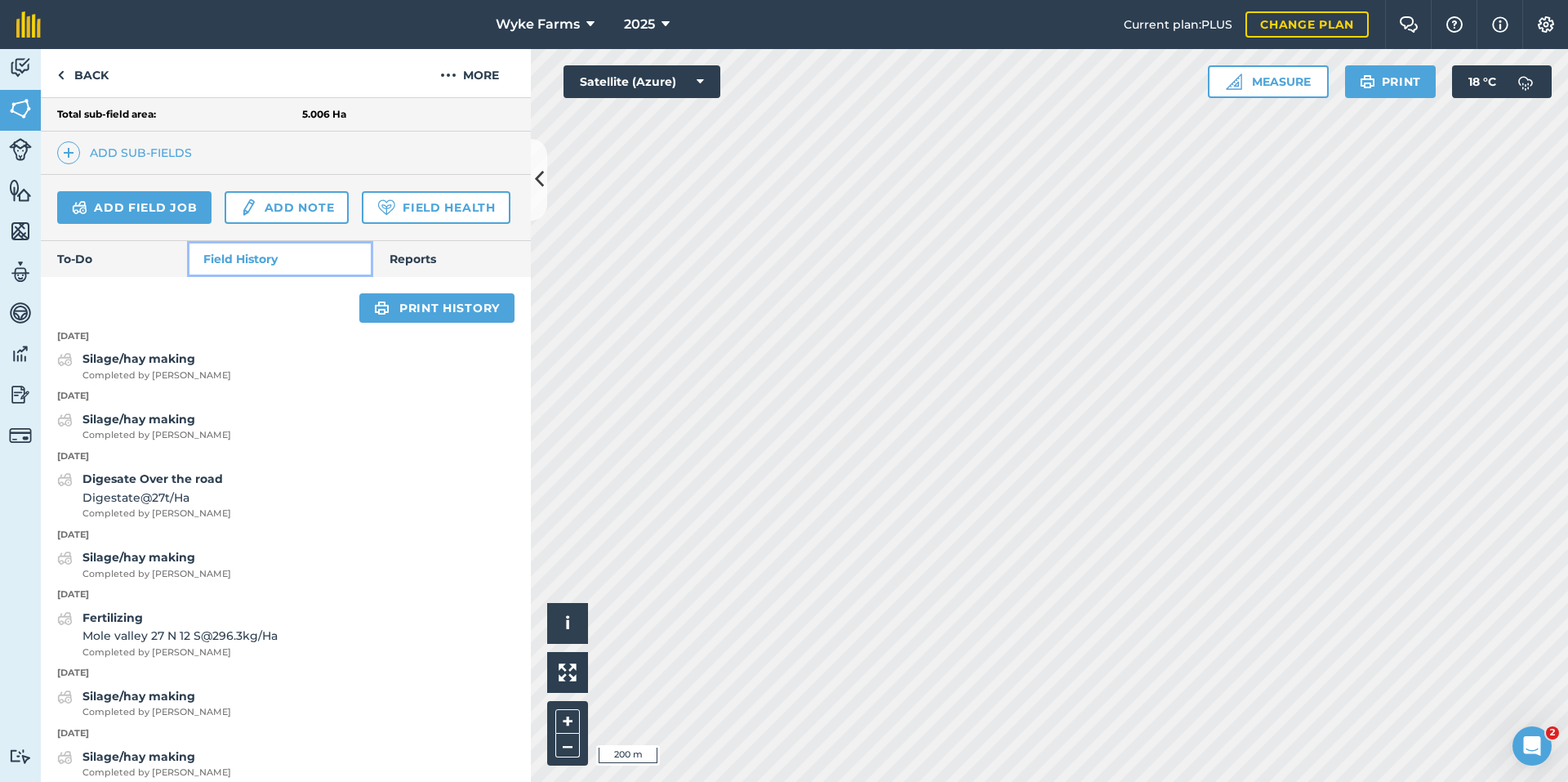
scroll to position [631, 0]
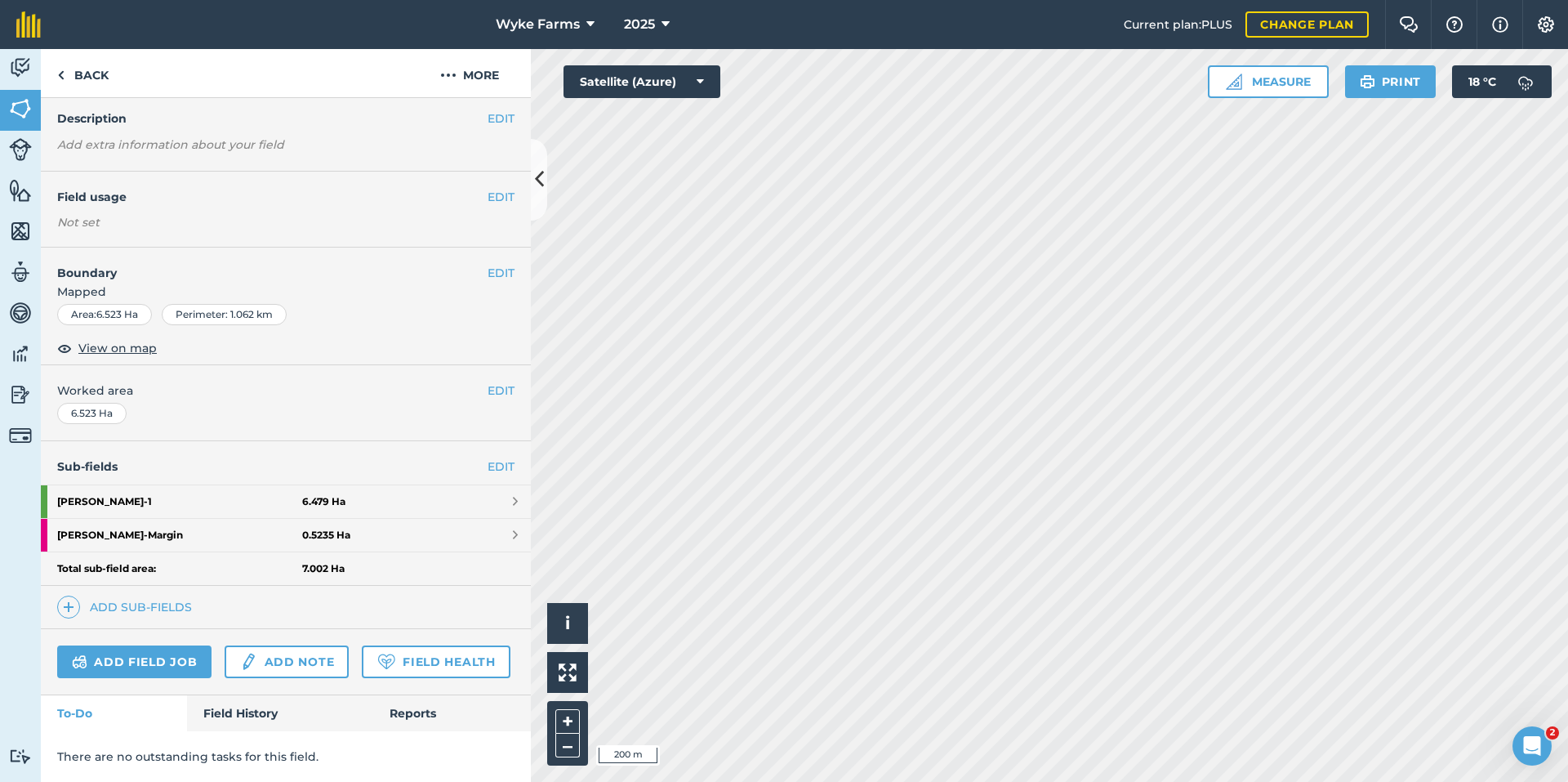
scroll to position [107, 0]
click at [216, 721] on link "Field History" at bounding box center [280, 713] width 185 height 36
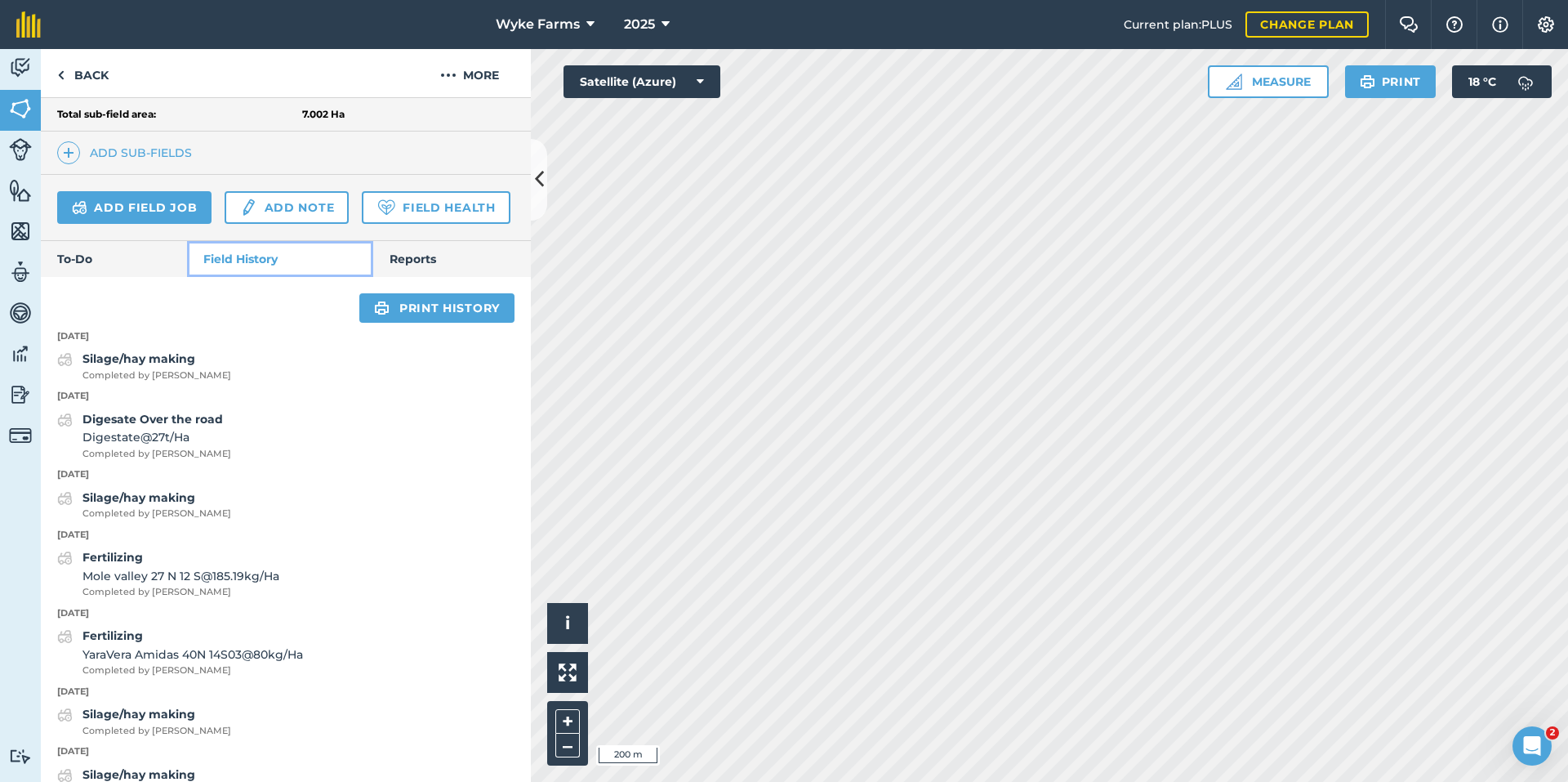
scroll to position [597, 0]
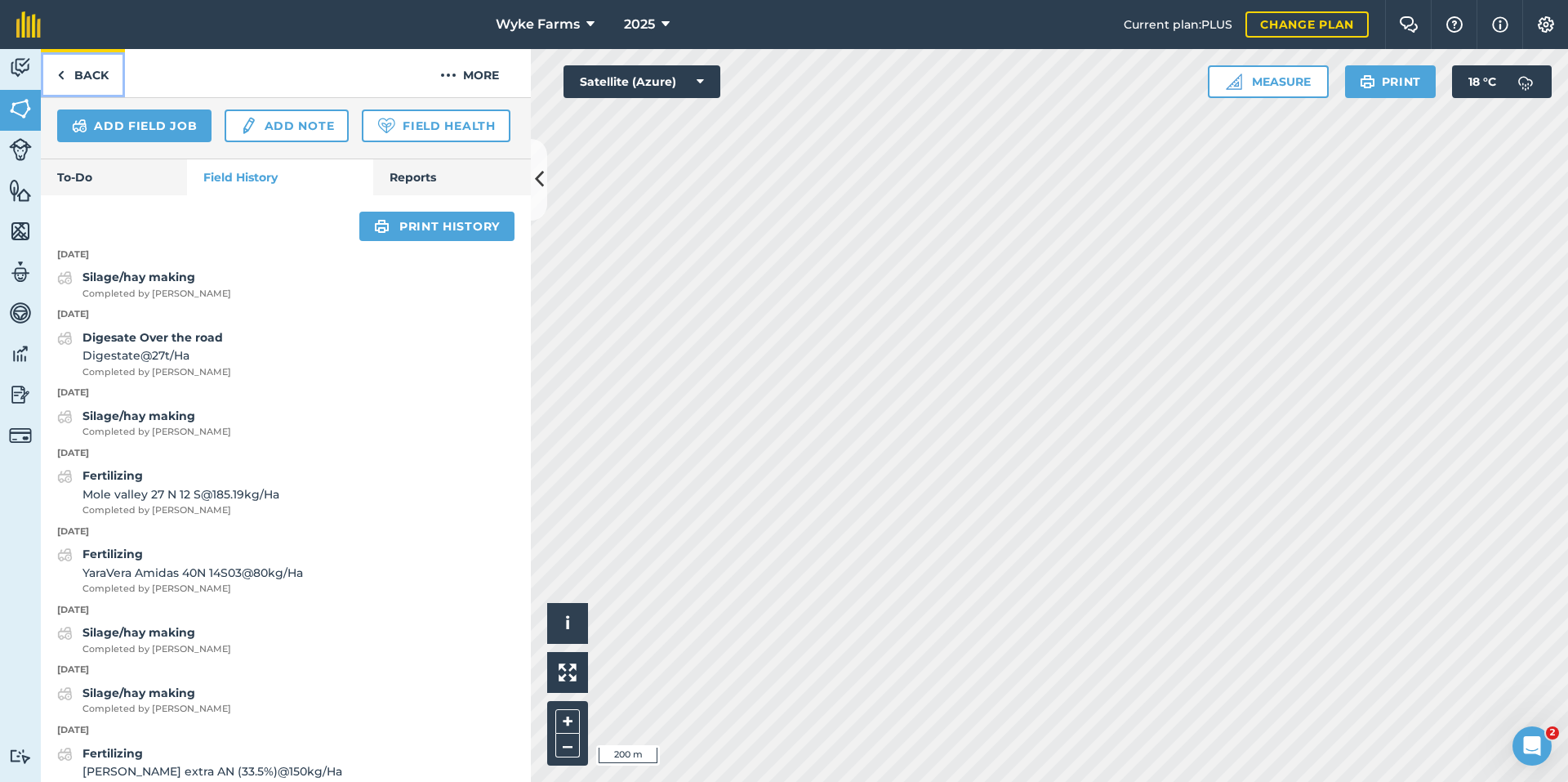
click at [66, 90] on link "Back" at bounding box center [83, 73] width 84 height 48
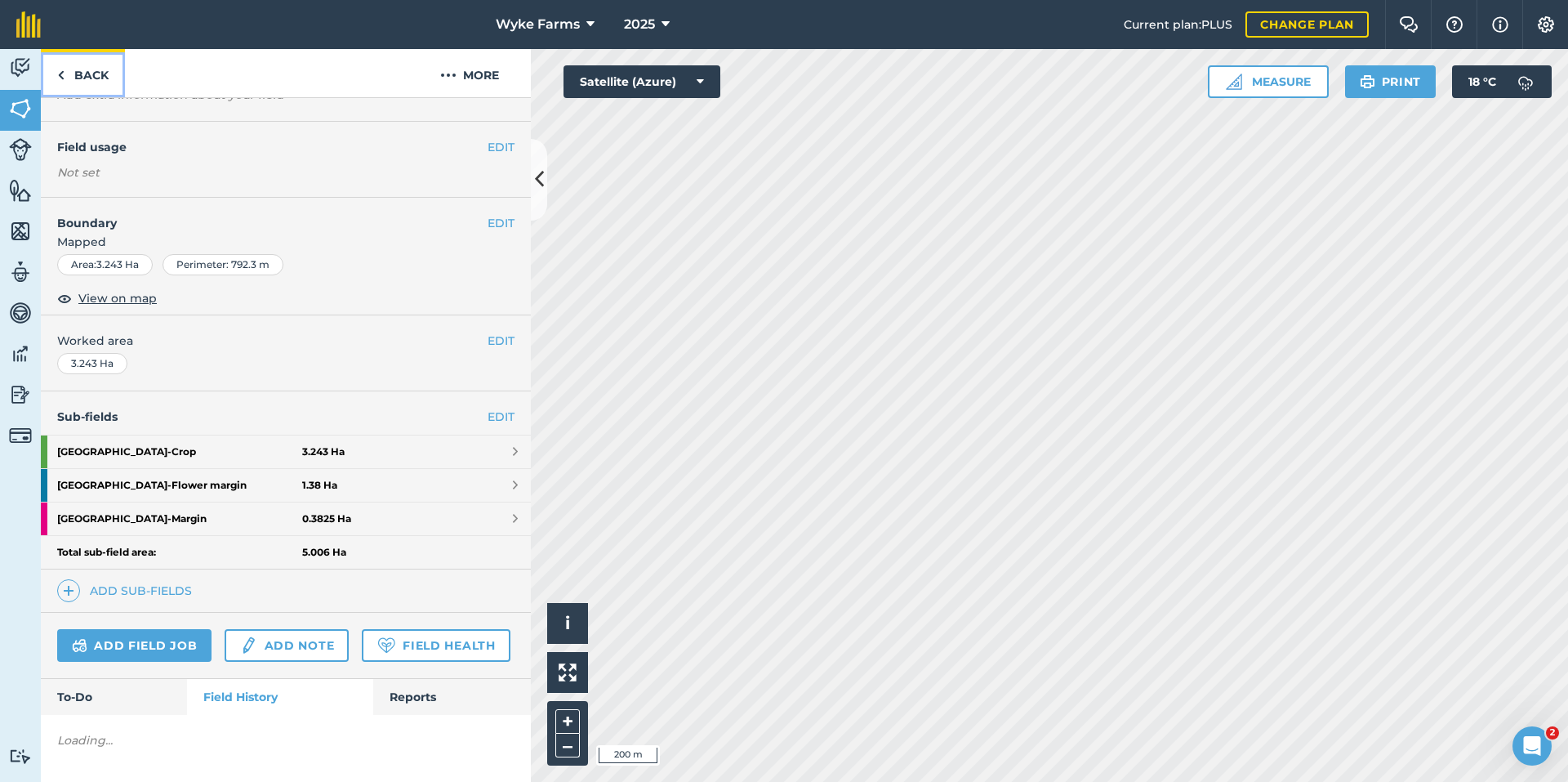
scroll to position [631, 0]
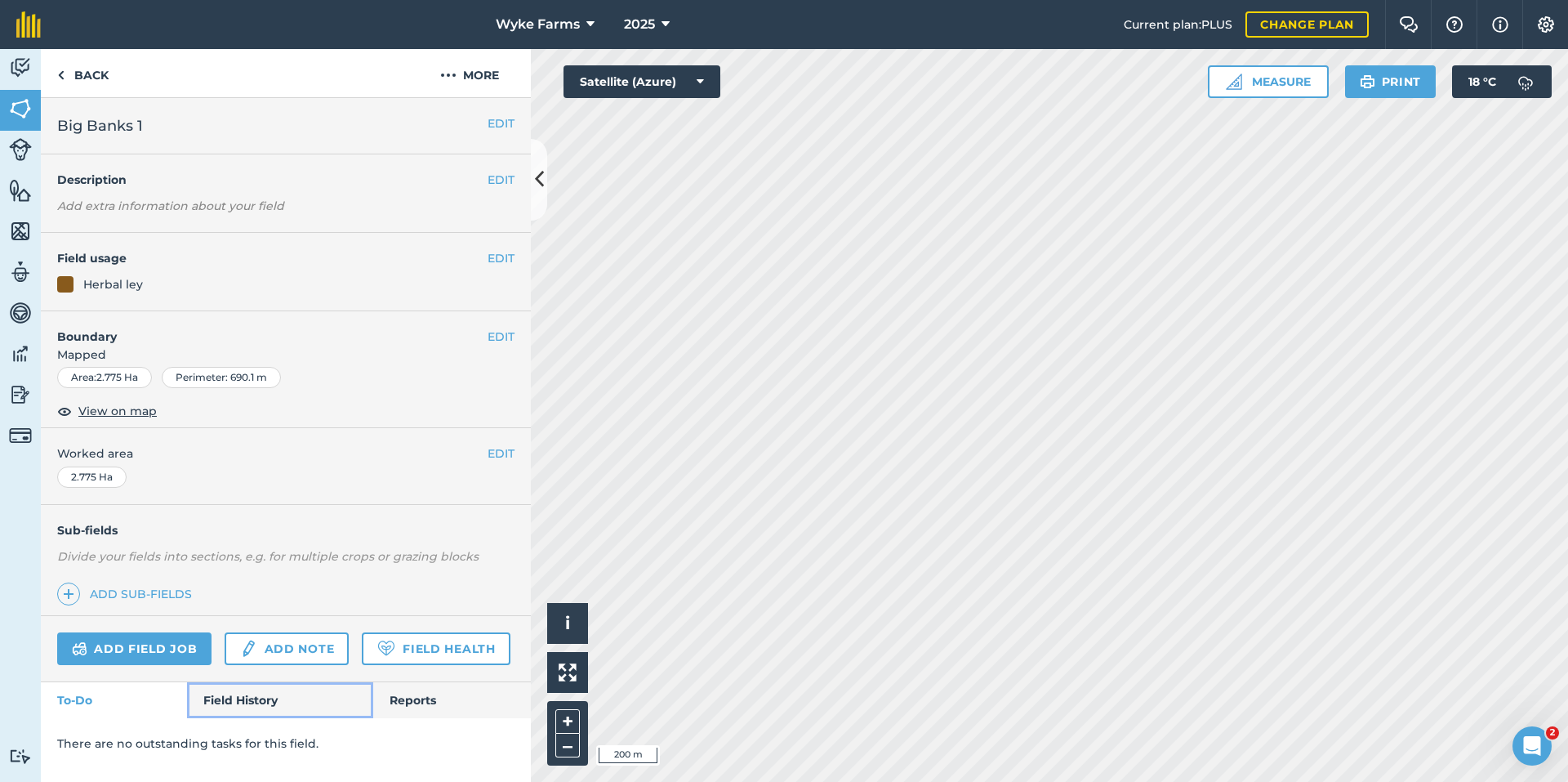
click at [231, 700] on link "Field History" at bounding box center [280, 700] width 185 height 36
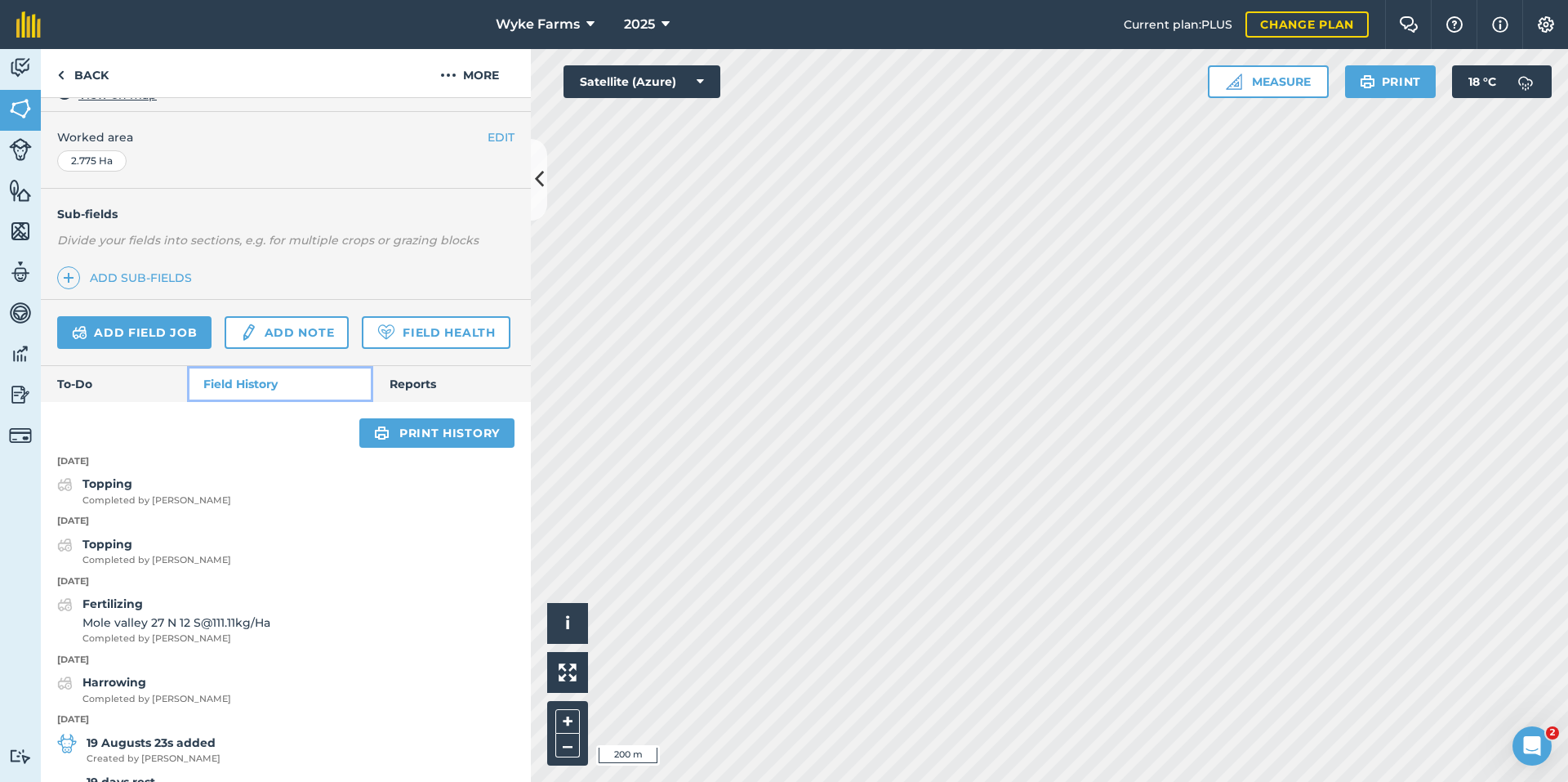
scroll to position [327, 0]
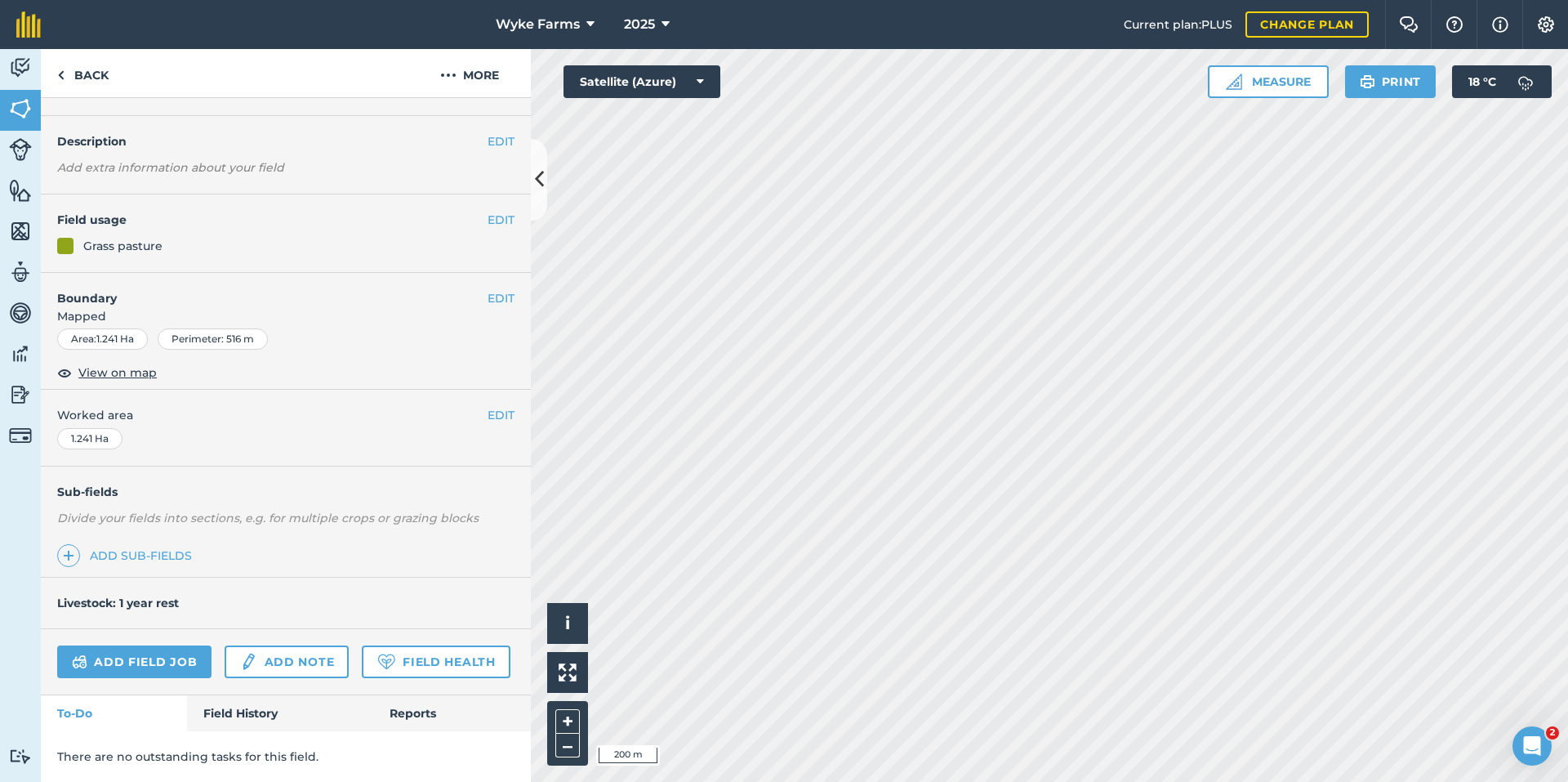
scroll to position [84, 0]
click at [261, 734] on div "There are no outstanding tasks for this field." at bounding box center [286, 756] width 490 height 51
click at [245, 688] on div "Add field job Add note Field Health" at bounding box center [286, 662] width 490 height 66
click at [245, 702] on link "Field History" at bounding box center [280, 713] width 185 height 36
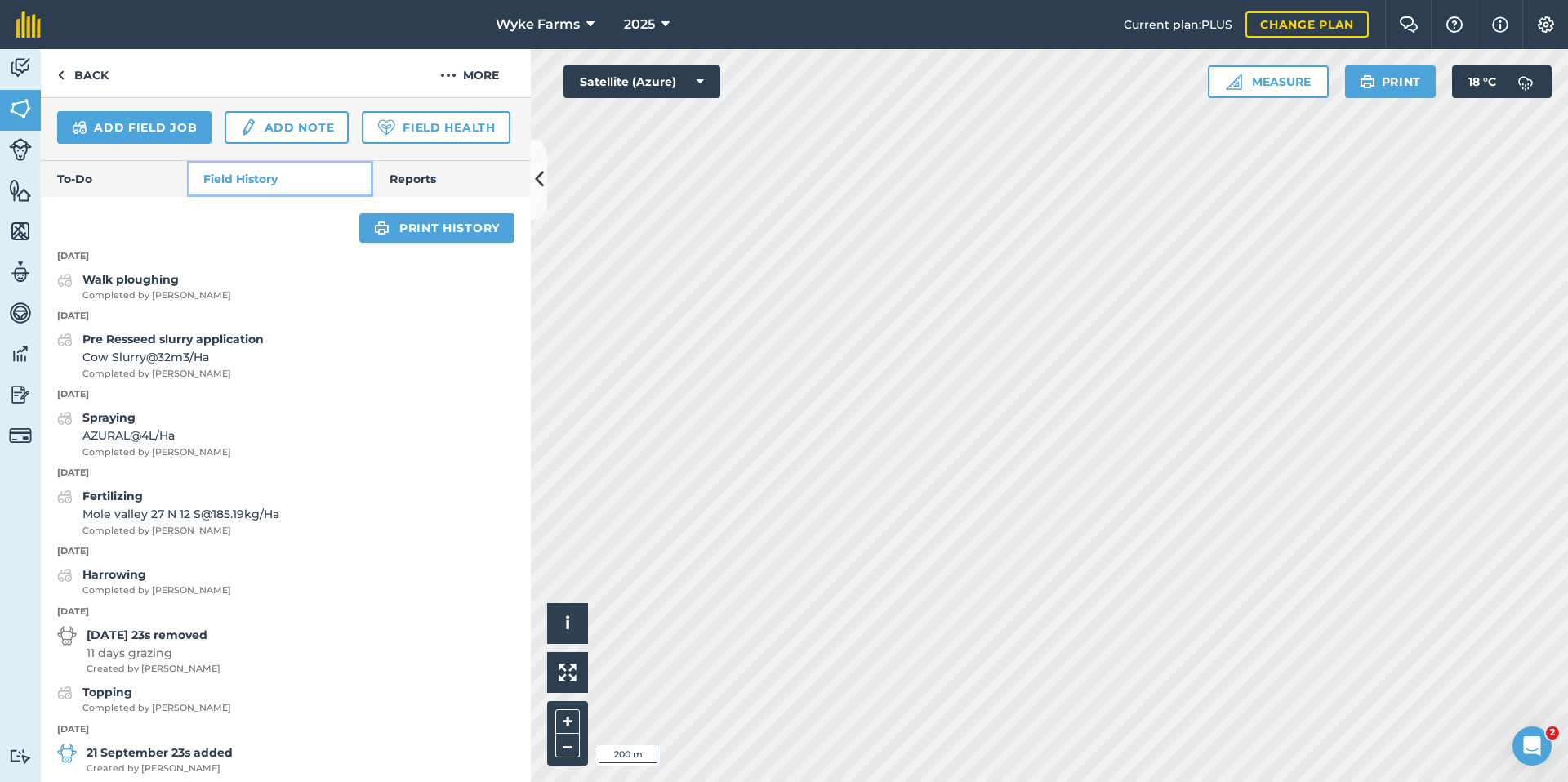
scroll to position [574, 0]
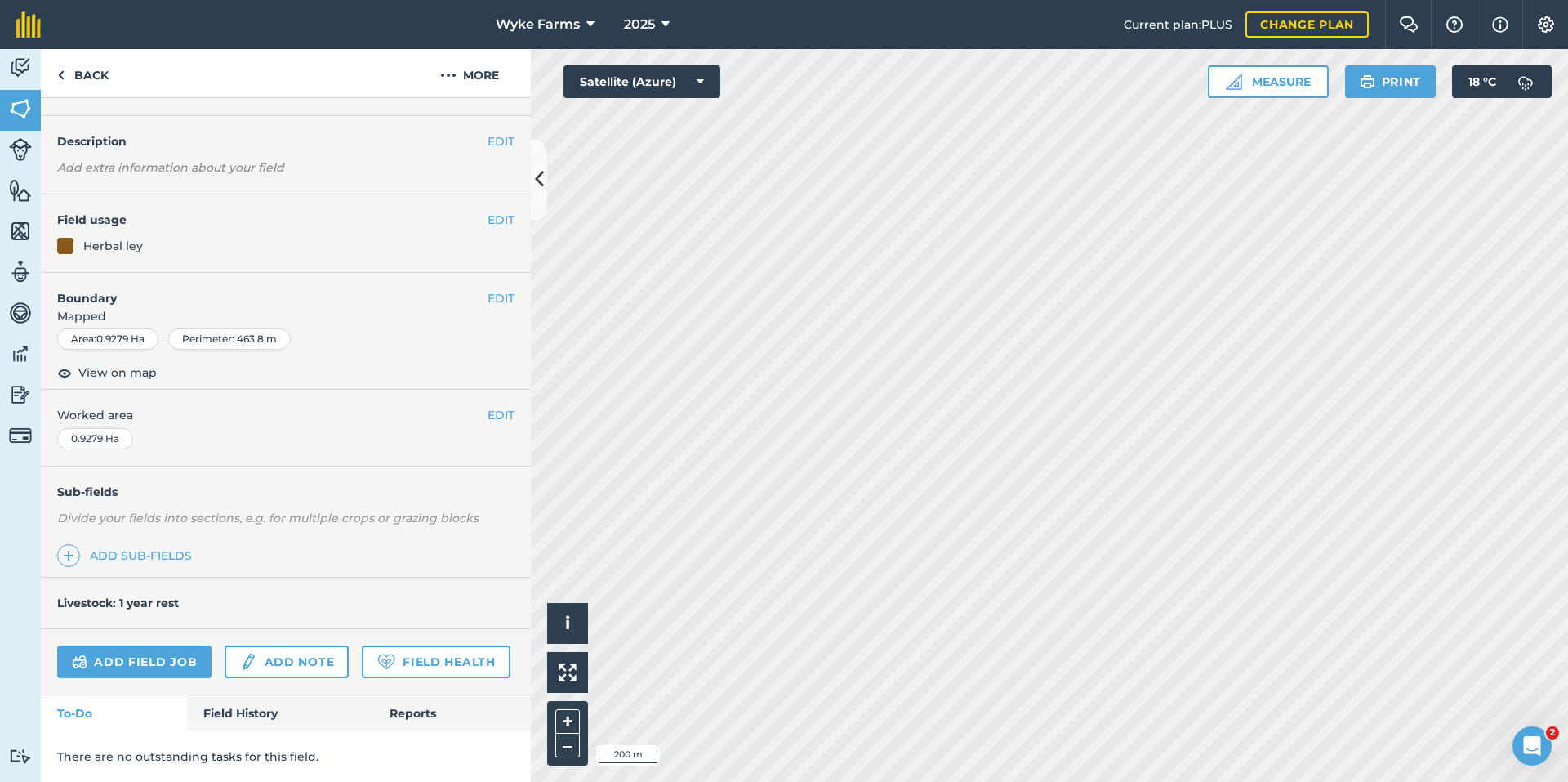
scroll to position [84, 0]
click at [265, 701] on link "Field History" at bounding box center [280, 713] width 185 height 36
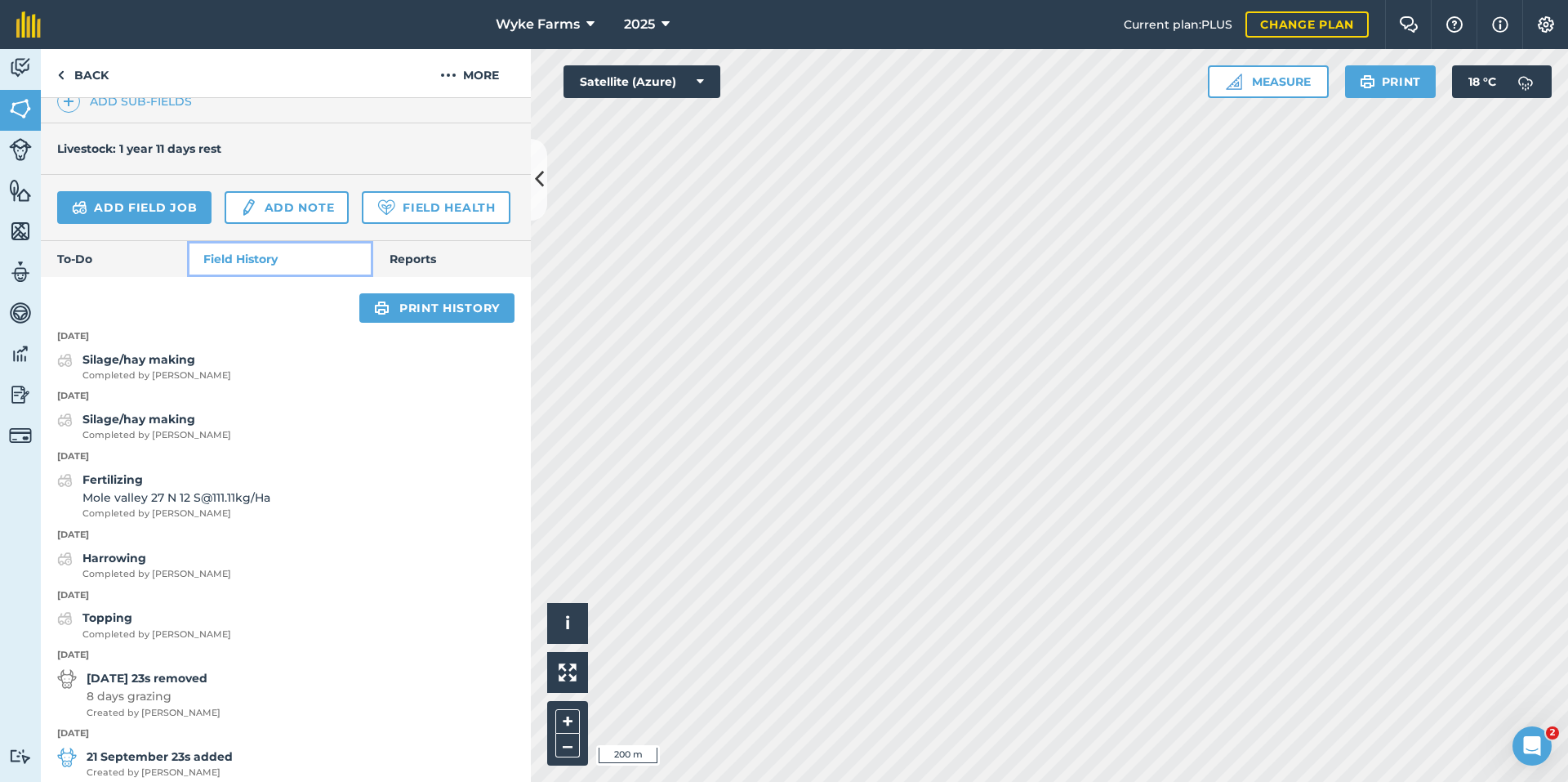
scroll to position [574, 0]
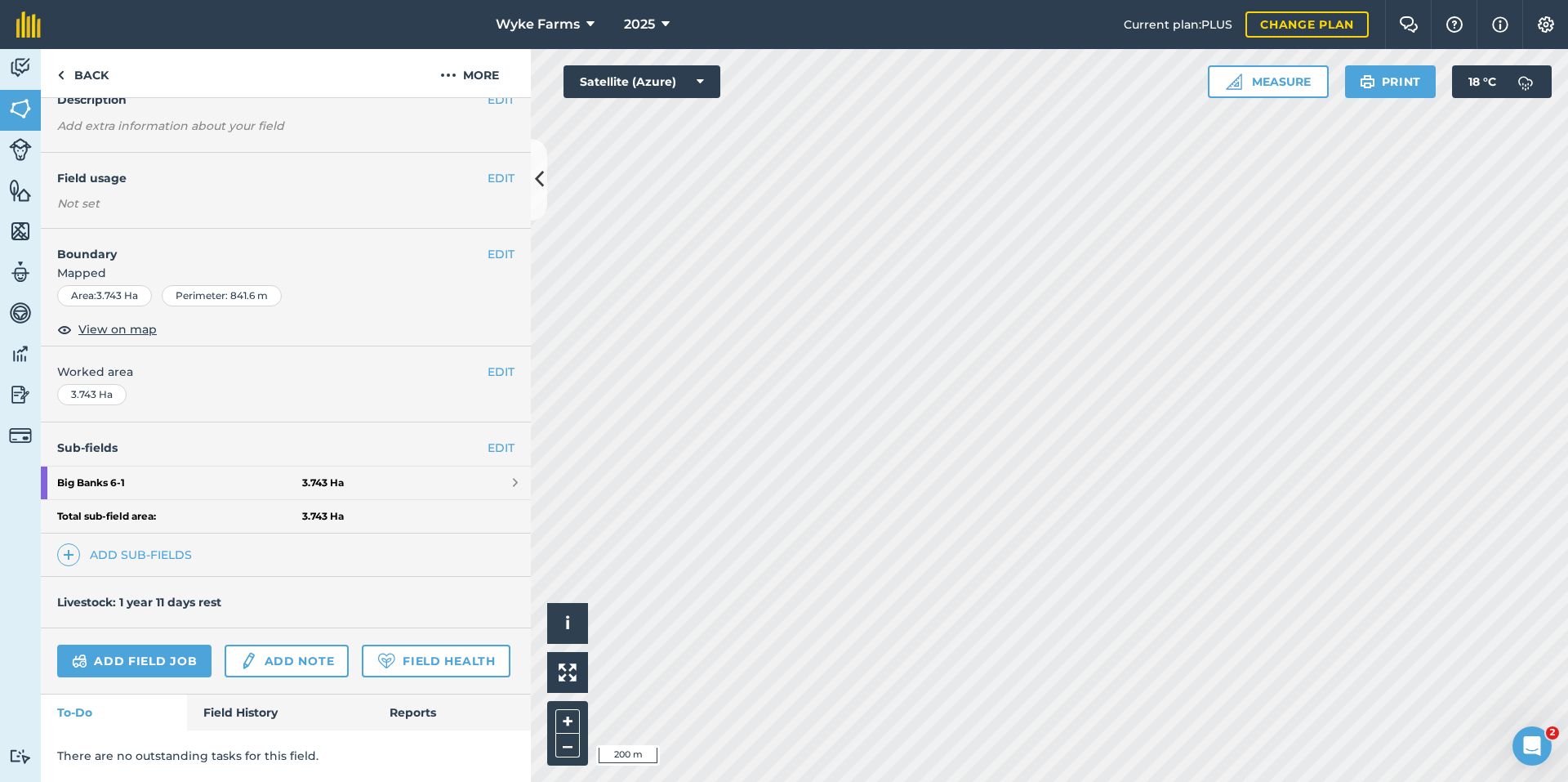
scroll to position [74, 0]
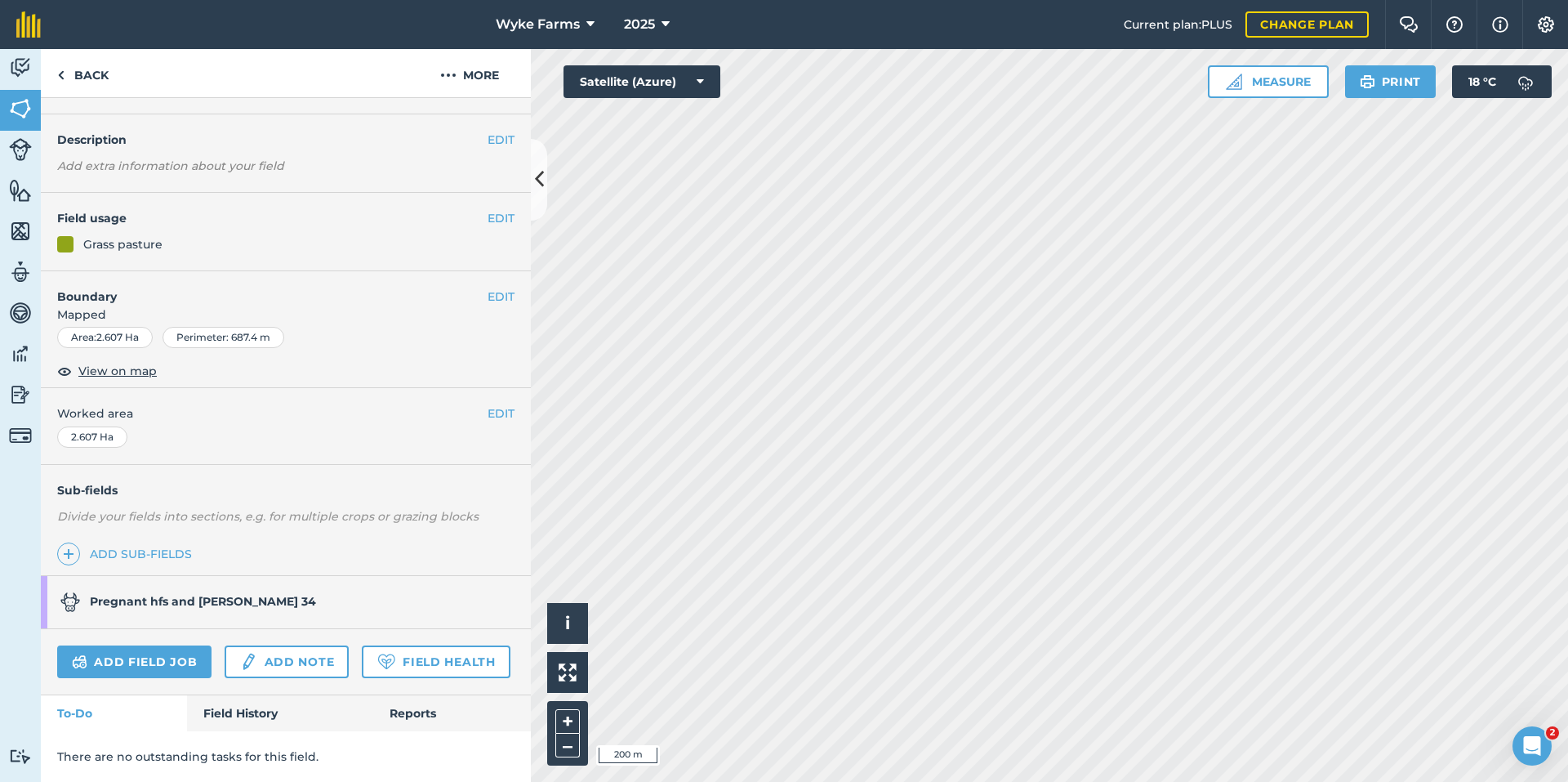
scroll to position [86, 0]
click at [284, 703] on link "Field History" at bounding box center [280, 713] width 185 height 36
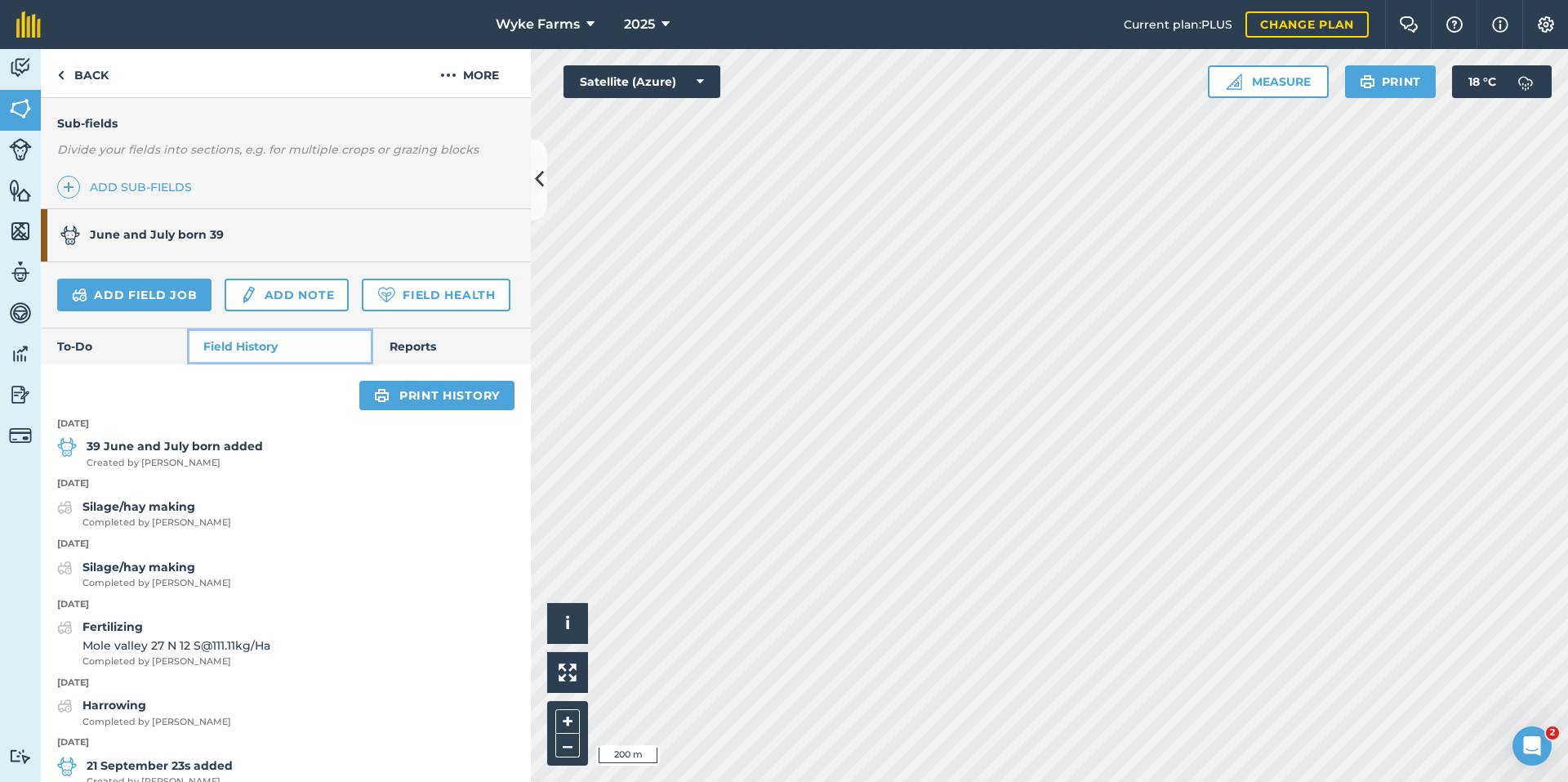
scroll to position [494, 0]
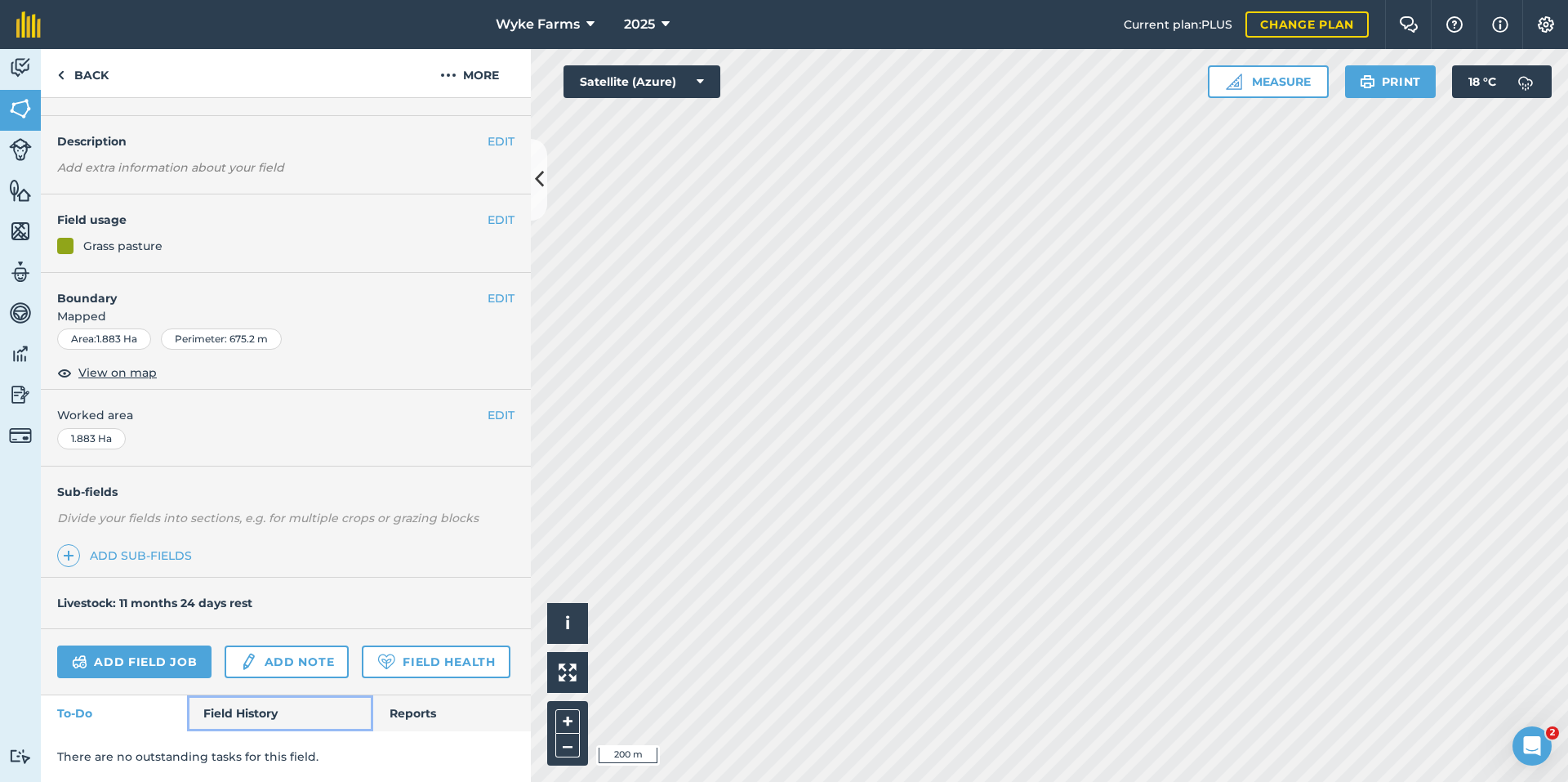
click at [231, 709] on link "Field History" at bounding box center [280, 713] width 185 height 36
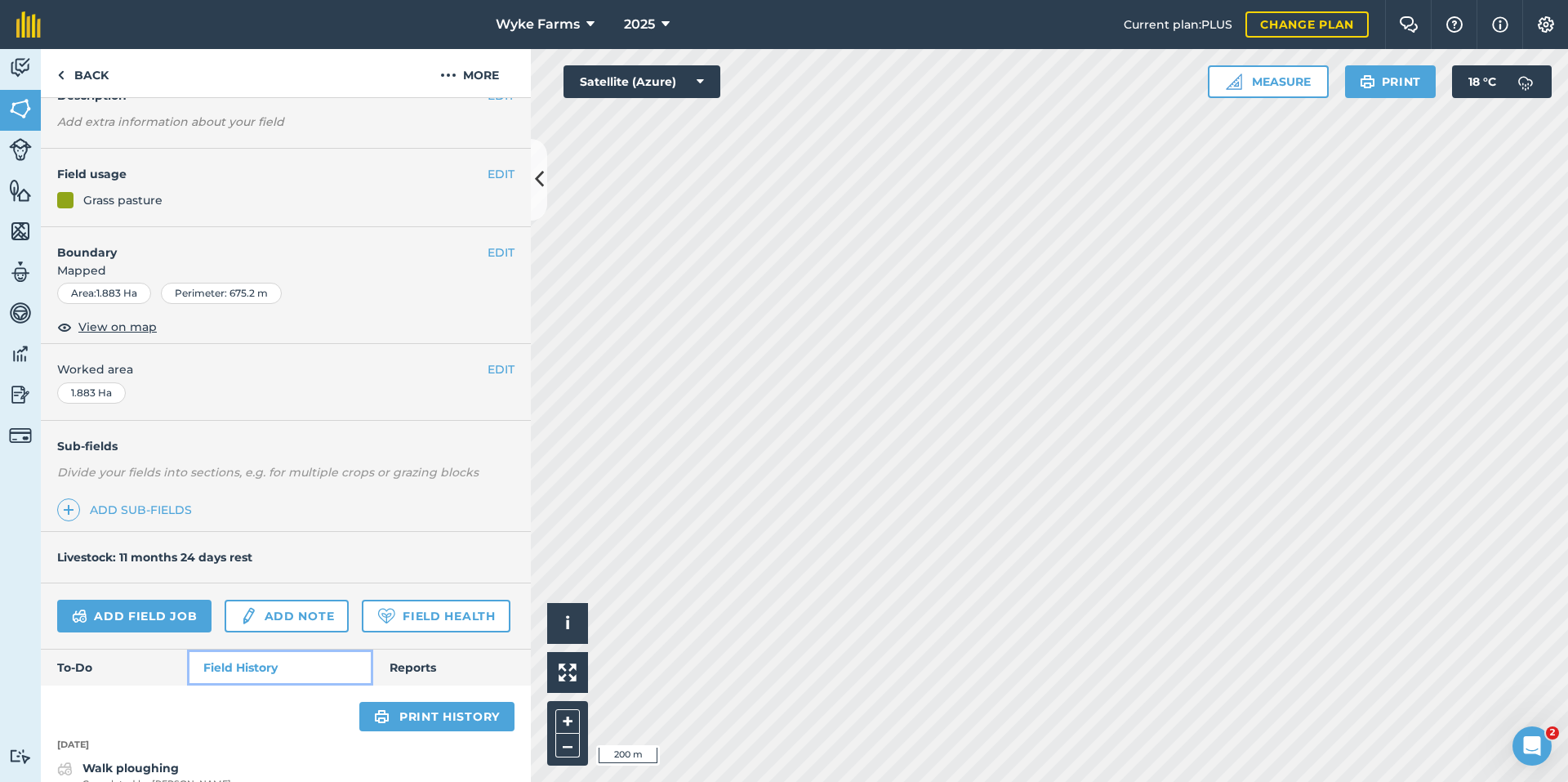
scroll to position [493, 0]
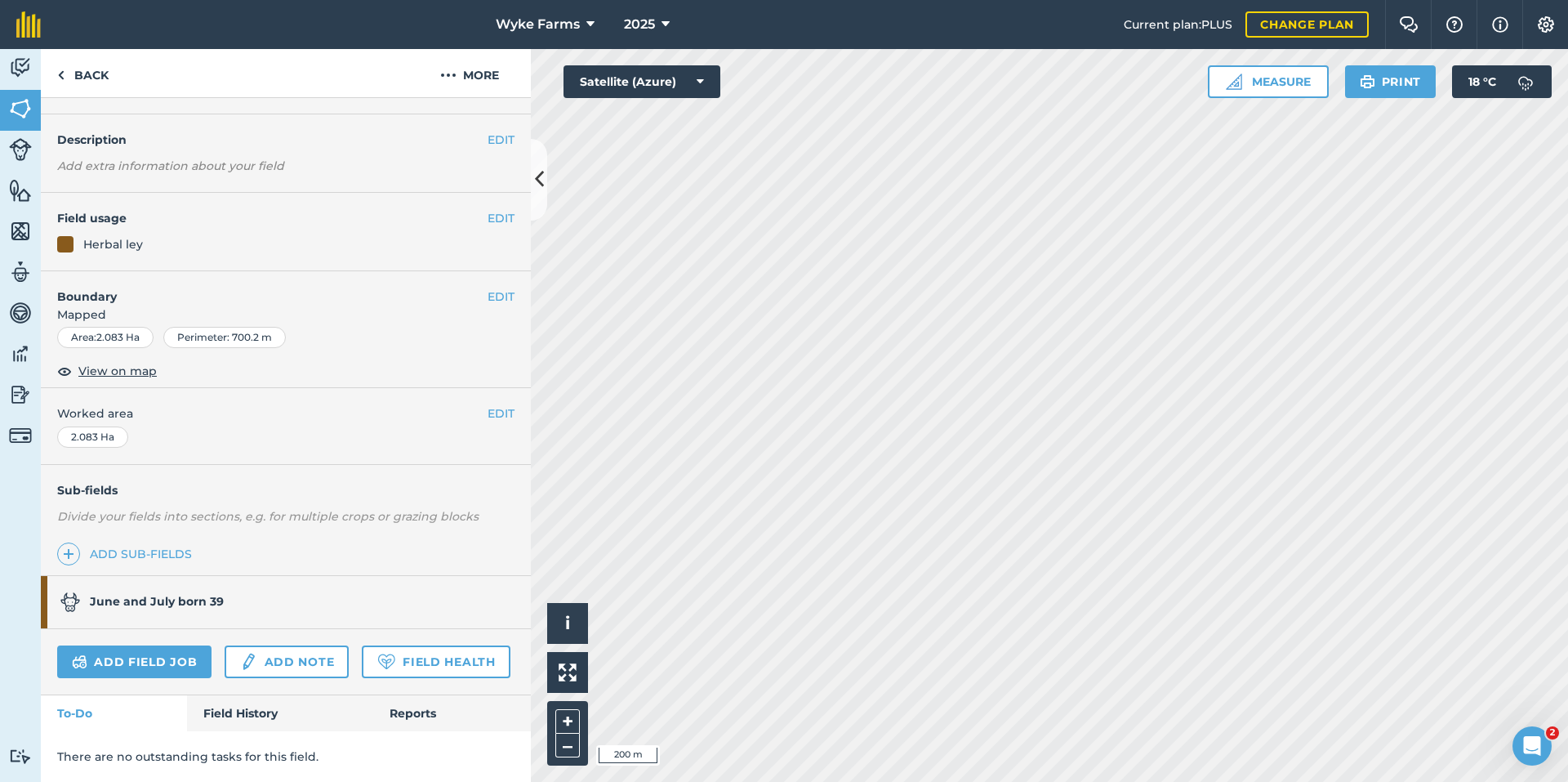
scroll to position [86, 0]
click at [272, 707] on link "Field History" at bounding box center [280, 713] width 185 height 36
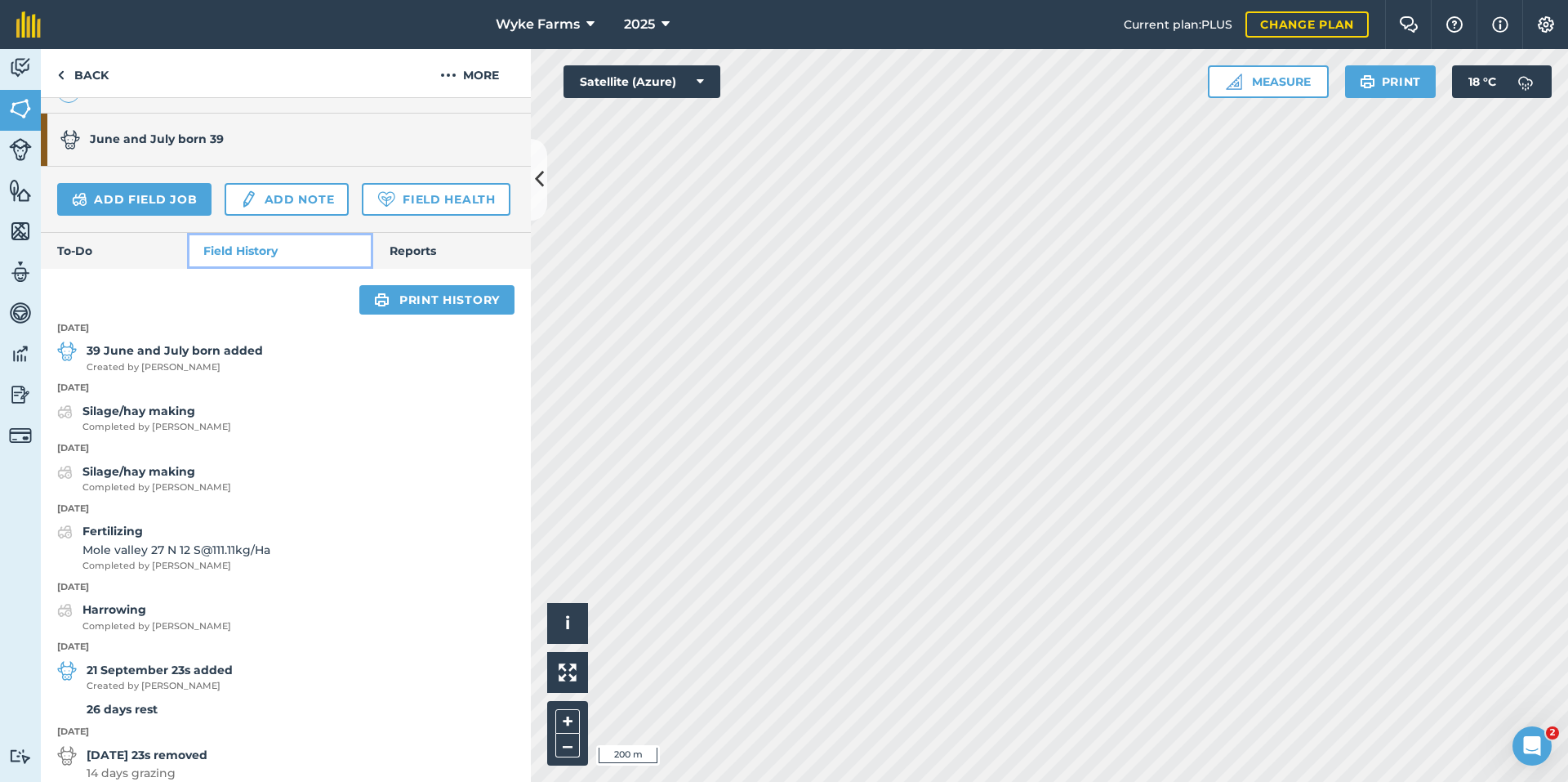
scroll to position [576, 0]
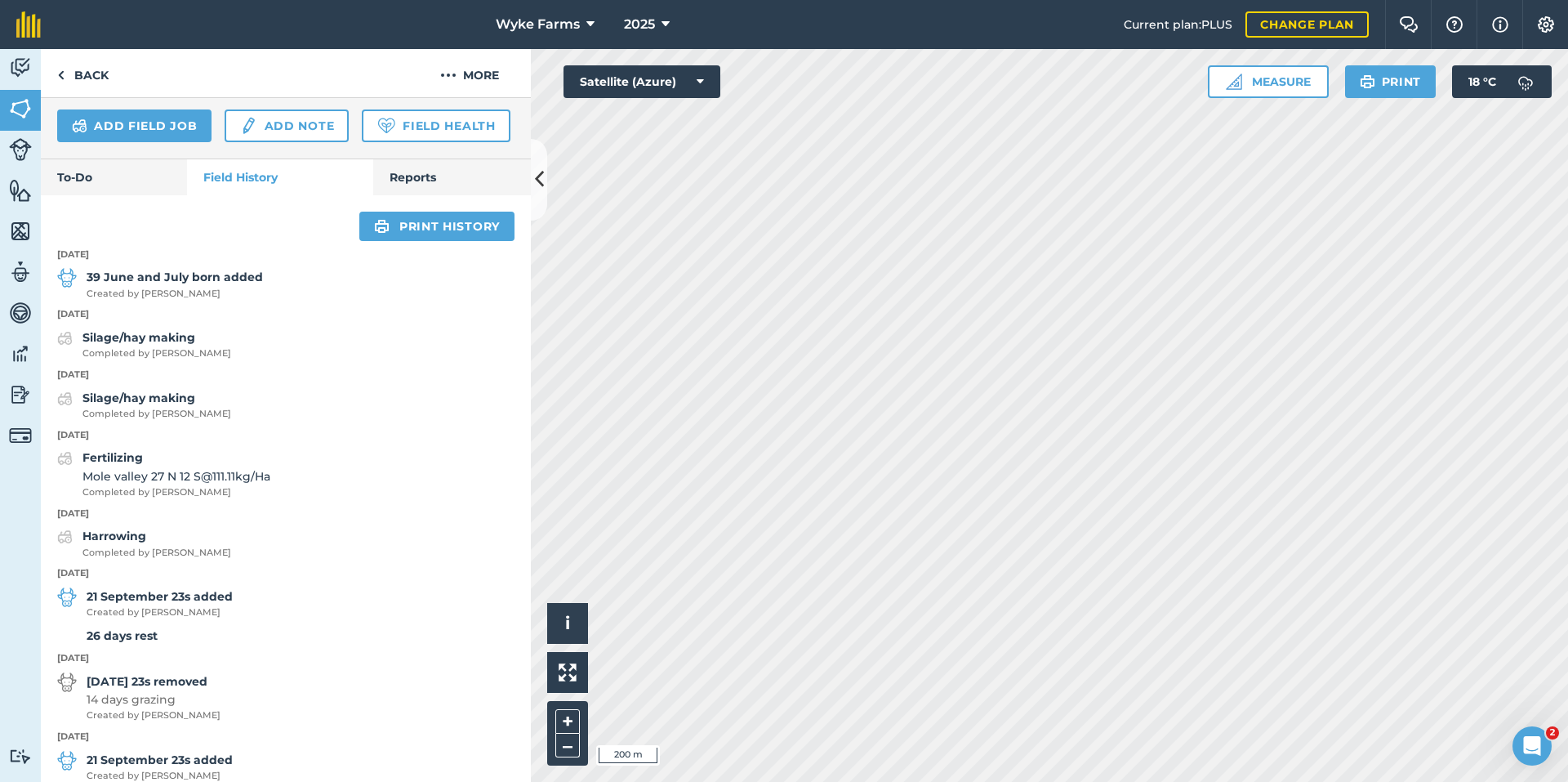
scroll to position [74, 0]
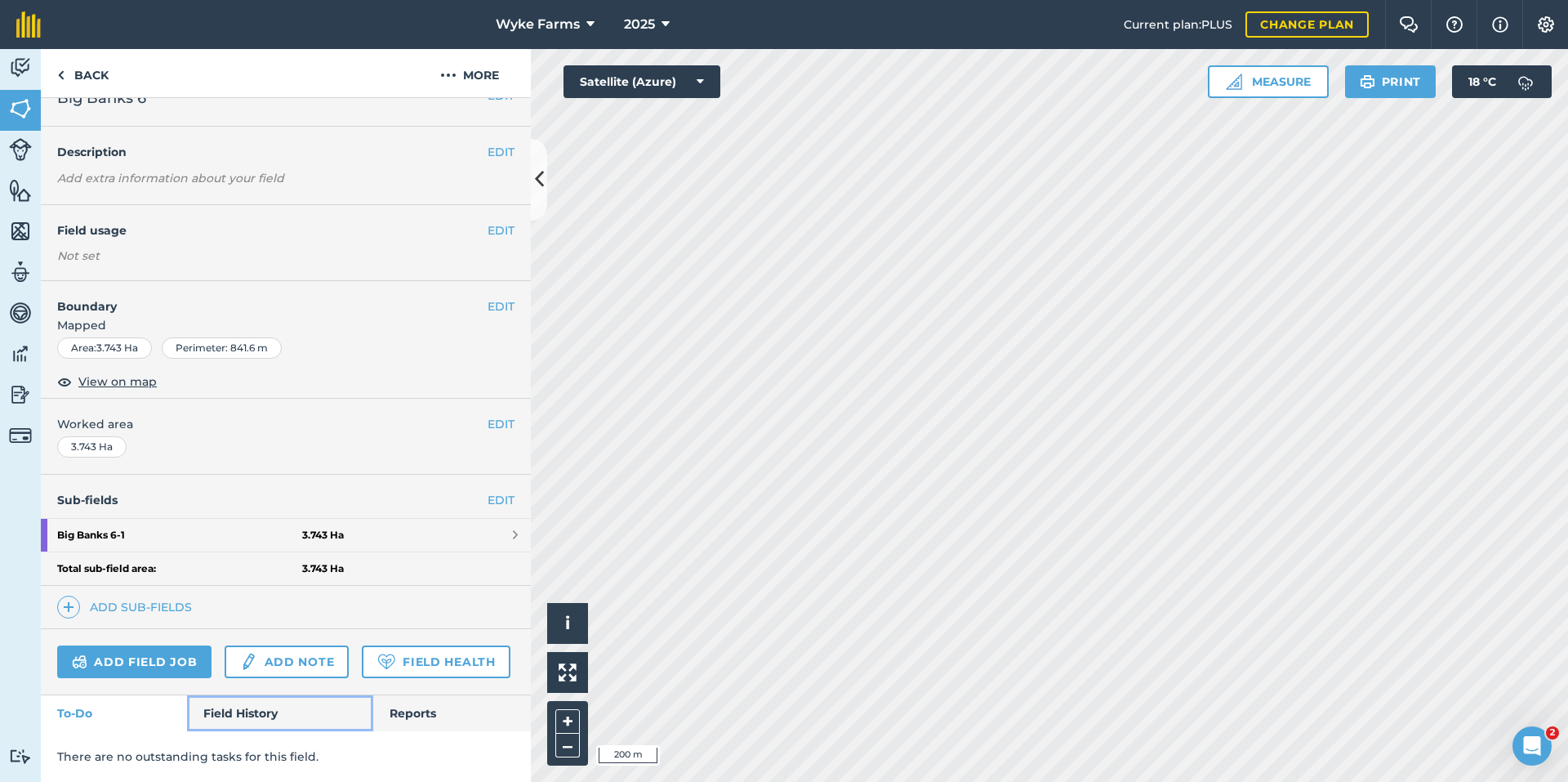
click at [254, 726] on link "Field History" at bounding box center [280, 713] width 185 height 36
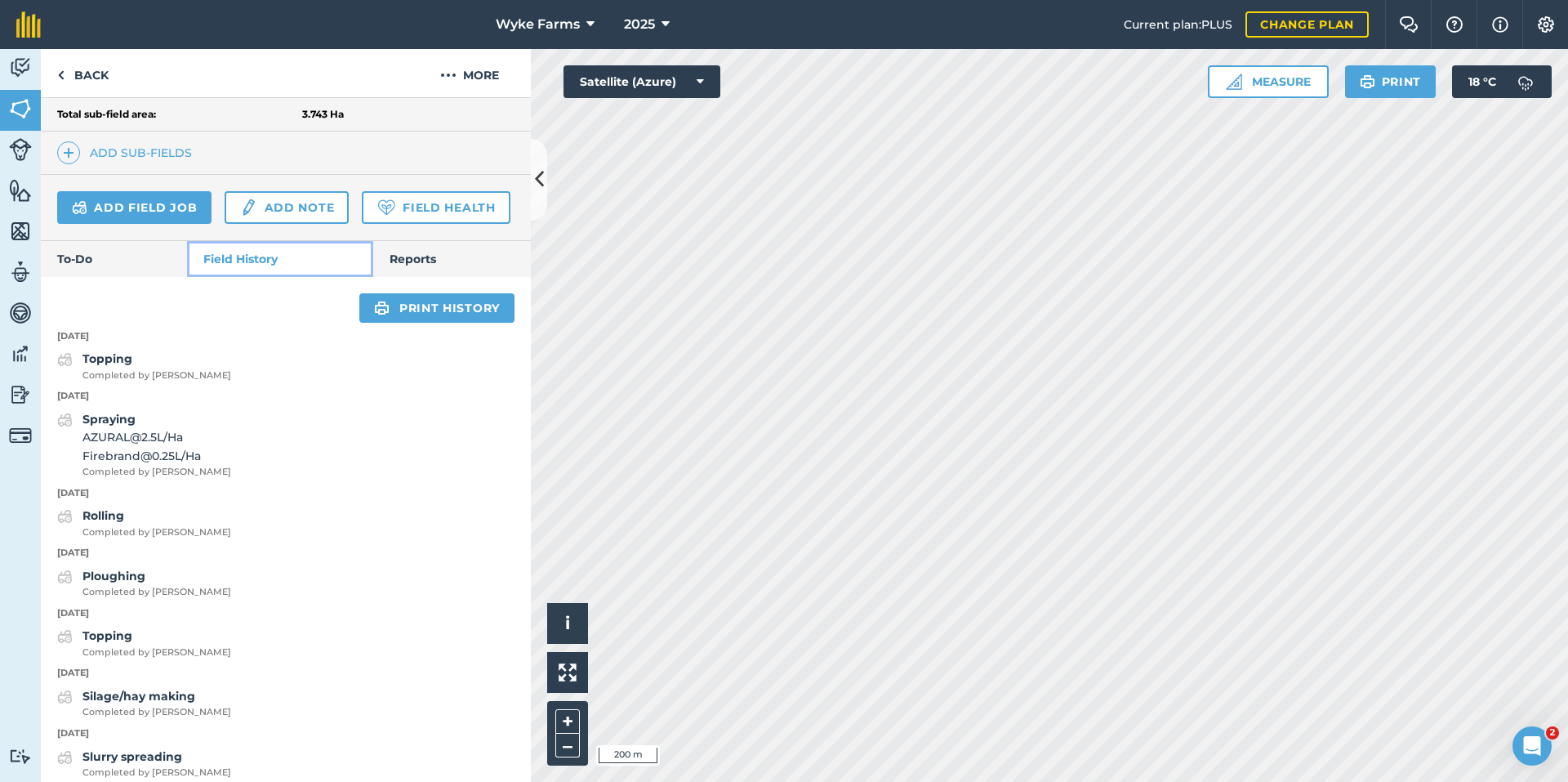
scroll to position [543, 0]
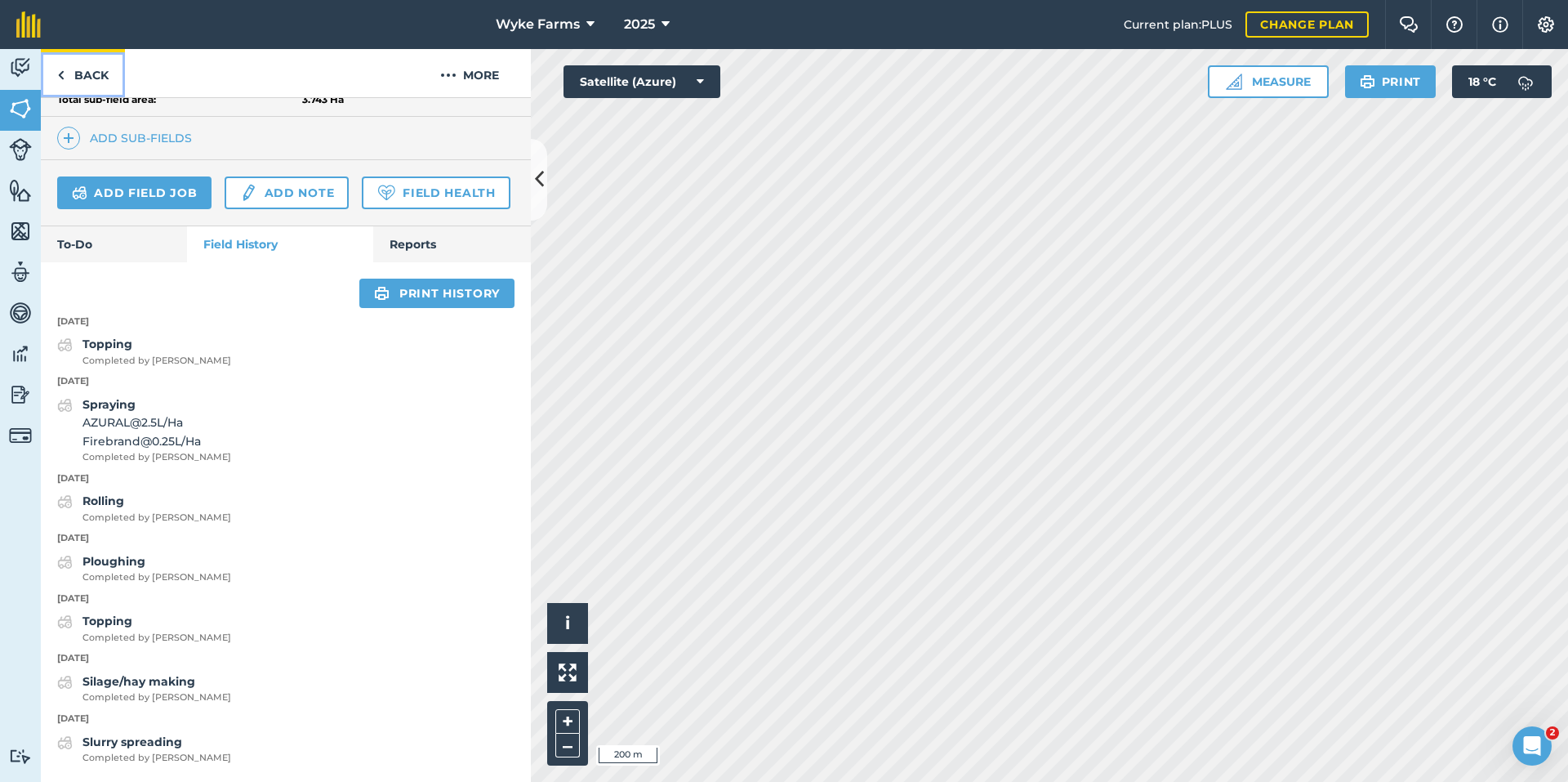
click at [90, 64] on link "Back" at bounding box center [83, 73] width 84 height 48
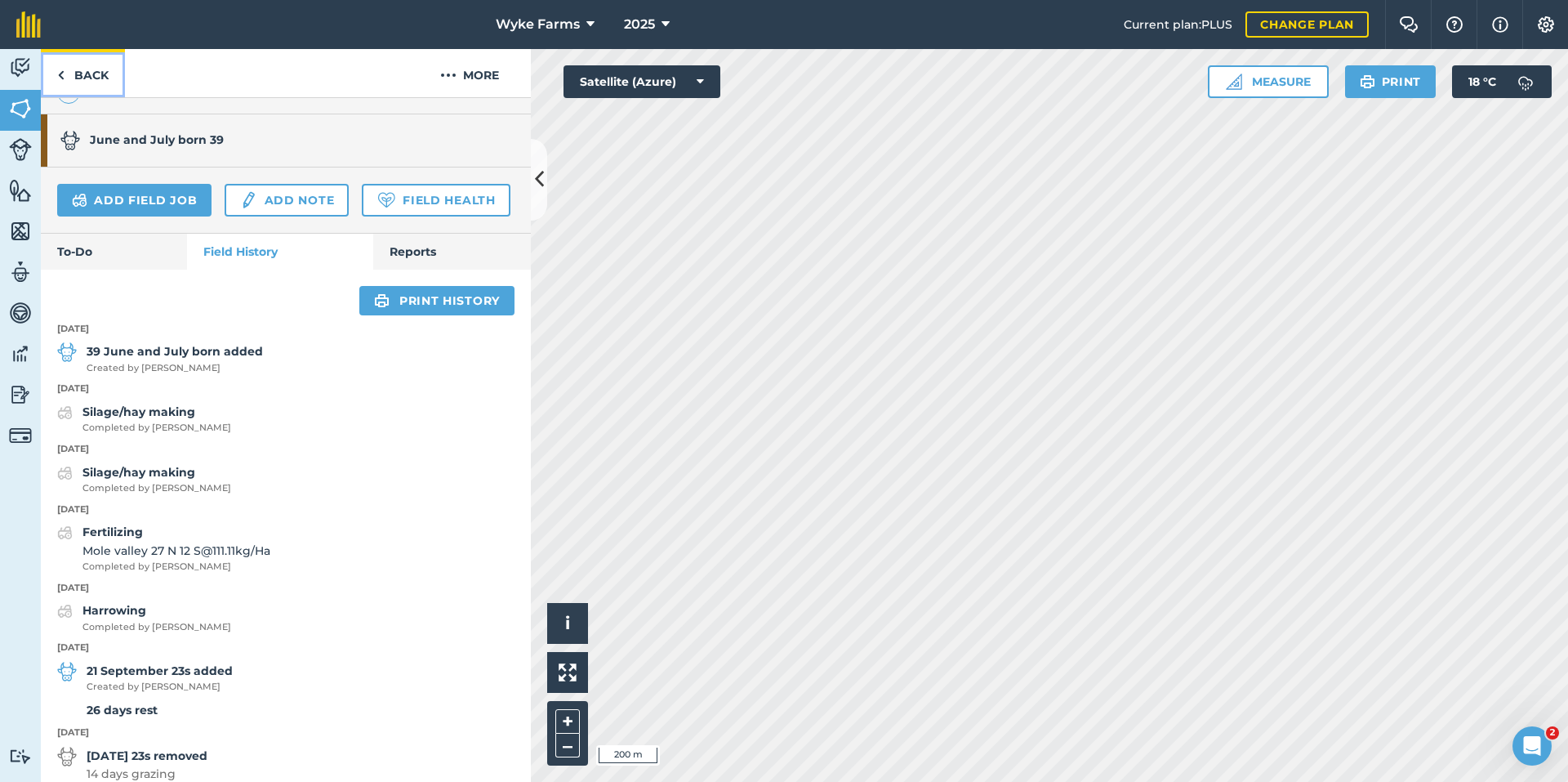
scroll to position [501, 0]
click at [103, 73] on link "Back" at bounding box center [83, 73] width 84 height 48
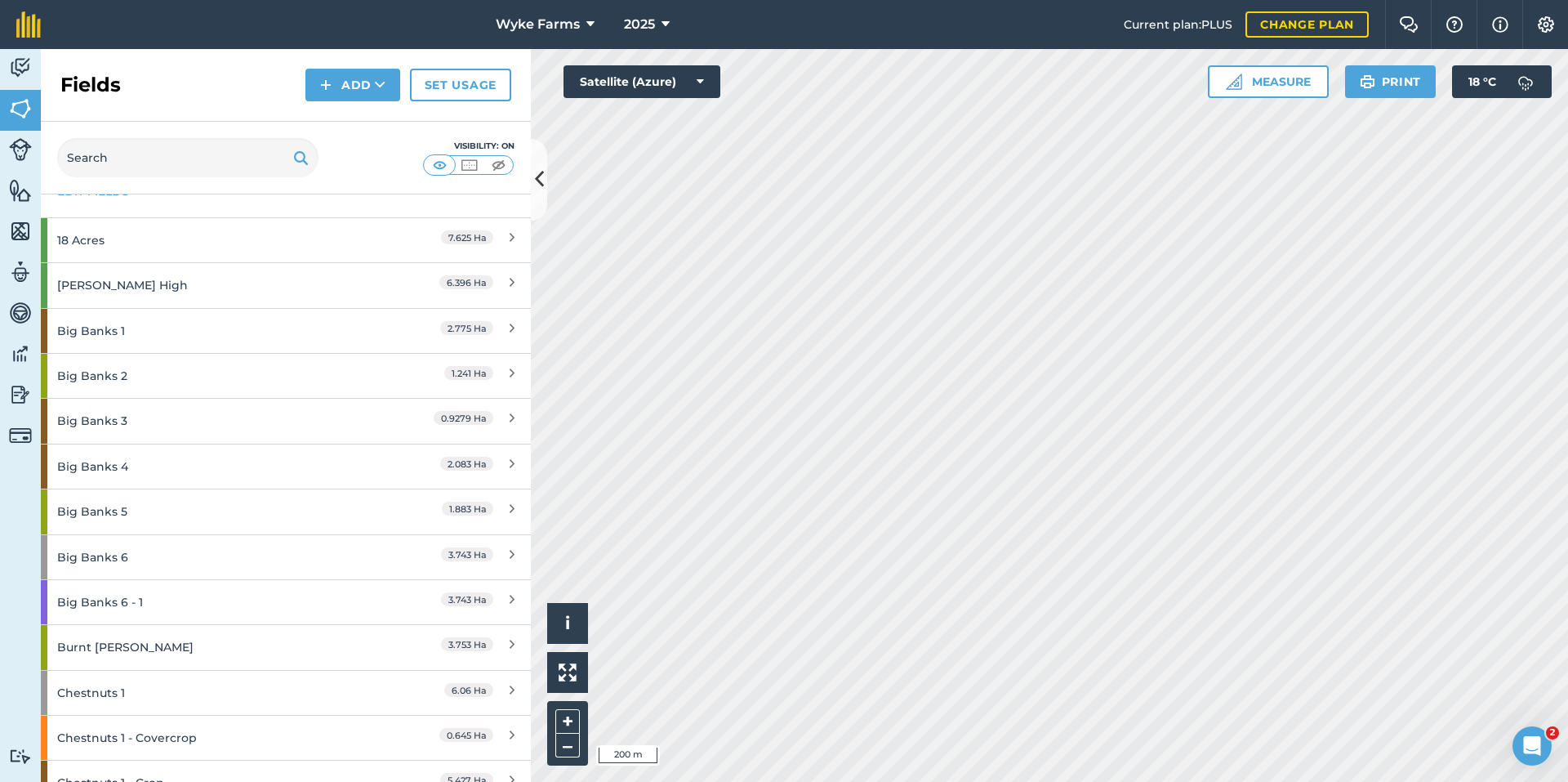
scroll to position [82, 0]
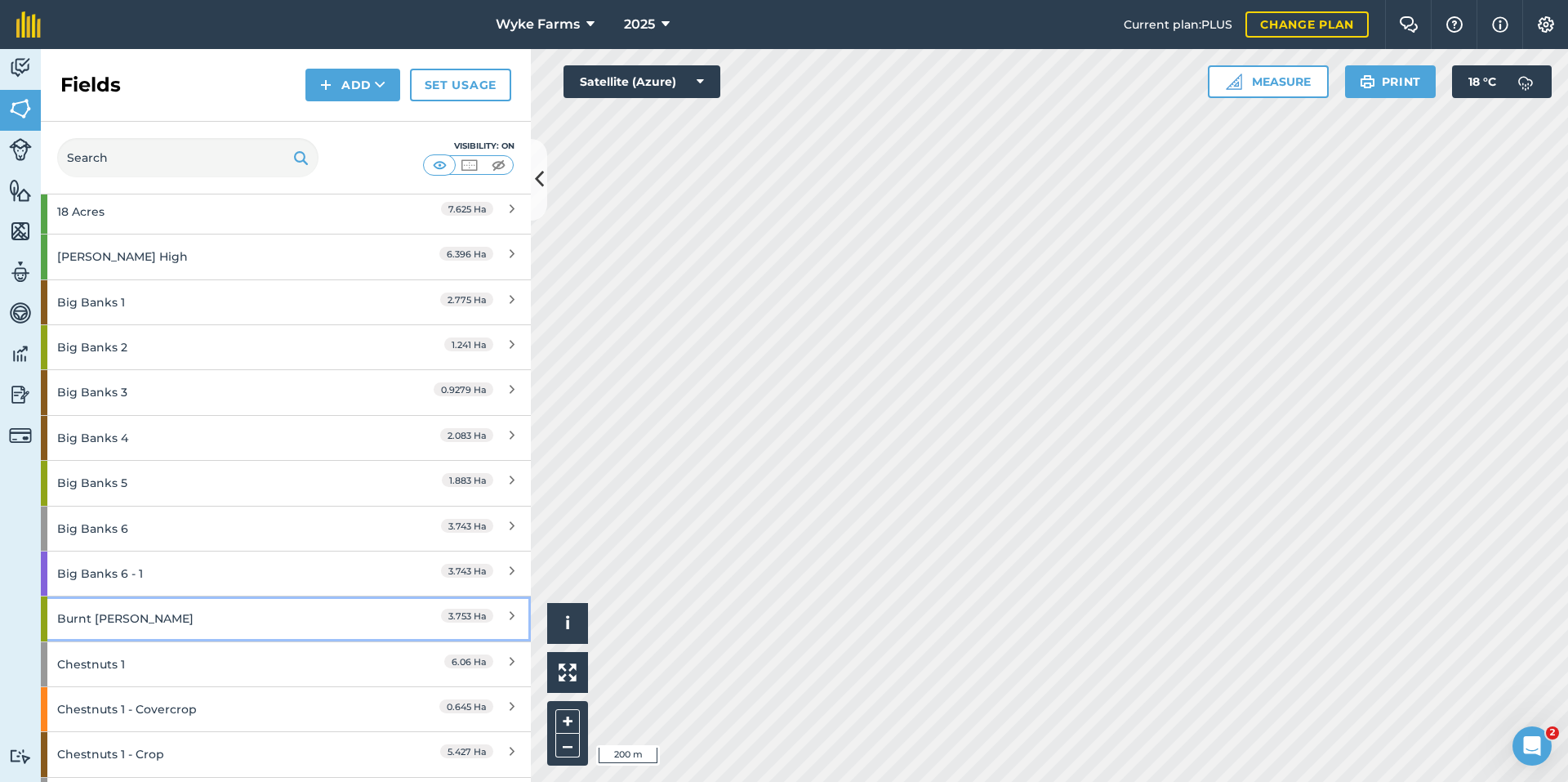
click at [182, 615] on div "Burnt [PERSON_NAME]" at bounding box center [215, 618] width 316 height 44
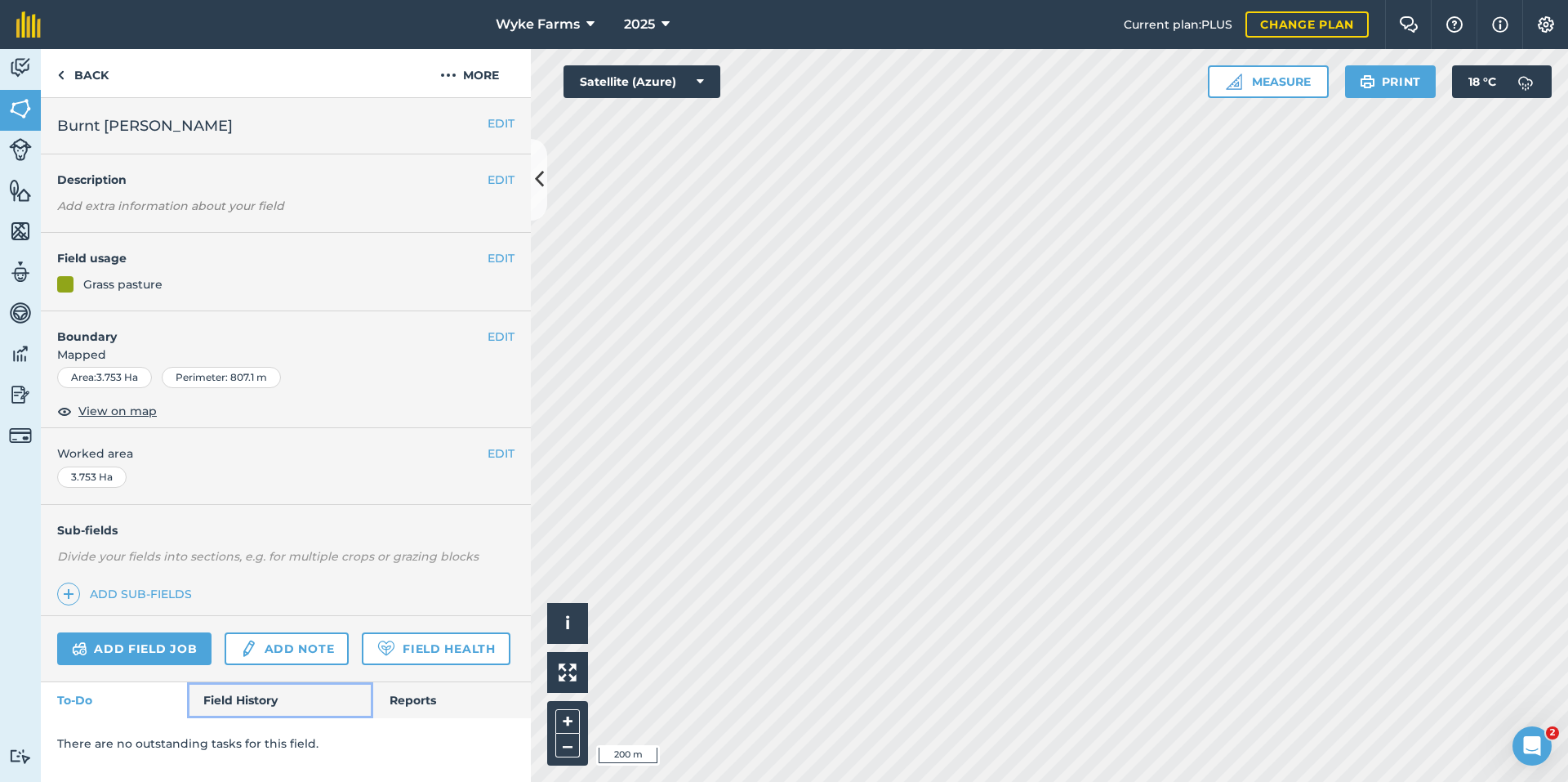
click at [248, 704] on link "Field History" at bounding box center [280, 700] width 185 height 36
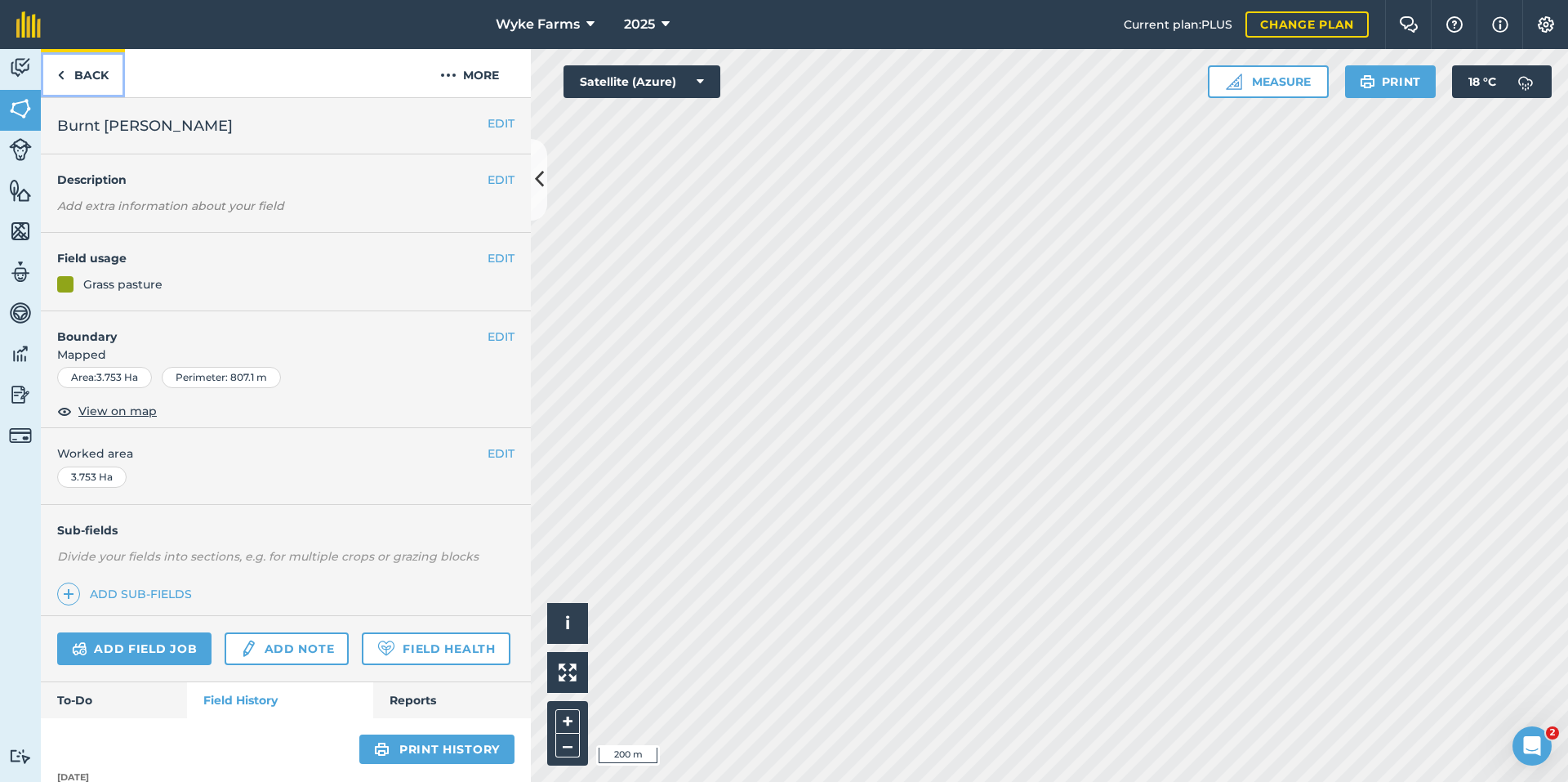
click at [88, 67] on link "Back" at bounding box center [83, 73] width 84 height 48
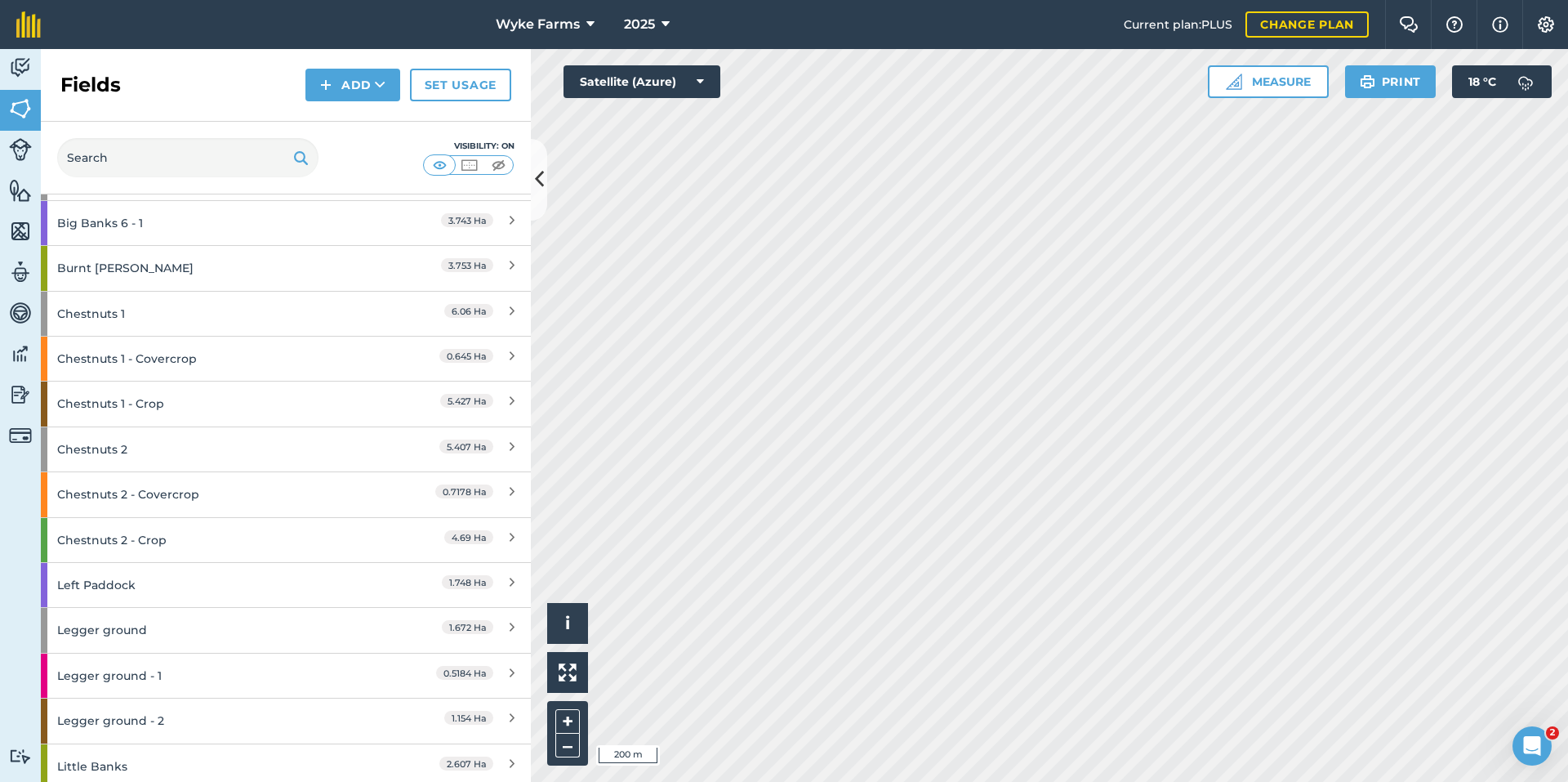
scroll to position [490, 0]
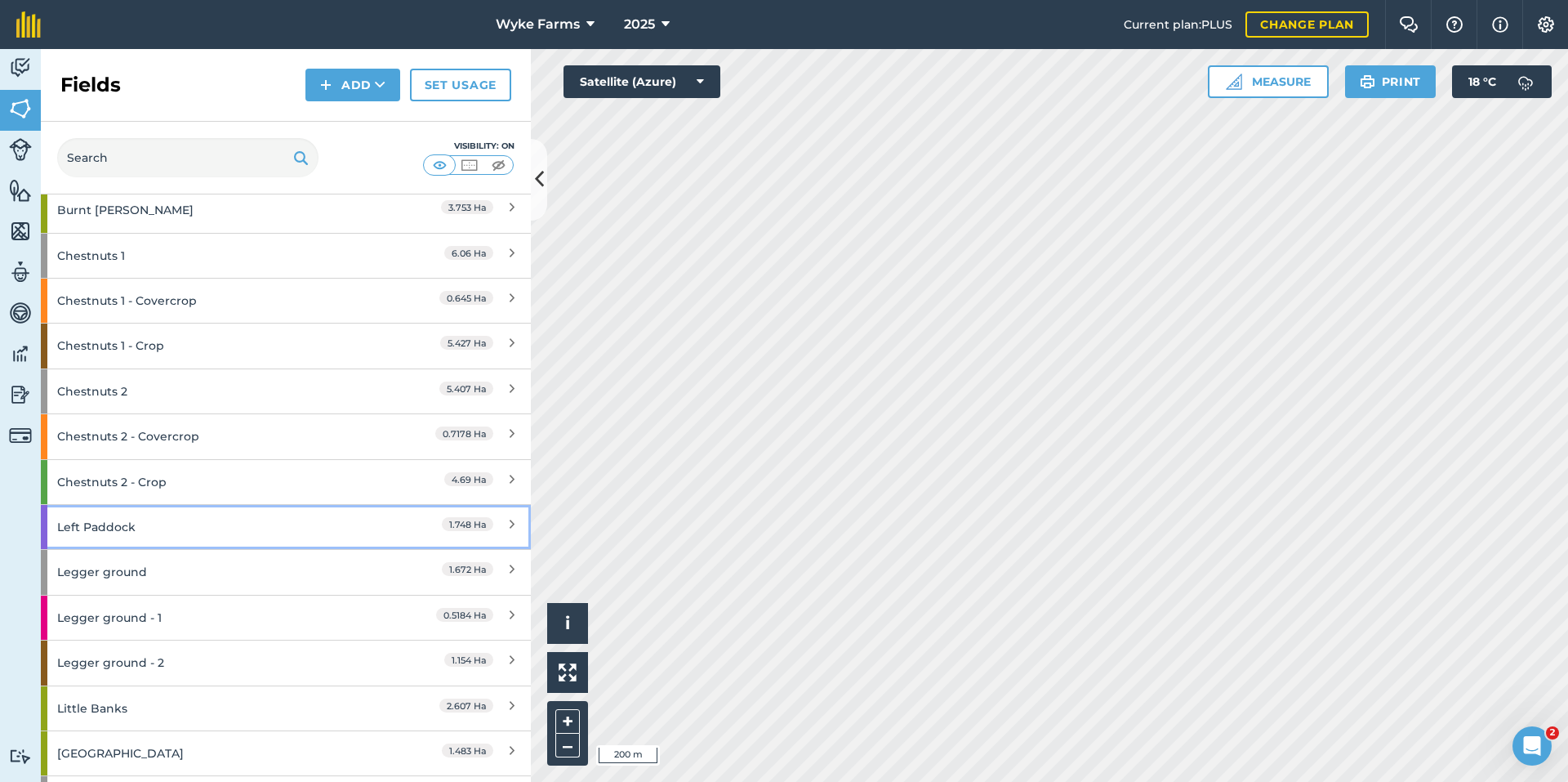
click at [182, 519] on div "Left Paddock" at bounding box center [215, 526] width 316 height 44
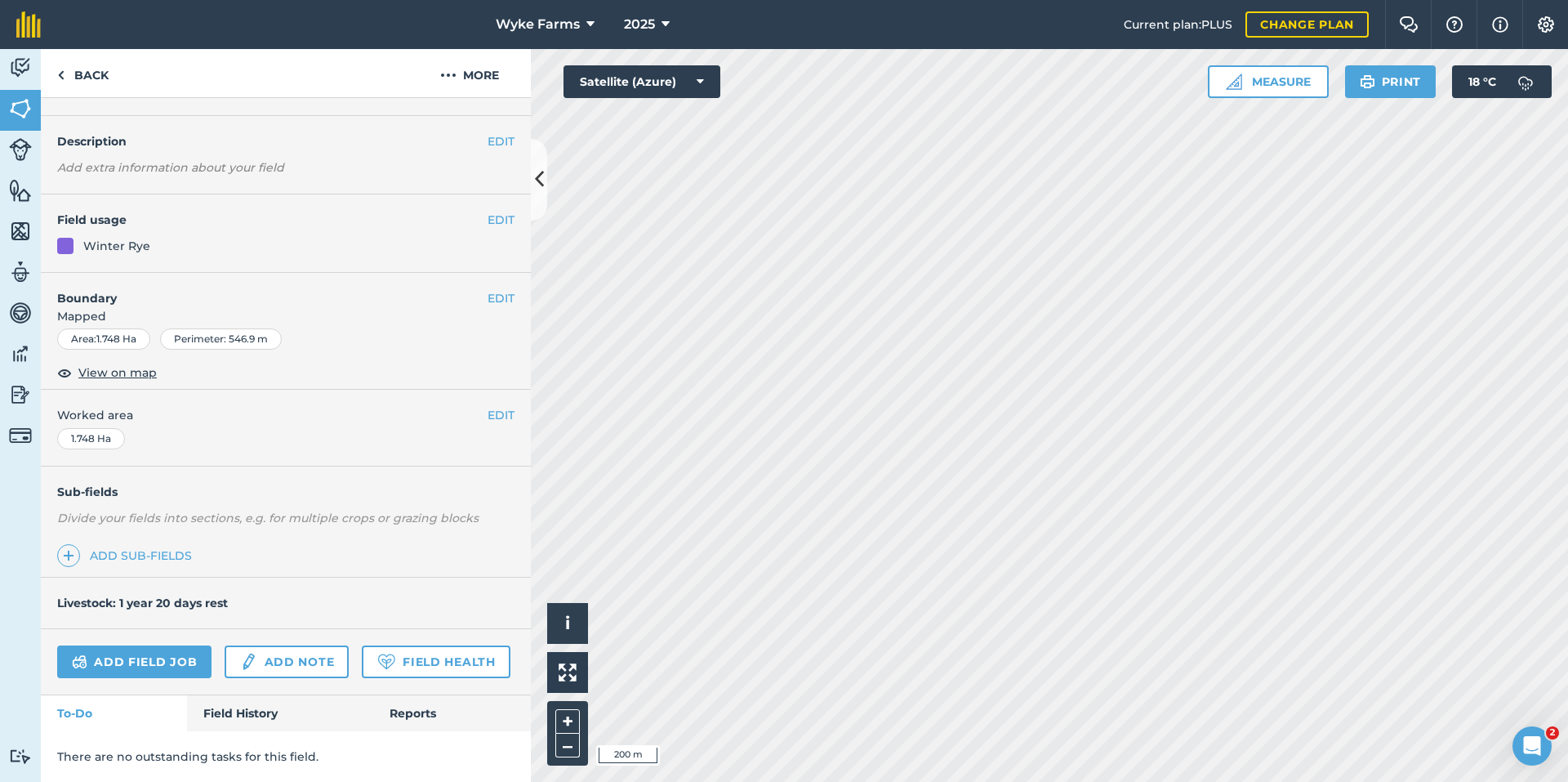
scroll to position [84, 0]
click at [236, 711] on link "Field History" at bounding box center [280, 713] width 185 height 36
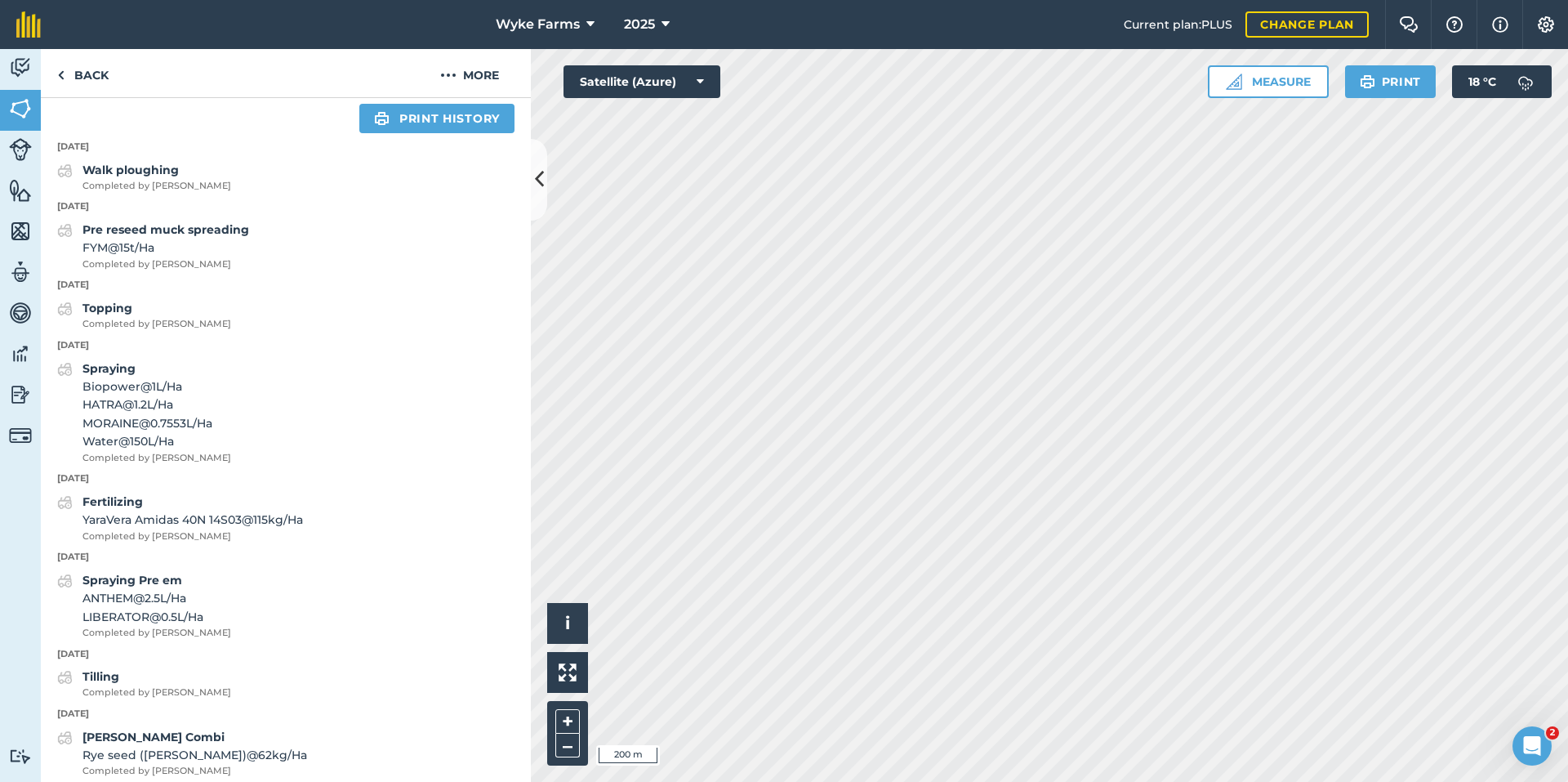
scroll to position [656, 0]
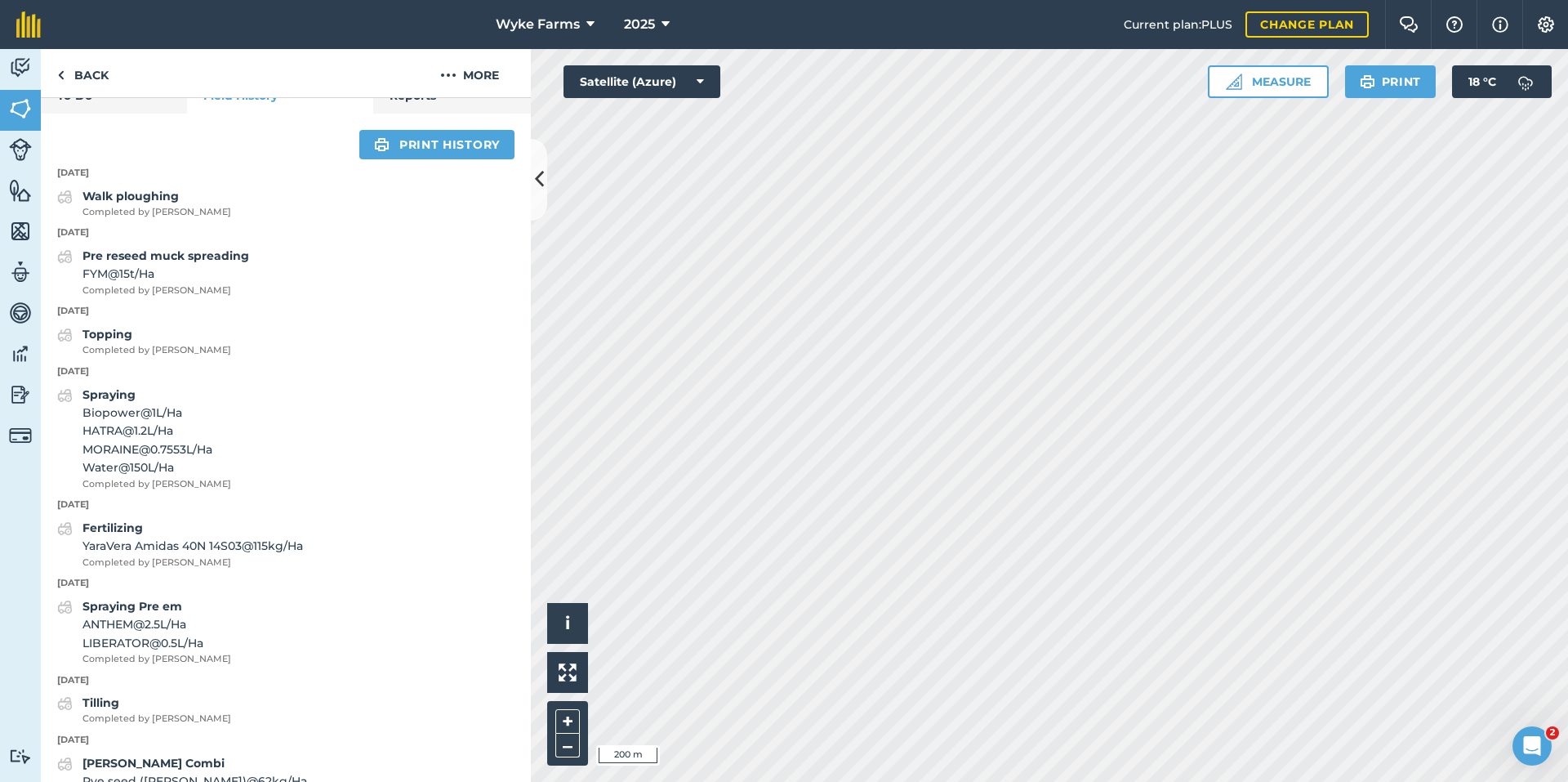
scroll to position [84, 0]
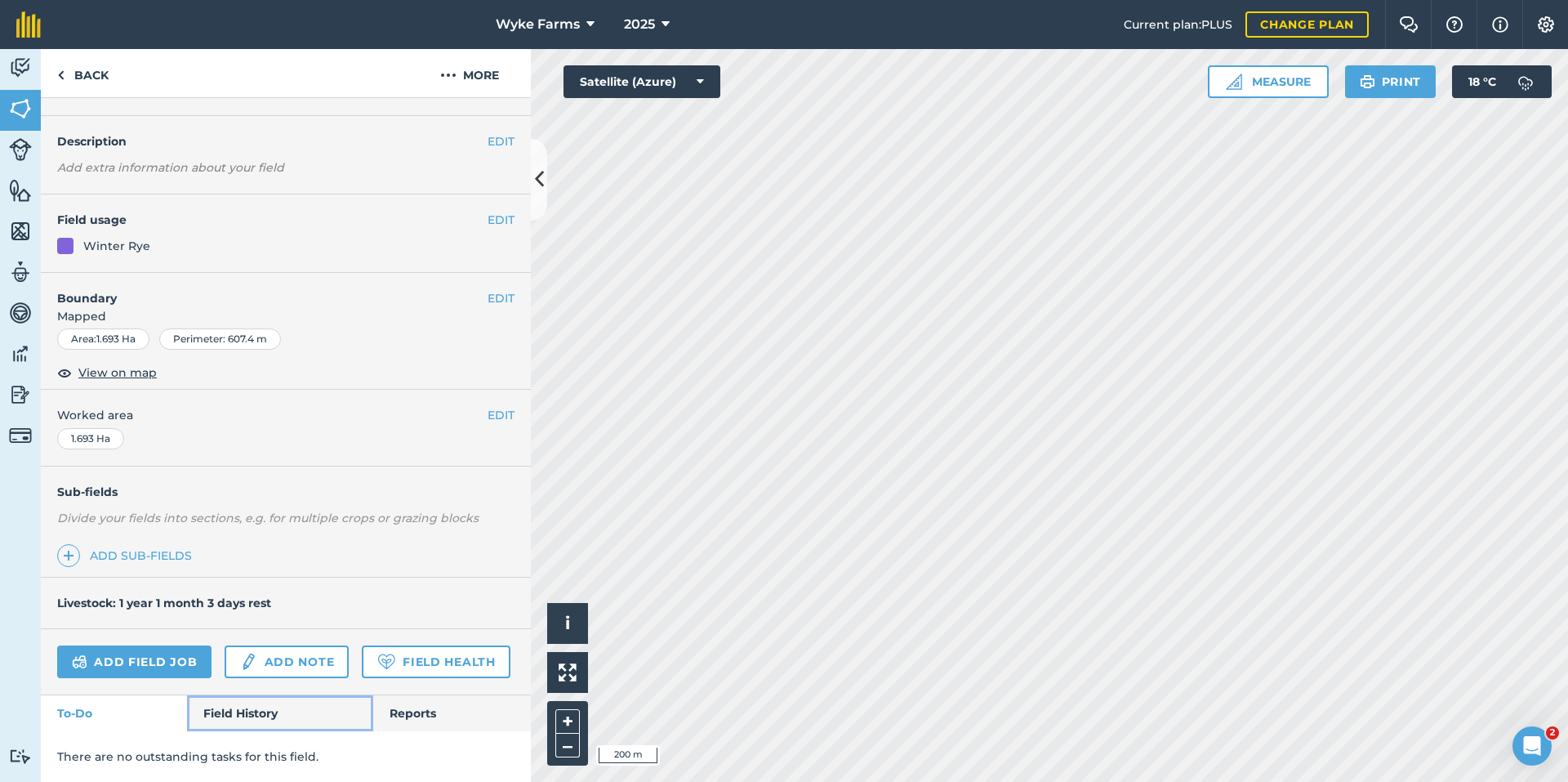
click at [210, 729] on link "Field History" at bounding box center [280, 713] width 185 height 36
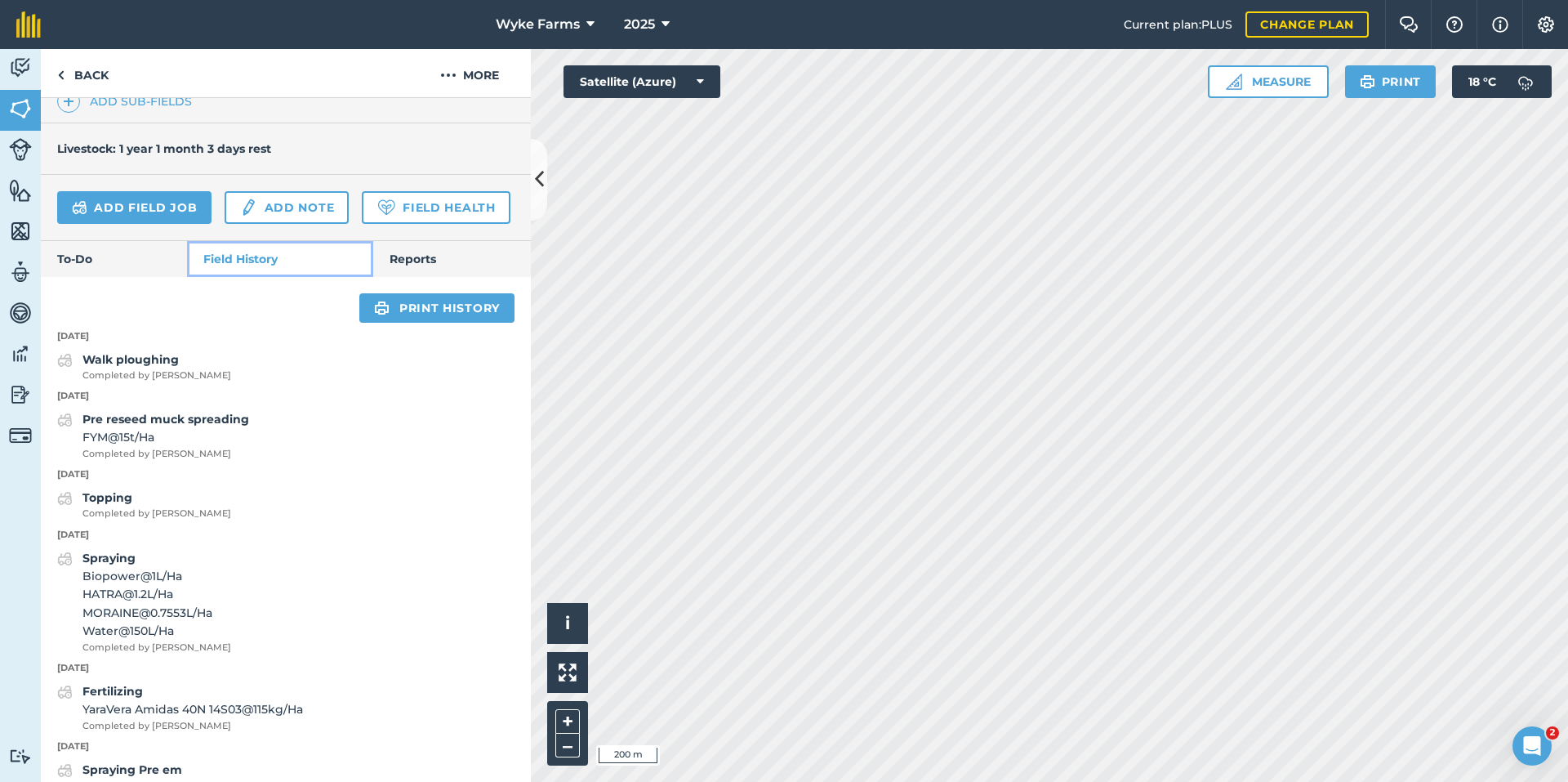
scroll to position [656, 0]
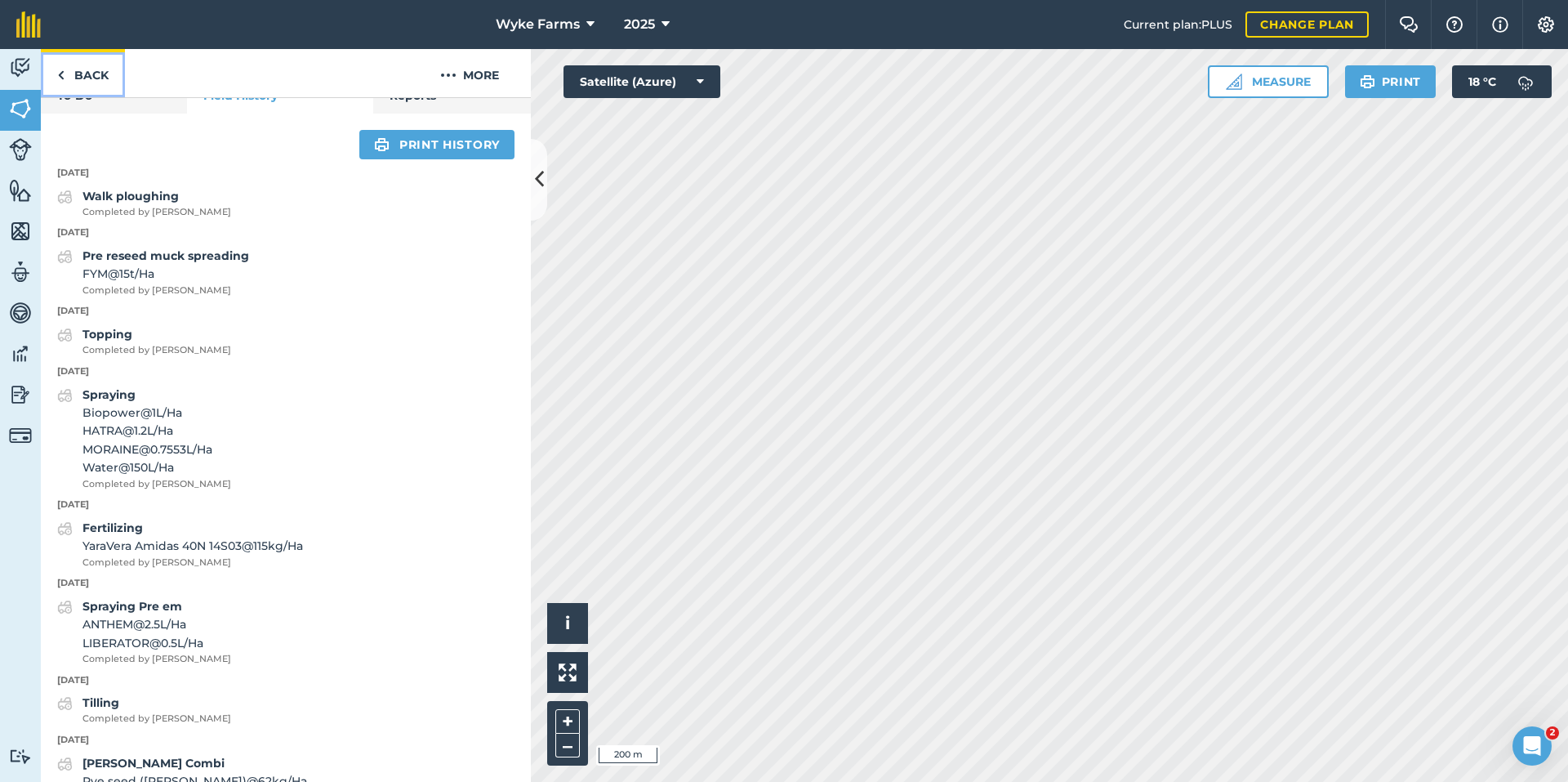
click at [72, 79] on link "Back" at bounding box center [83, 73] width 84 height 48
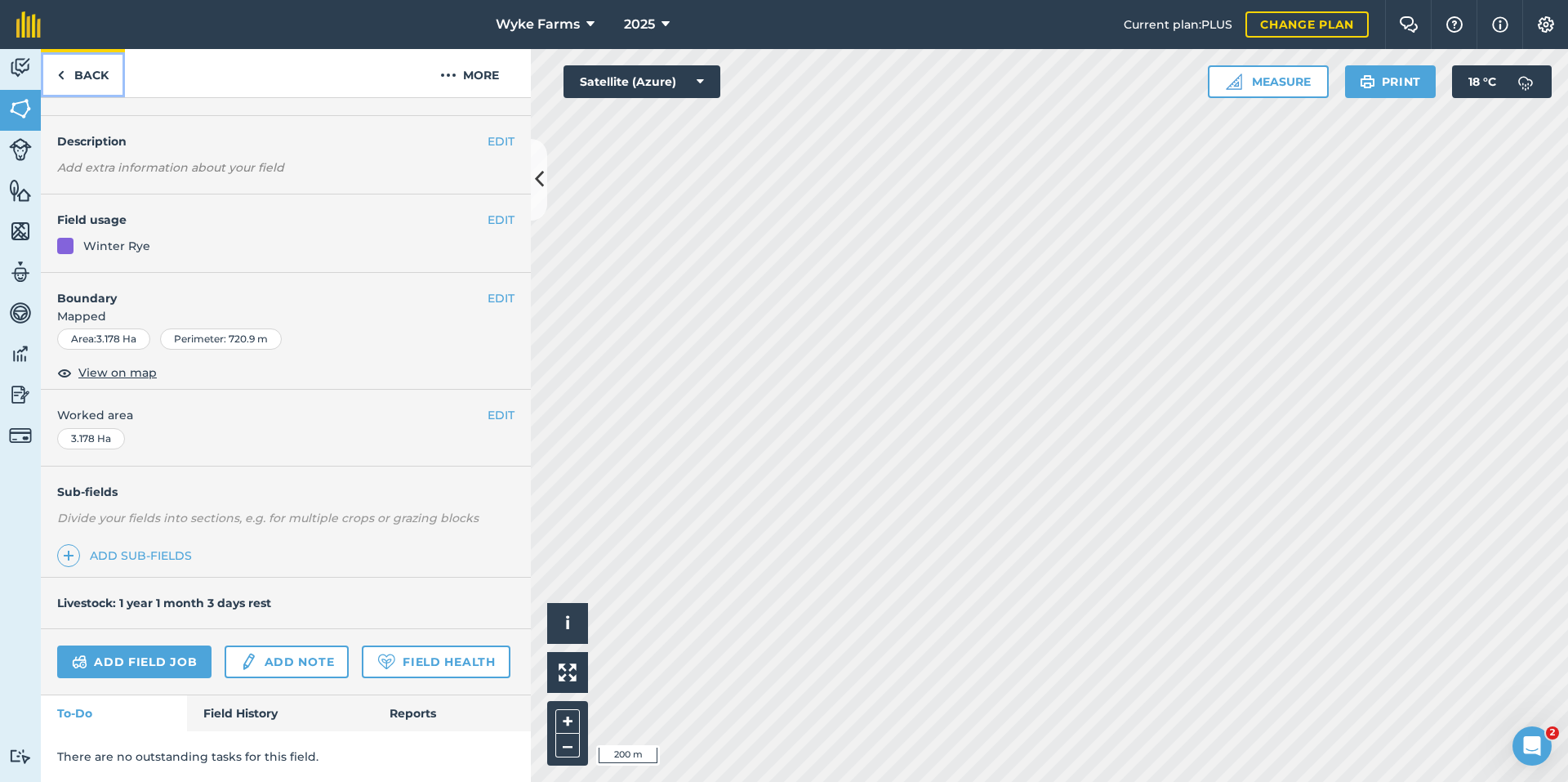
click at [72, 79] on link "Back" at bounding box center [83, 73] width 84 height 48
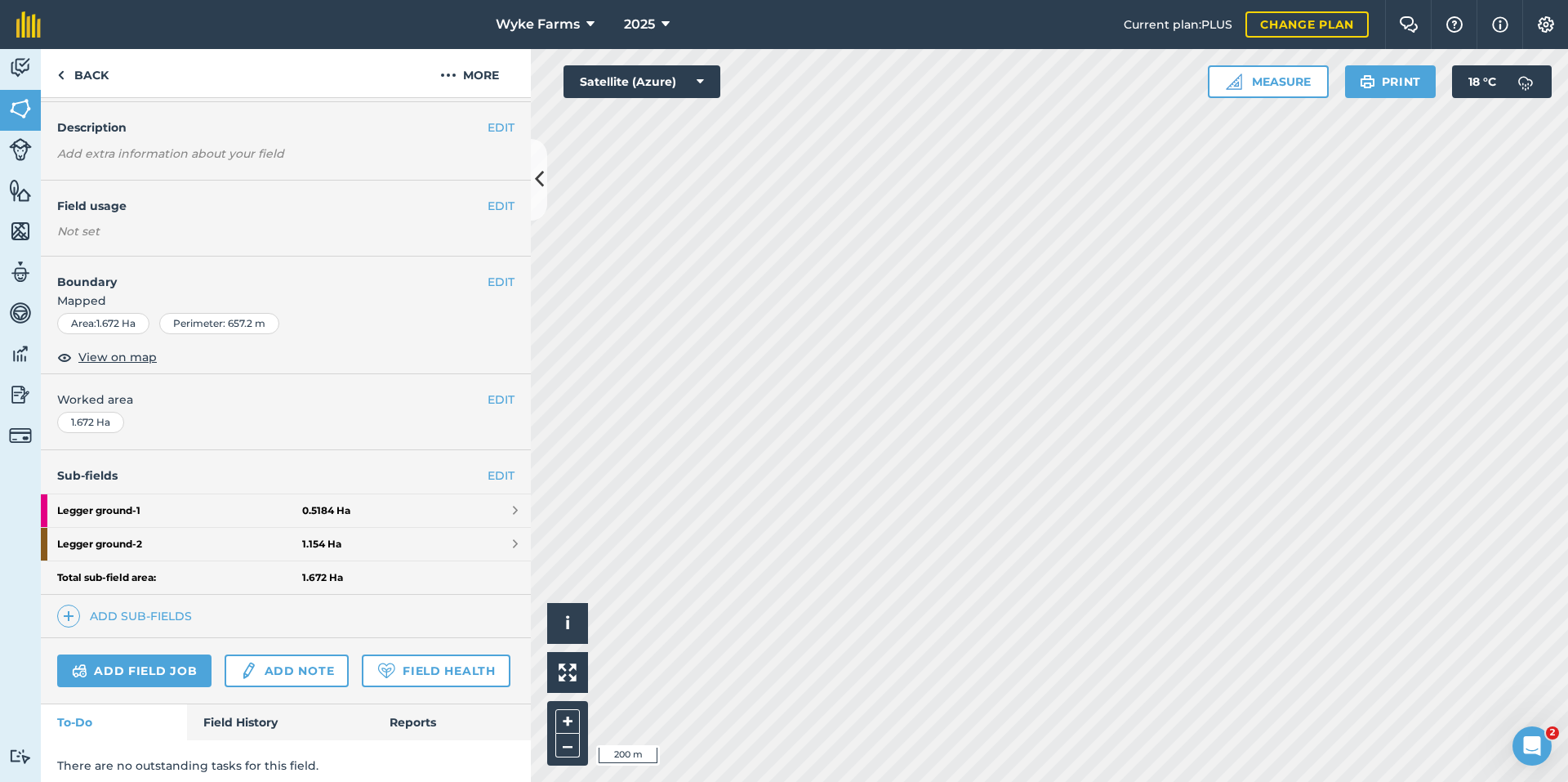
scroll to position [107, 0]
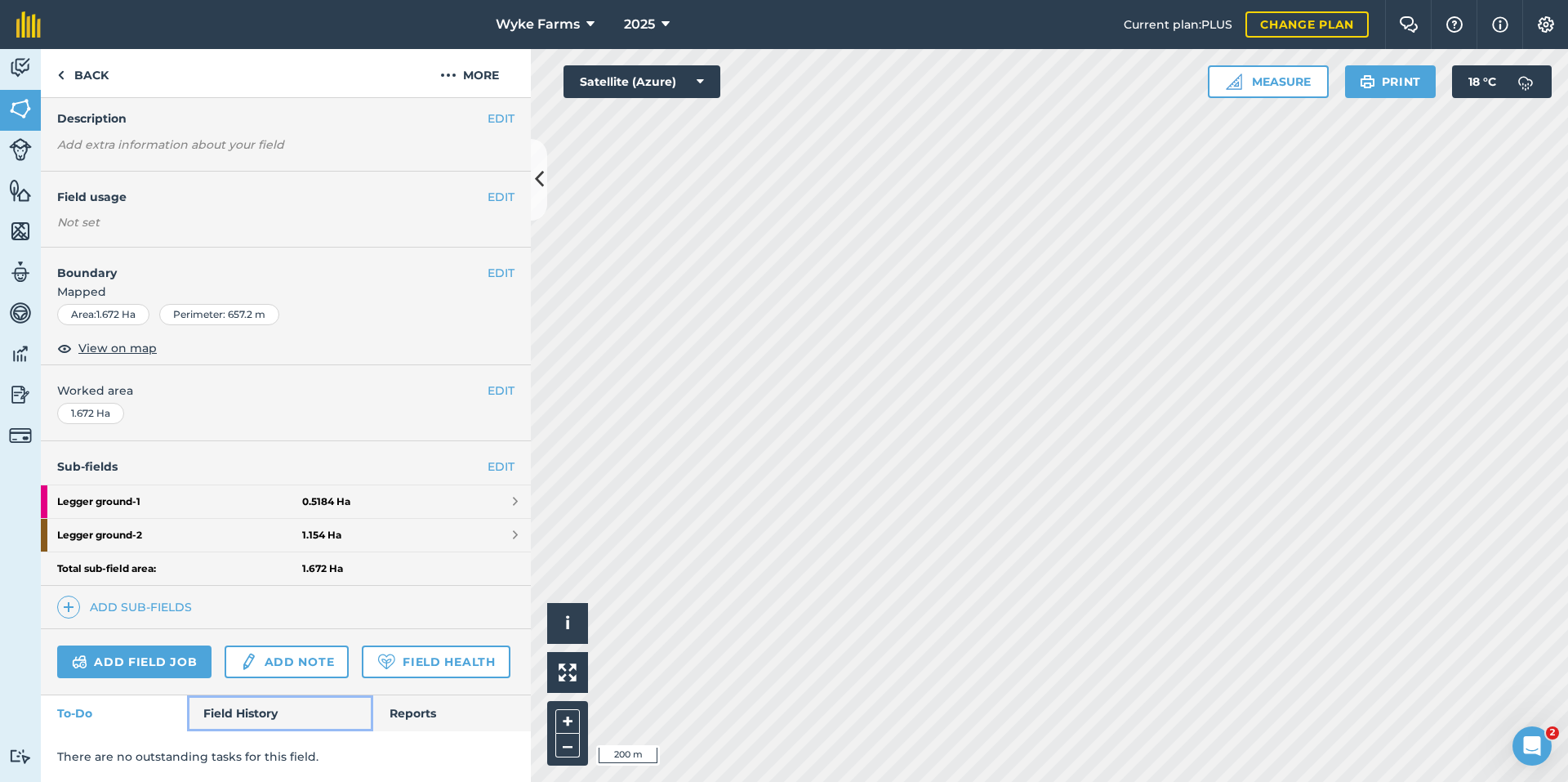
click at [215, 724] on link "Field History" at bounding box center [280, 713] width 185 height 36
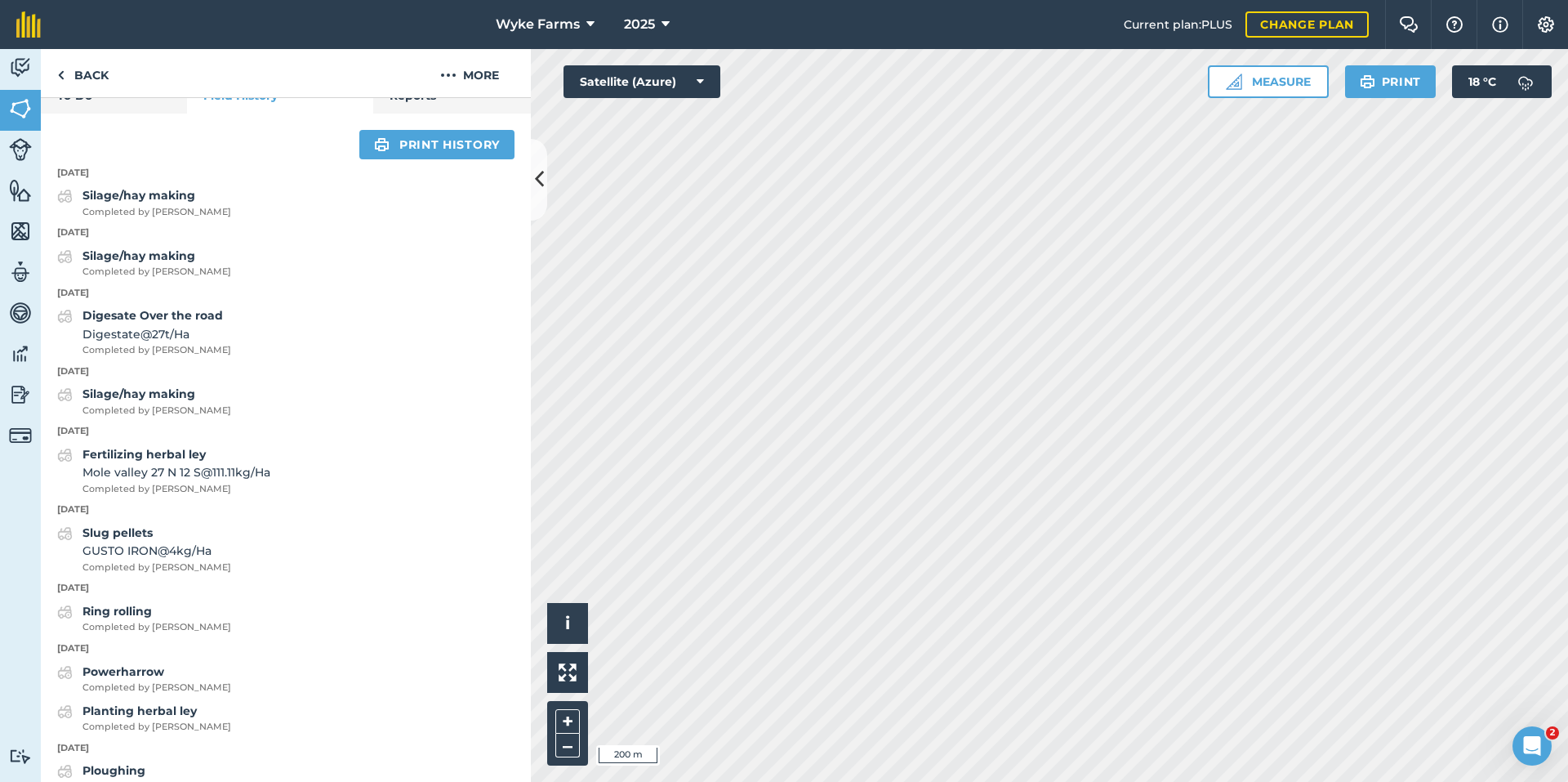
scroll to position [597, 0]
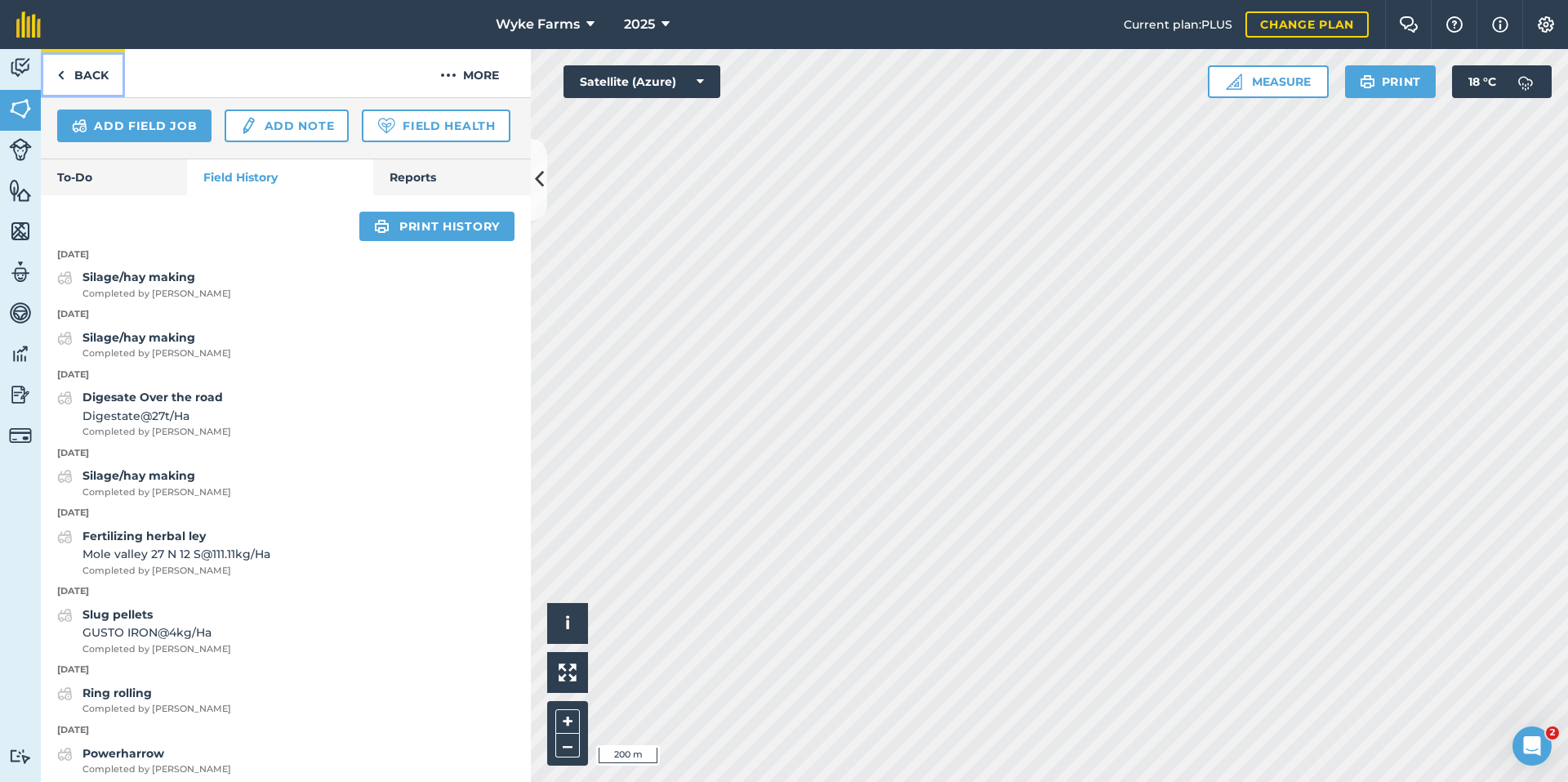
click at [65, 74] on link "Back" at bounding box center [83, 73] width 84 height 48
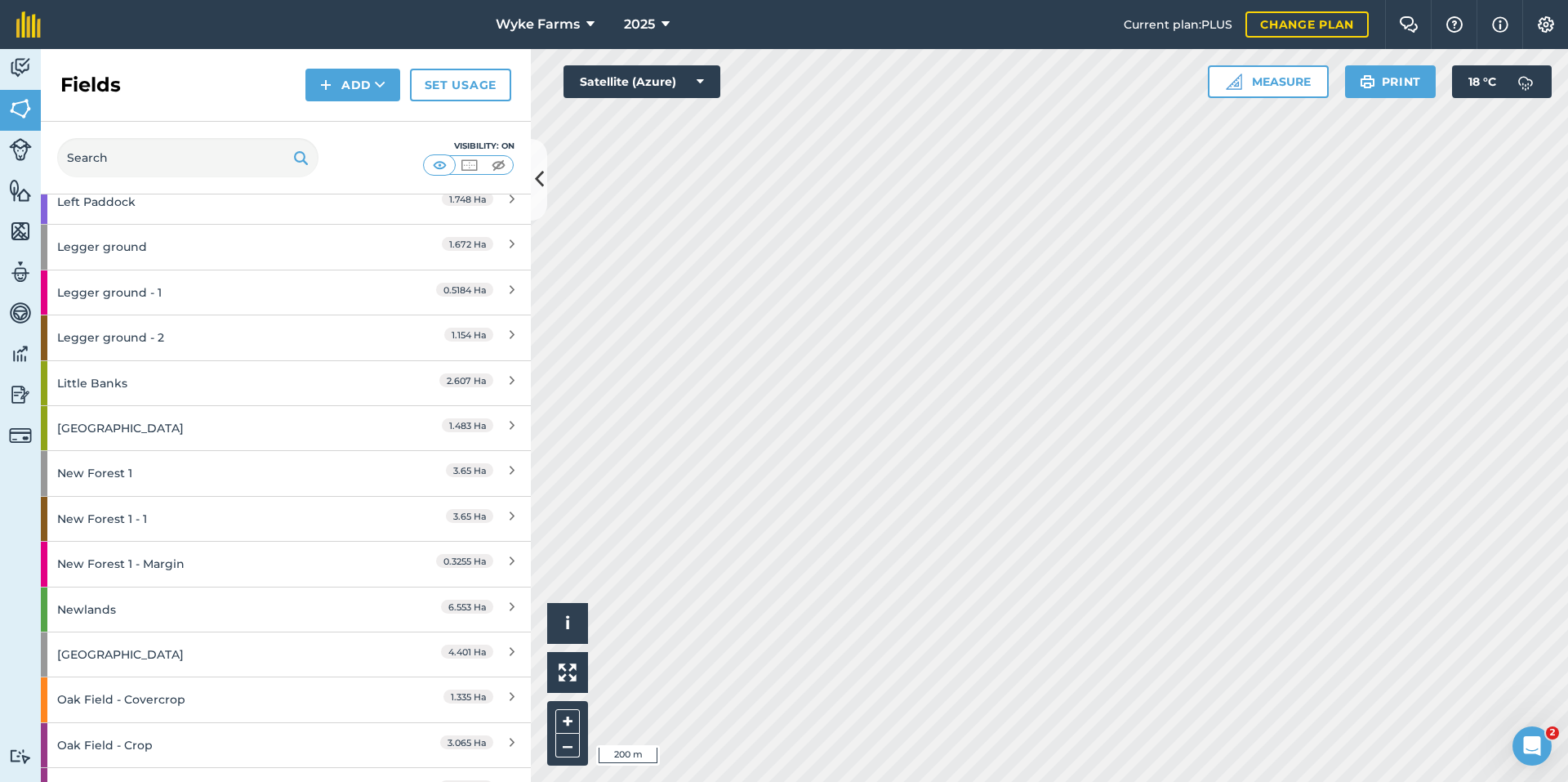
scroll to position [817, 0]
click at [275, 368] on div "Little Banks" at bounding box center [215, 381] width 316 height 44
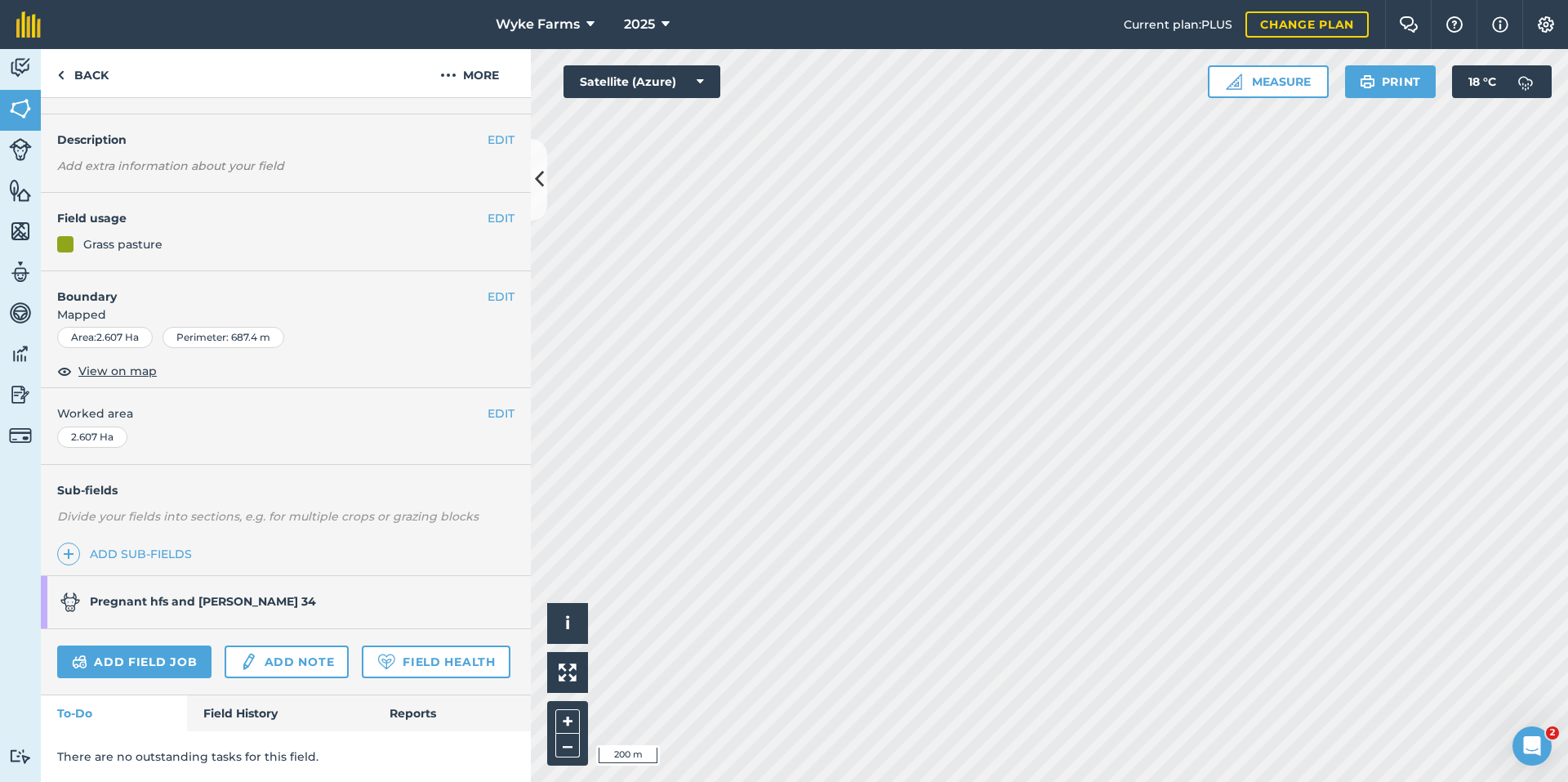
scroll to position [86, 0]
click at [255, 701] on link "Field History" at bounding box center [280, 713] width 185 height 36
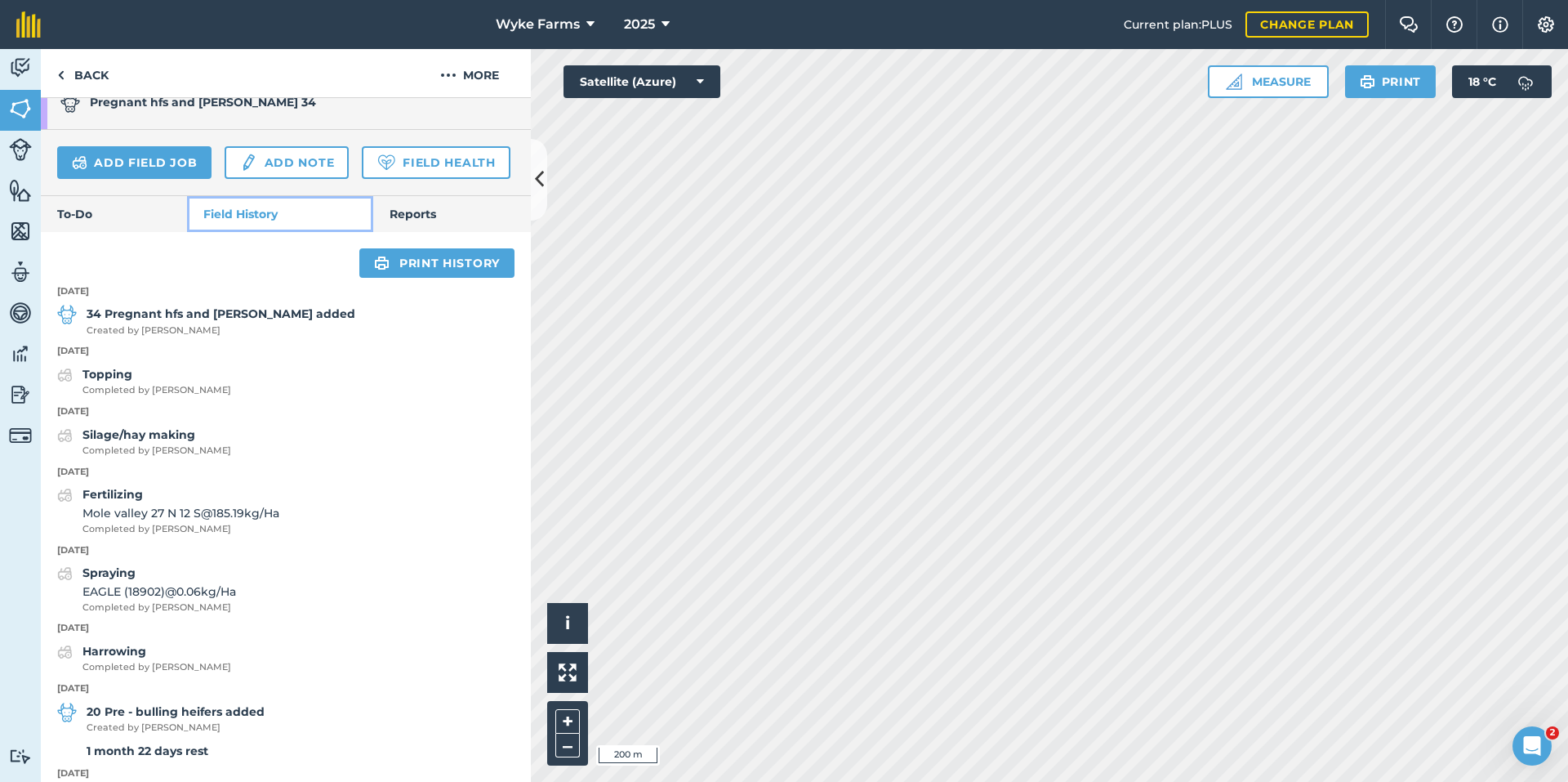
scroll to position [576, 0]
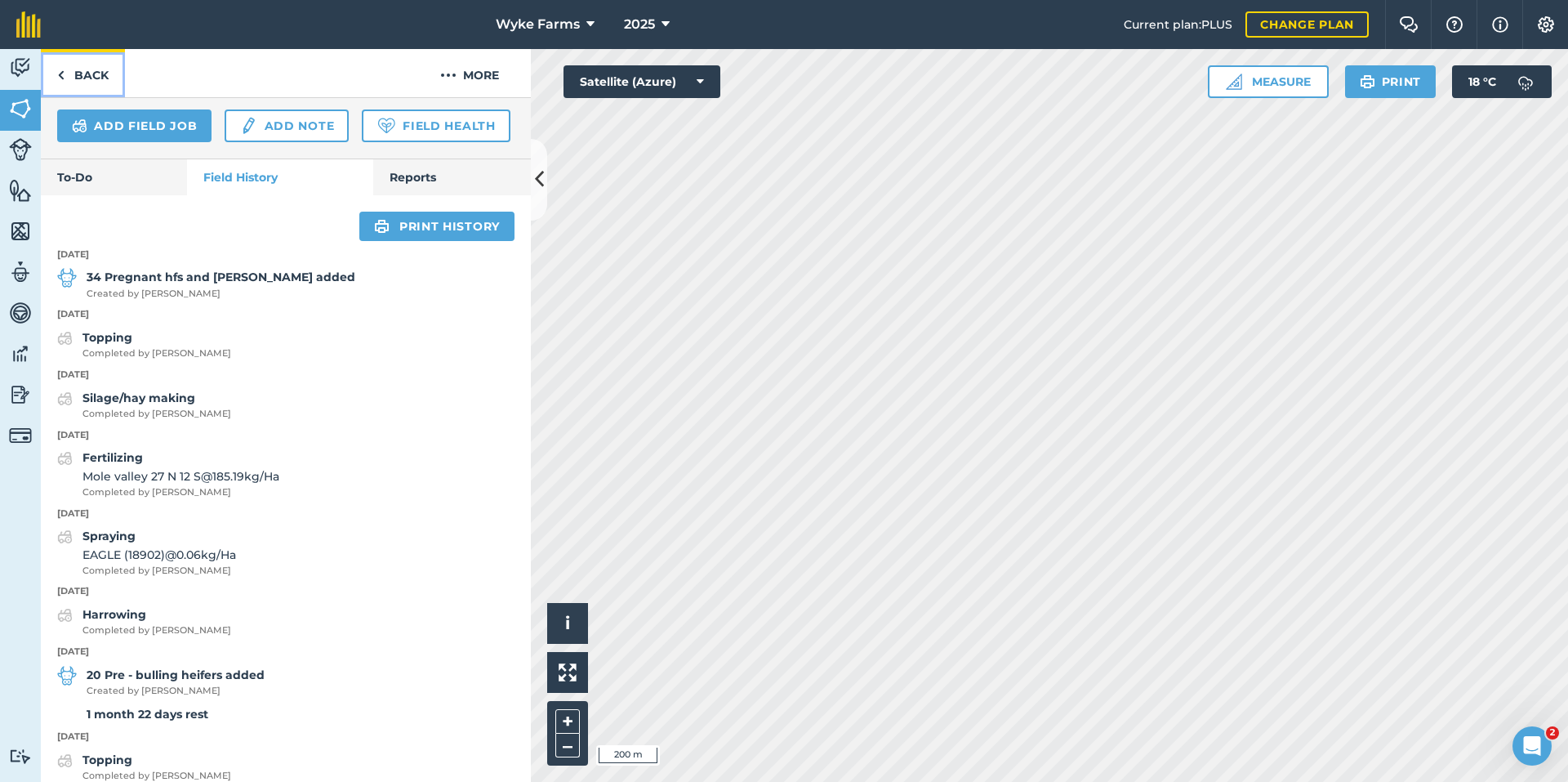
click at [82, 64] on link "Back" at bounding box center [83, 73] width 84 height 48
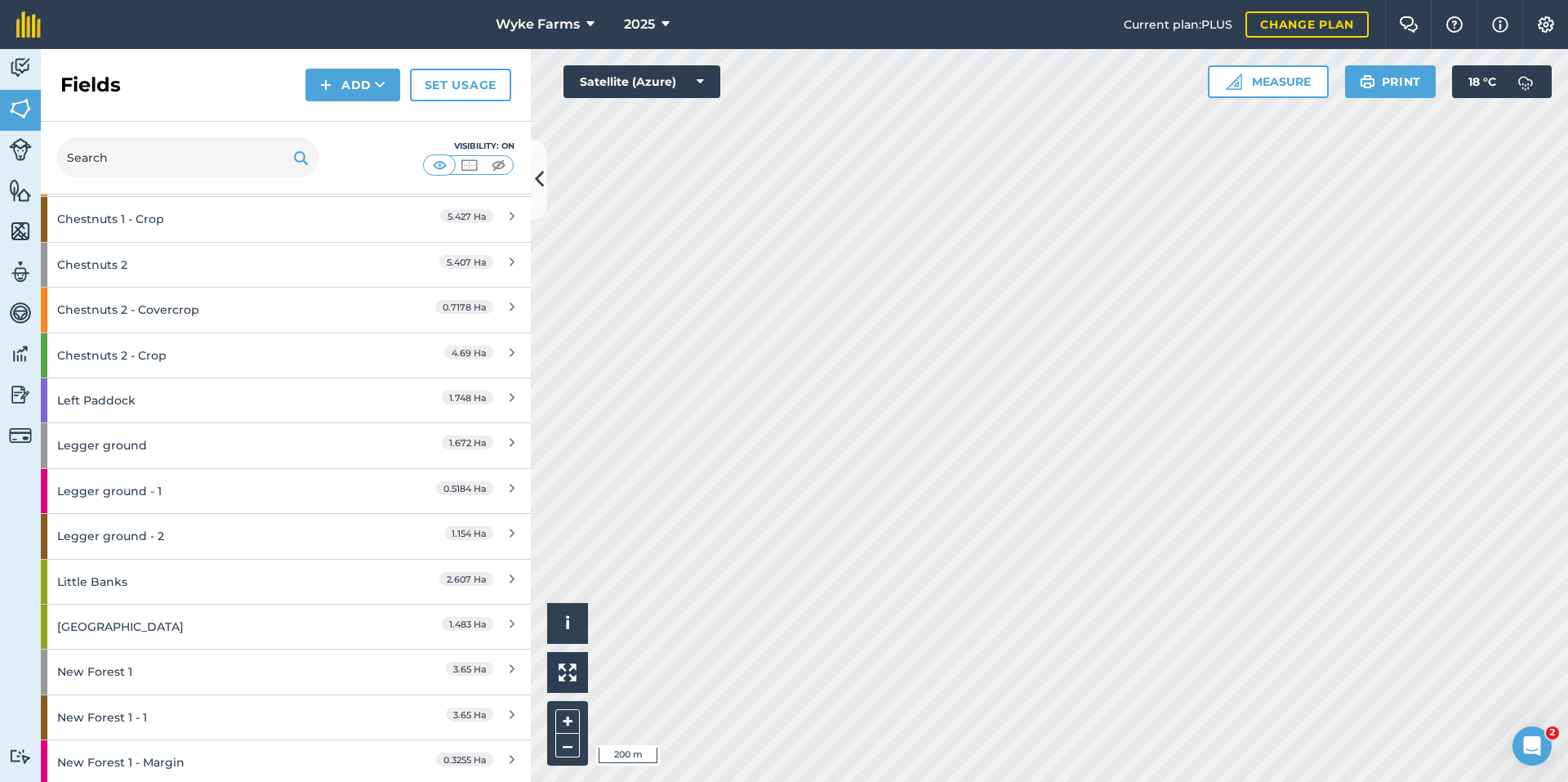
scroll to position [653, 0]
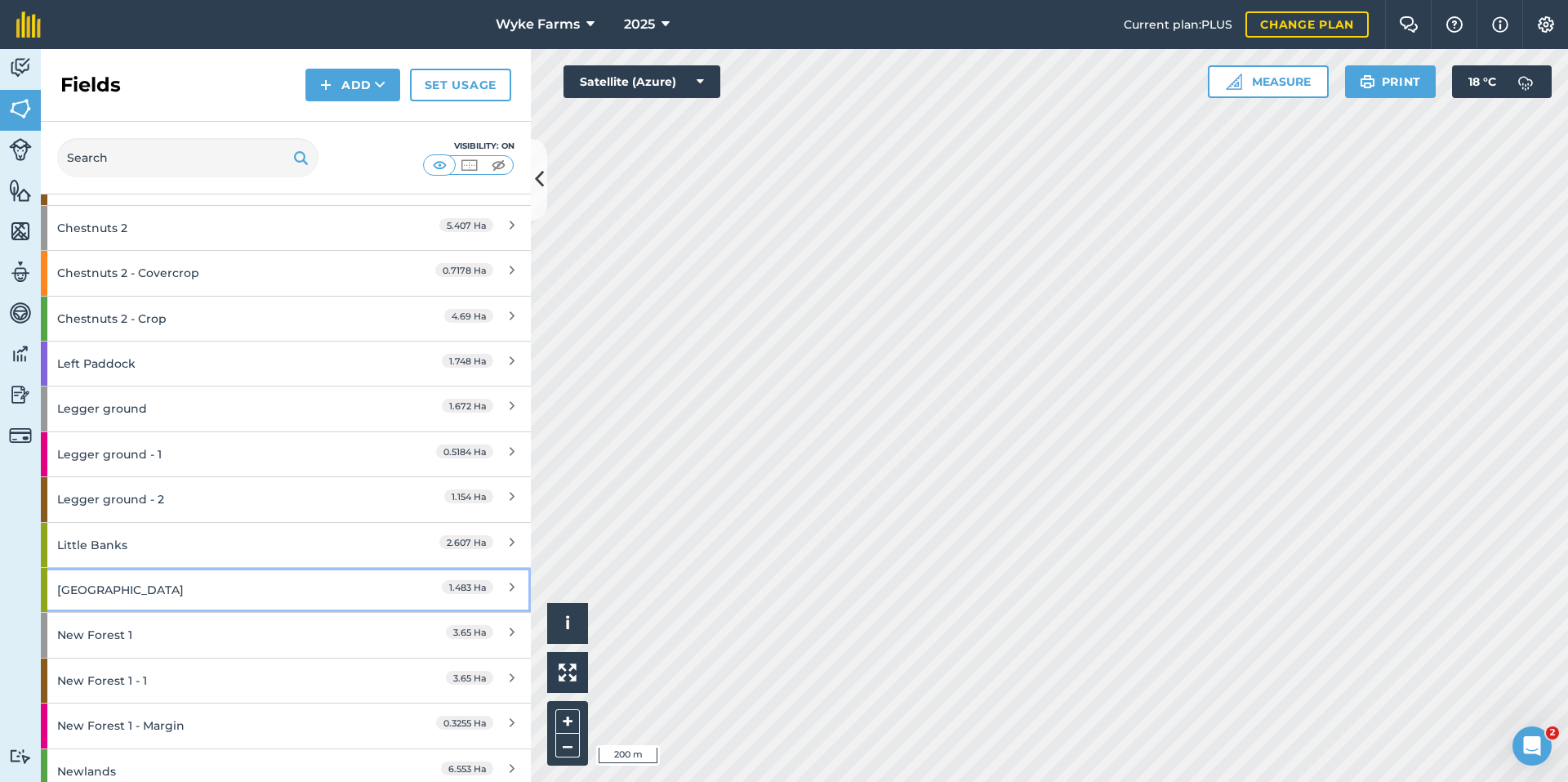
click at [215, 580] on div "[GEOGRAPHIC_DATA]" at bounding box center [215, 589] width 316 height 44
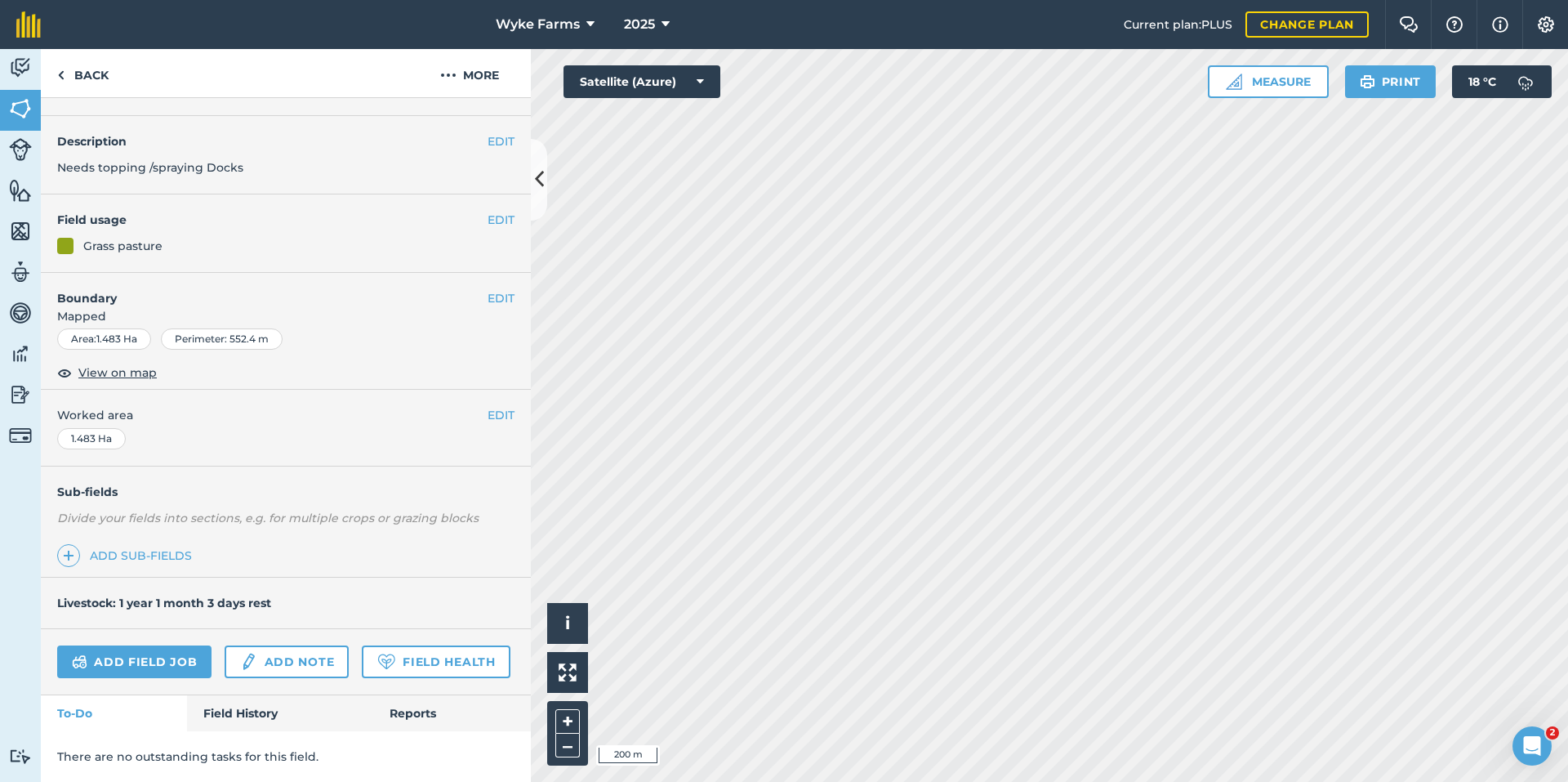
scroll to position [84, 0]
click at [243, 700] on link "Field History" at bounding box center [280, 713] width 185 height 36
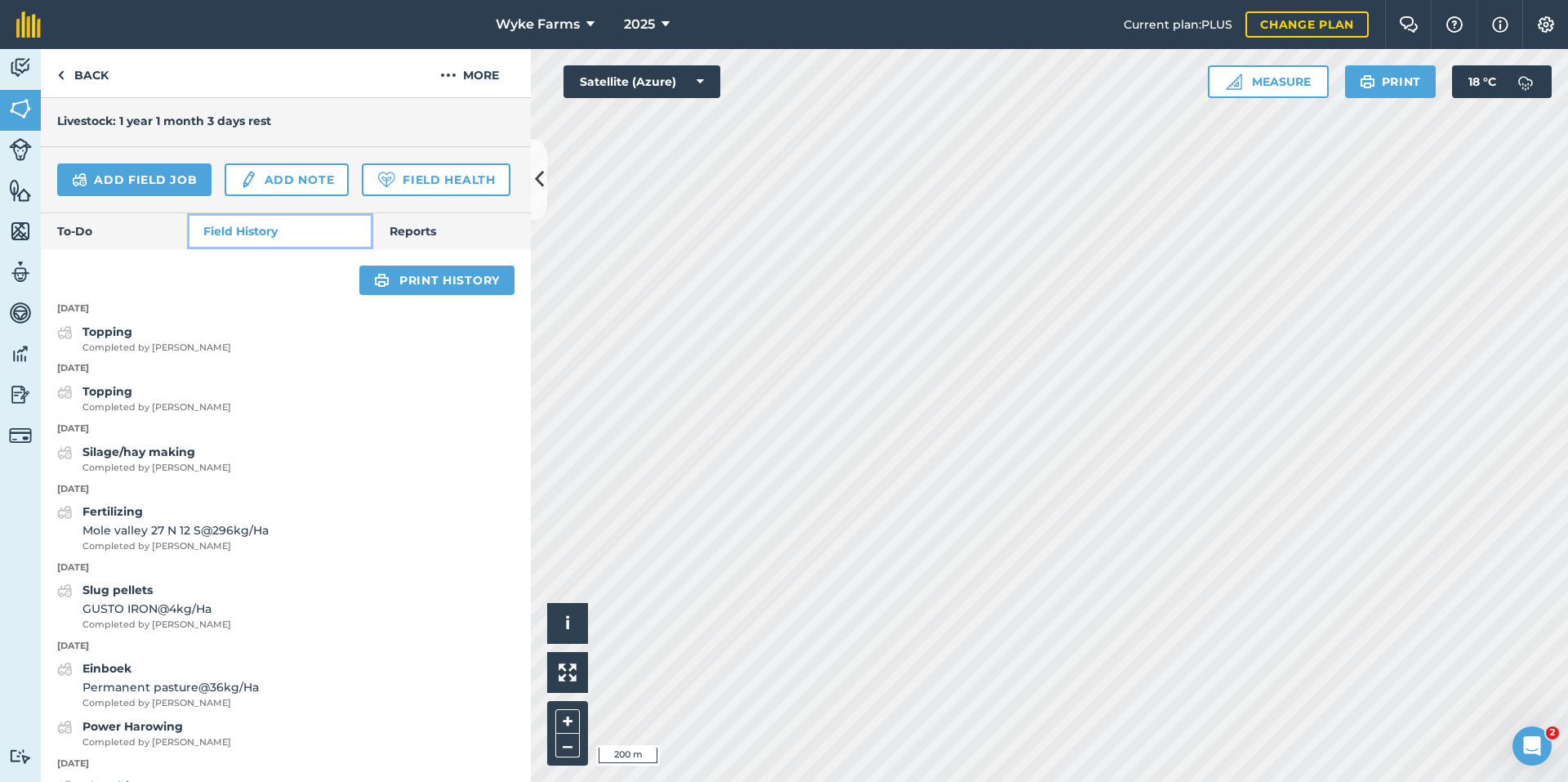
scroll to position [493, 0]
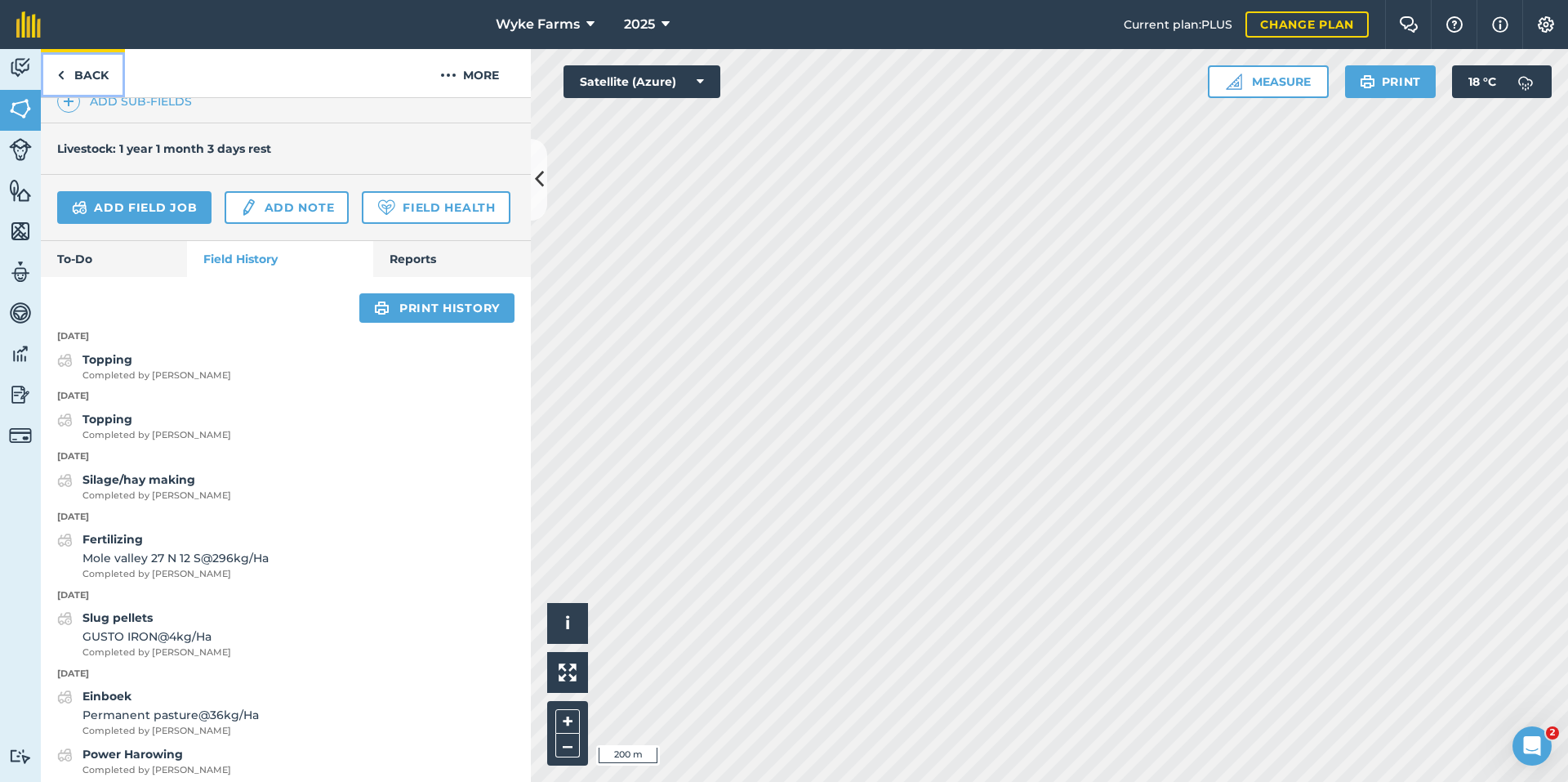
click at [57, 76] on link "Back" at bounding box center [83, 73] width 84 height 48
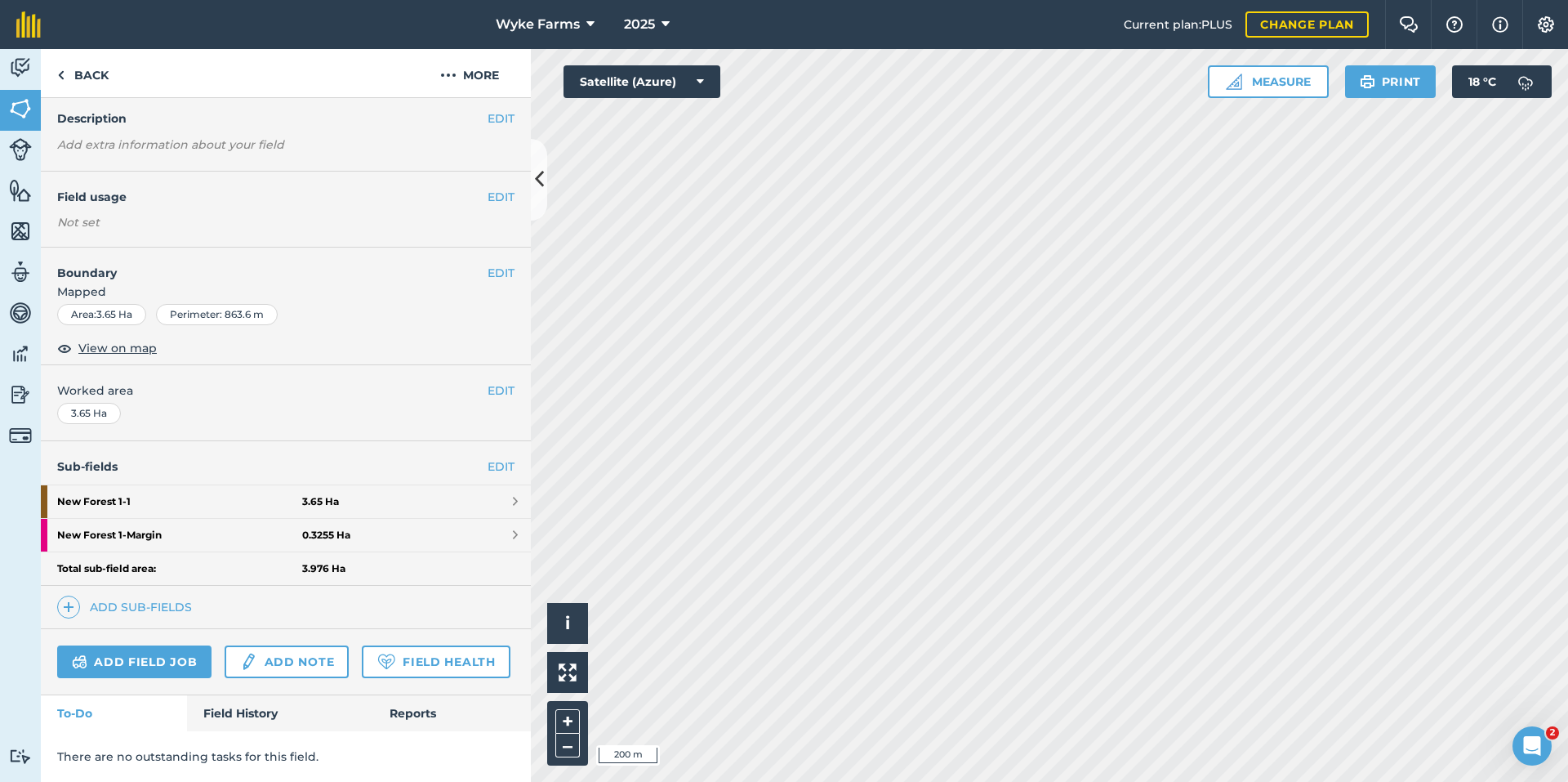
scroll to position [107, 0]
click at [229, 719] on link "Field History" at bounding box center [280, 713] width 185 height 36
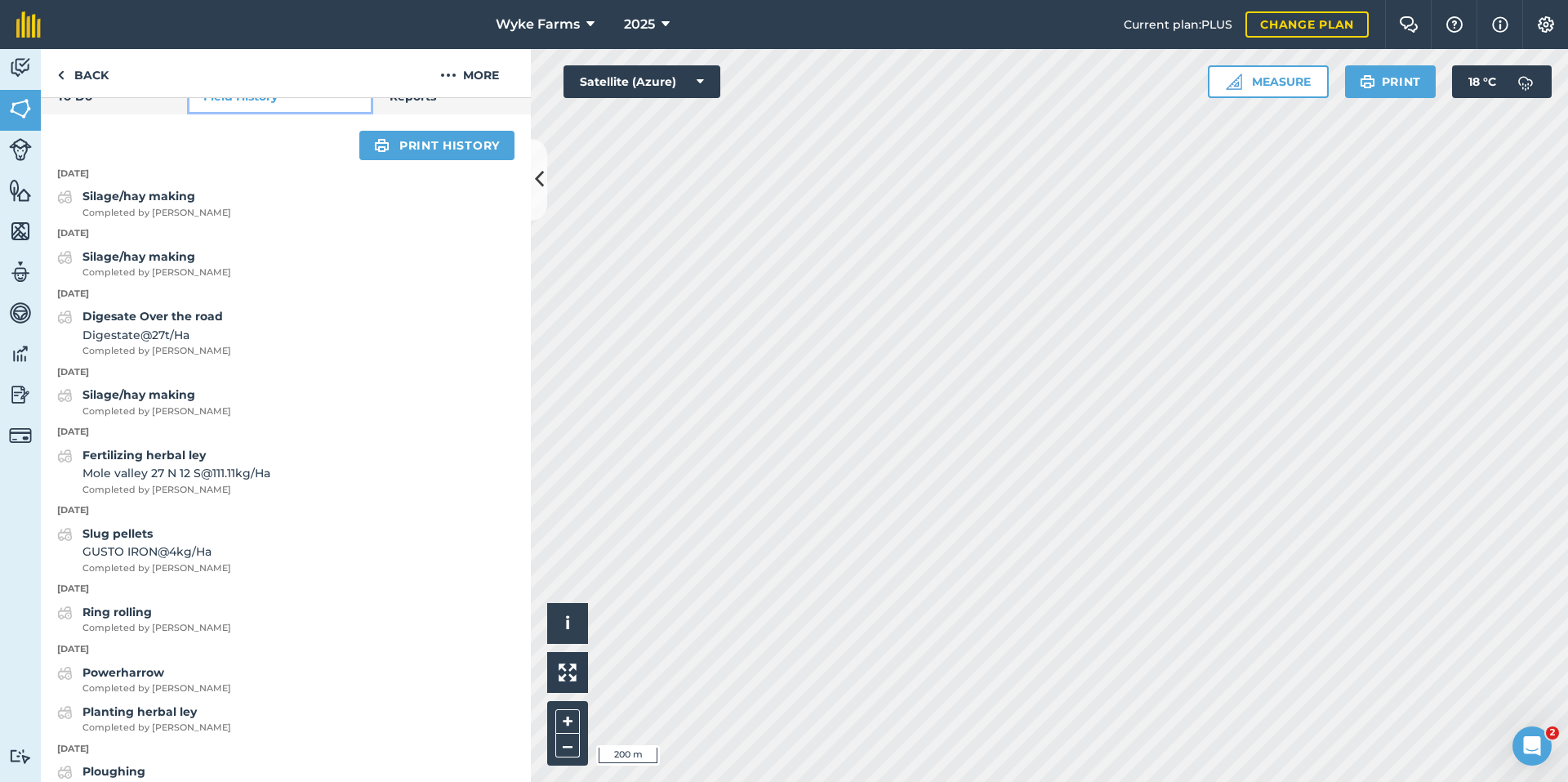
scroll to position [679, 0]
click at [95, 77] on link "Back" at bounding box center [83, 73] width 84 height 48
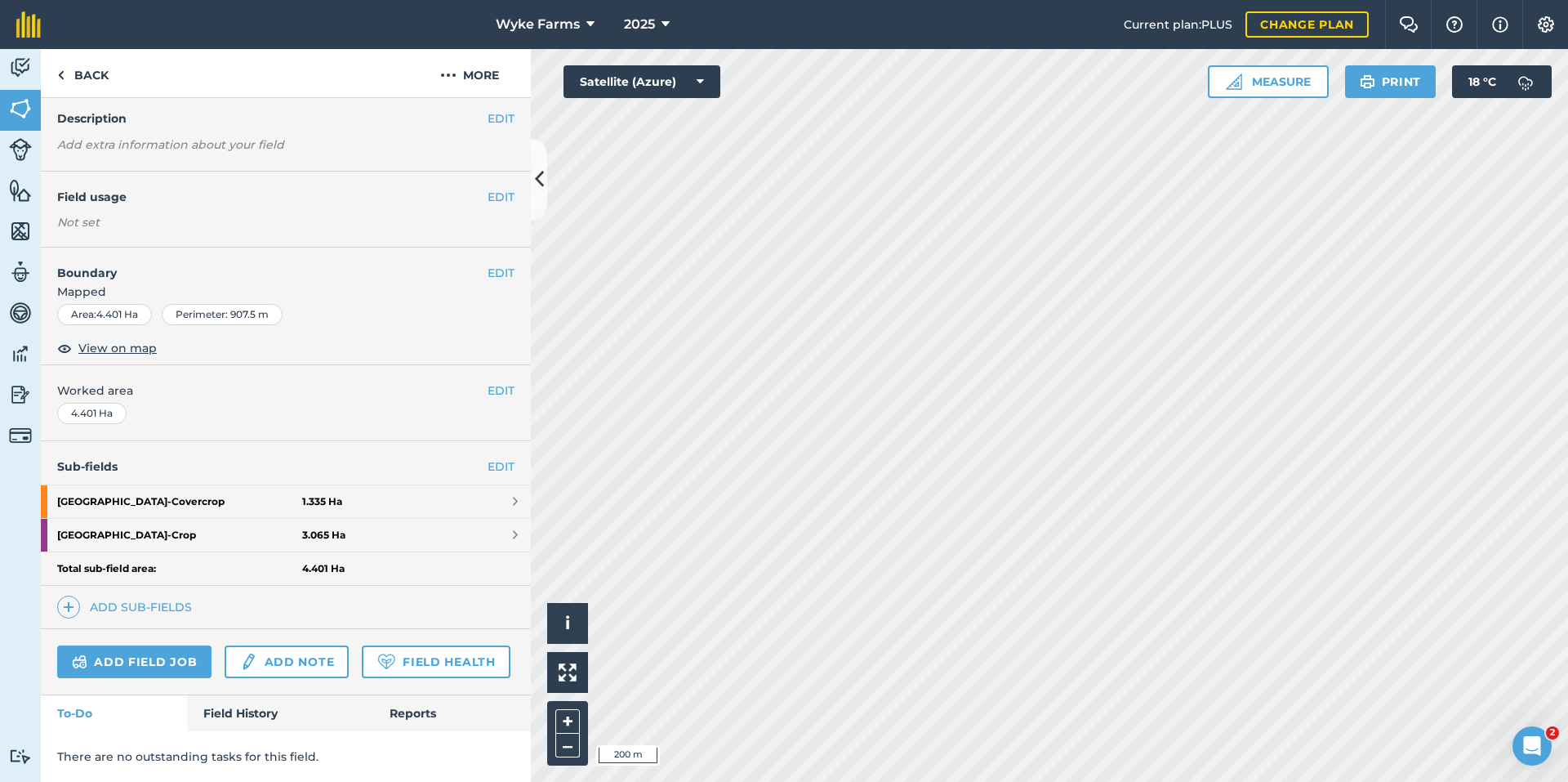
scroll to position [107, 0]
click at [245, 717] on link "Field History" at bounding box center [280, 713] width 185 height 36
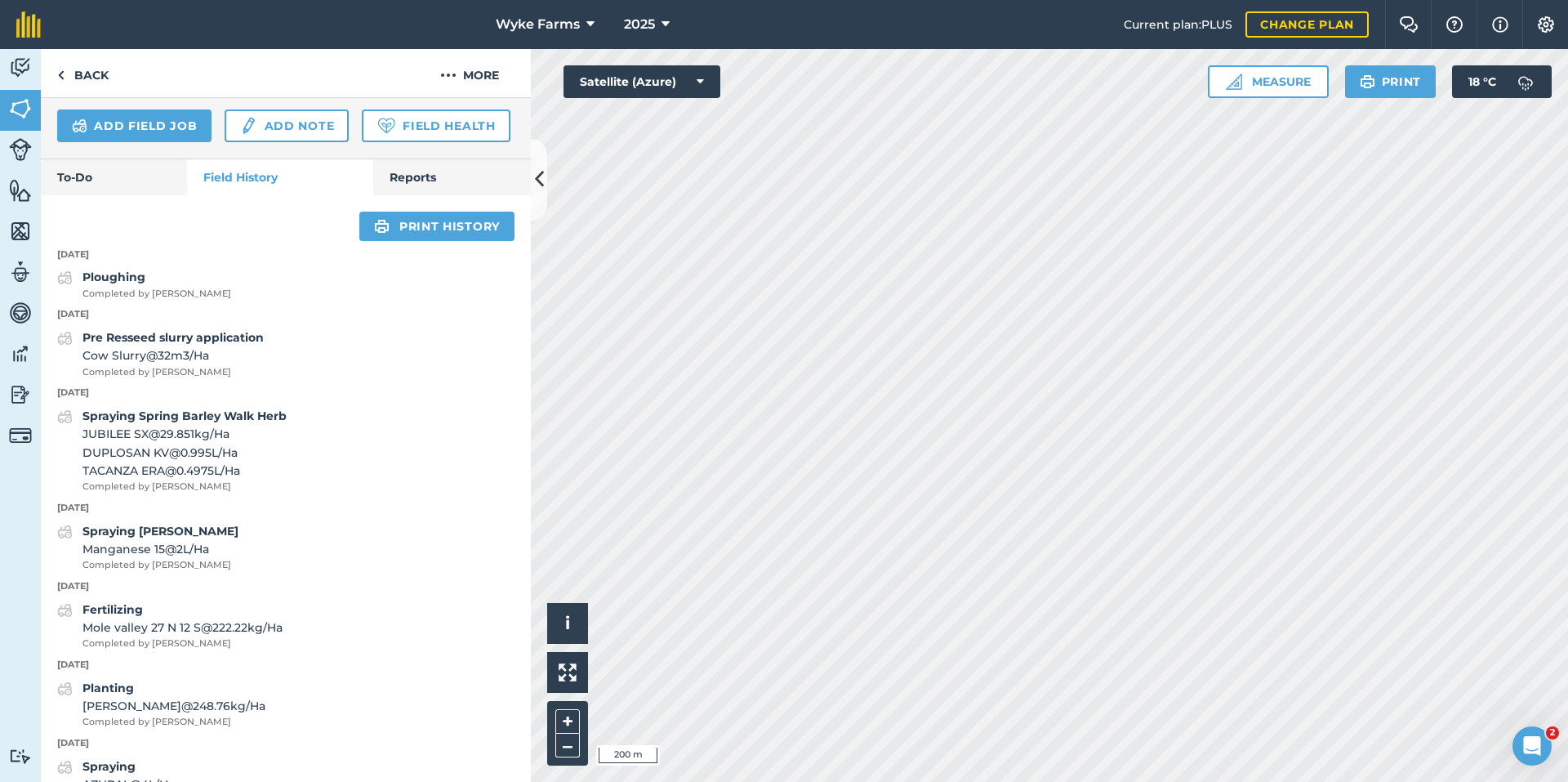
scroll to position [515, 0]
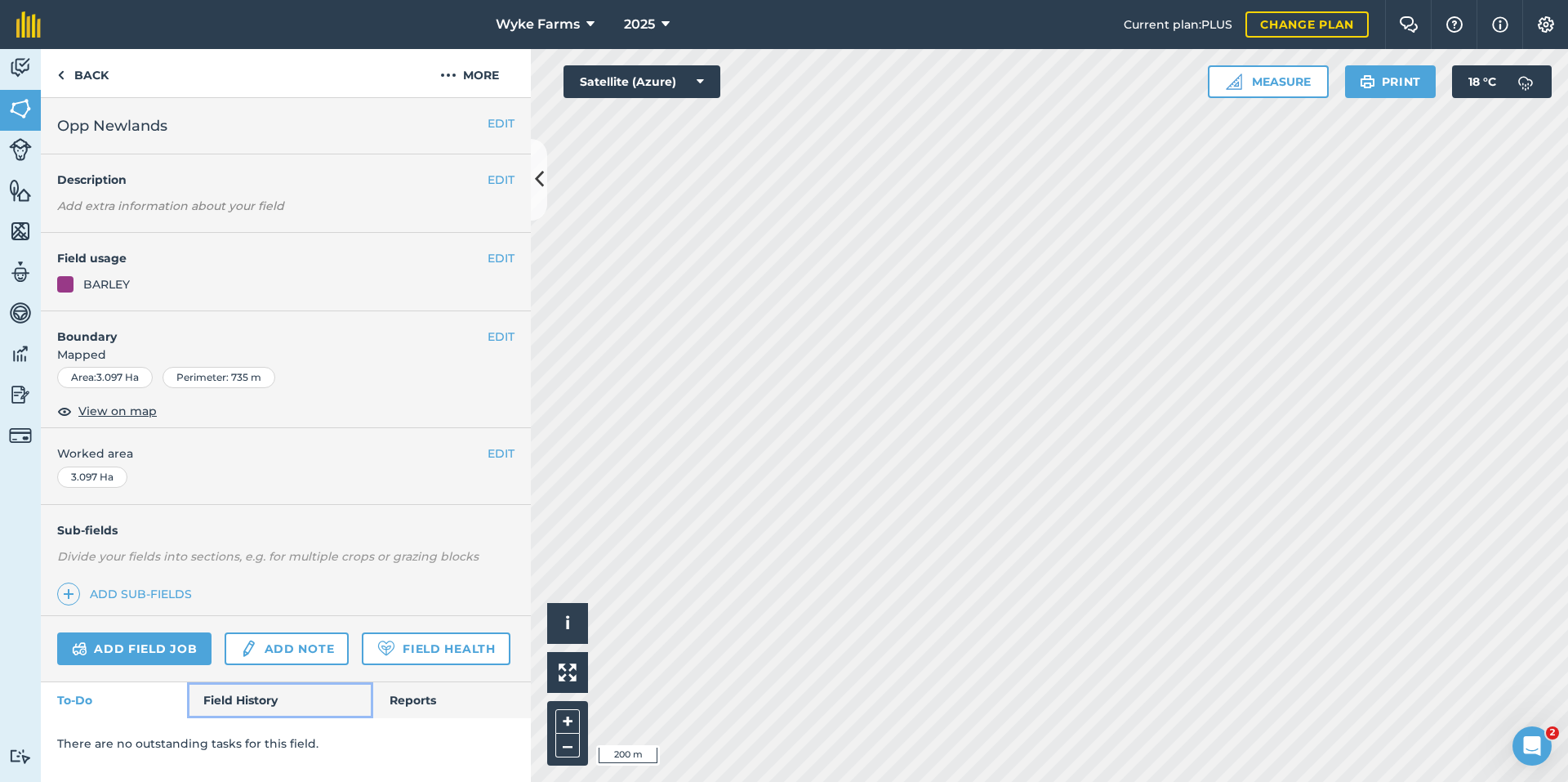
click at [257, 690] on link "Field History" at bounding box center [280, 700] width 185 height 36
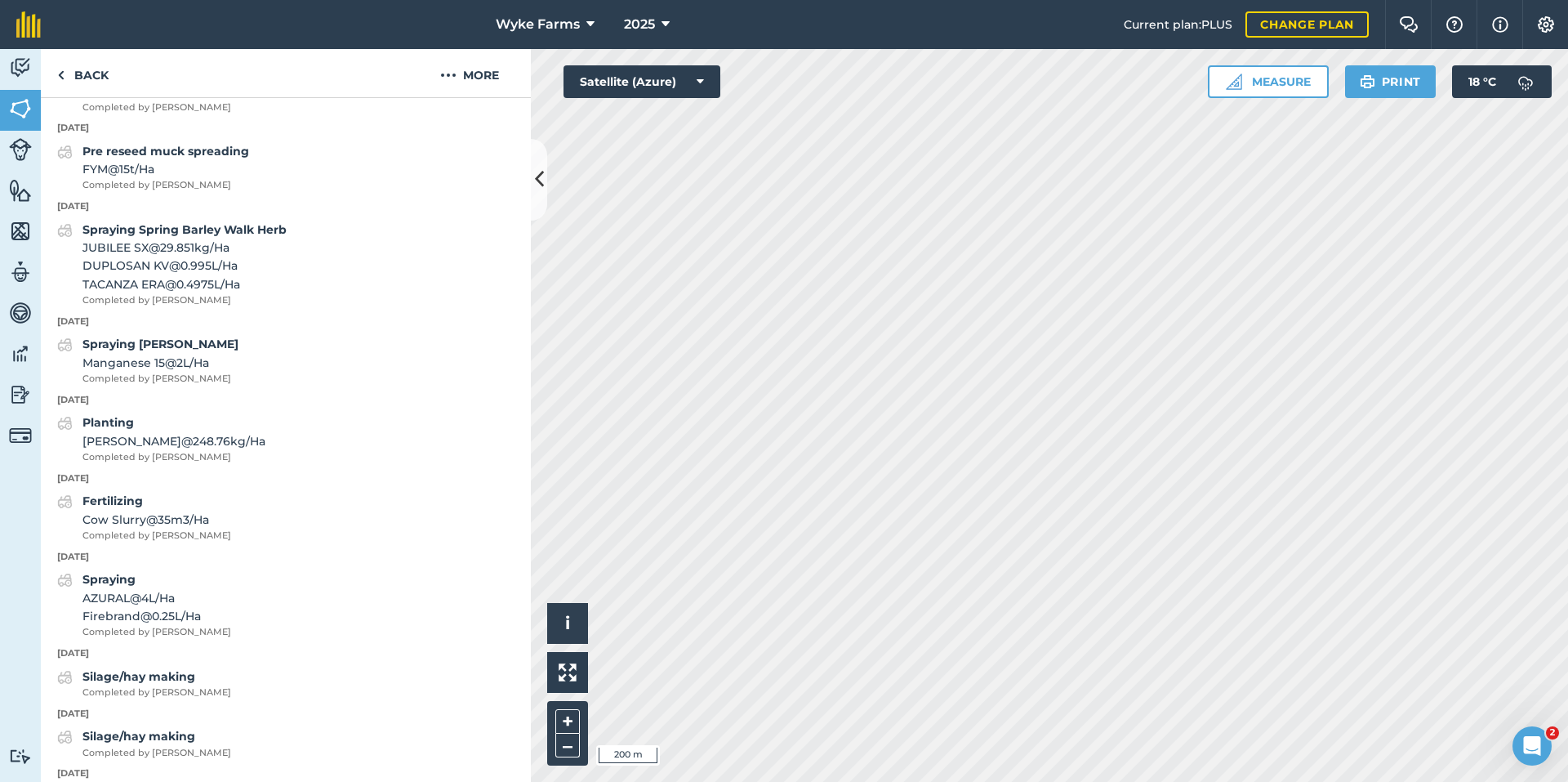
scroll to position [735, 0]
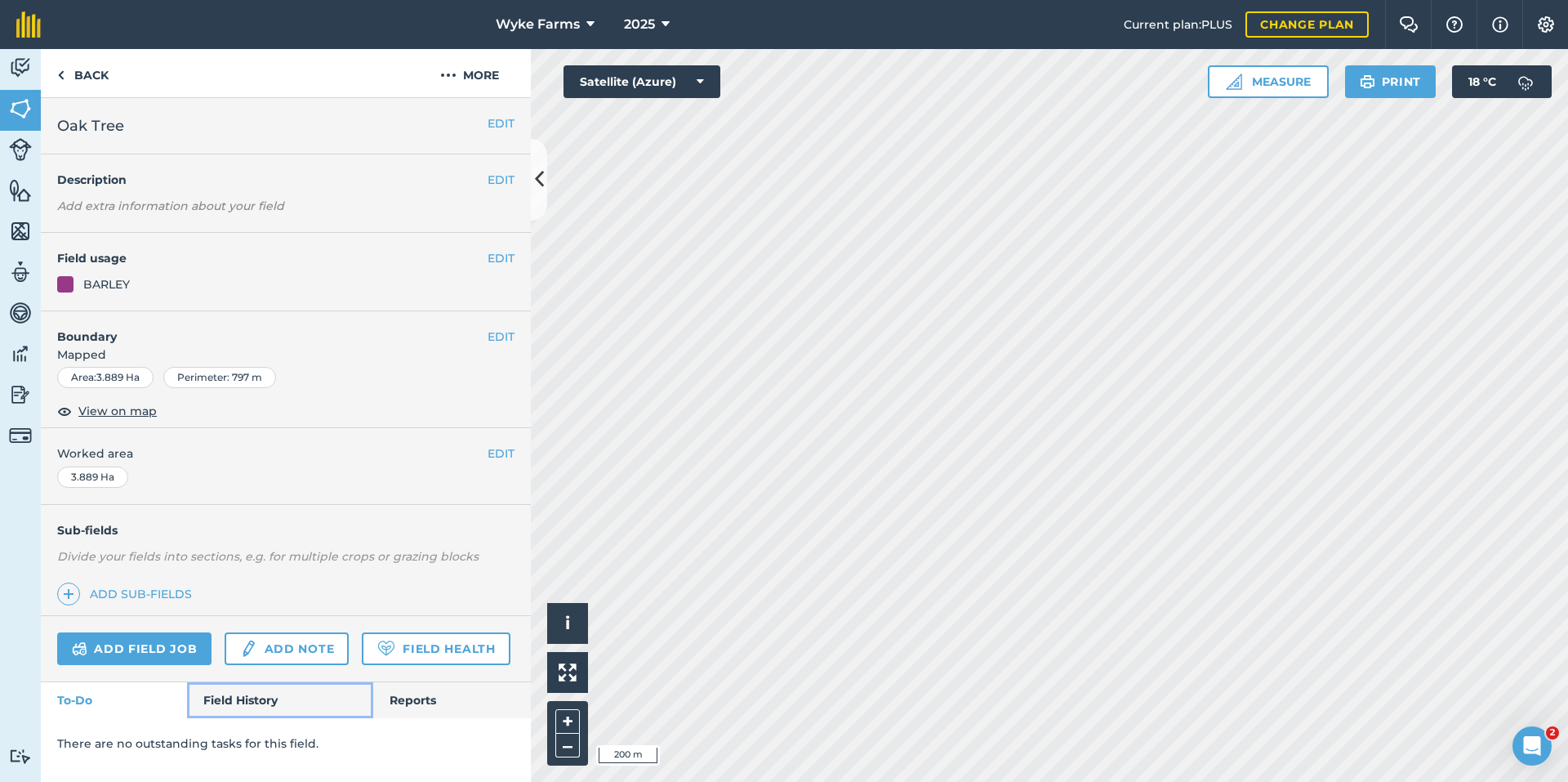
click at [253, 689] on link "Field History" at bounding box center [280, 700] width 185 height 36
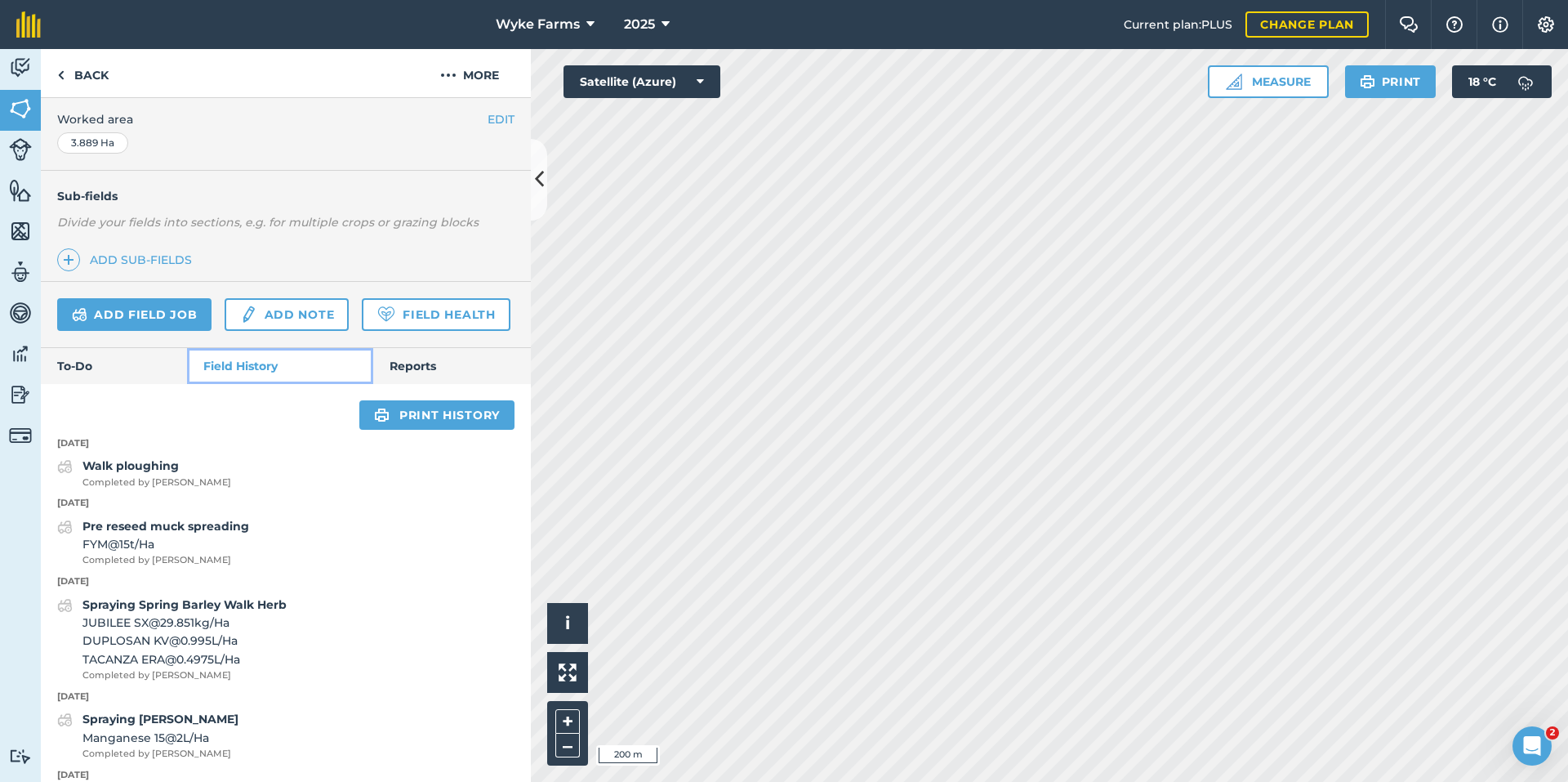
scroll to position [409, 0]
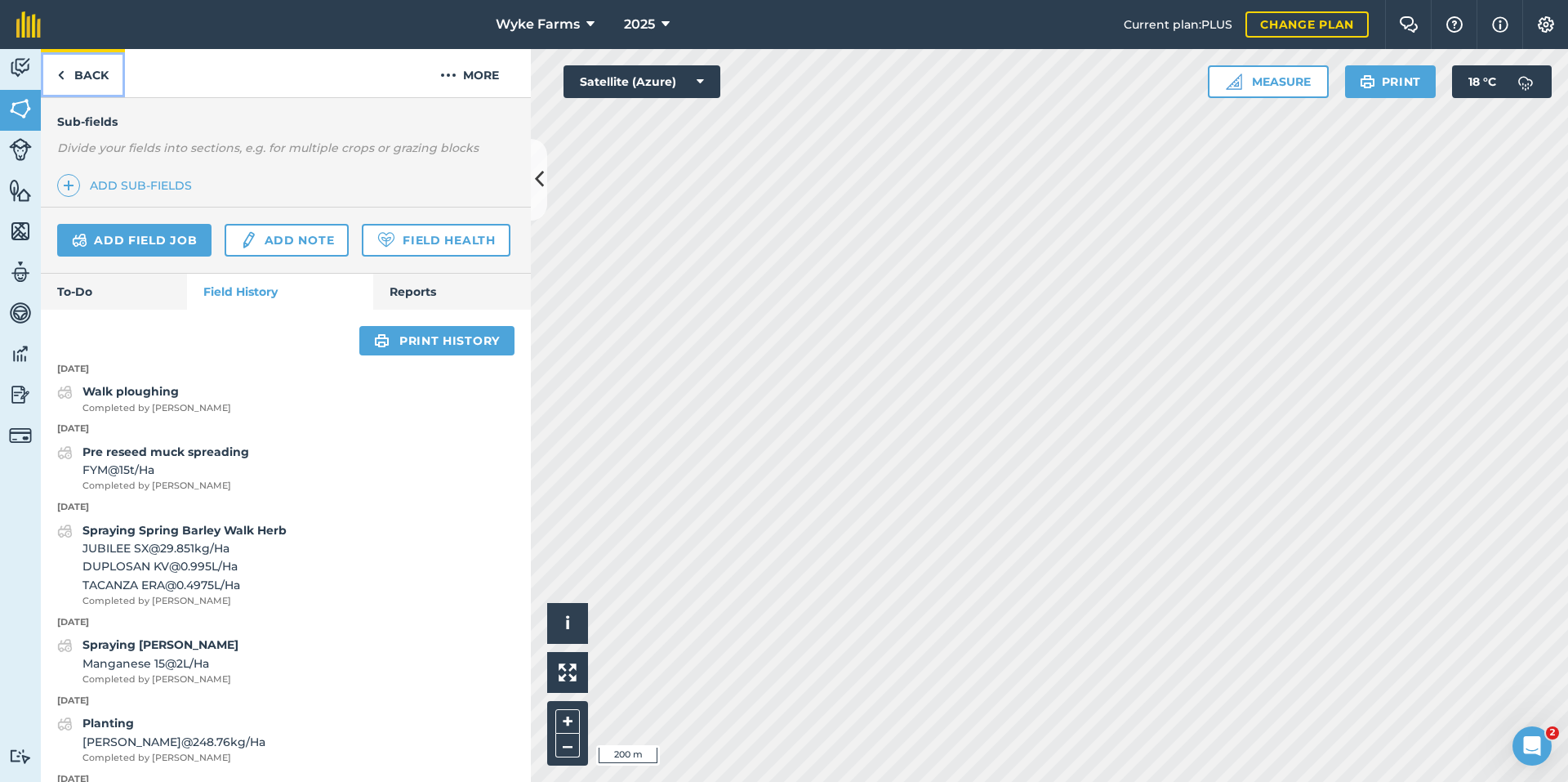
click at [81, 72] on link "Back" at bounding box center [83, 73] width 84 height 48
click at [78, 85] on link "Back" at bounding box center [83, 73] width 84 height 48
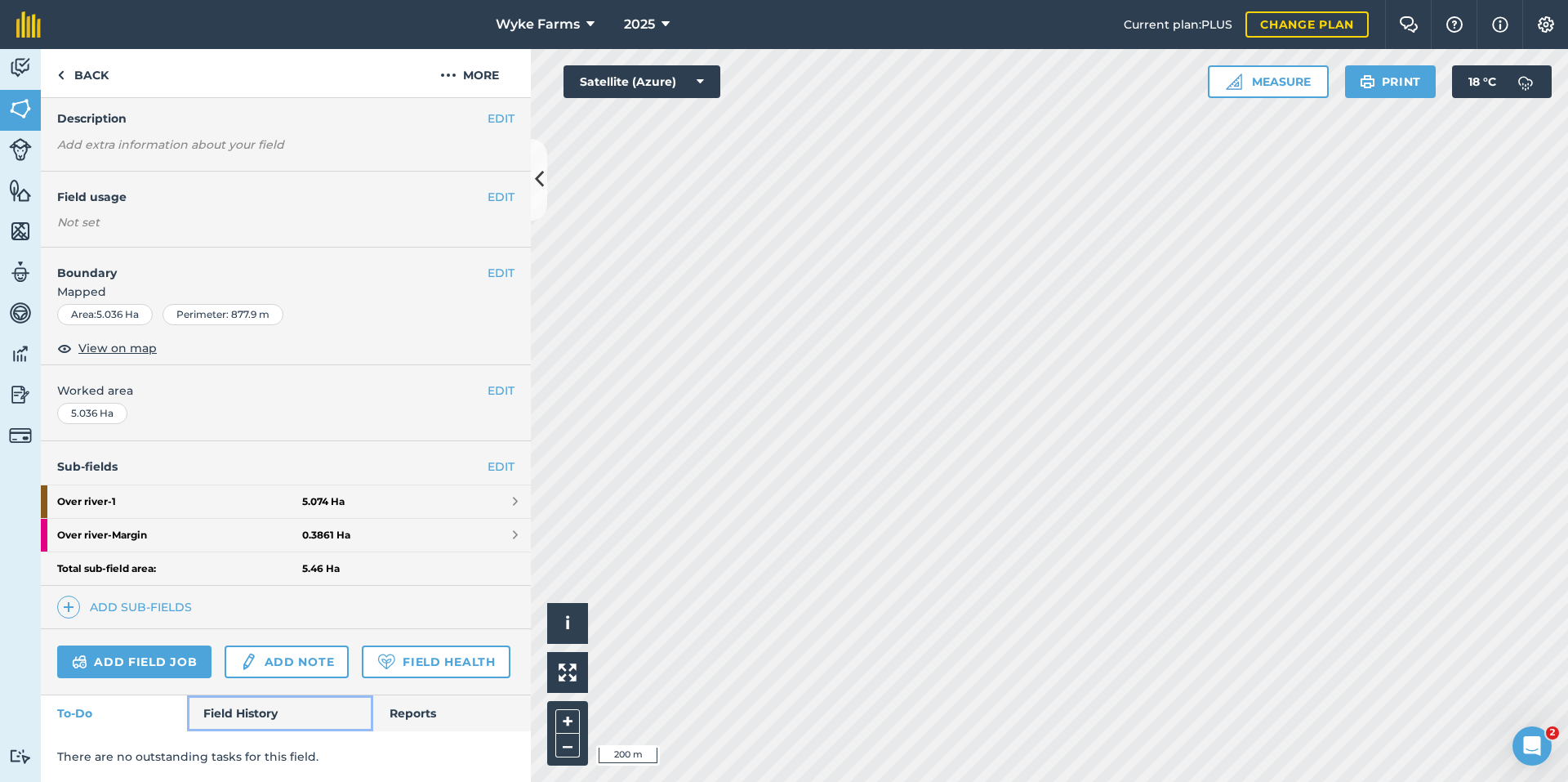
click at [251, 703] on link "Field History" at bounding box center [280, 713] width 185 height 36
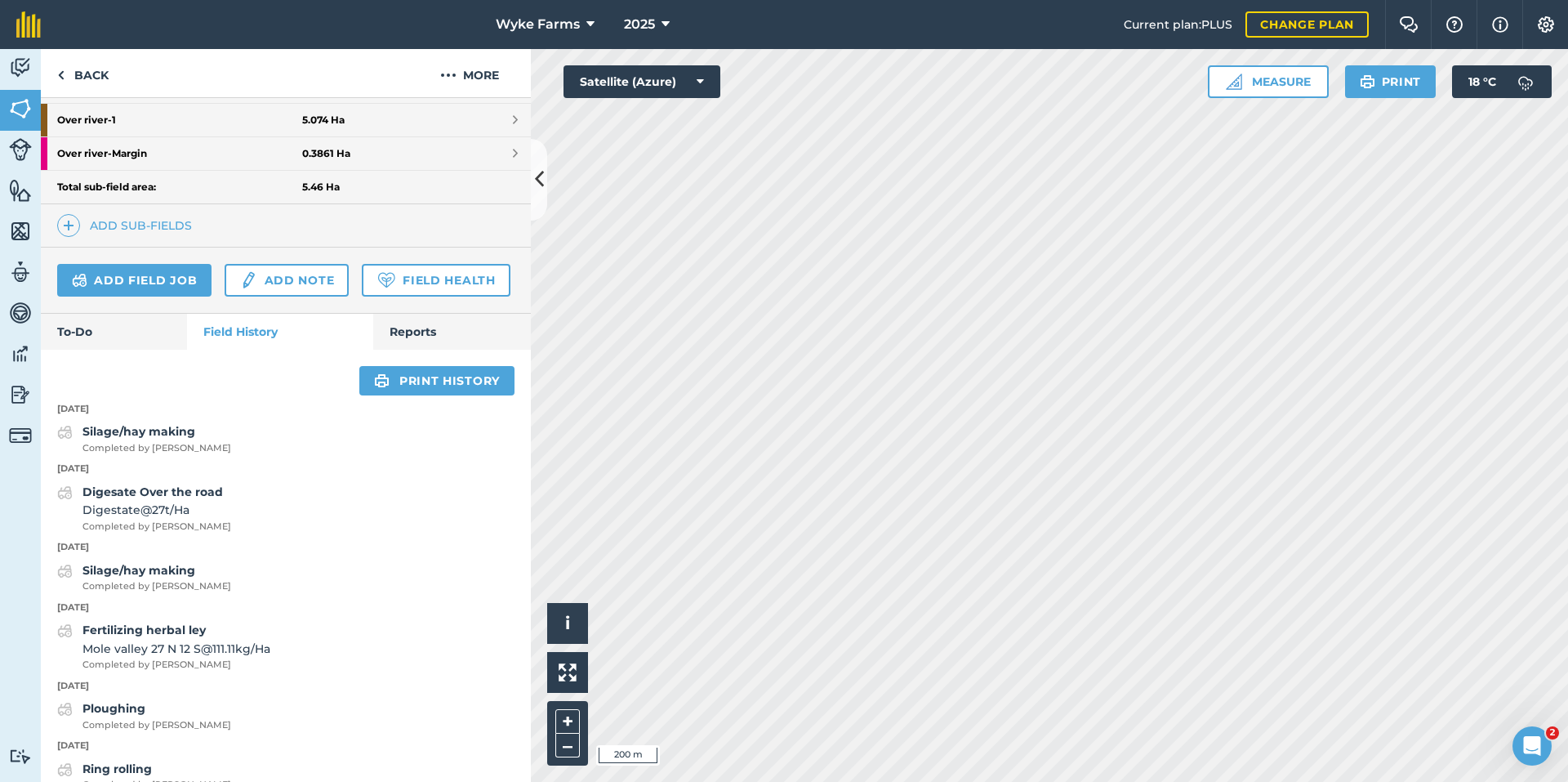
scroll to position [433, 0]
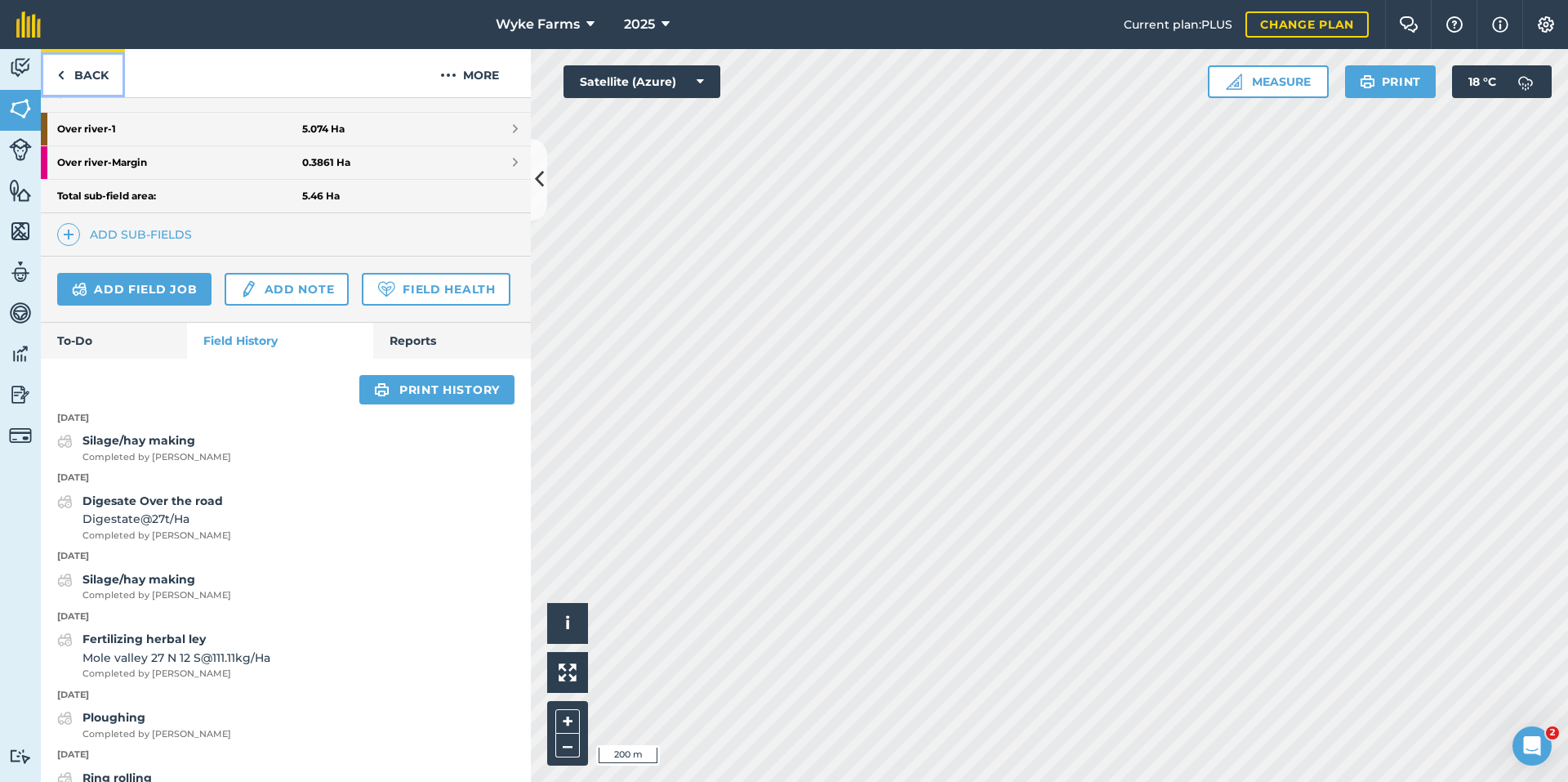
click at [101, 72] on link "Back" at bounding box center [83, 73] width 84 height 48
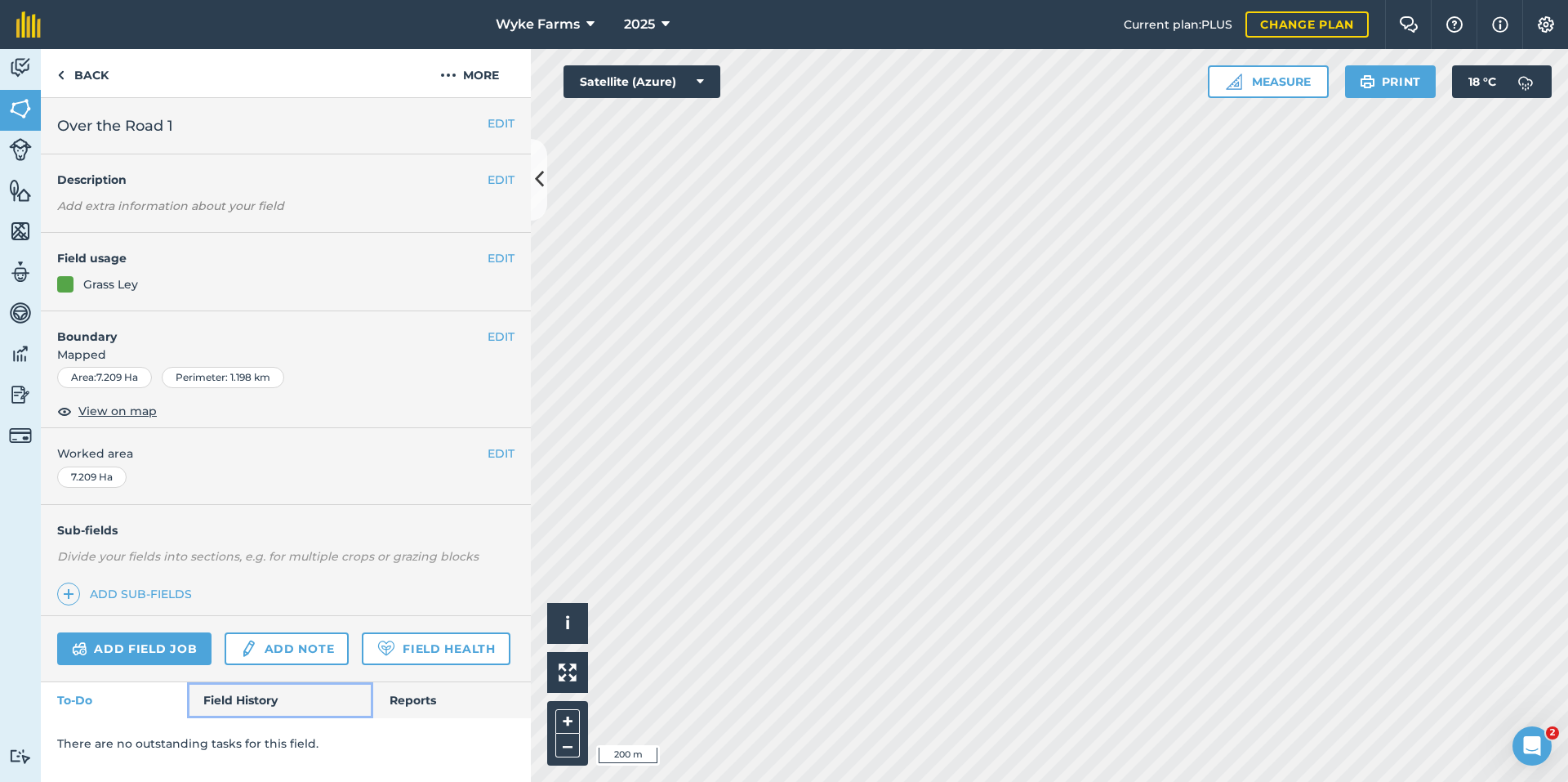
click at [290, 710] on link "Field History" at bounding box center [280, 700] width 185 height 36
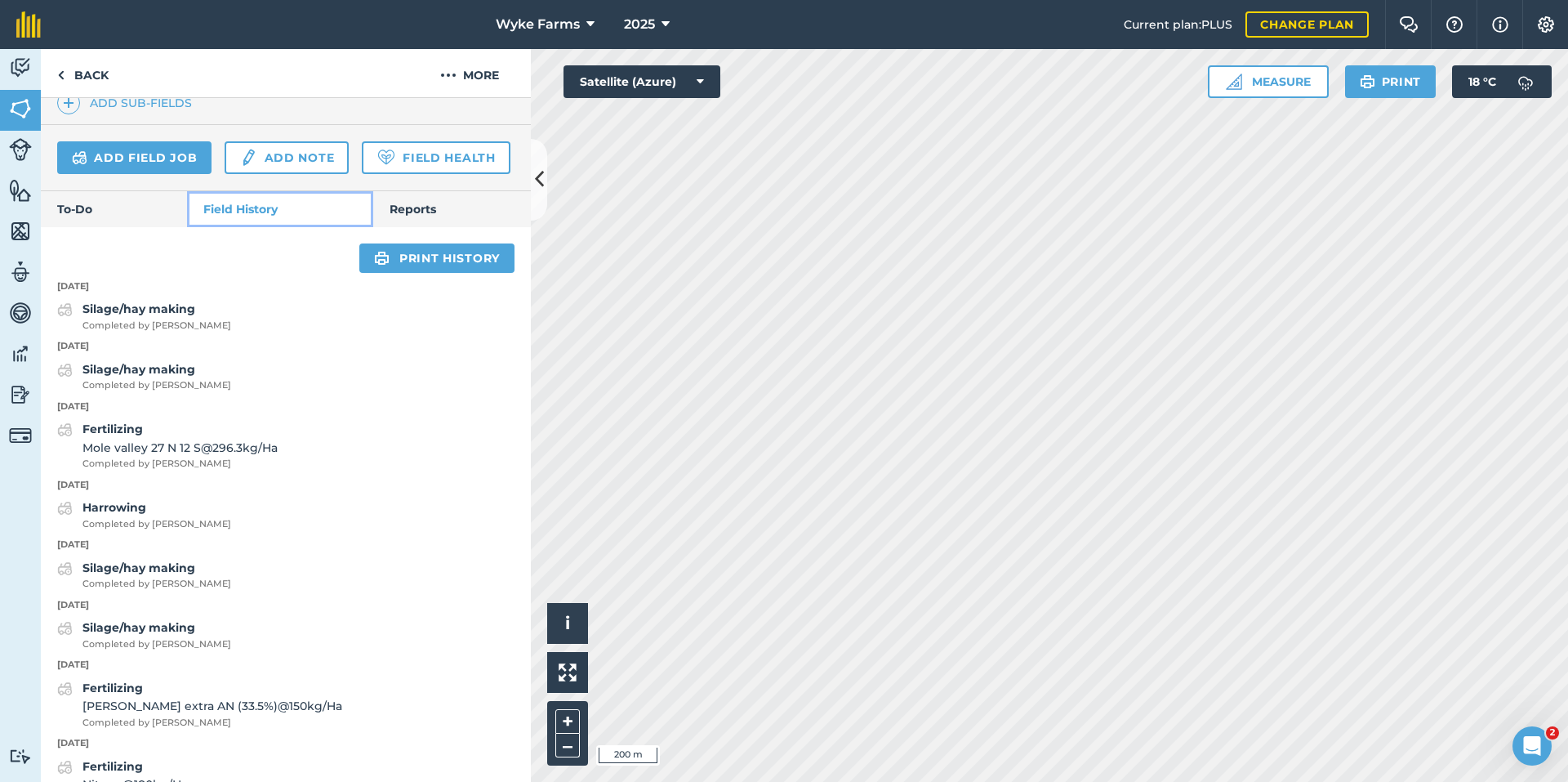
scroll to position [572, 0]
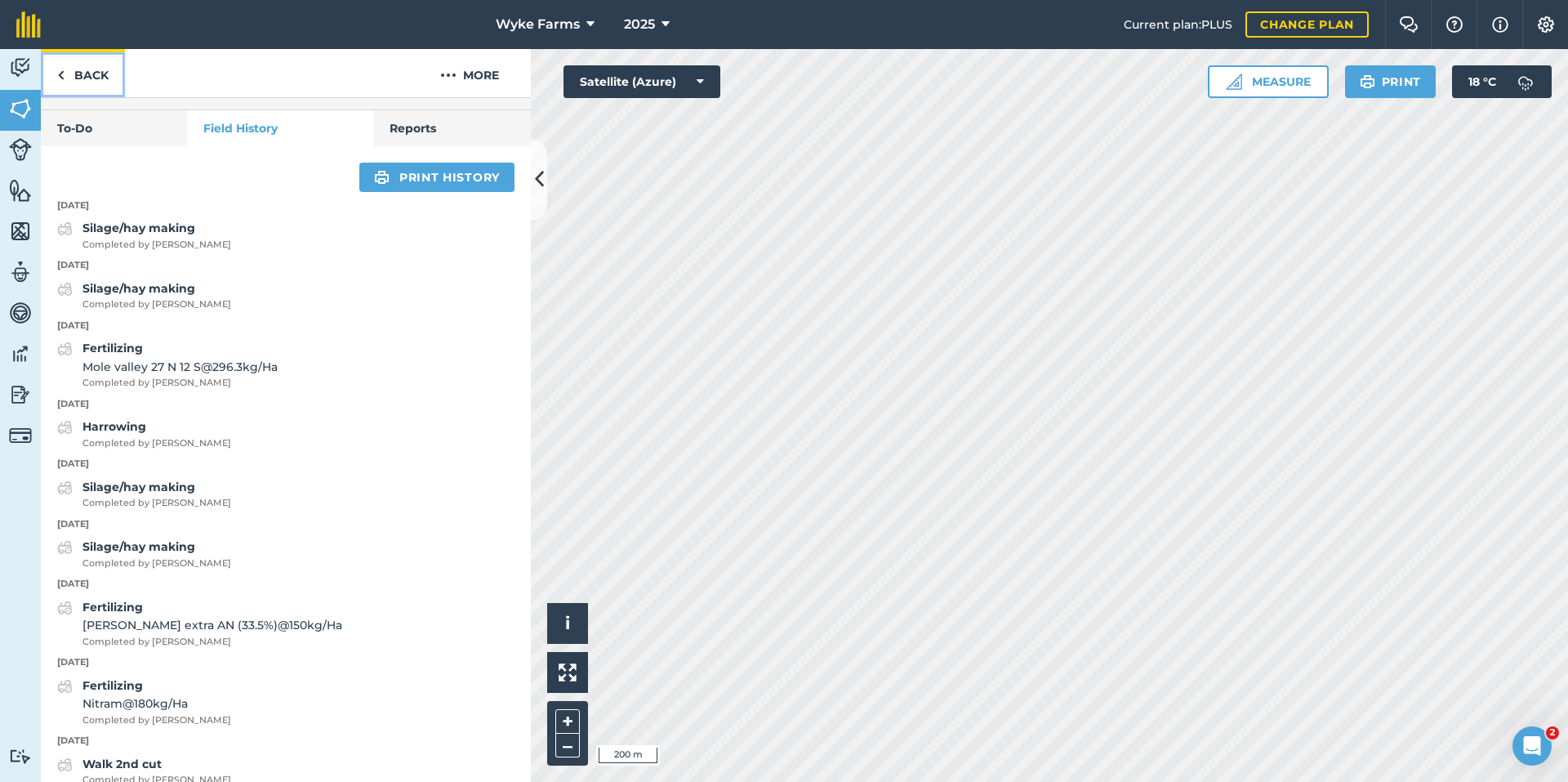
click at [94, 82] on link "Back" at bounding box center [83, 73] width 84 height 48
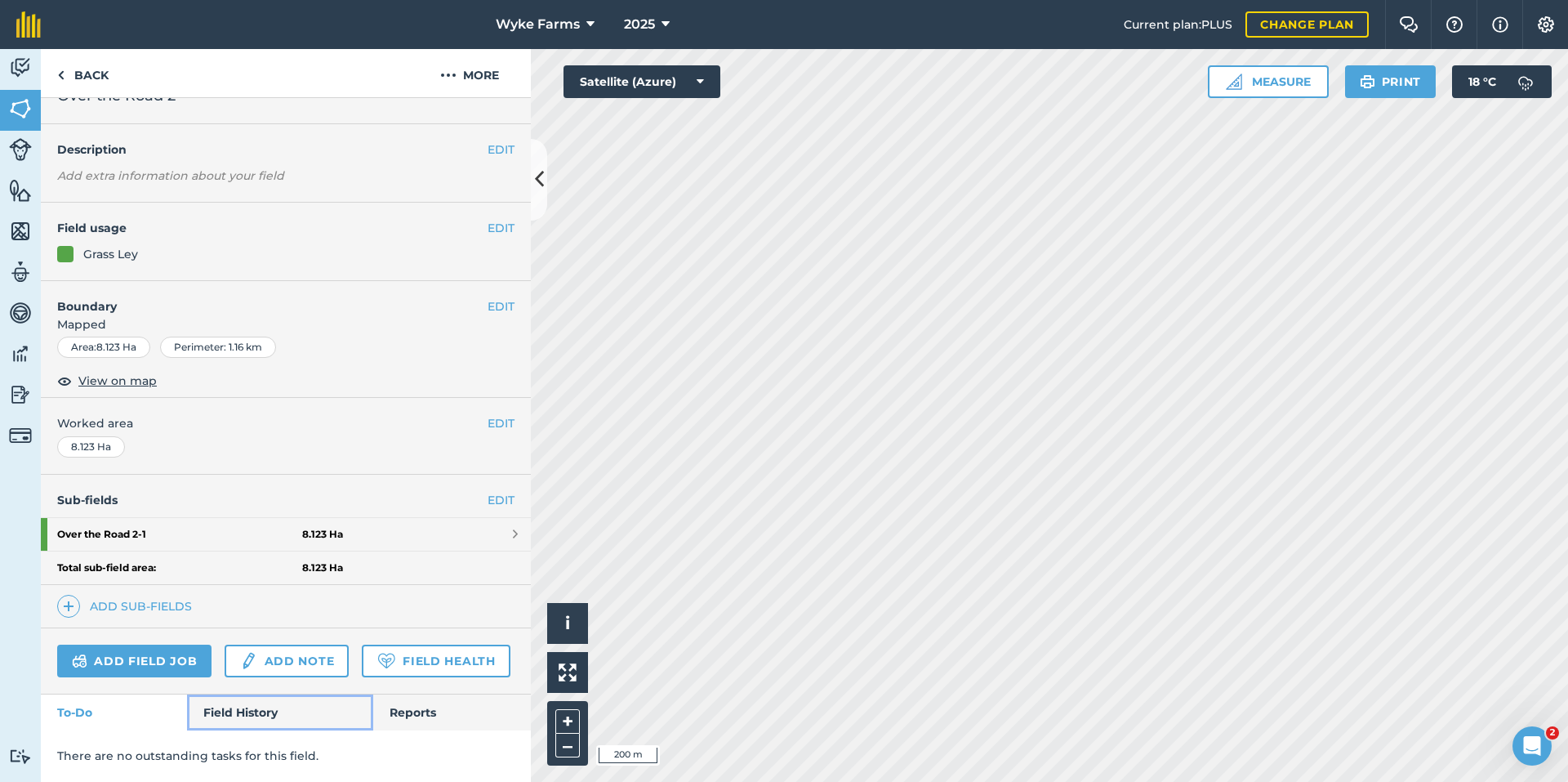
click at [315, 711] on link "Field History" at bounding box center [280, 712] width 185 height 36
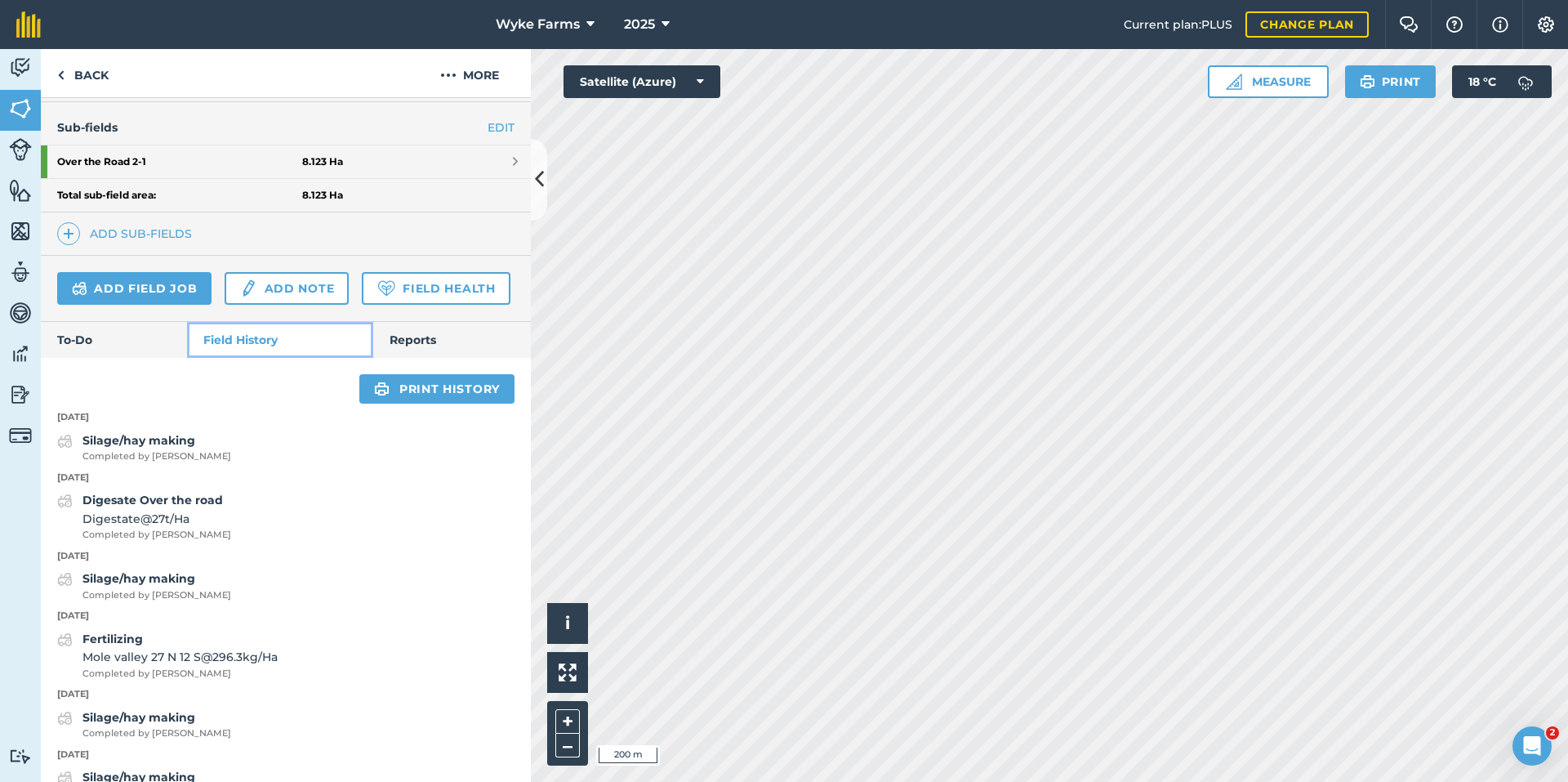
scroll to position [484, 0]
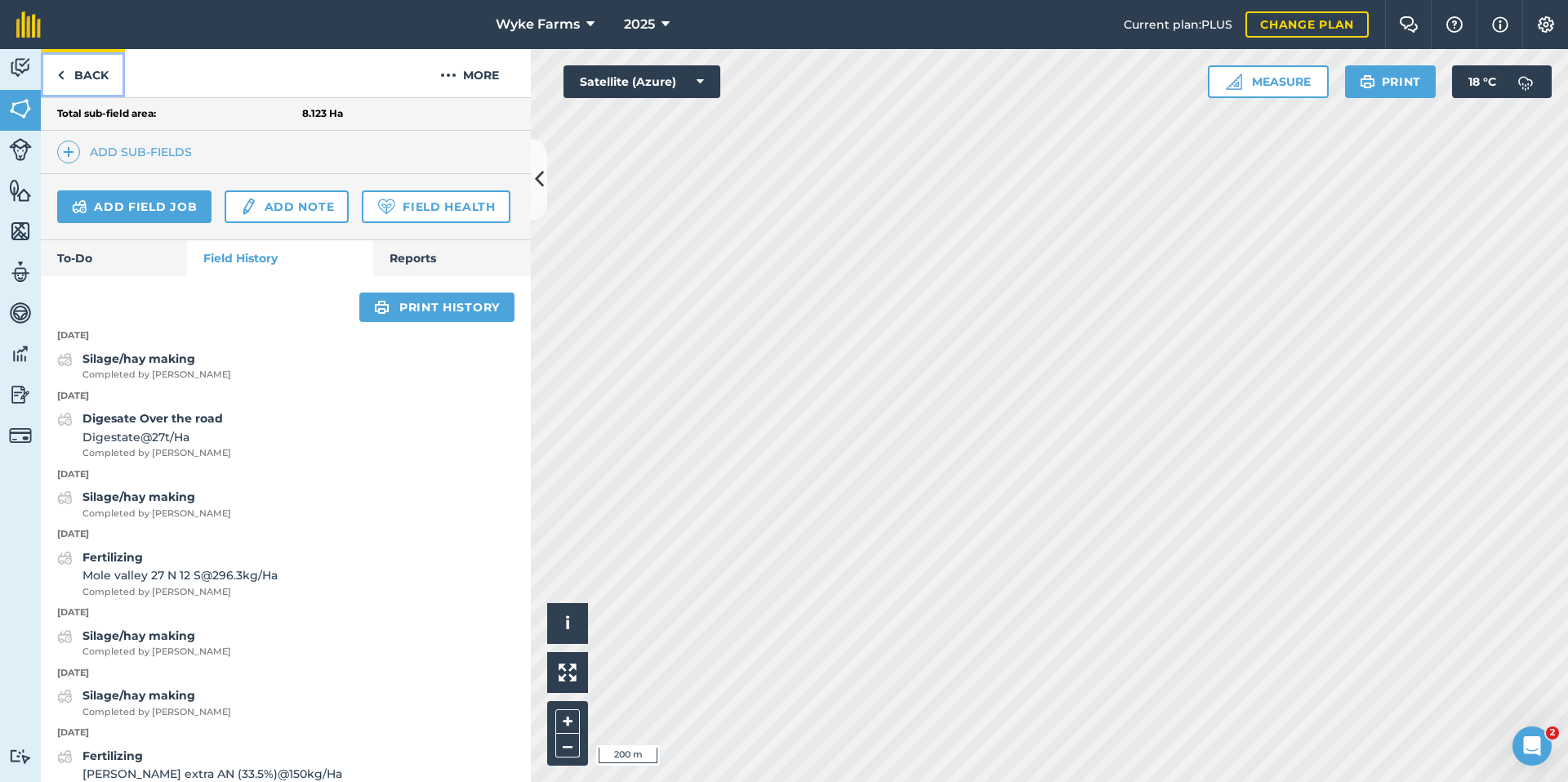
click at [101, 78] on link "Back" at bounding box center [83, 73] width 84 height 48
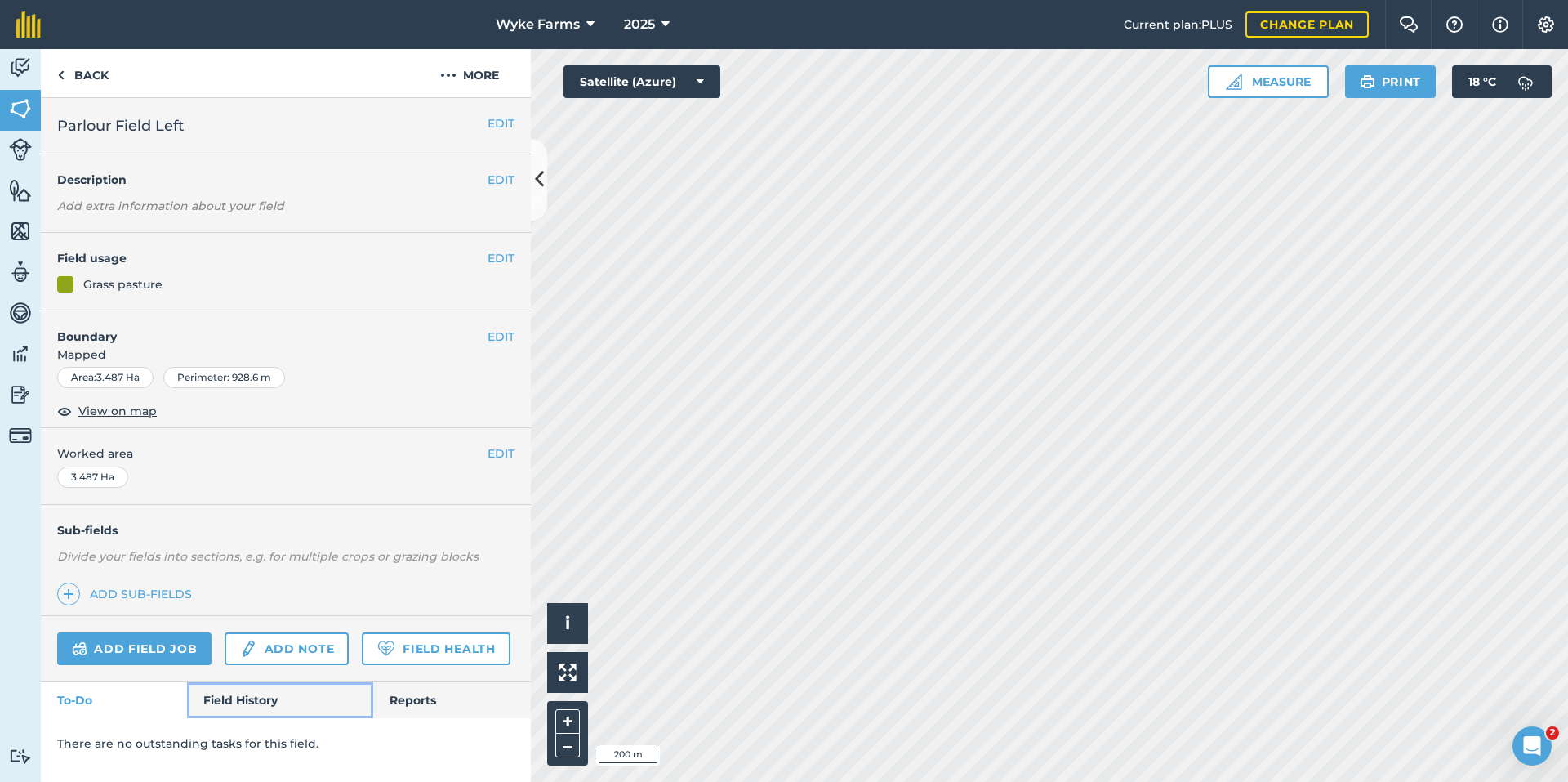
click at [258, 712] on link "Field History" at bounding box center [280, 700] width 185 height 36
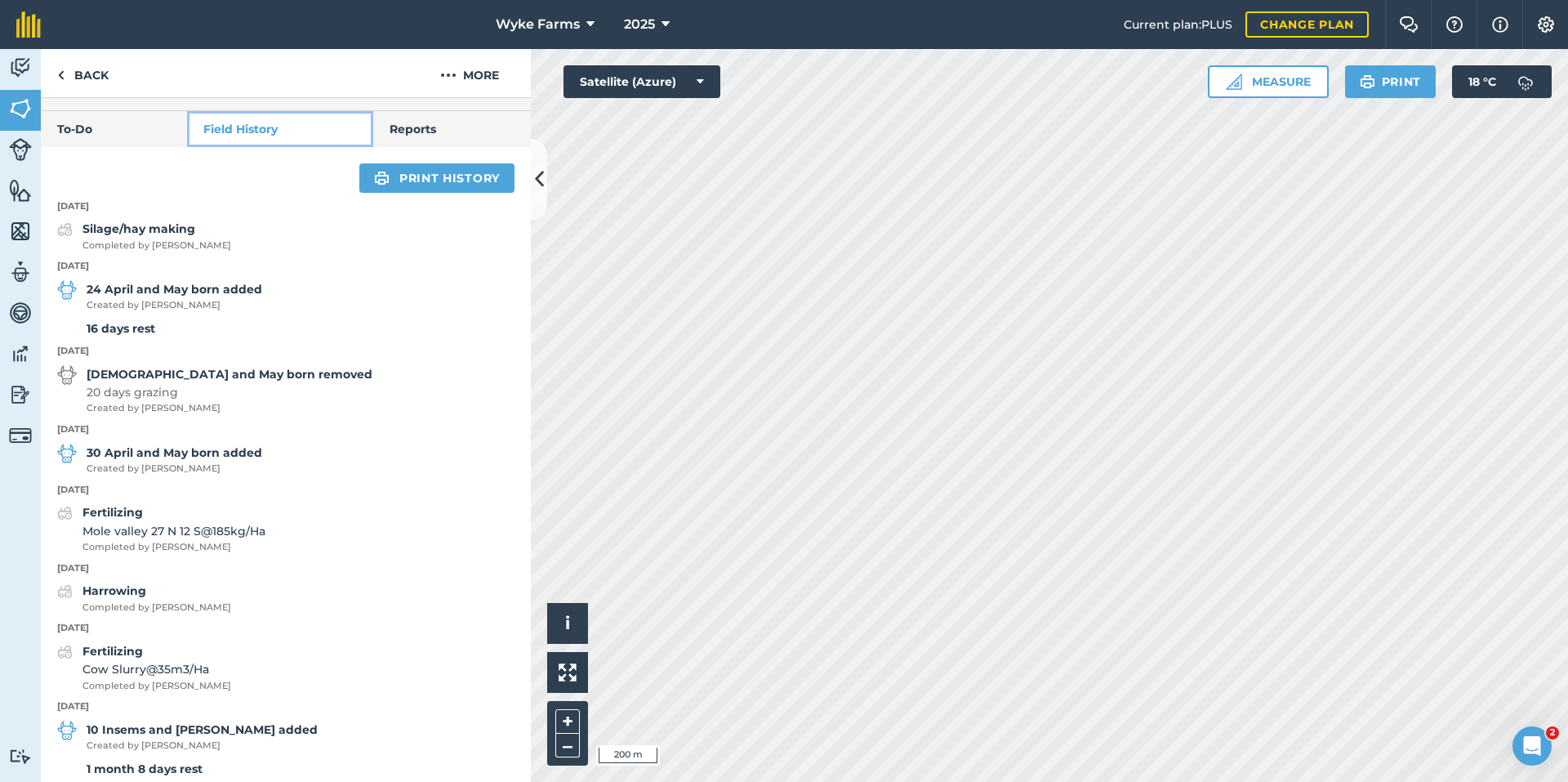
scroll to position [572, 0]
click at [83, 93] on link "Back" at bounding box center [83, 73] width 84 height 48
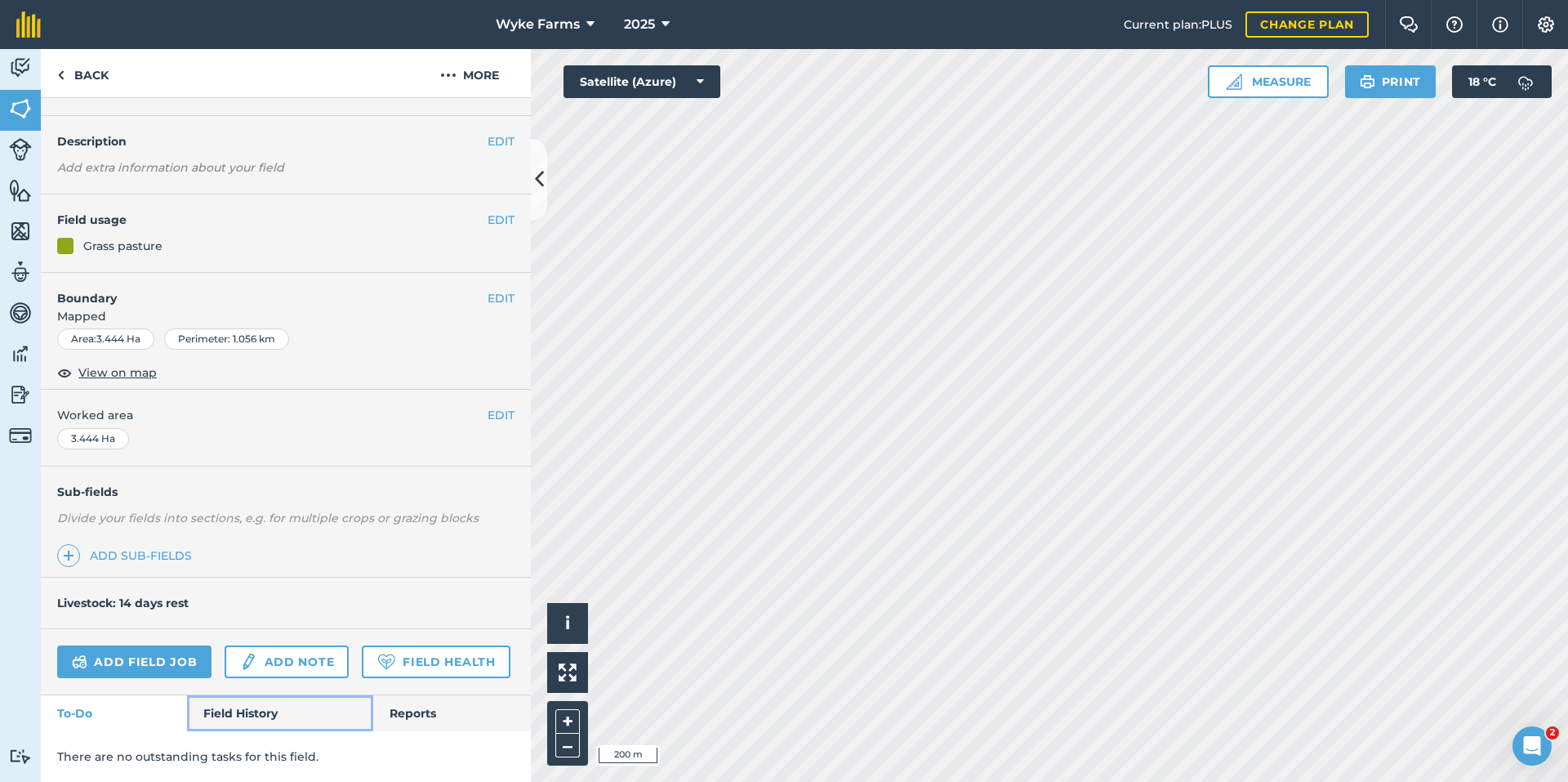
click at [302, 724] on link "Field History" at bounding box center [280, 713] width 185 height 36
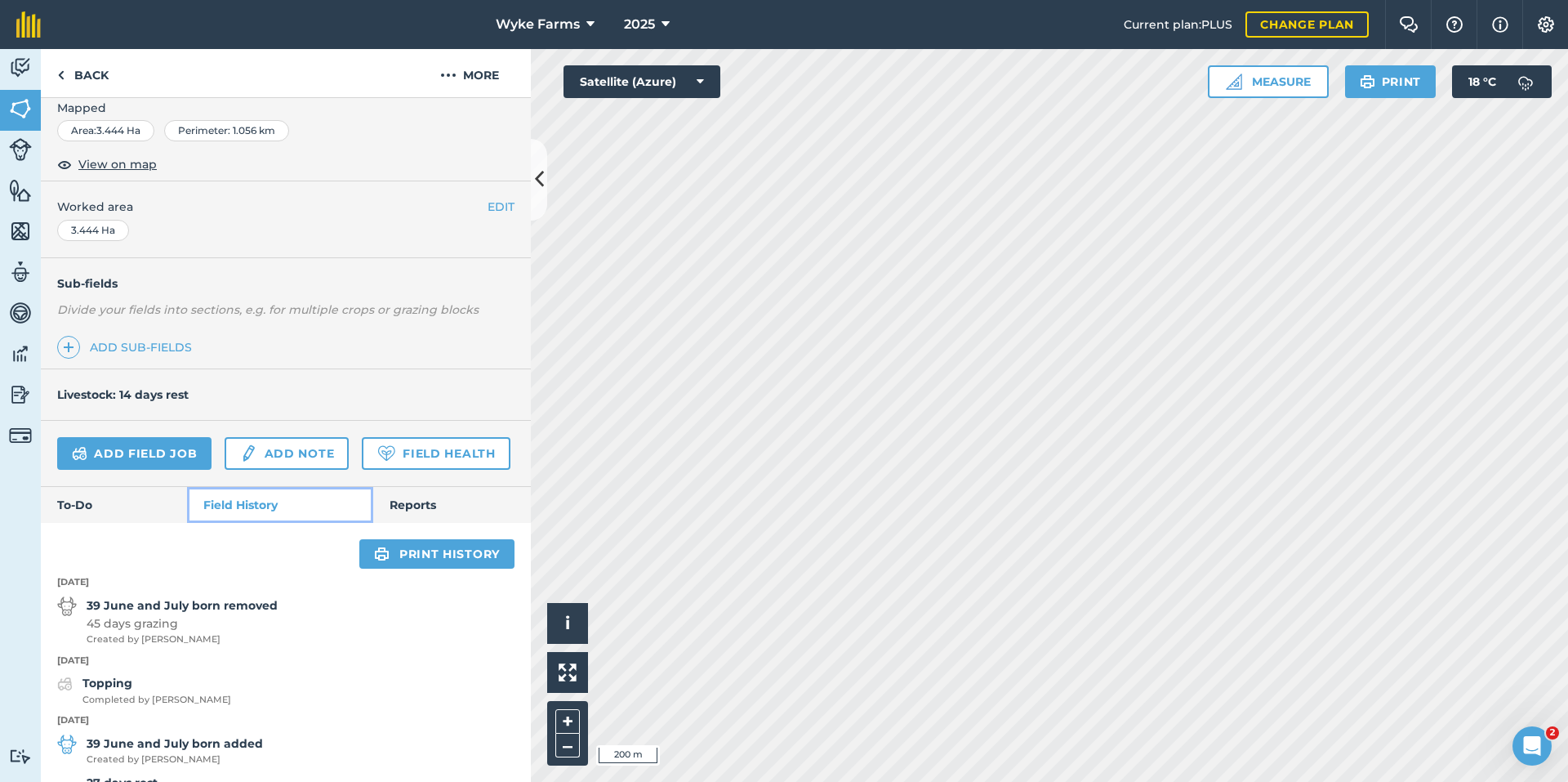
scroll to position [656, 0]
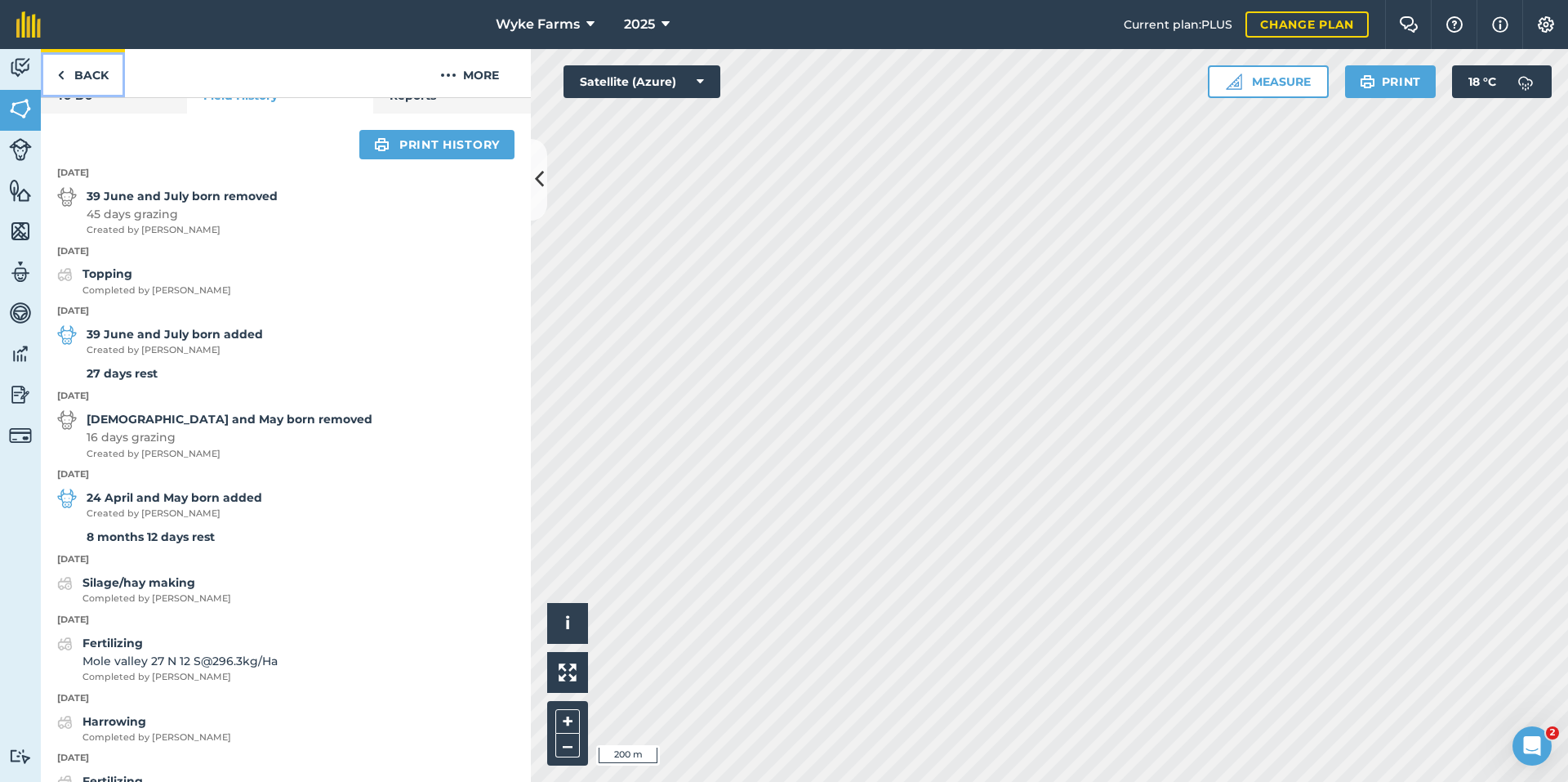
click at [77, 62] on link "Back" at bounding box center [83, 73] width 84 height 48
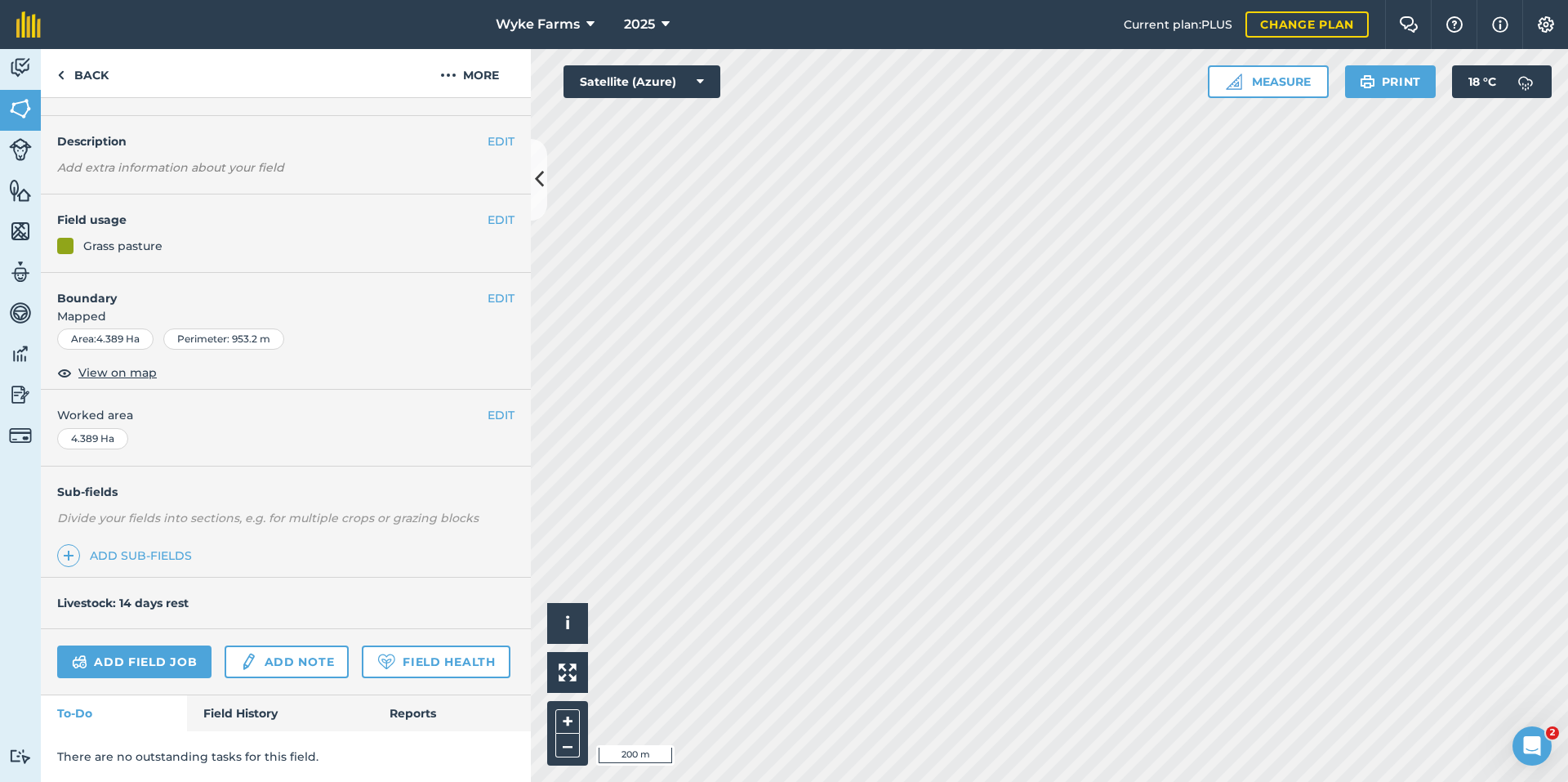
scroll to position [82, 0]
click at [276, 700] on link "Field History" at bounding box center [280, 713] width 185 height 36
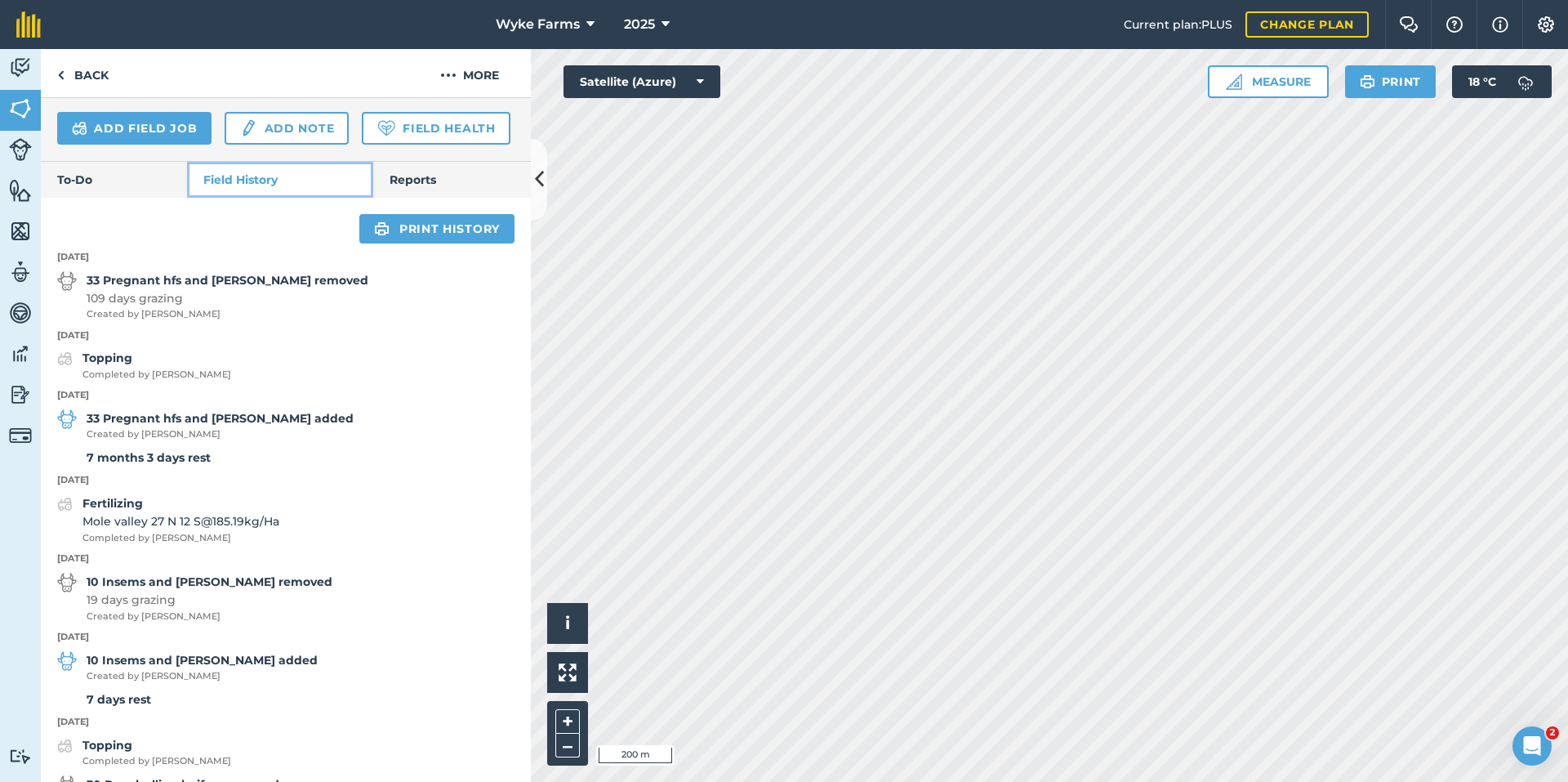
scroll to position [653, 0]
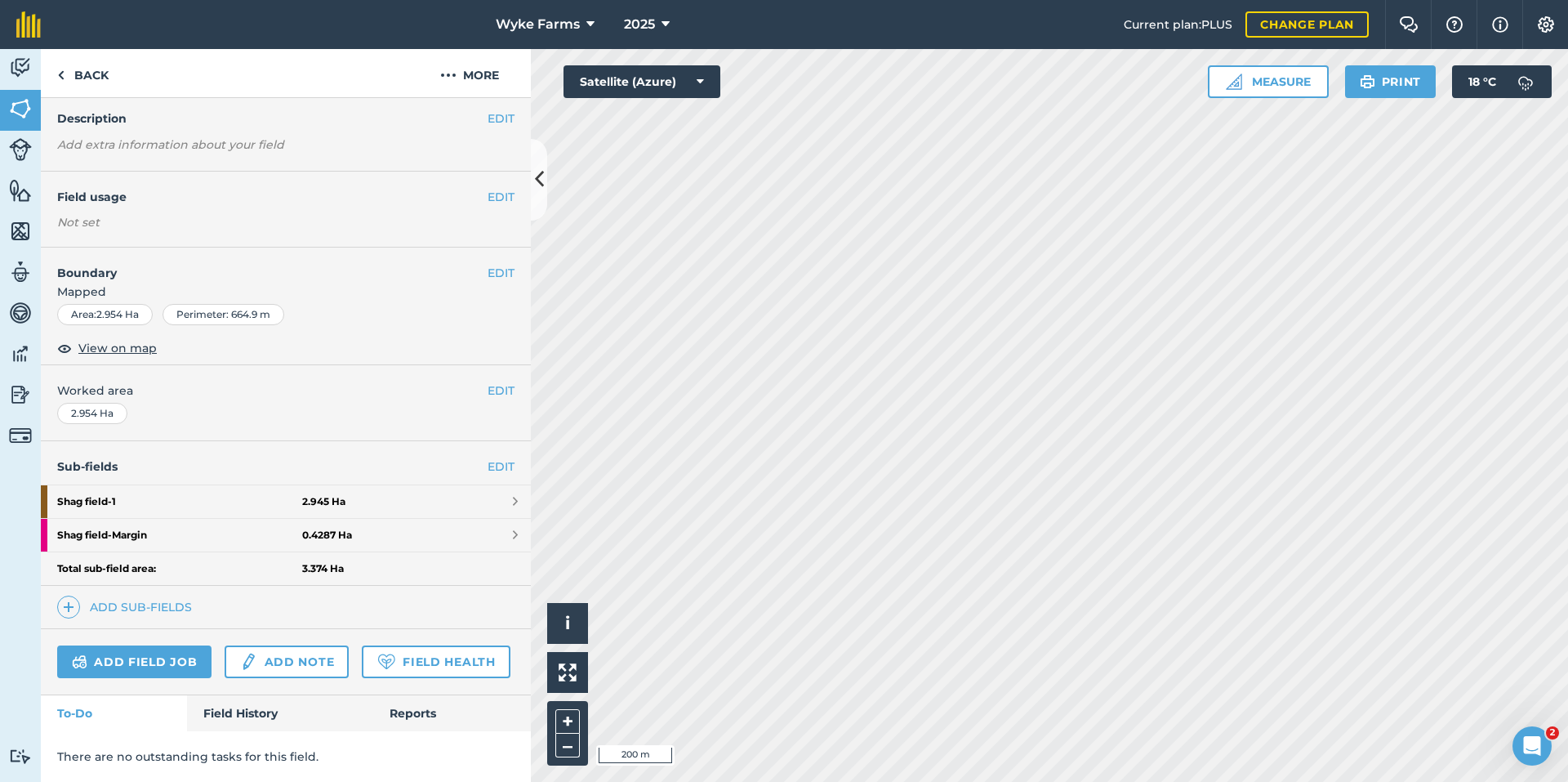
scroll to position [107, 0]
click at [257, 693] on div "Add field job Add note Field Health" at bounding box center [286, 662] width 490 height 66
click at [255, 700] on link "Field History" at bounding box center [280, 713] width 185 height 36
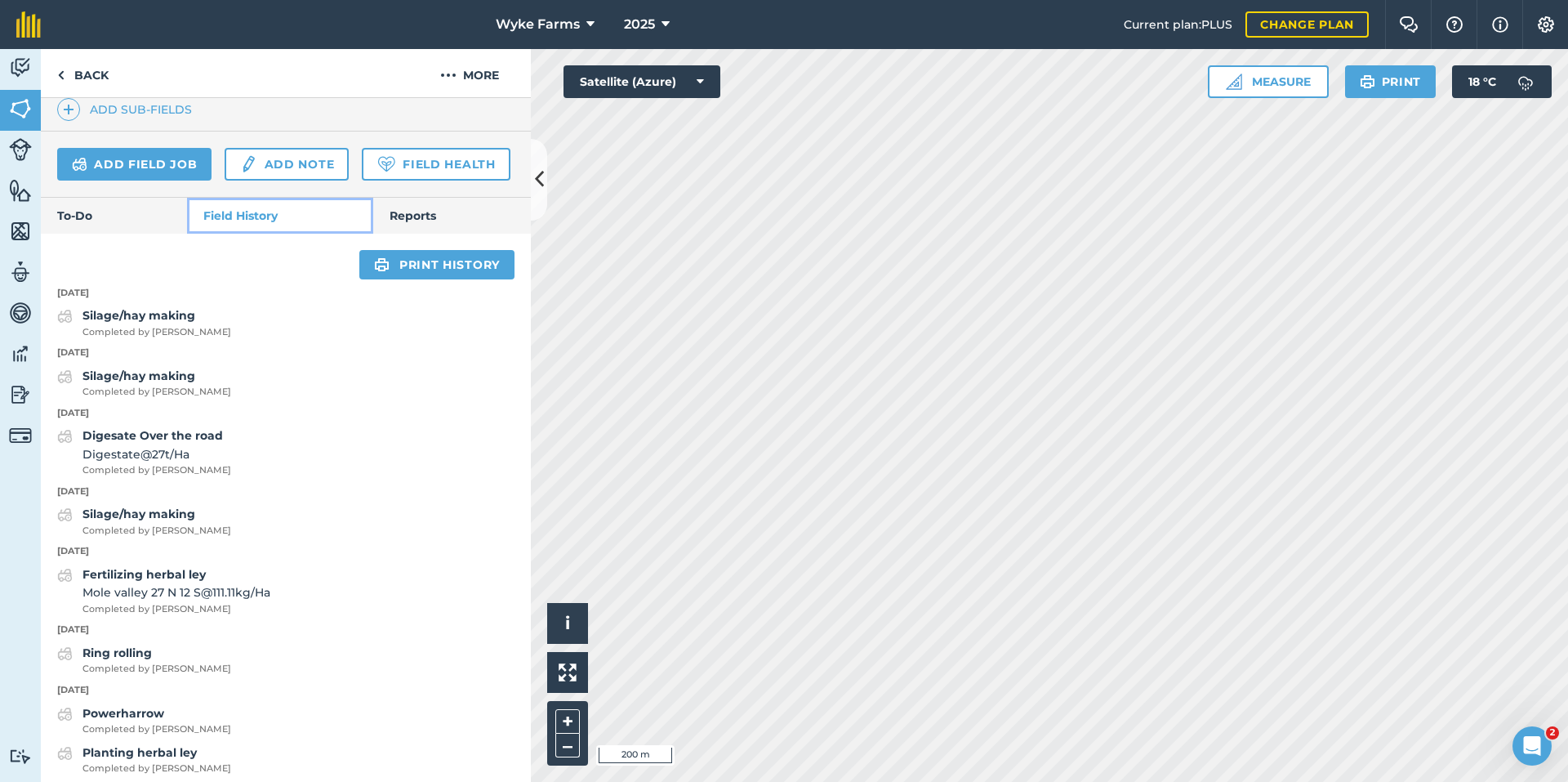
scroll to position [597, 0]
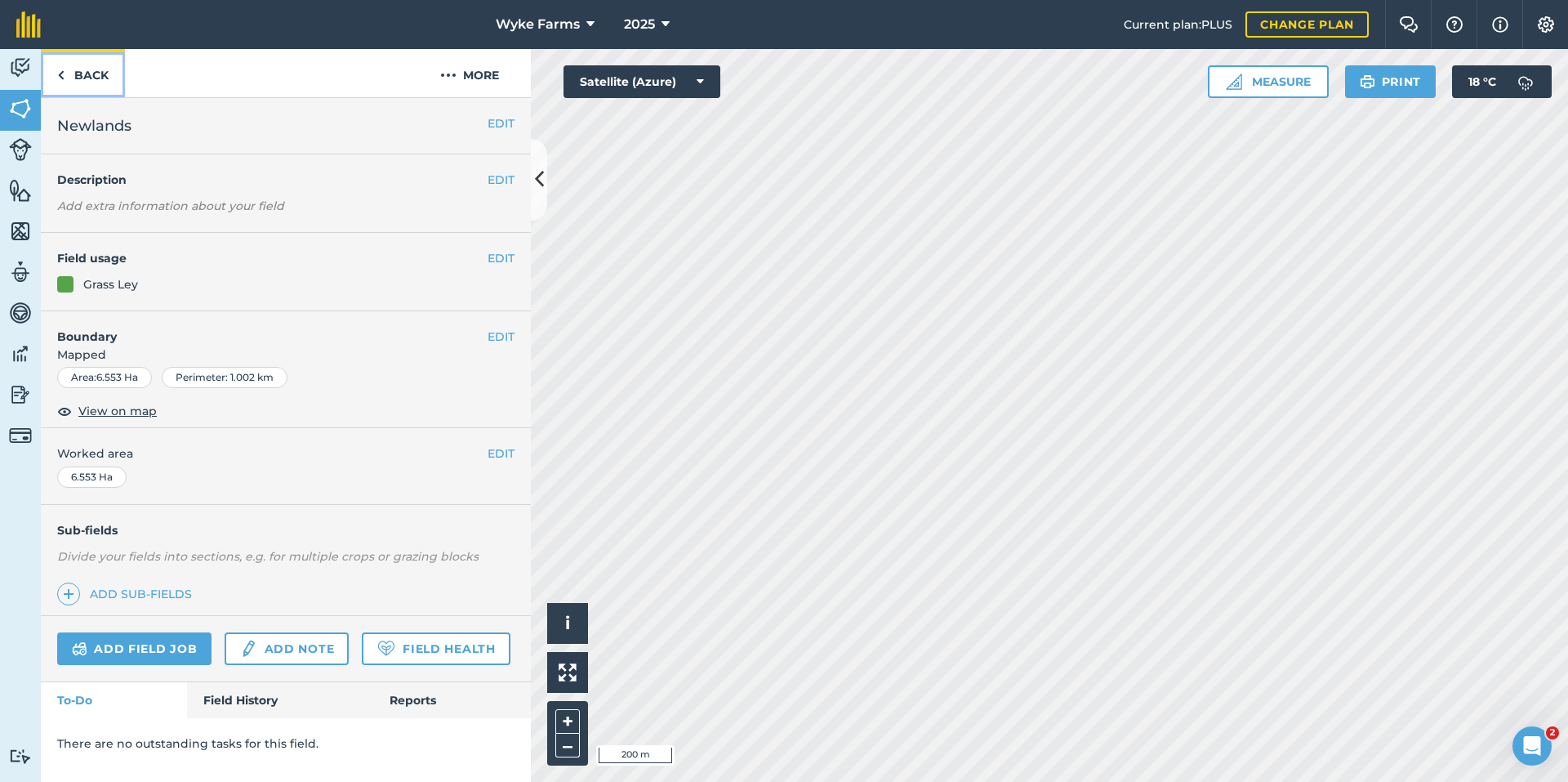
click at [115, 78] on link "Back" at bounding box center [83, 73] width 84 height 48
click at [58, 70] on img at bounding box center [61, 75] width 8 height 20
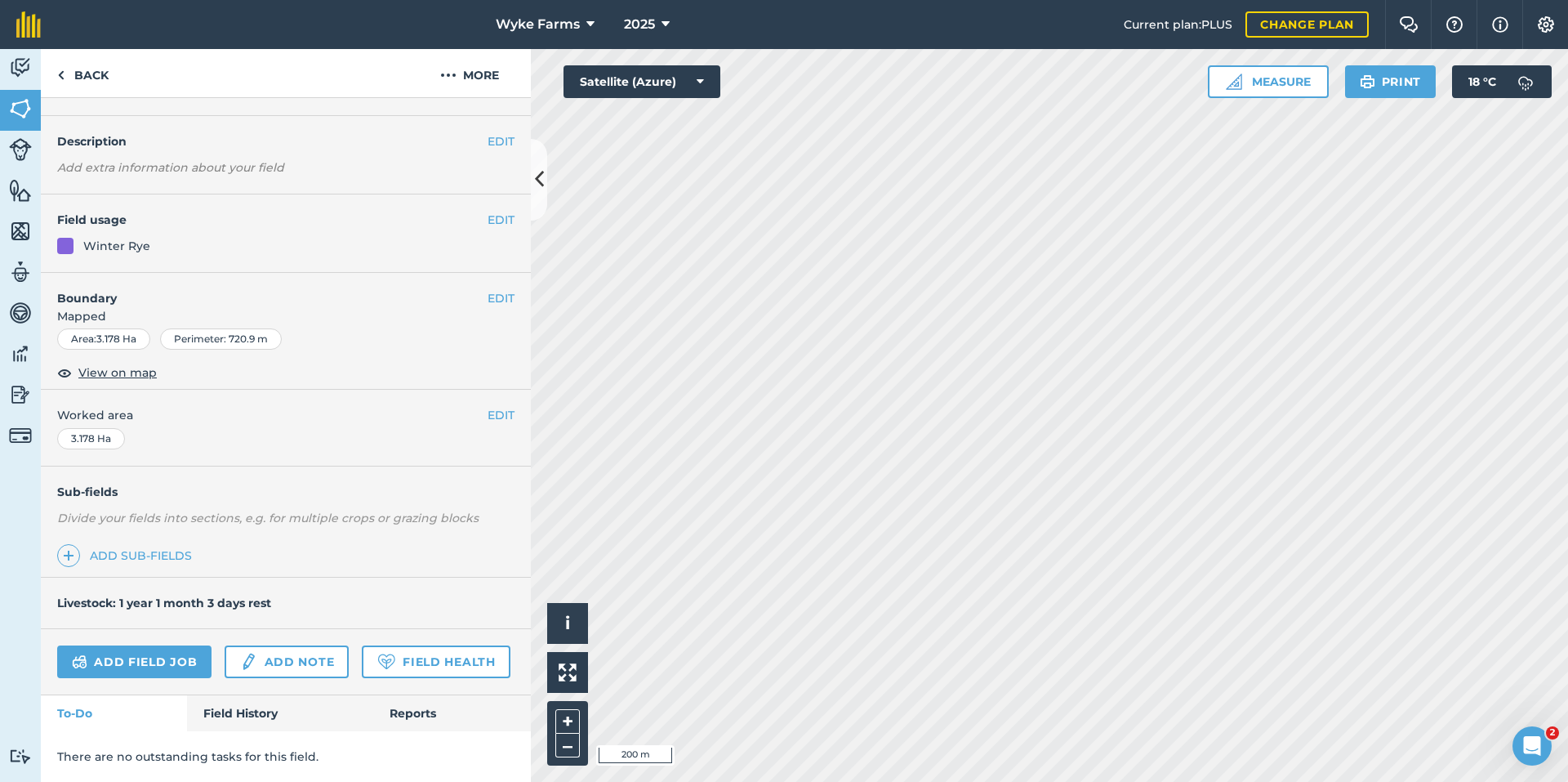
scroll to position [84, 0]
click at [246, 722] on link "Field History" at bounding box center [280, 713] width 185 height 36
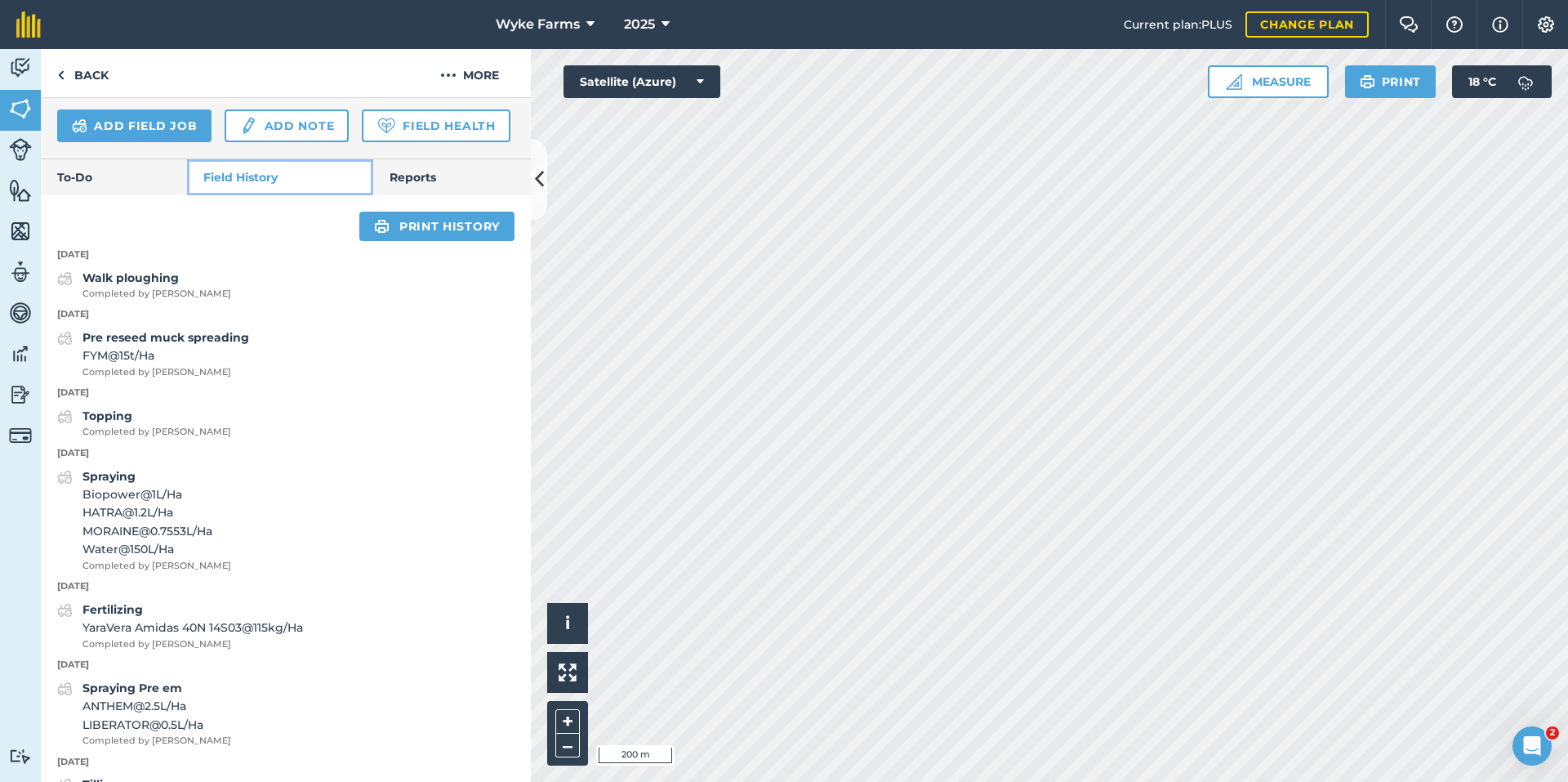
scroll to position [656, 0]
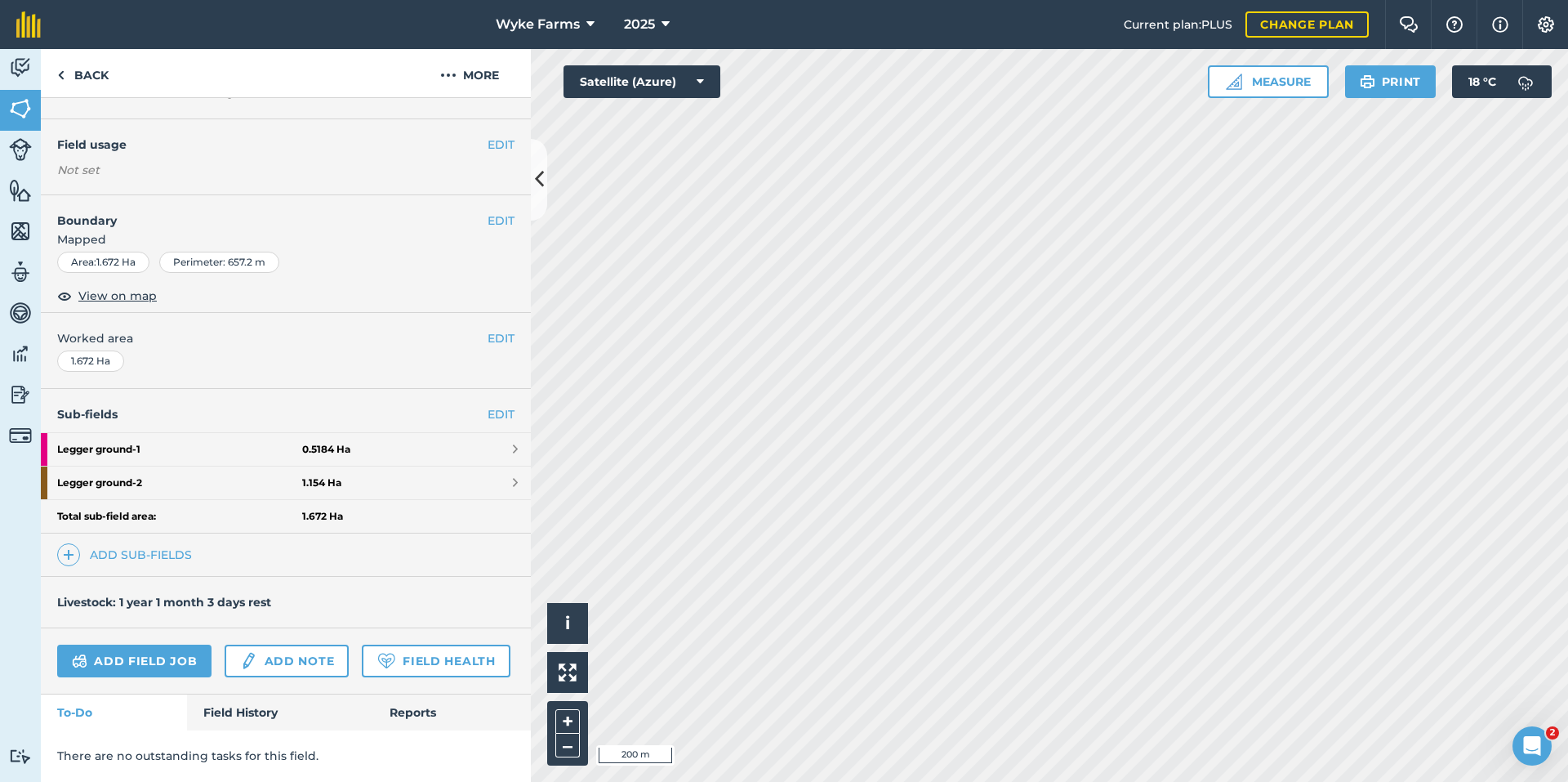
scroll to position [107, 0]
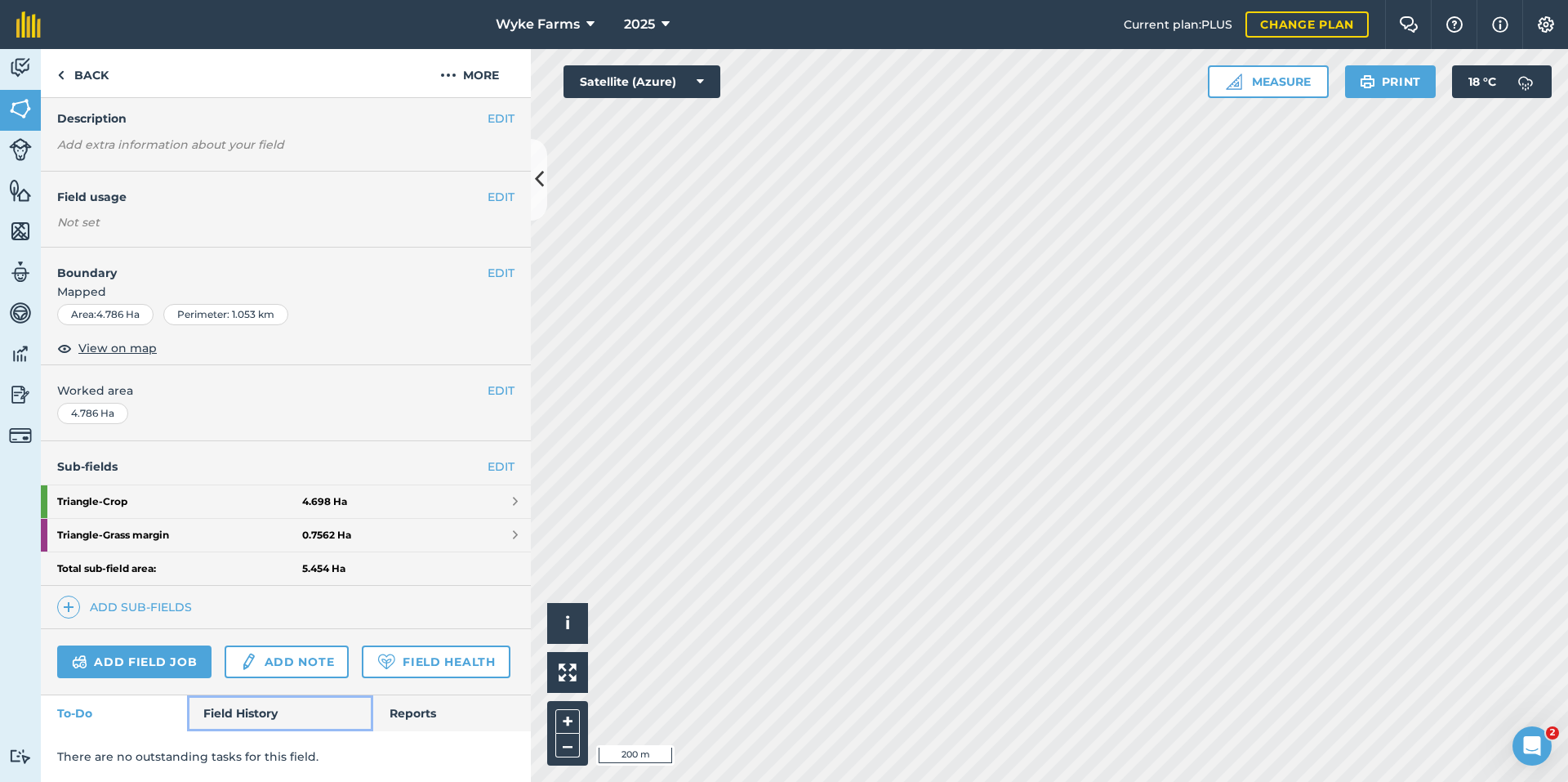
click at [245, 718] on link "Field History" at bounding box center [280, 713] width 185 height 36
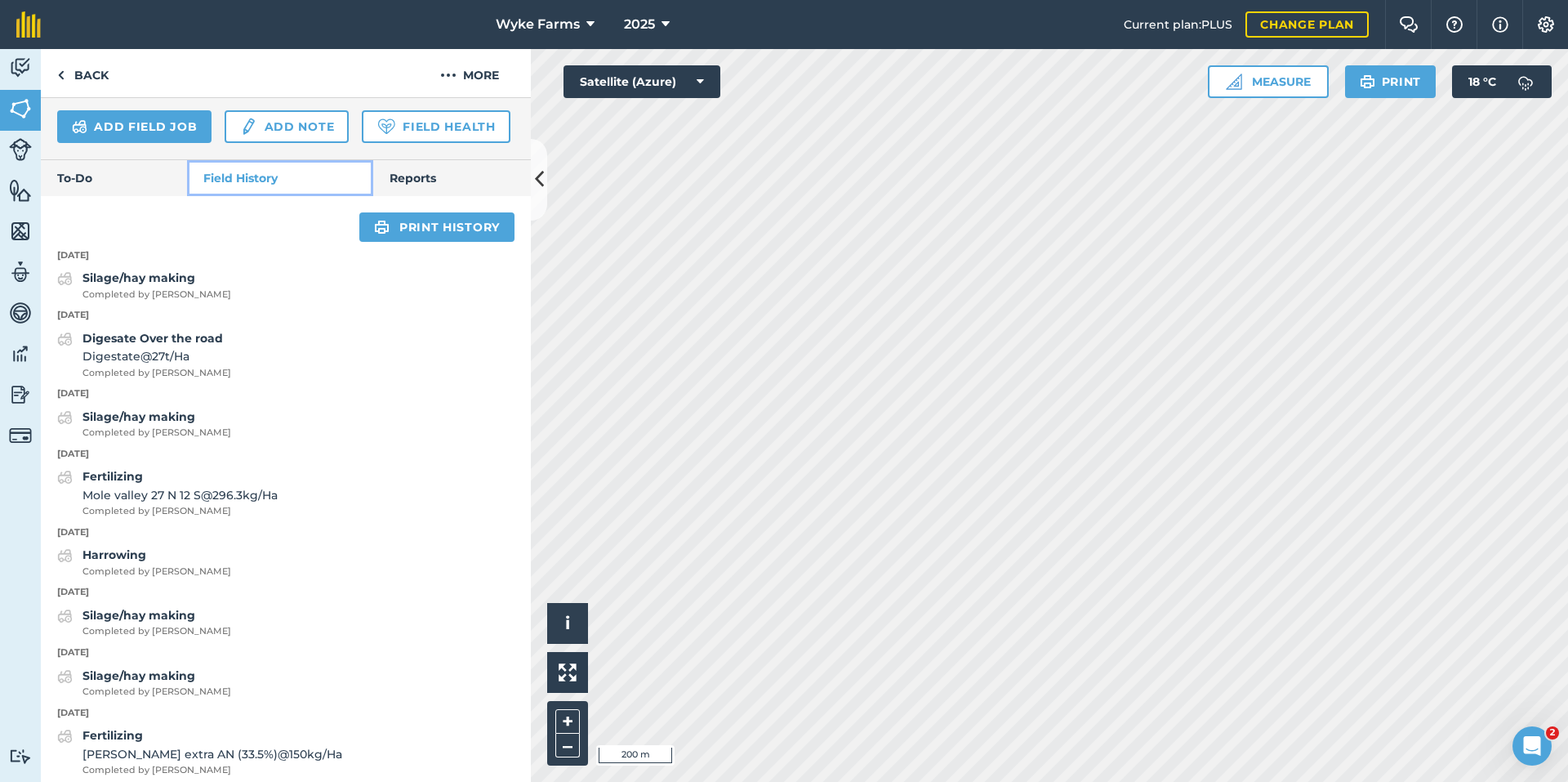
scroll to position [597, 0]
click at [57, 73] on link "Back" at bounding box center [83, 73] width 84 height 48
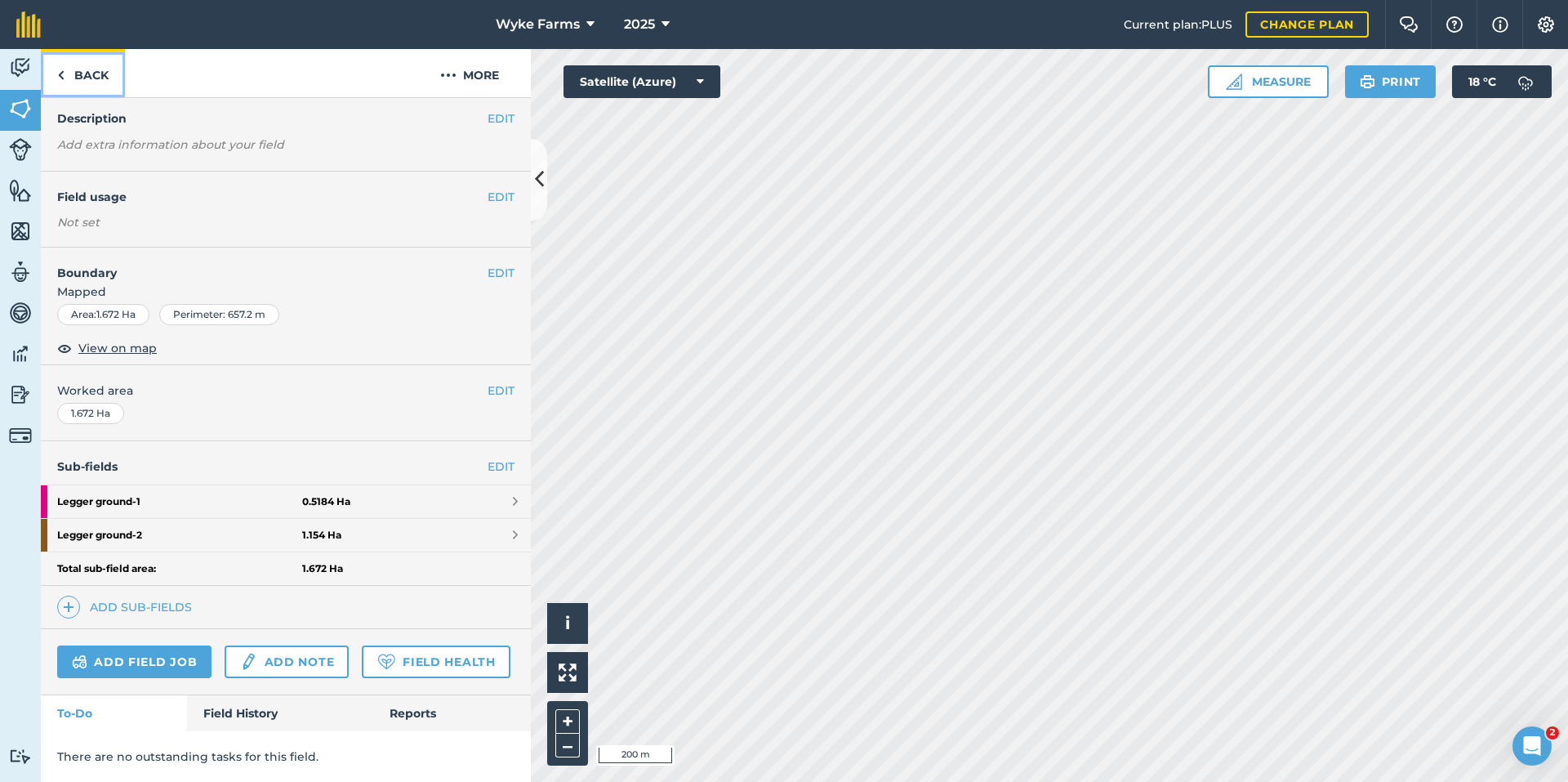
scroll to position [107, 0]
click at [64, 76] on link "Back" at bounding box center [83, 73] width 84 height 48
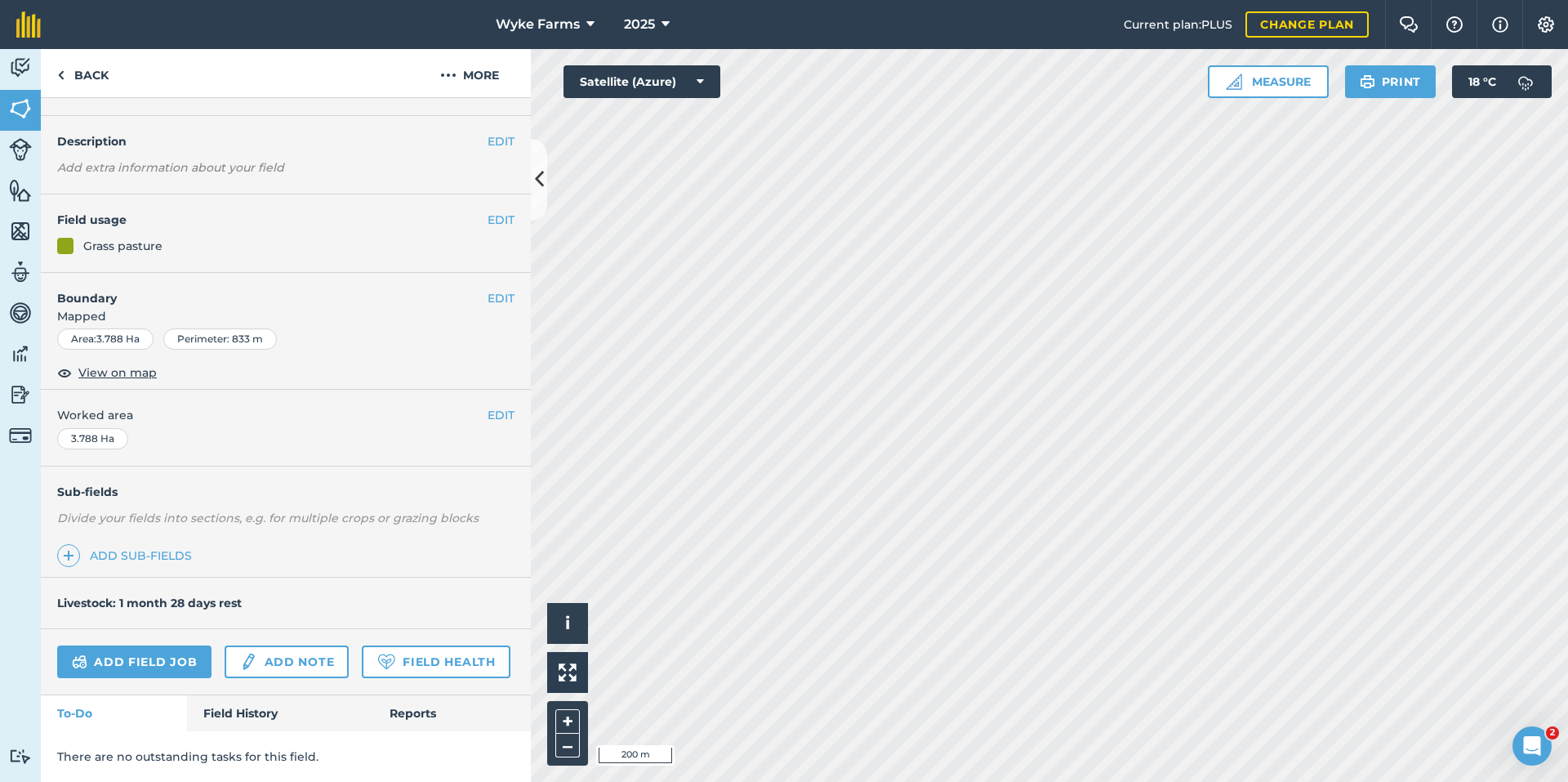
scroll to position [84, 0]
click at [257, 713] on link "Field History" at bounding box center [280, 713] width 185 height 36
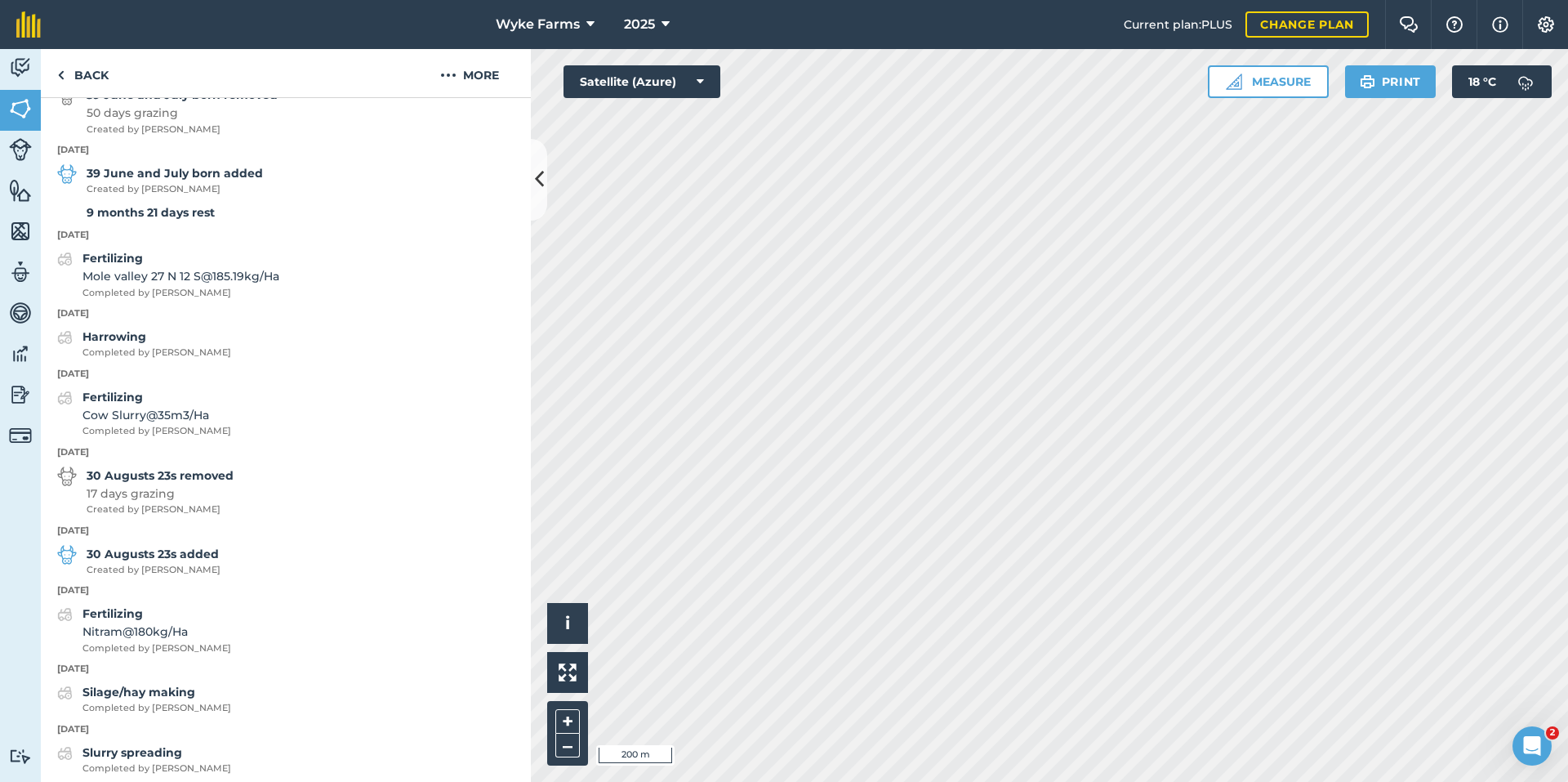
scroll to position [791, 0]
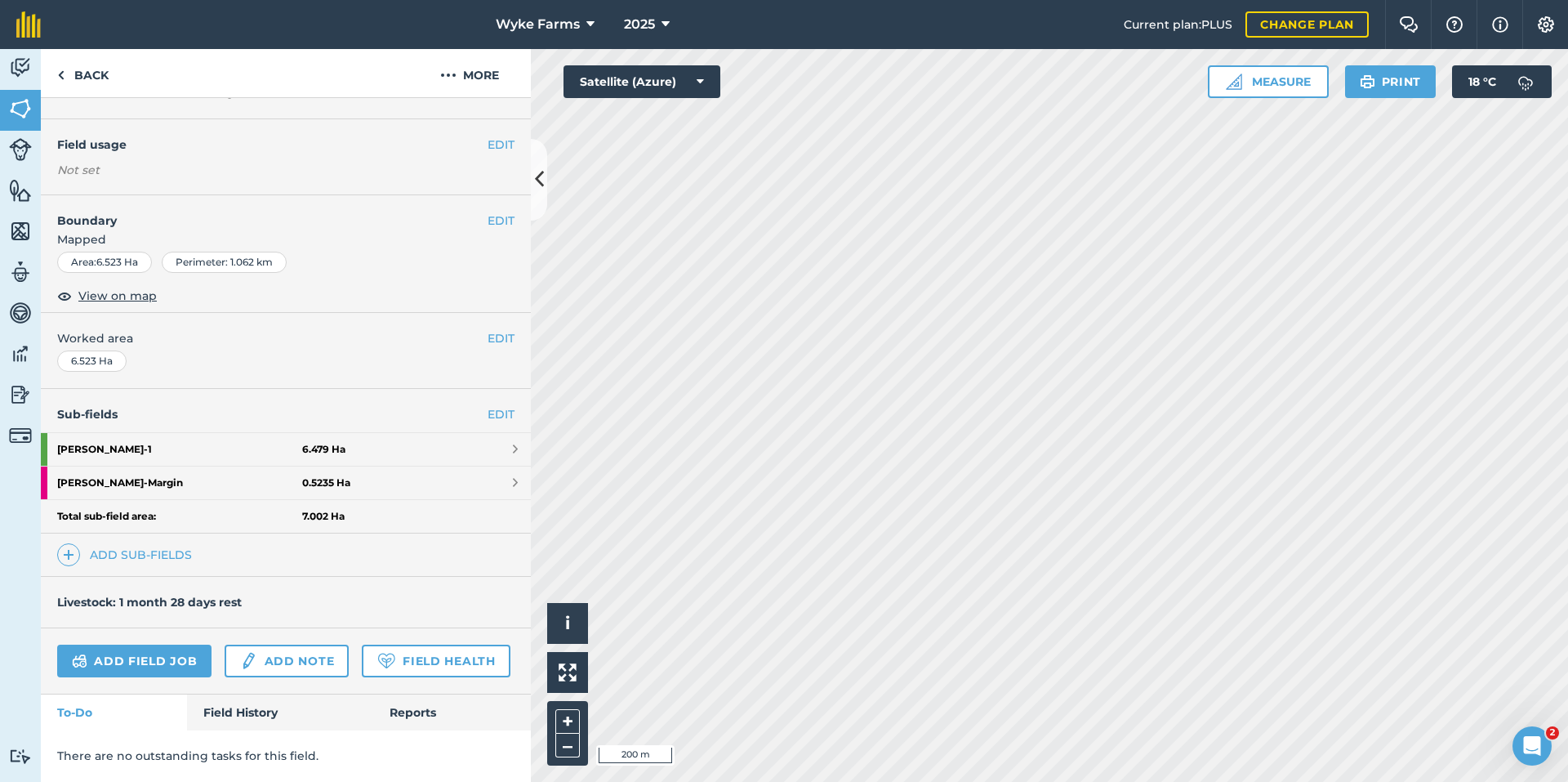
scroll to position [107, 0]
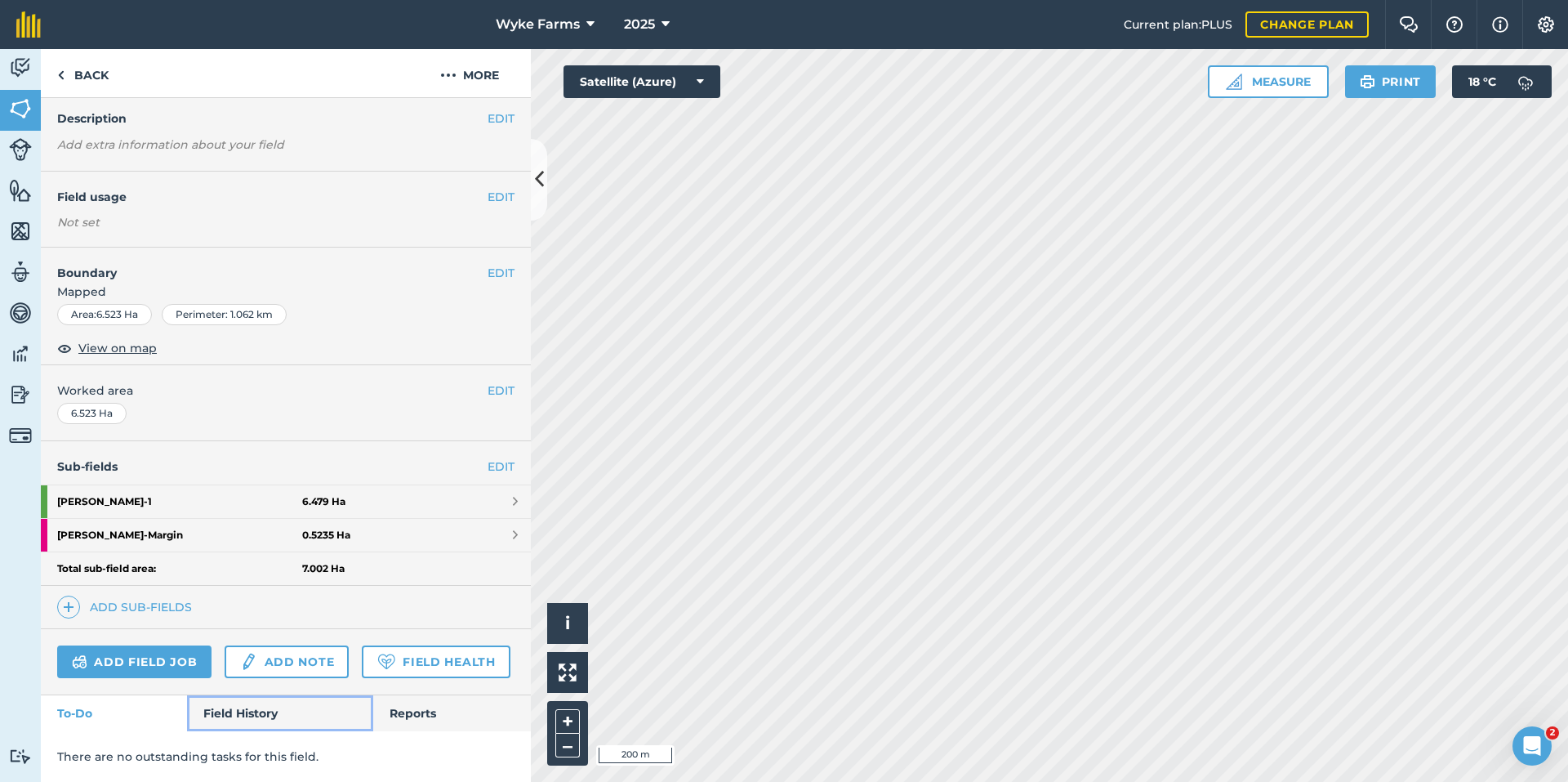
click at [248, 719] on link "Field History" at bounding box center [280, 713] width 185 height 36
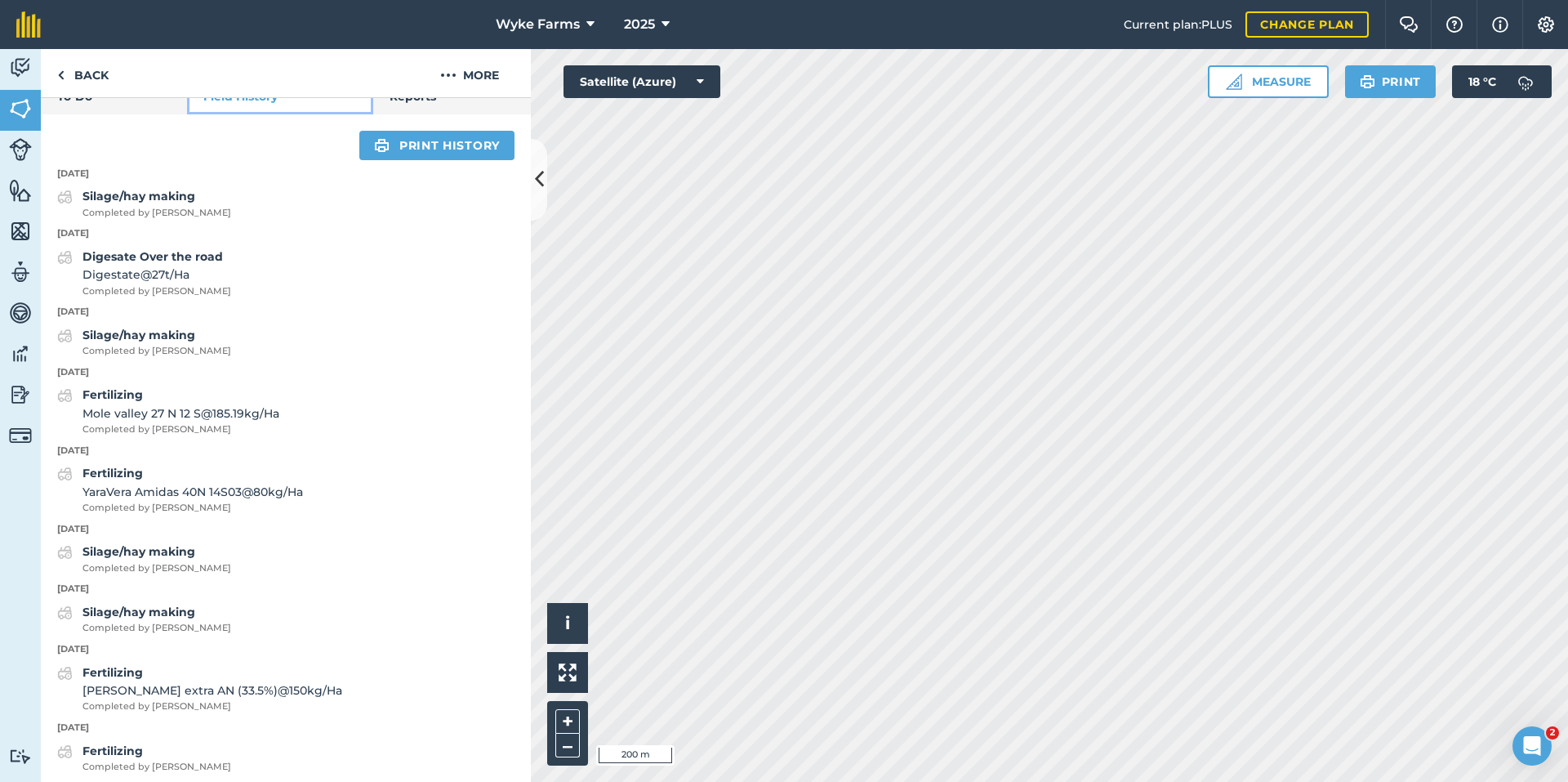
scroll to position [679, 0]
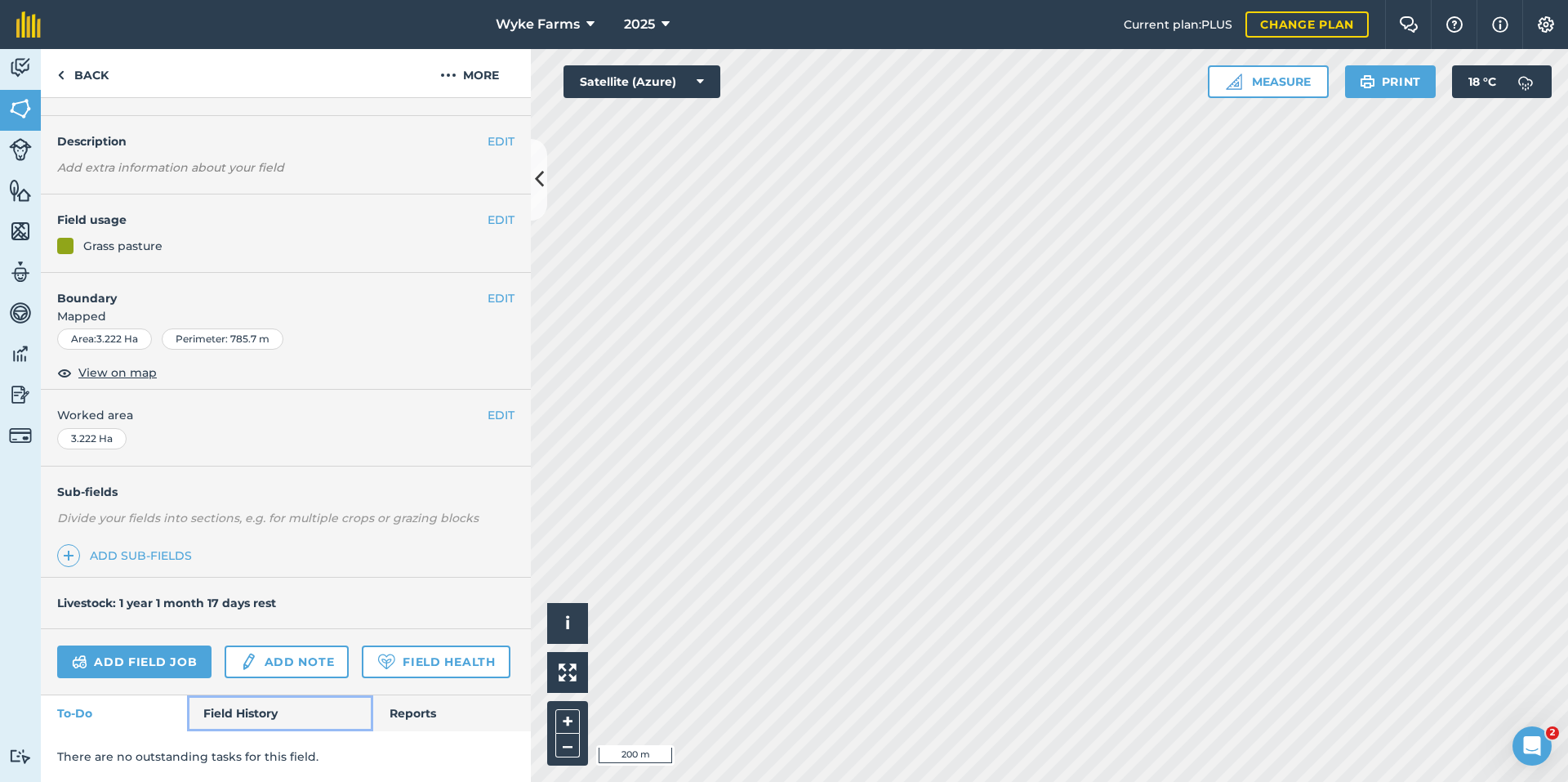
click at [258, 730] on link "Field History" at bounding box center [280, 713] width 185 height 36
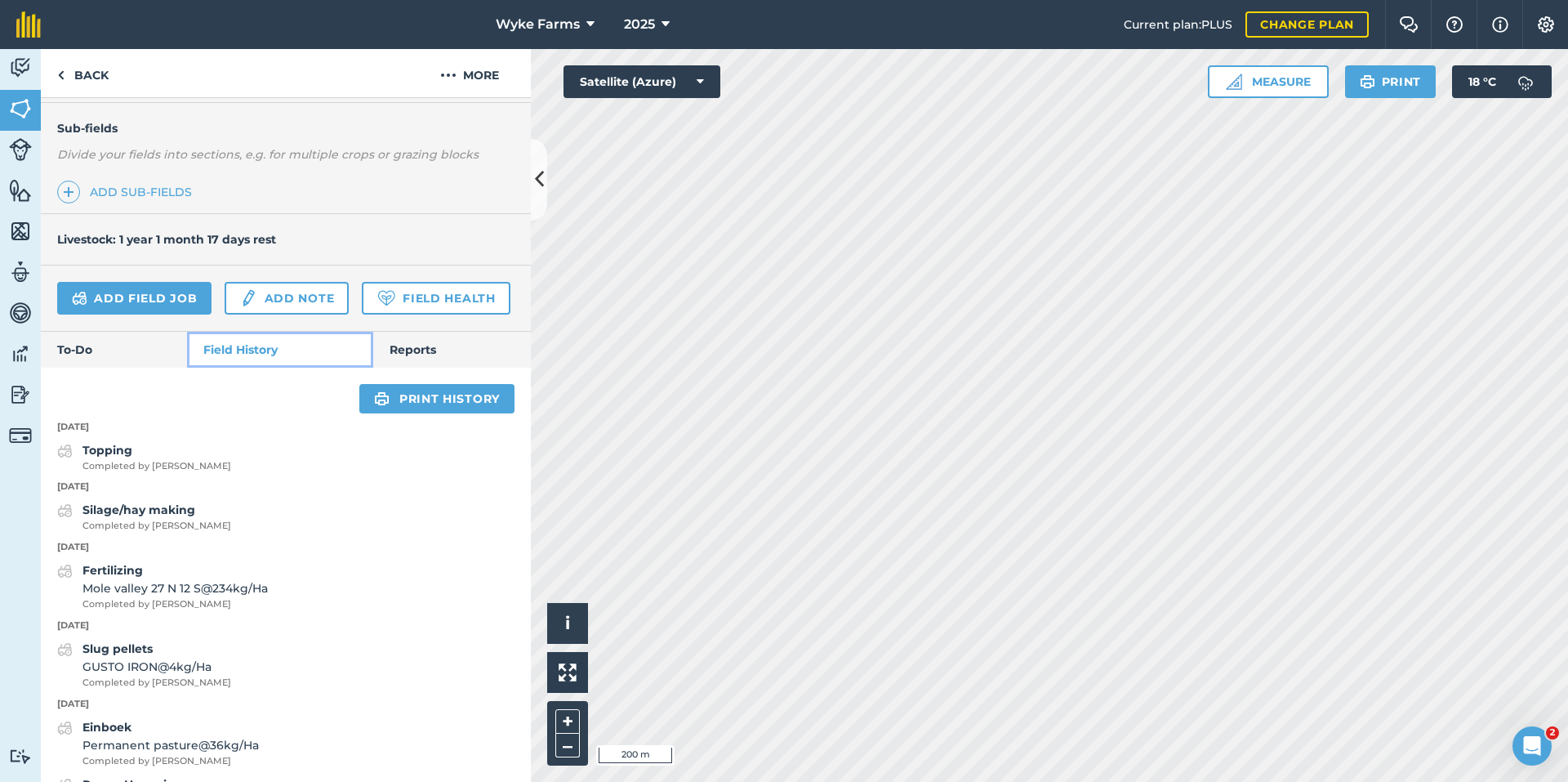
scroll to position [574, 0]
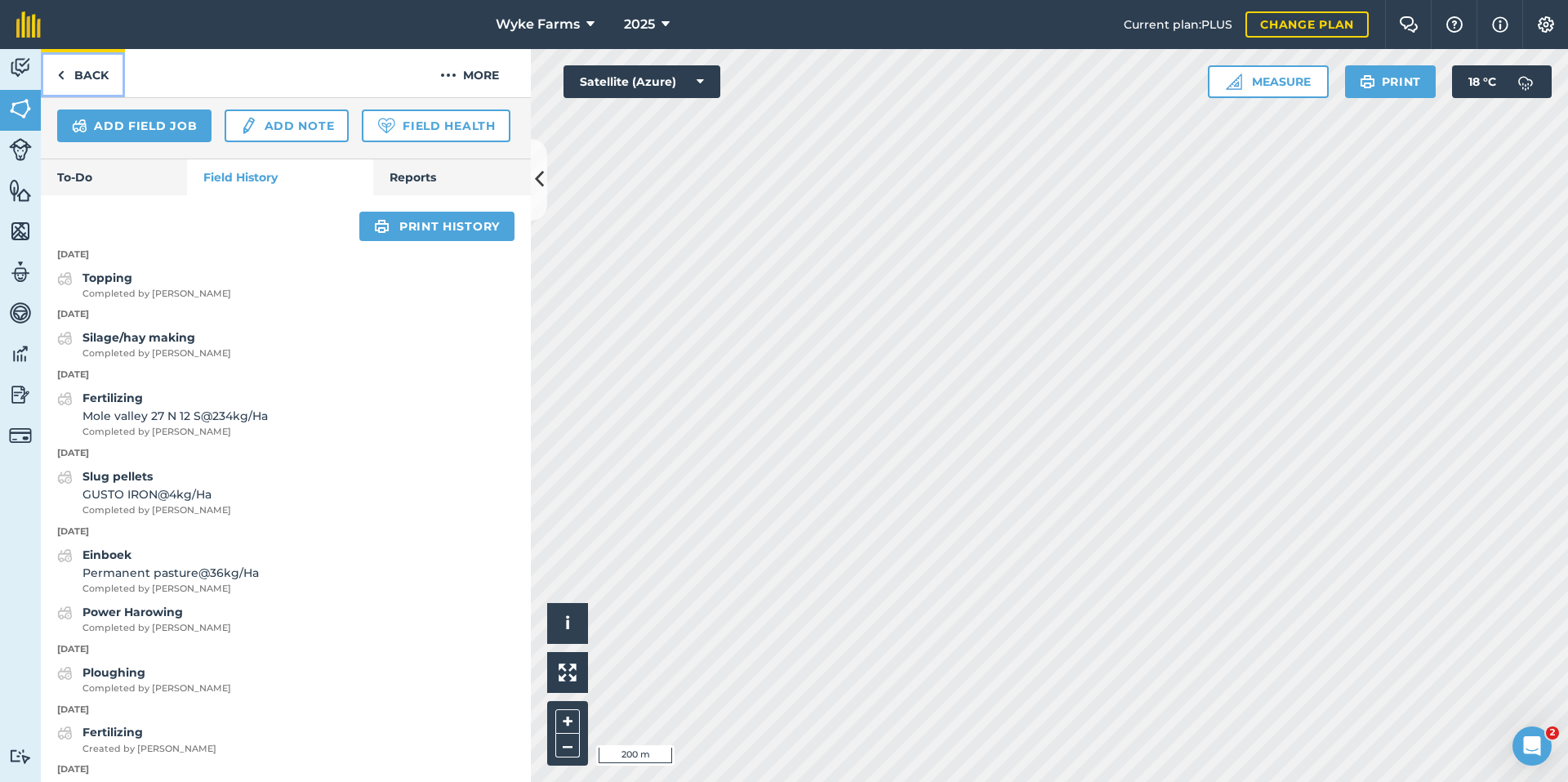
click at [64, 72] on link "Back" at bounding box center [83, 73] width 84 height 48
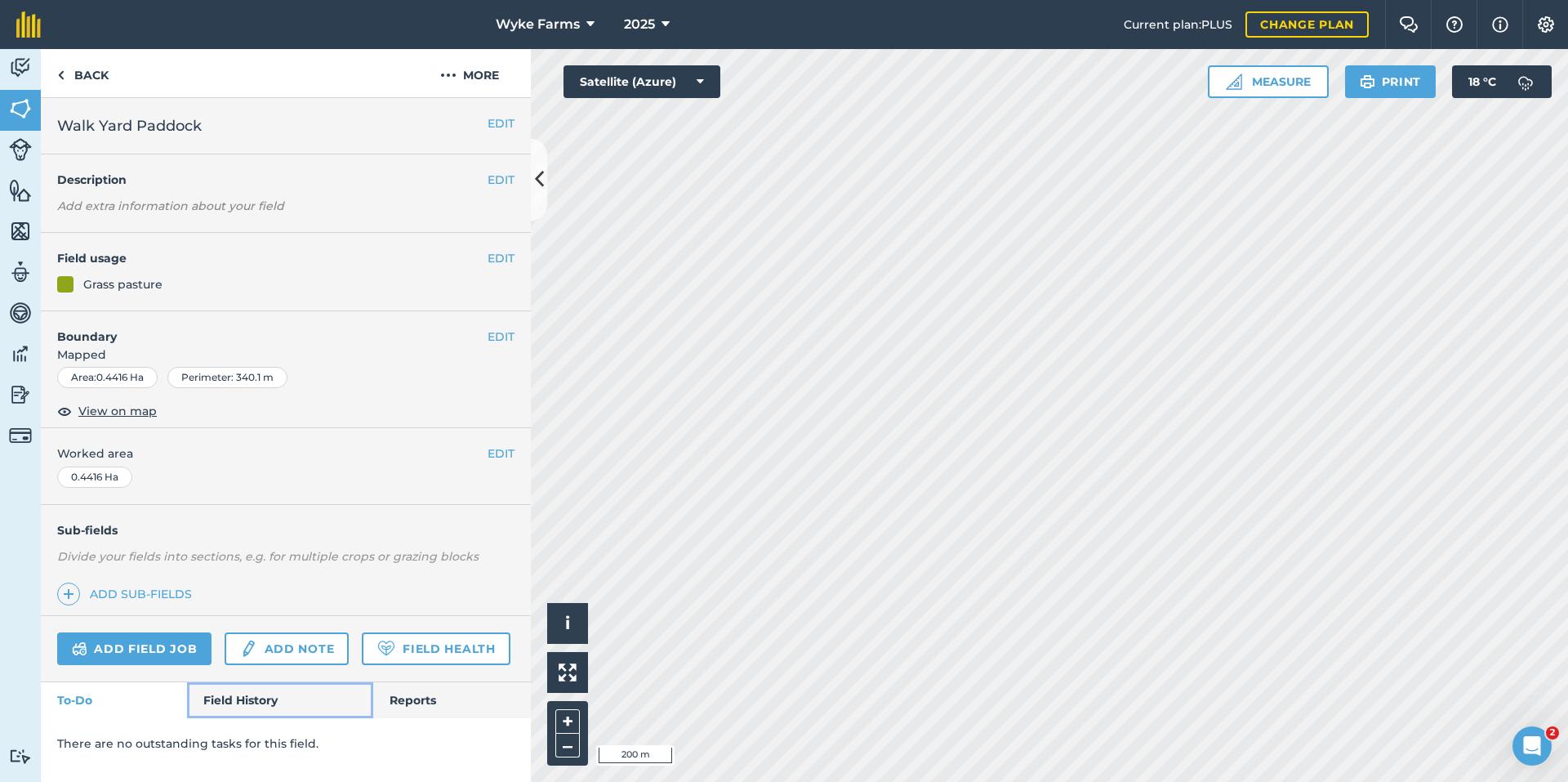
click at [248, 717] on link "Field History" at bounding box center [280, 700] width 185 height 36
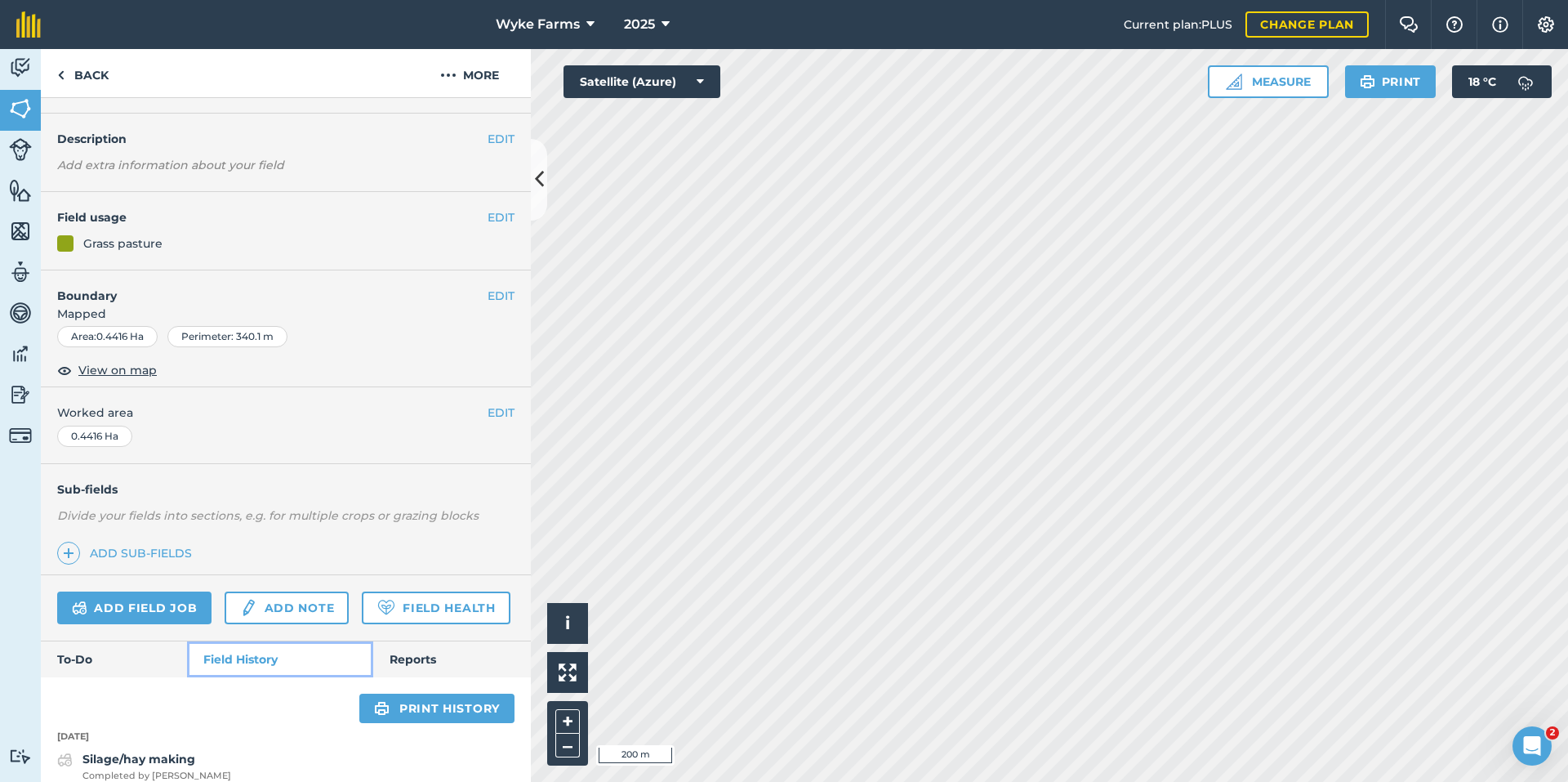
scroll to position [104, 0]
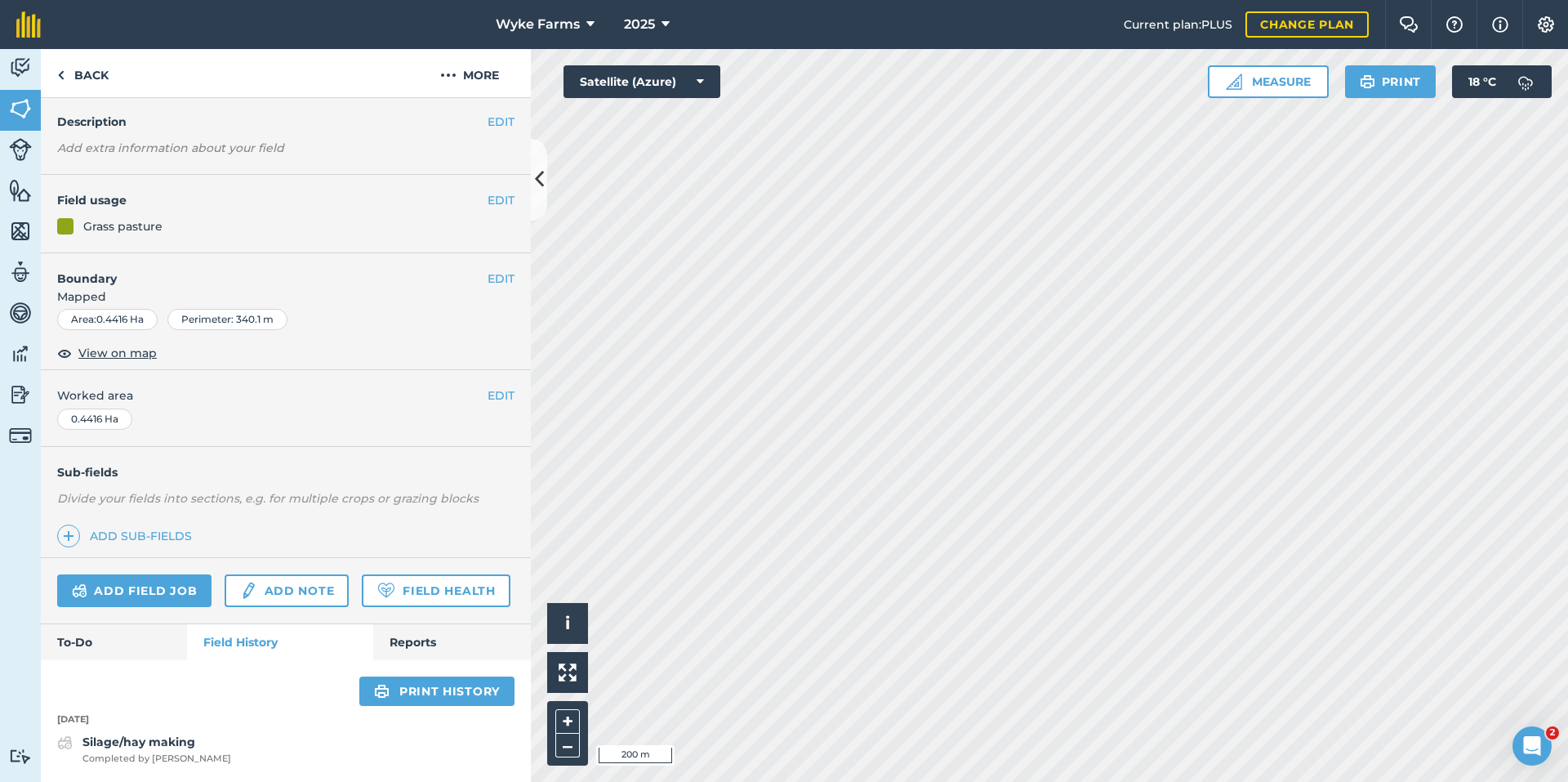
scroll to position [86, 0]
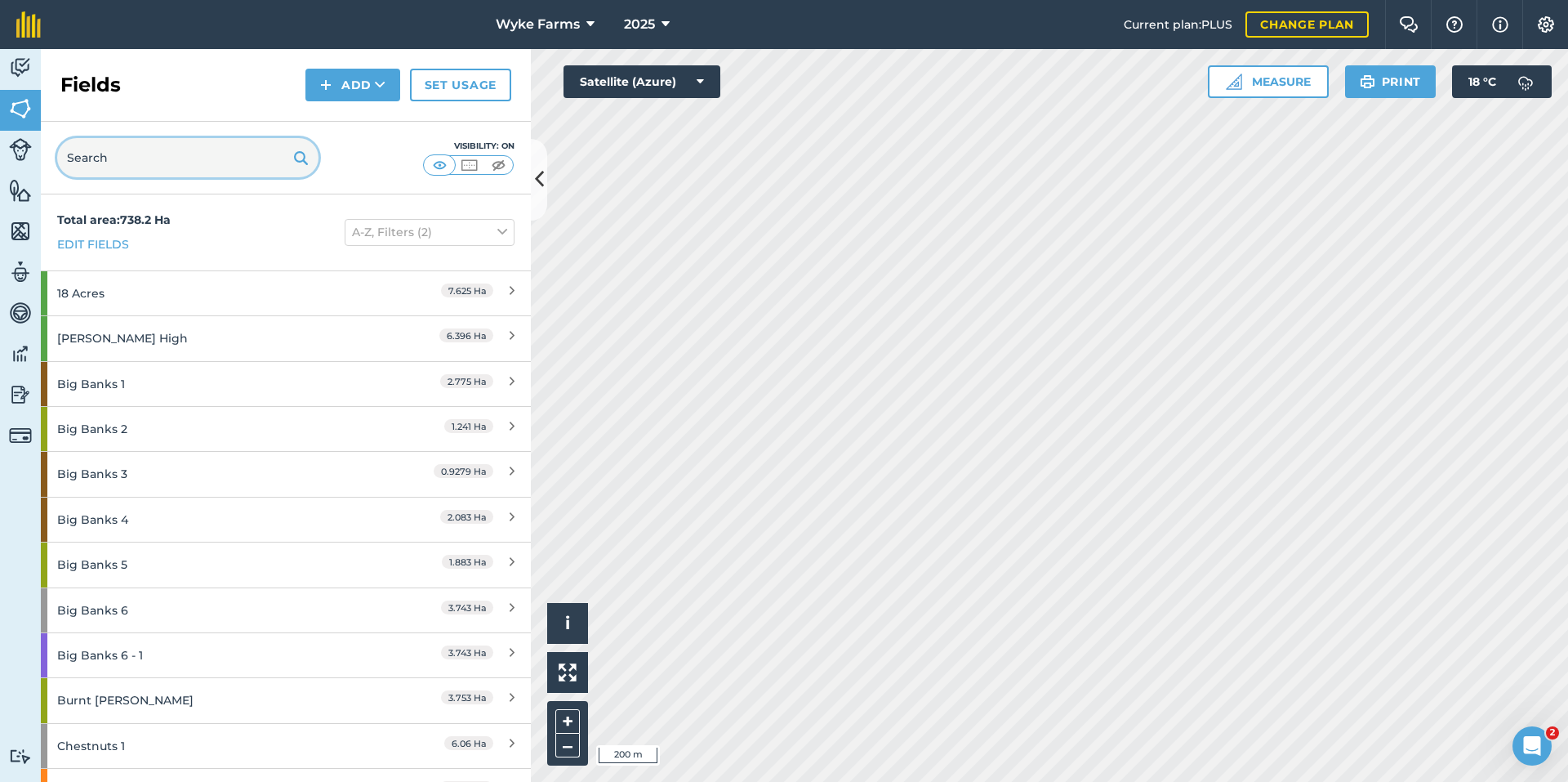
click at [183, 161] on input "text" at bounding box center [188, 158] width 262 height 39
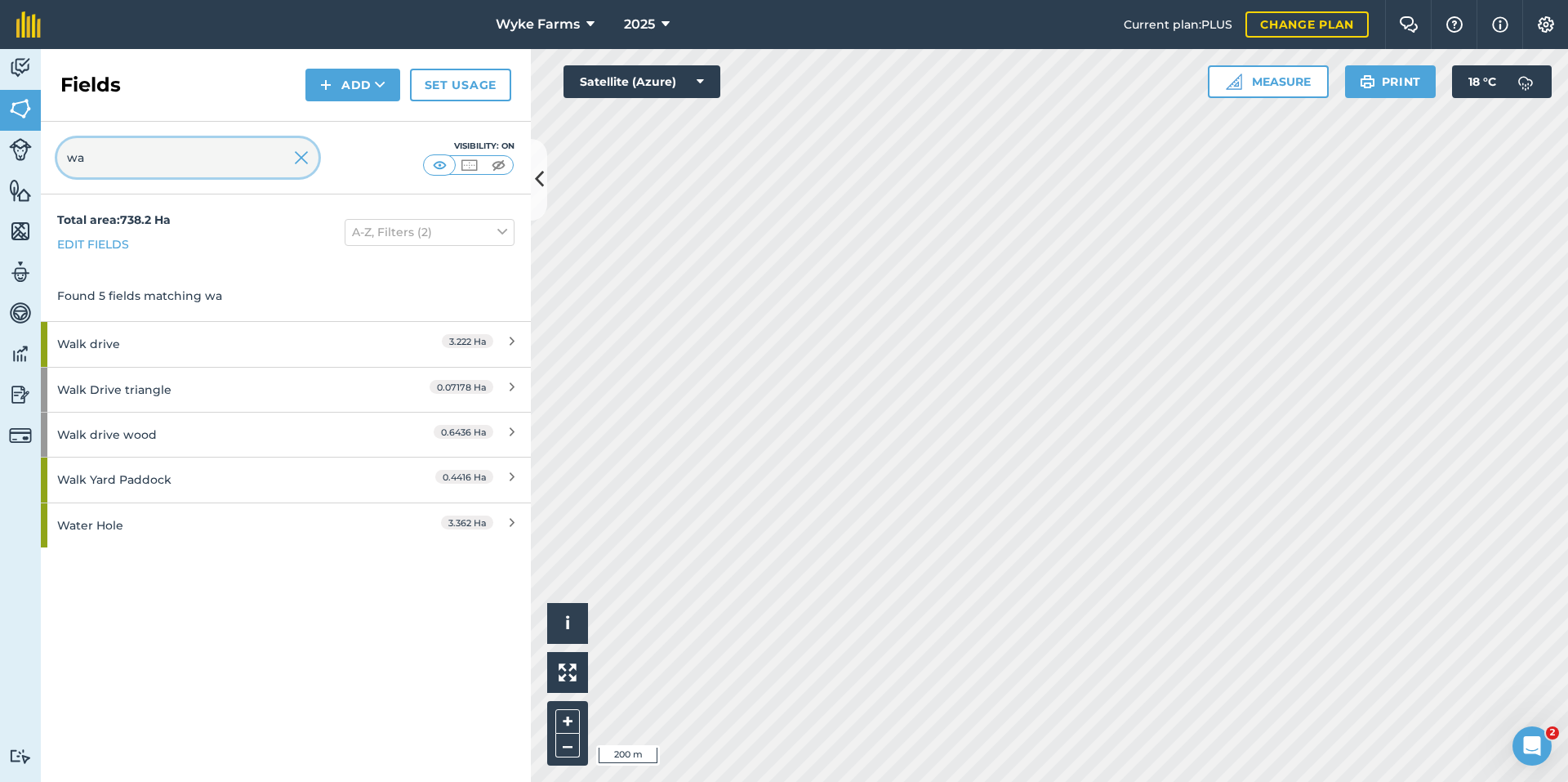
type input "wa"
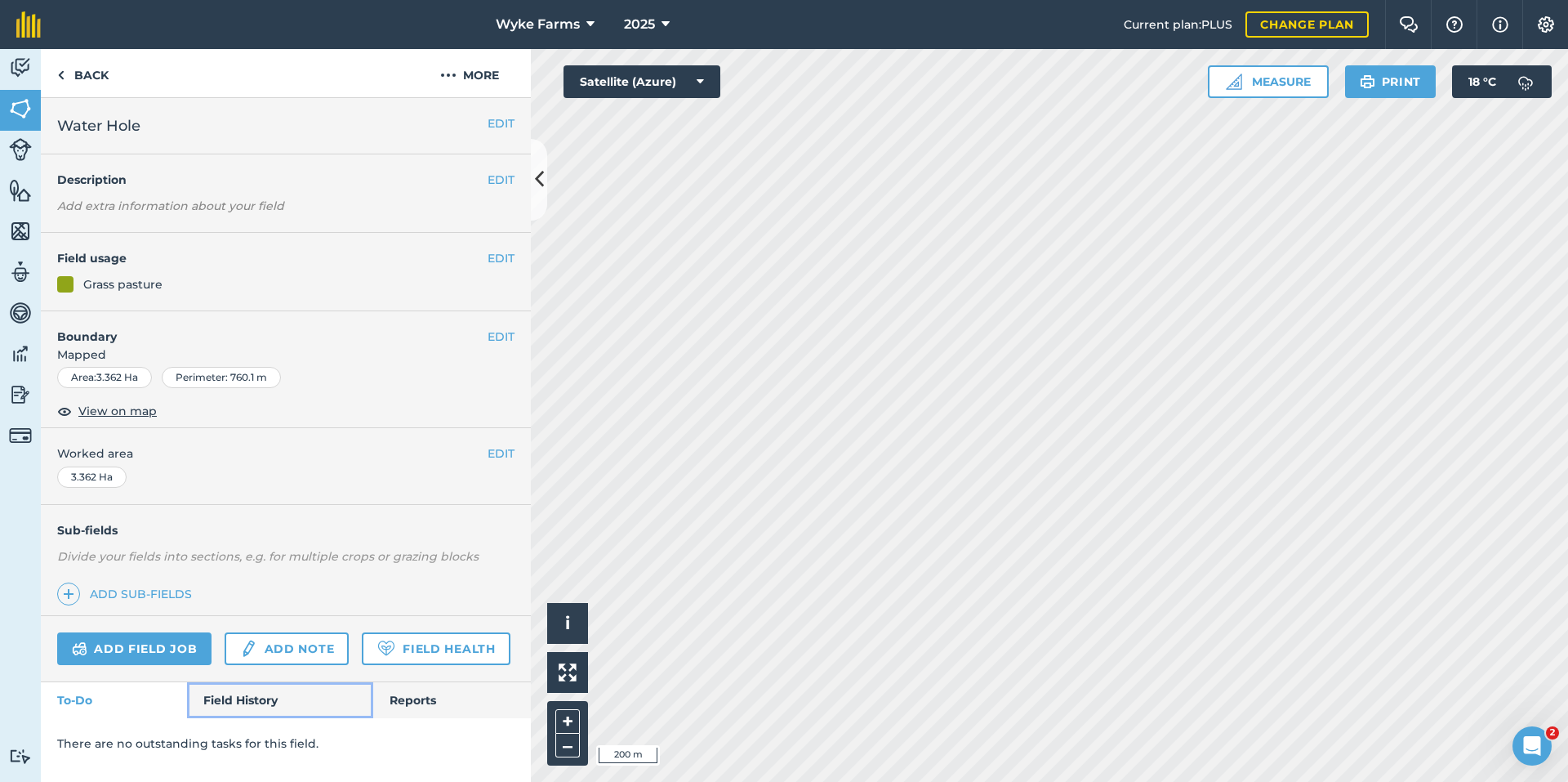
click at [275, 702] on link "Field History" at bounding box center [280, 700] width 185 height 36
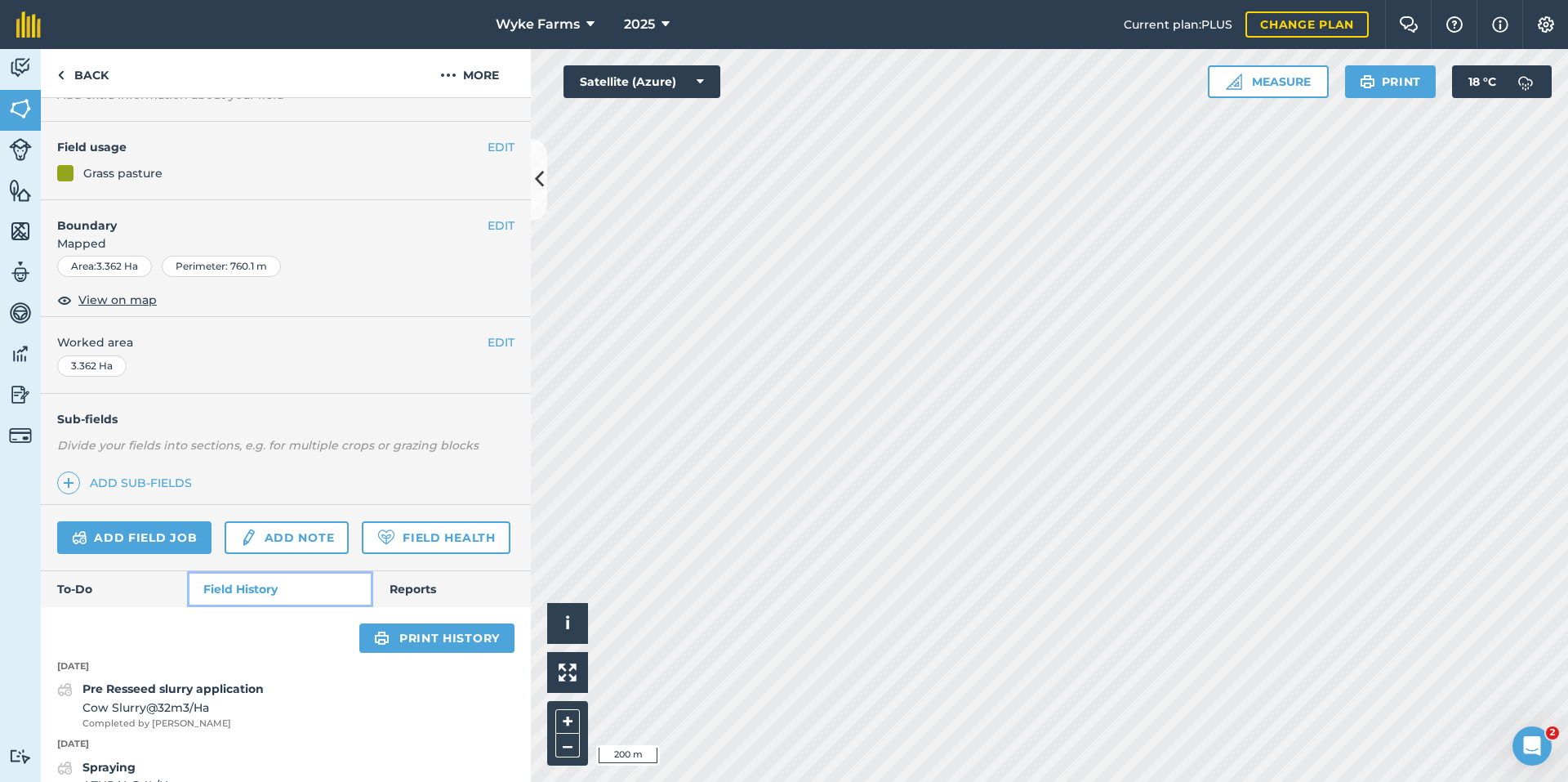
scroll to position [490, 0]
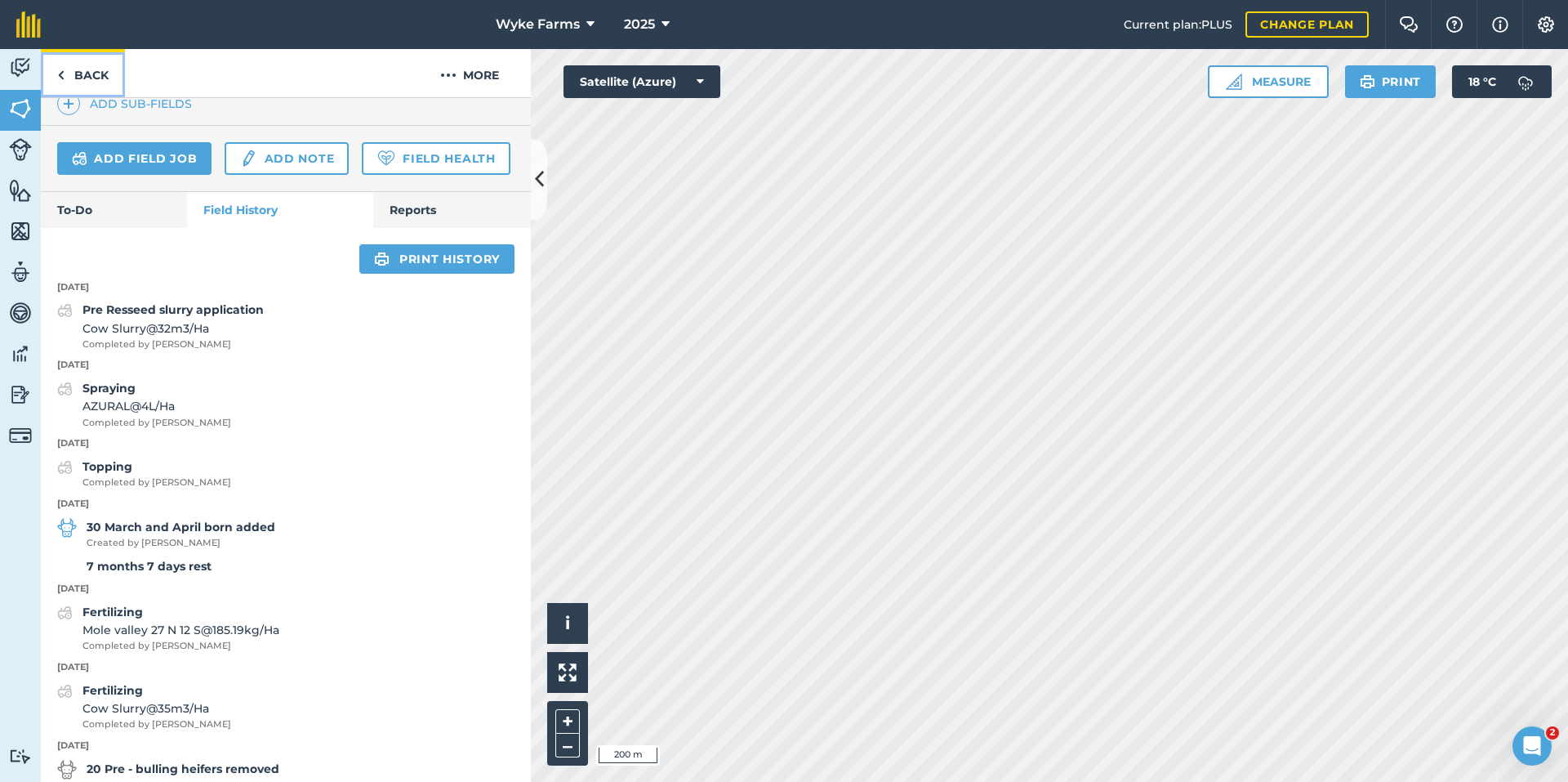
click at [69, 69] on link "Back" at bounding box center [83, 73] width 84 height 48
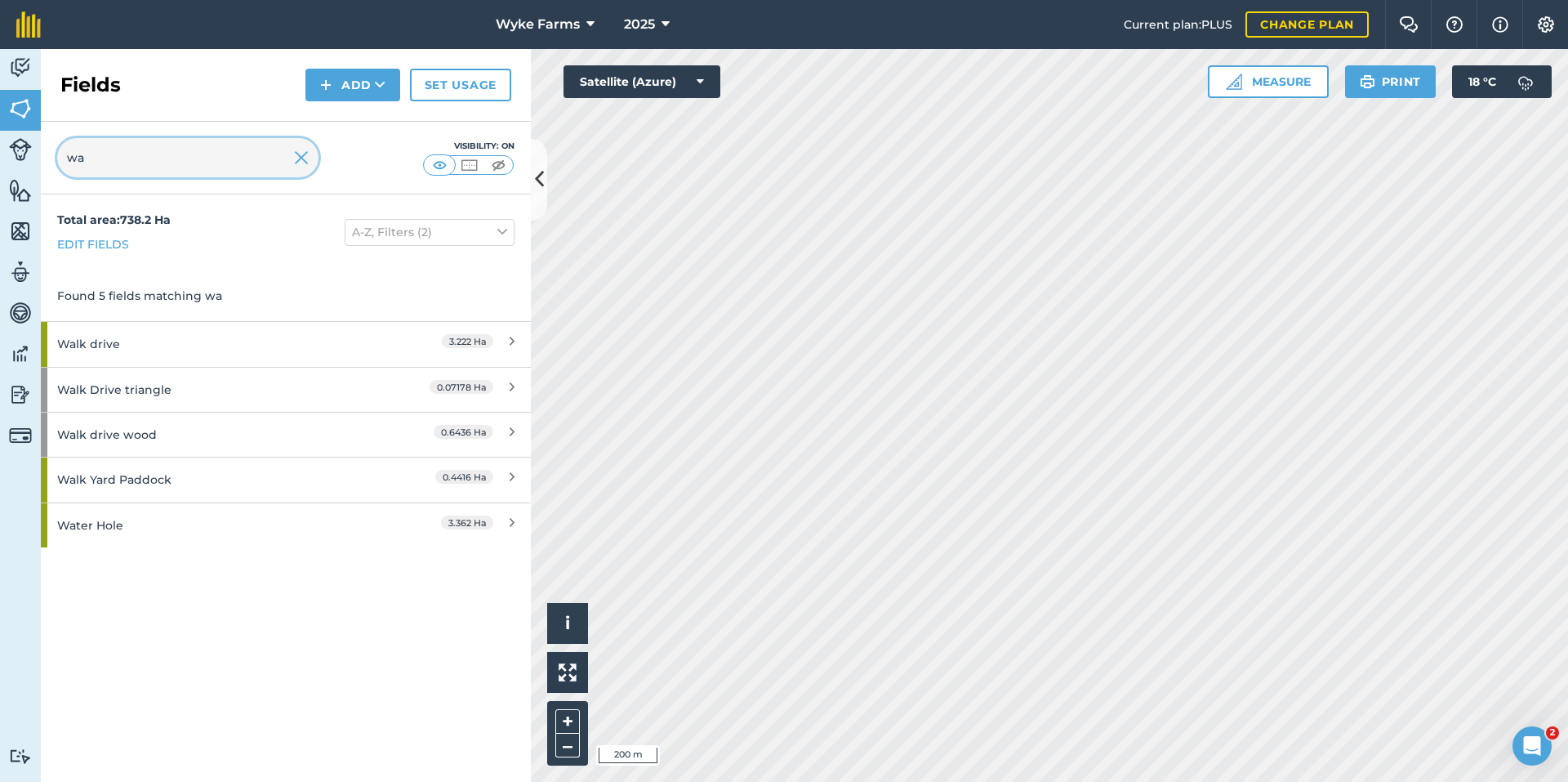
click at [203, 161] on input "wa" at bounding box center [188, 158] width 262 height 39
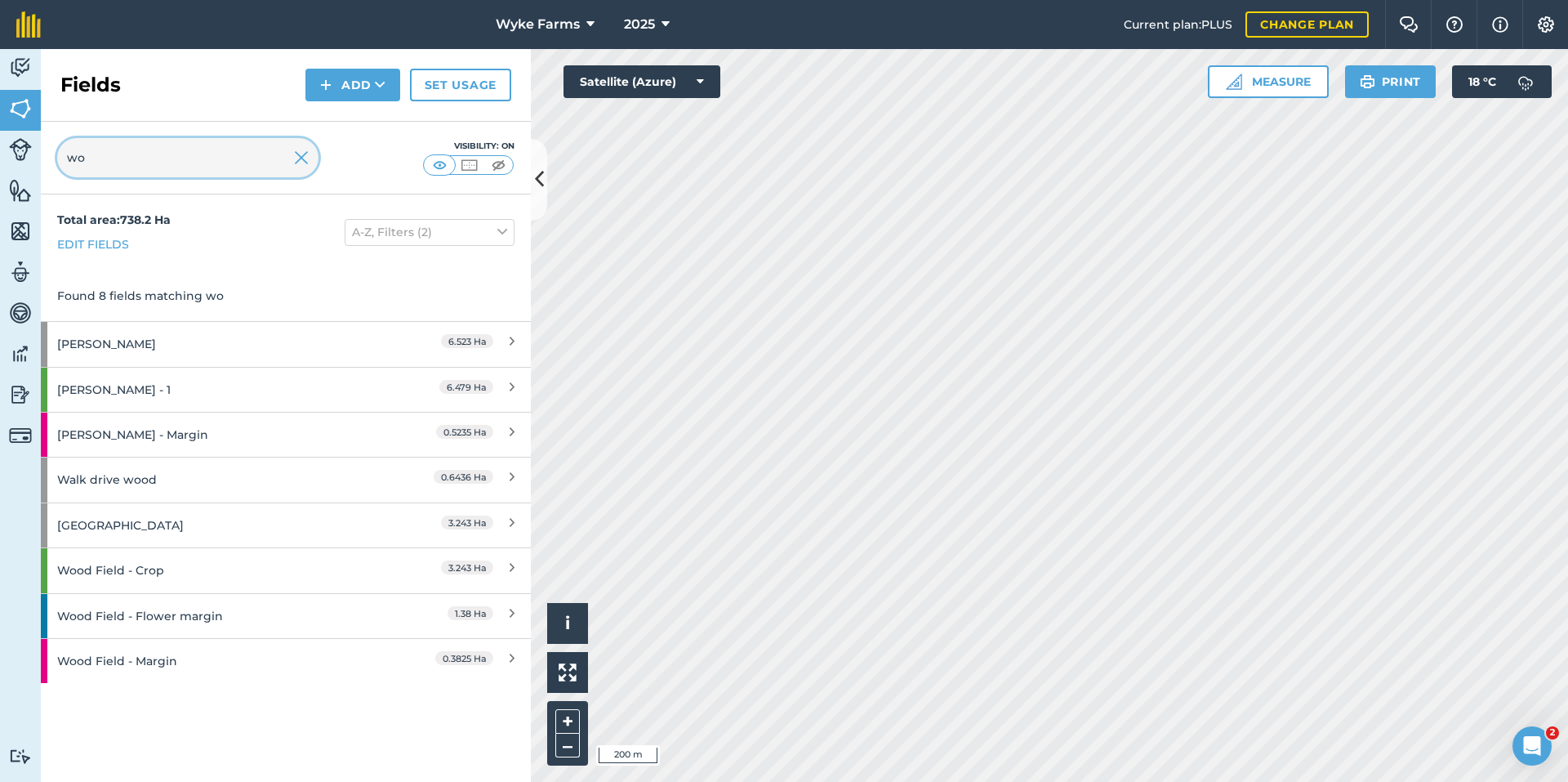
type input "wo"
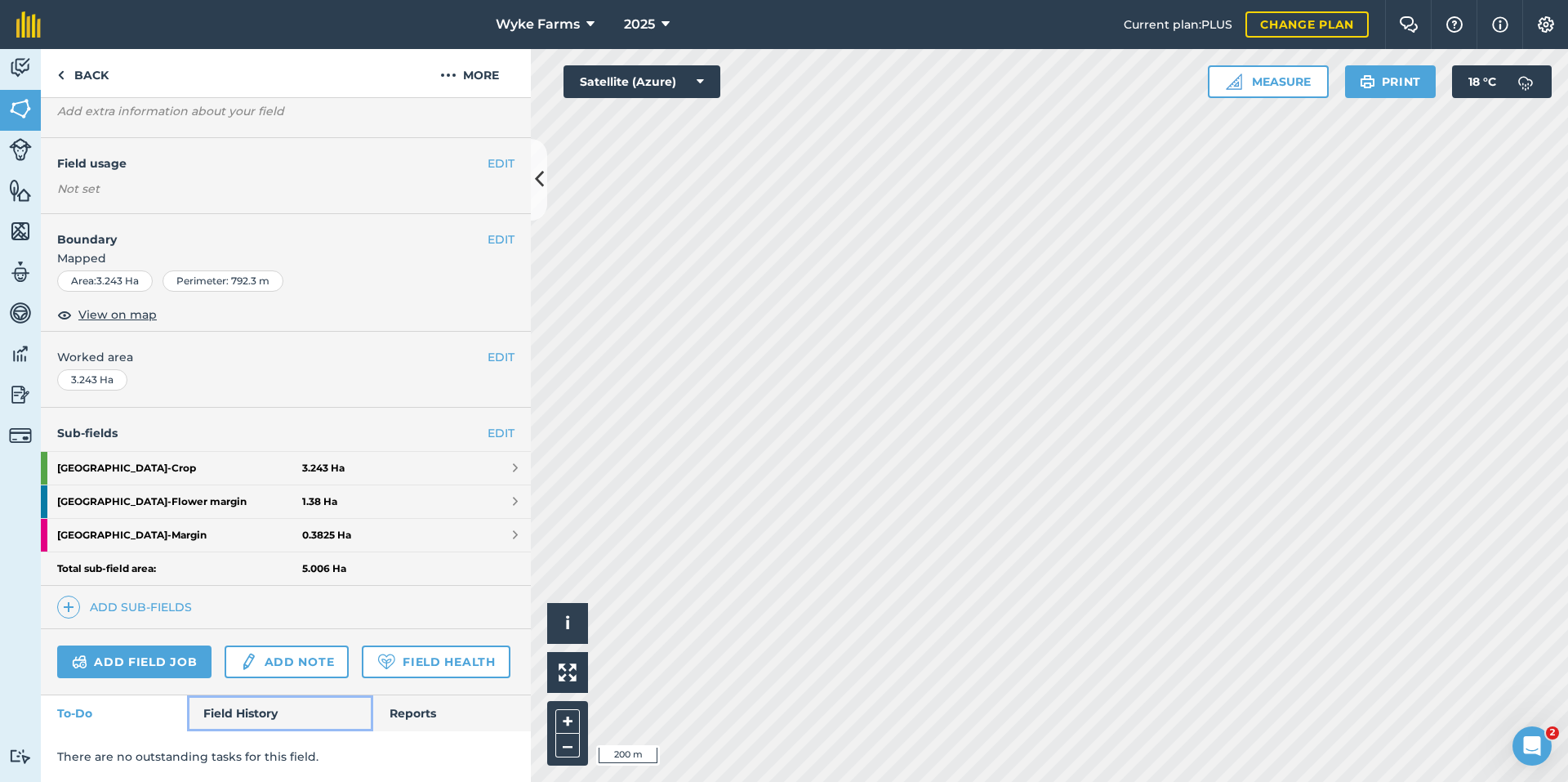
click at [254, 704] on link "Field History" at bounding box center [280, 713] width 185 height 36
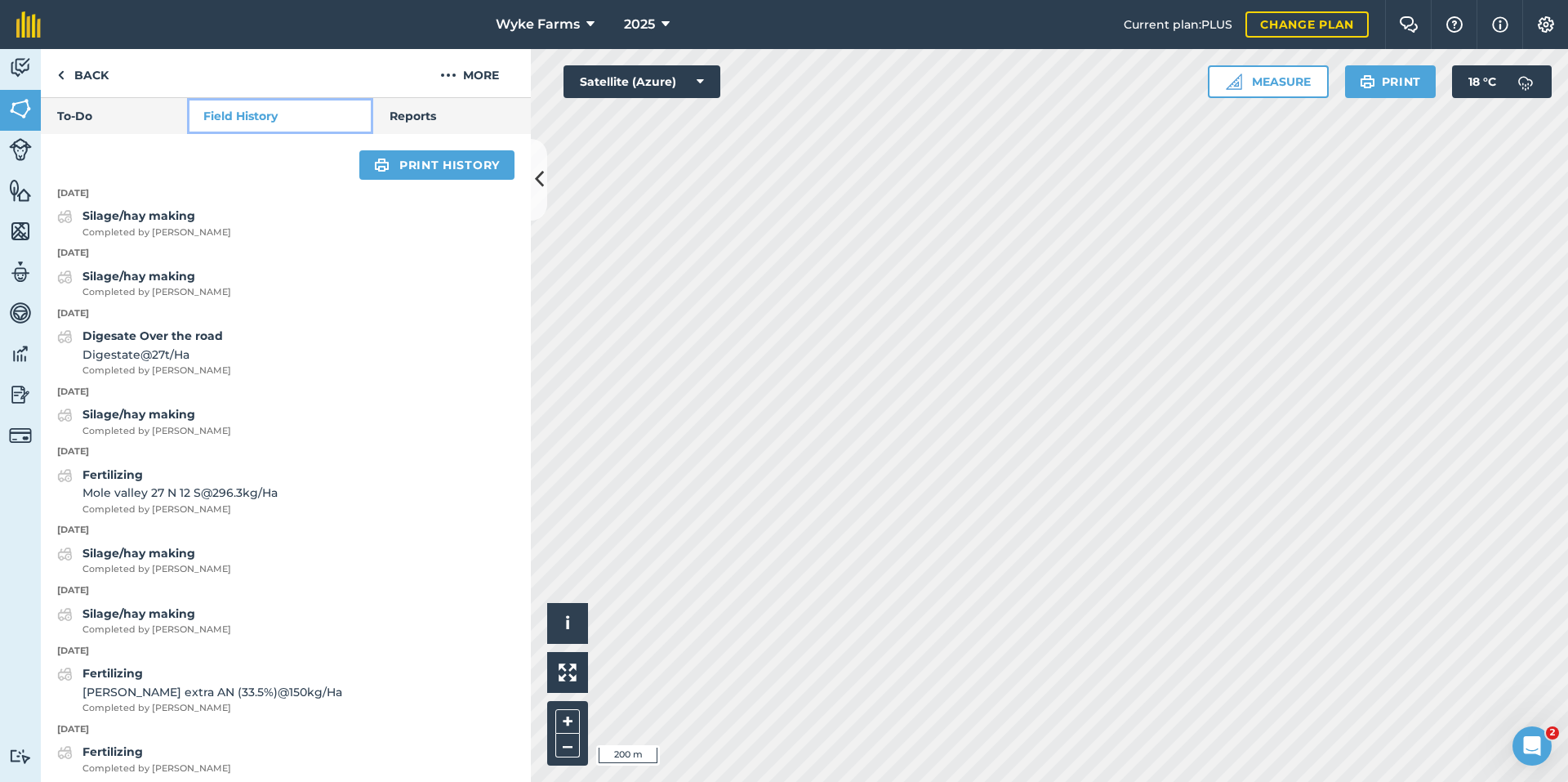
scroll to position [712, 0]
